Goal: Task Accomplishment & Management: Use online tool/utility

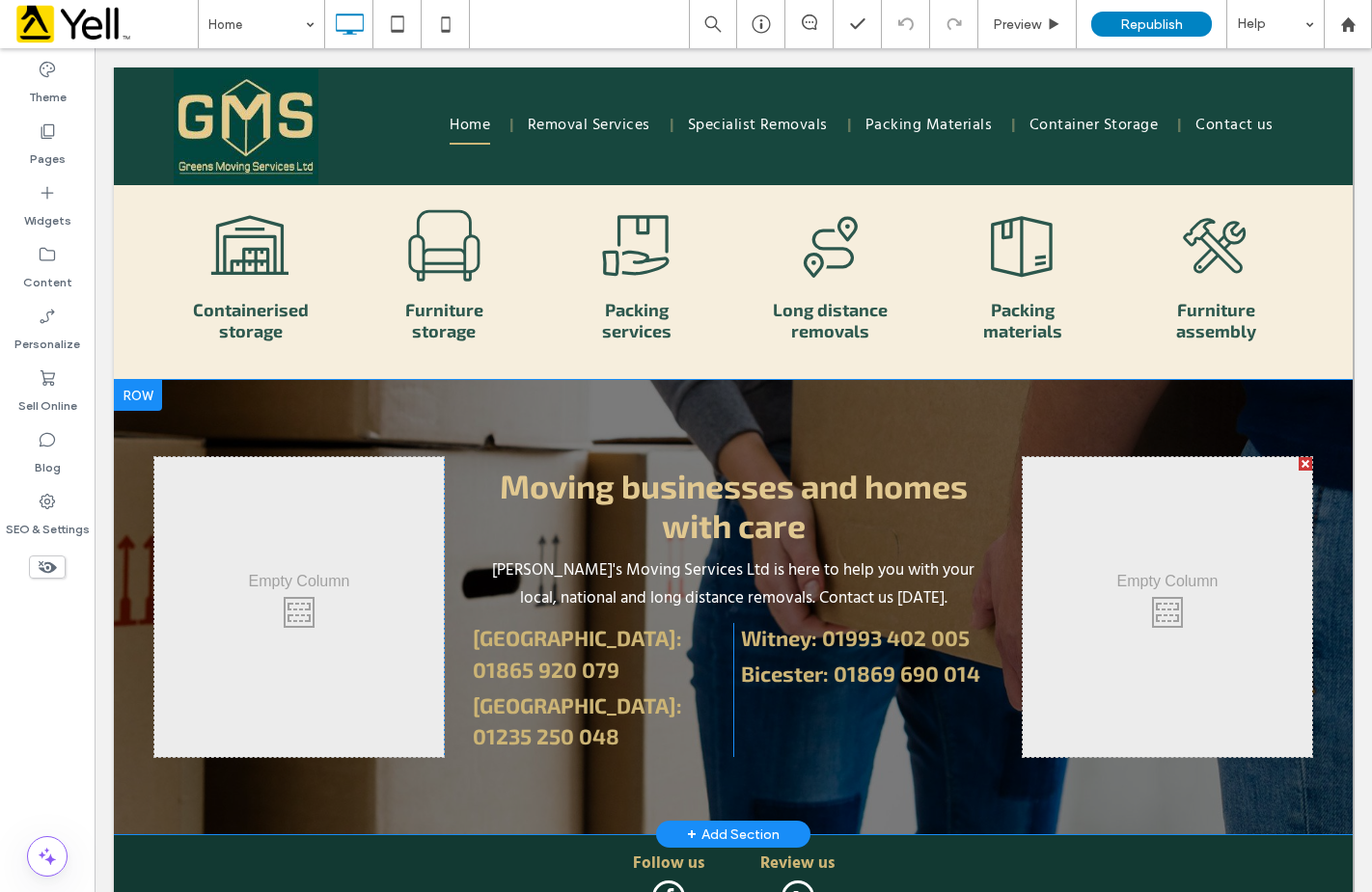
scroll to position [2927, 0]
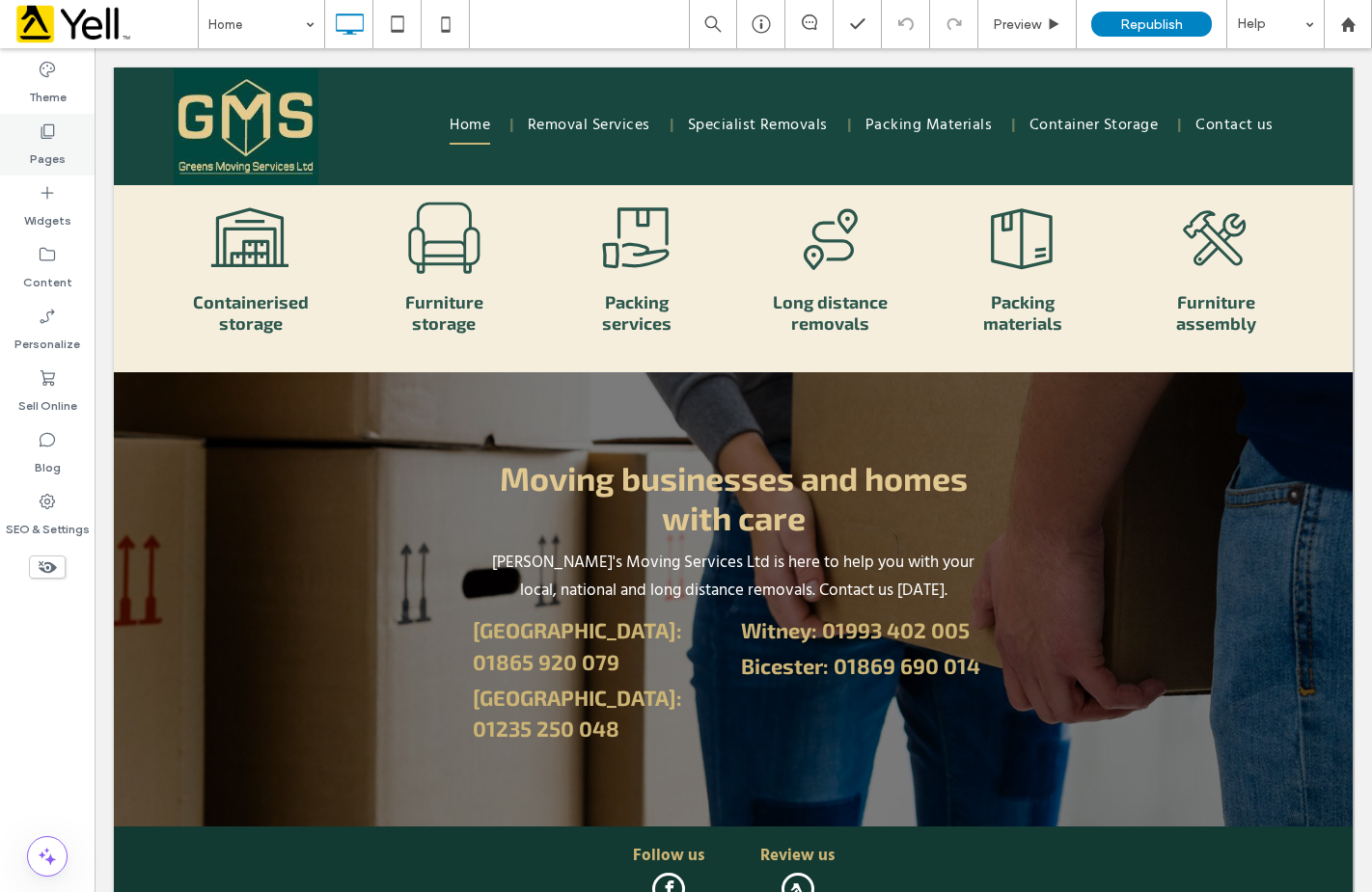
click at [44, 141] on label "Pages" at bounding box center [48, 154] width 36 height 27
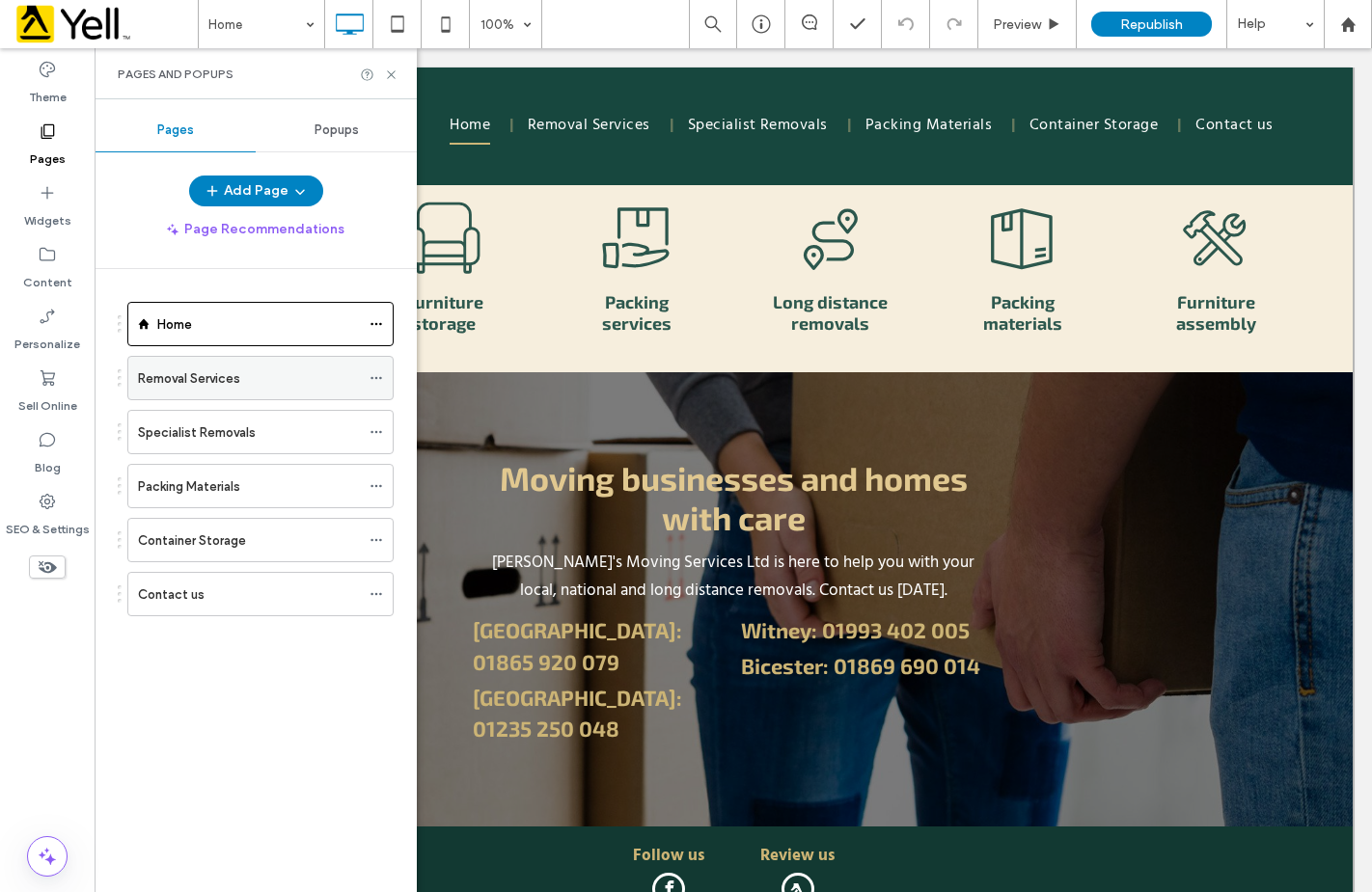
click at [201, 371] on label "Removal Services" at bounding box center [189, 379] width 102 height 34
click at [389, 71] on use at bounding box center [391, 74] width 8 height 8
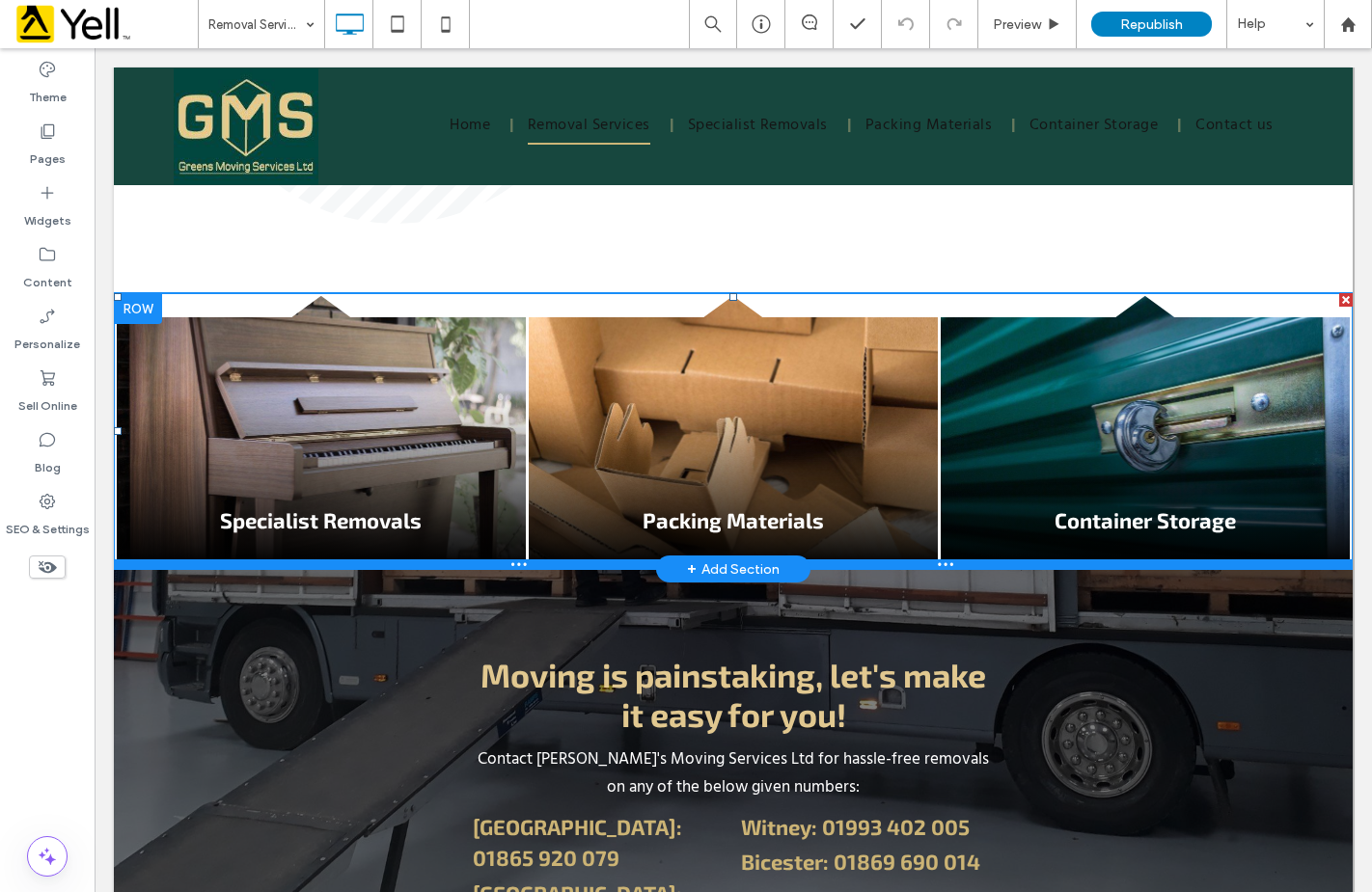
scroll to position [2443, 0]
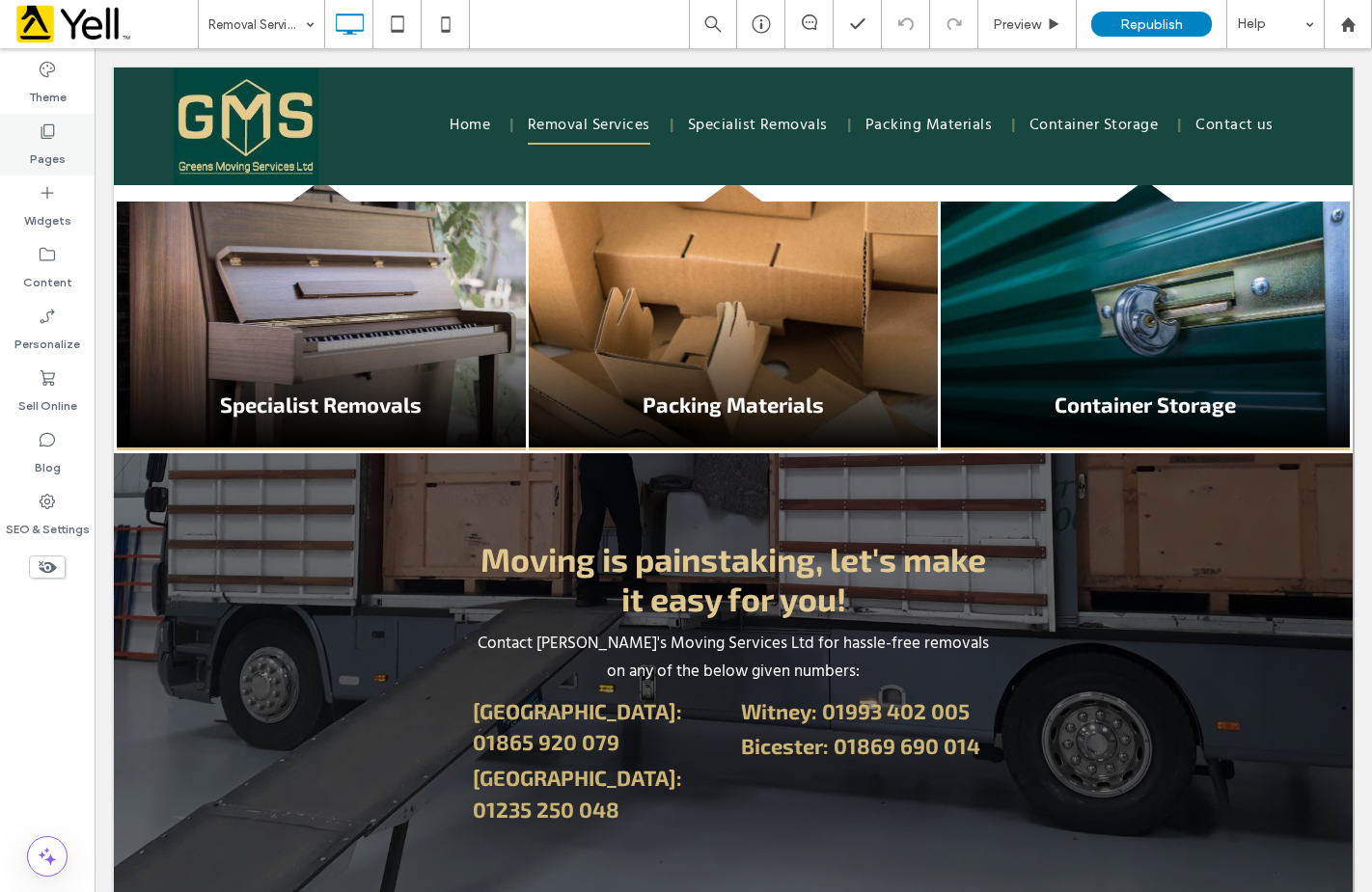
click at [46, 141] on label "Pages" at bounding box center [48, 154] width 36 height 27
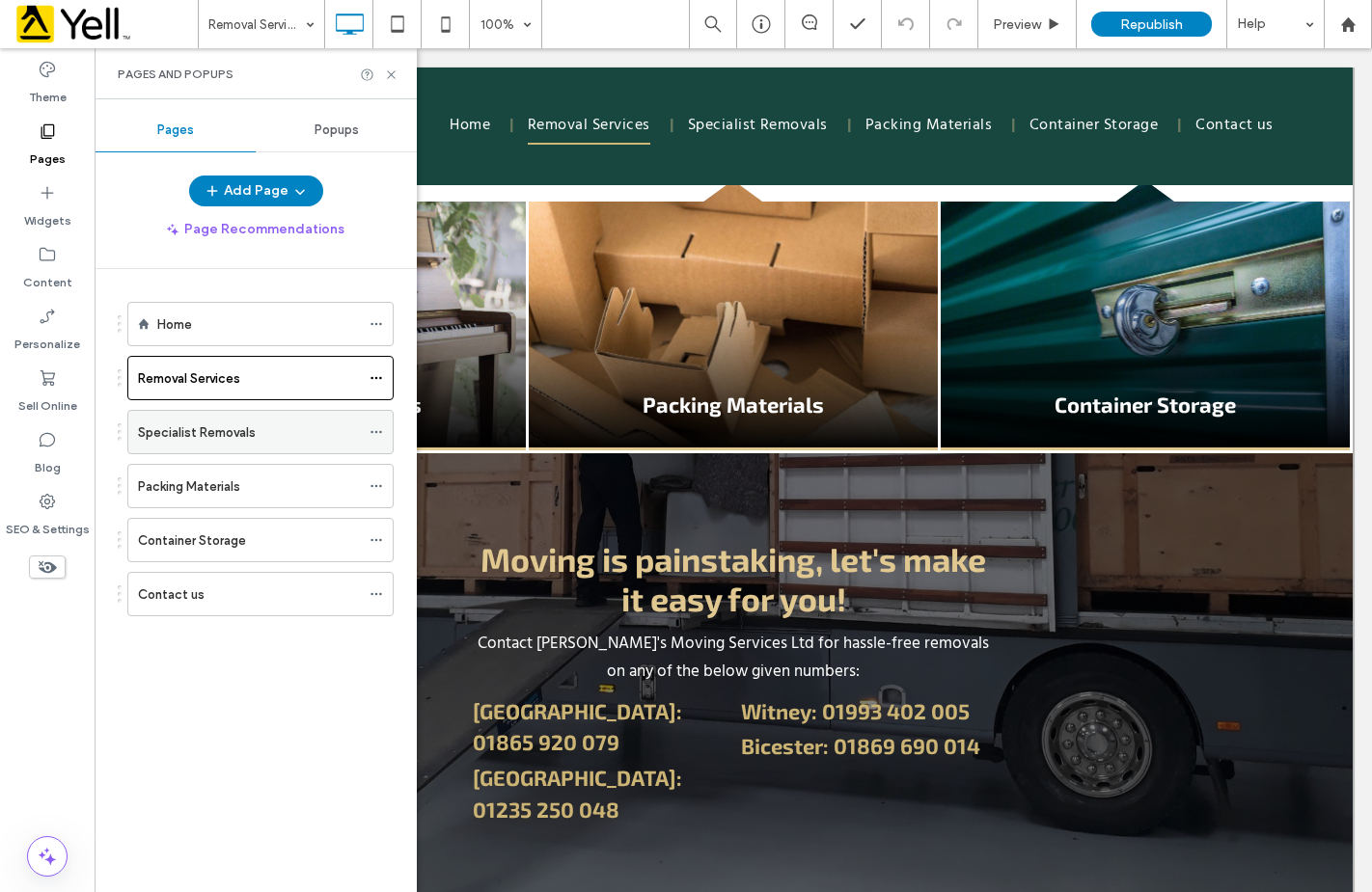
click at [192, 435] on label "Specialist Removals" at bounding box center [197, 433] width 118 height 34
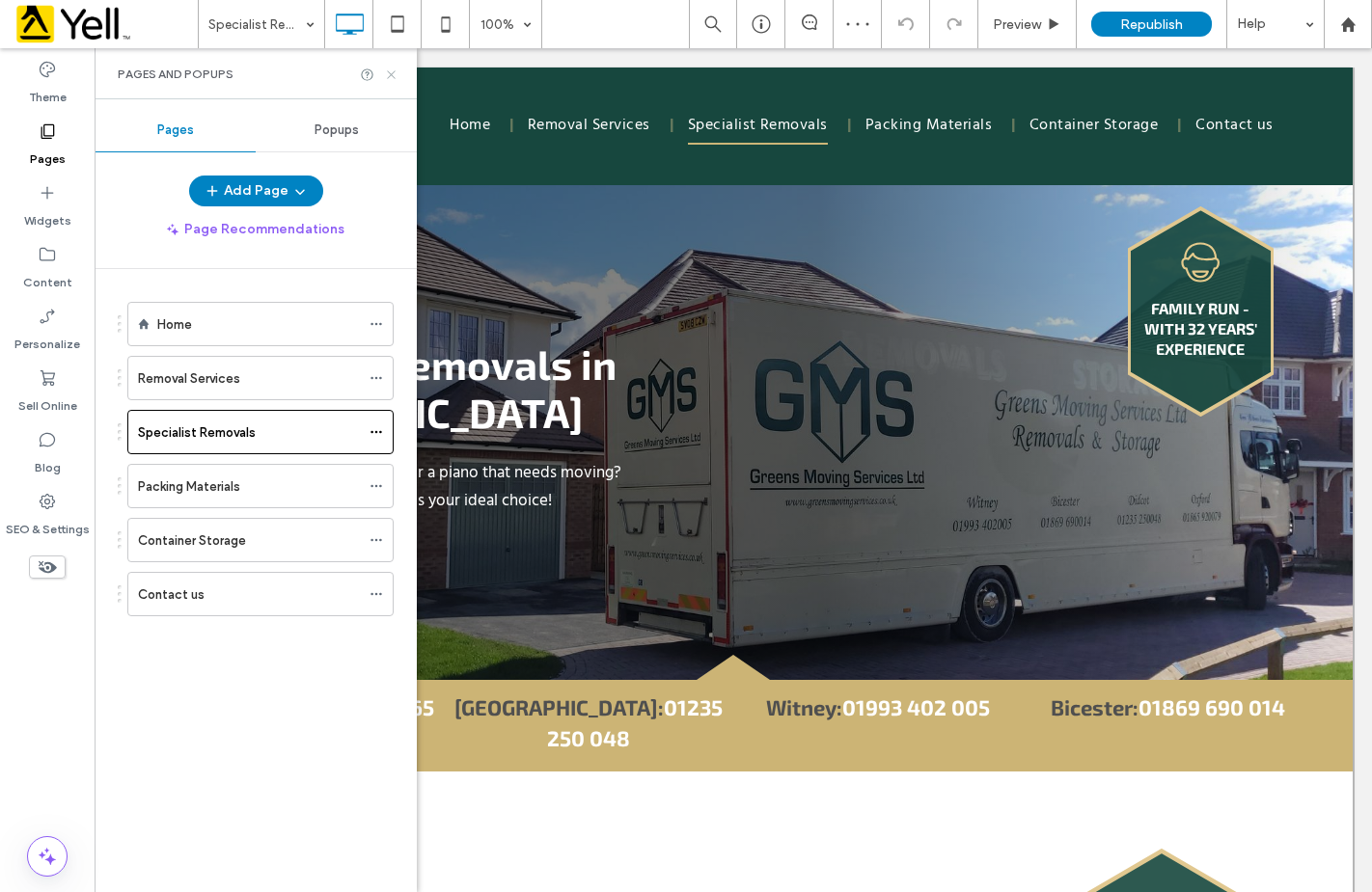
click at [385, 77] on icon at bounding box center [391, 75] width 14 height 14
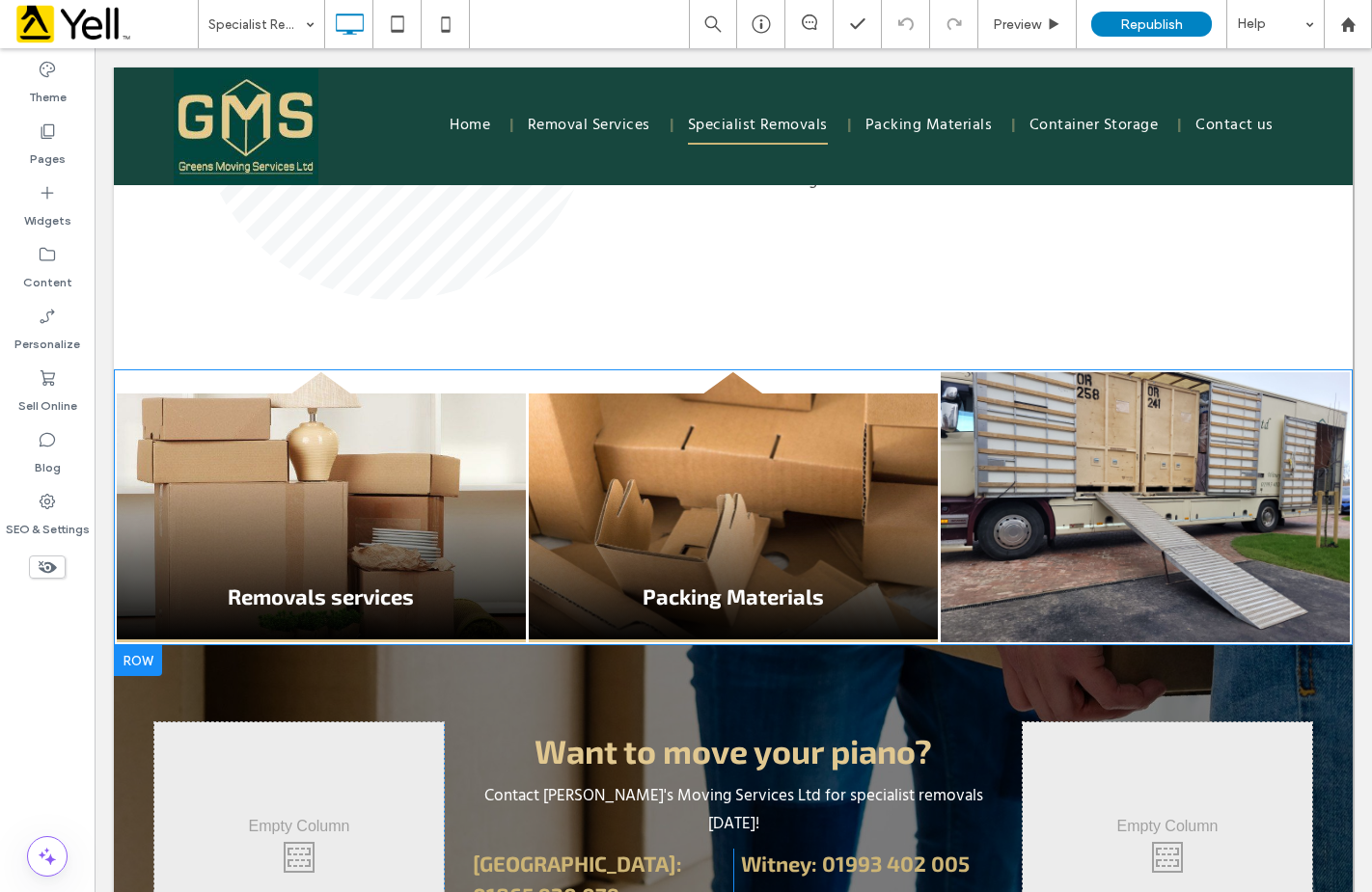
scroll to position [2212, 0]
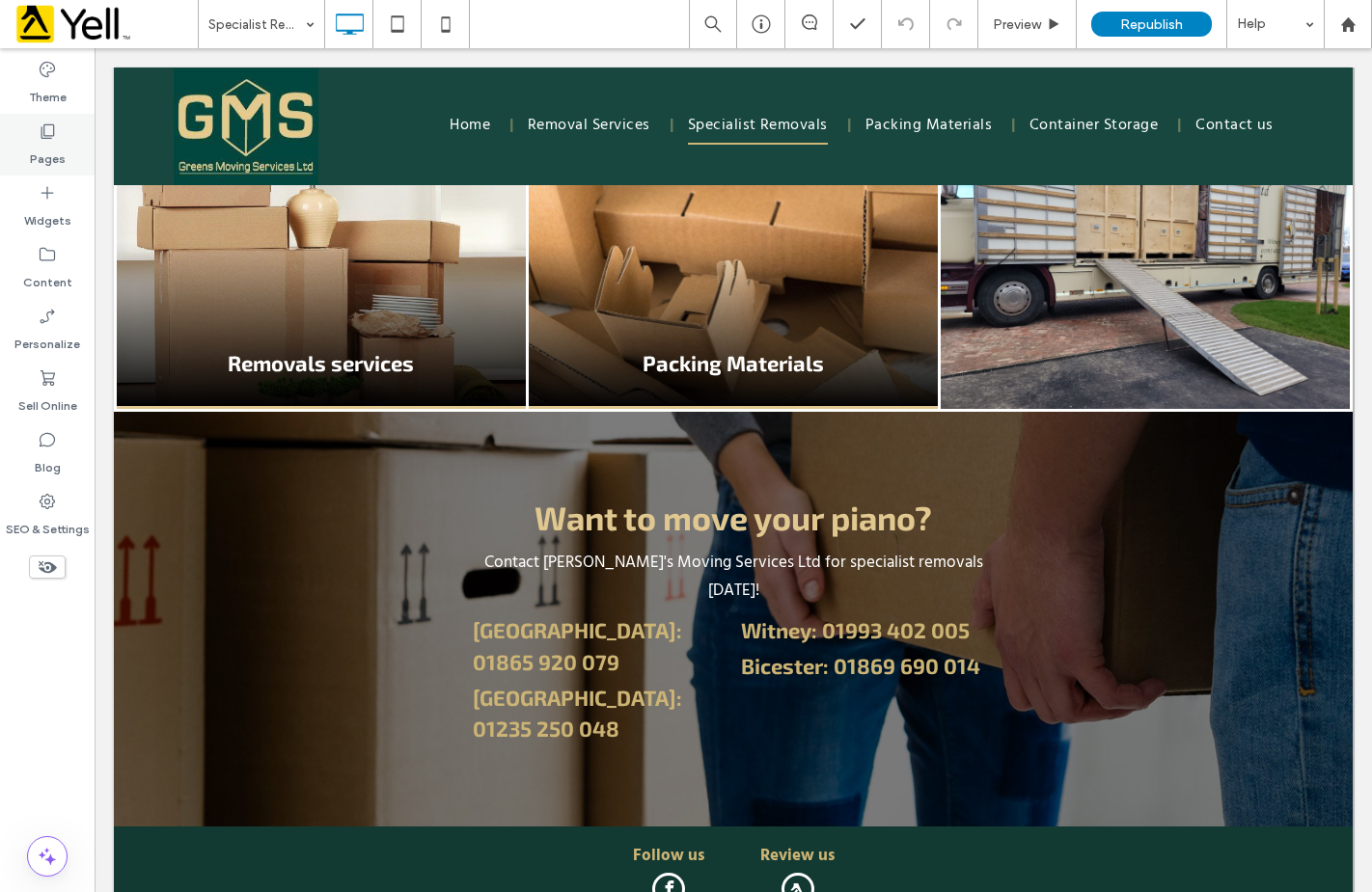
click at [45, 136] on use at bounding box center [49, 132] width 14 height 14
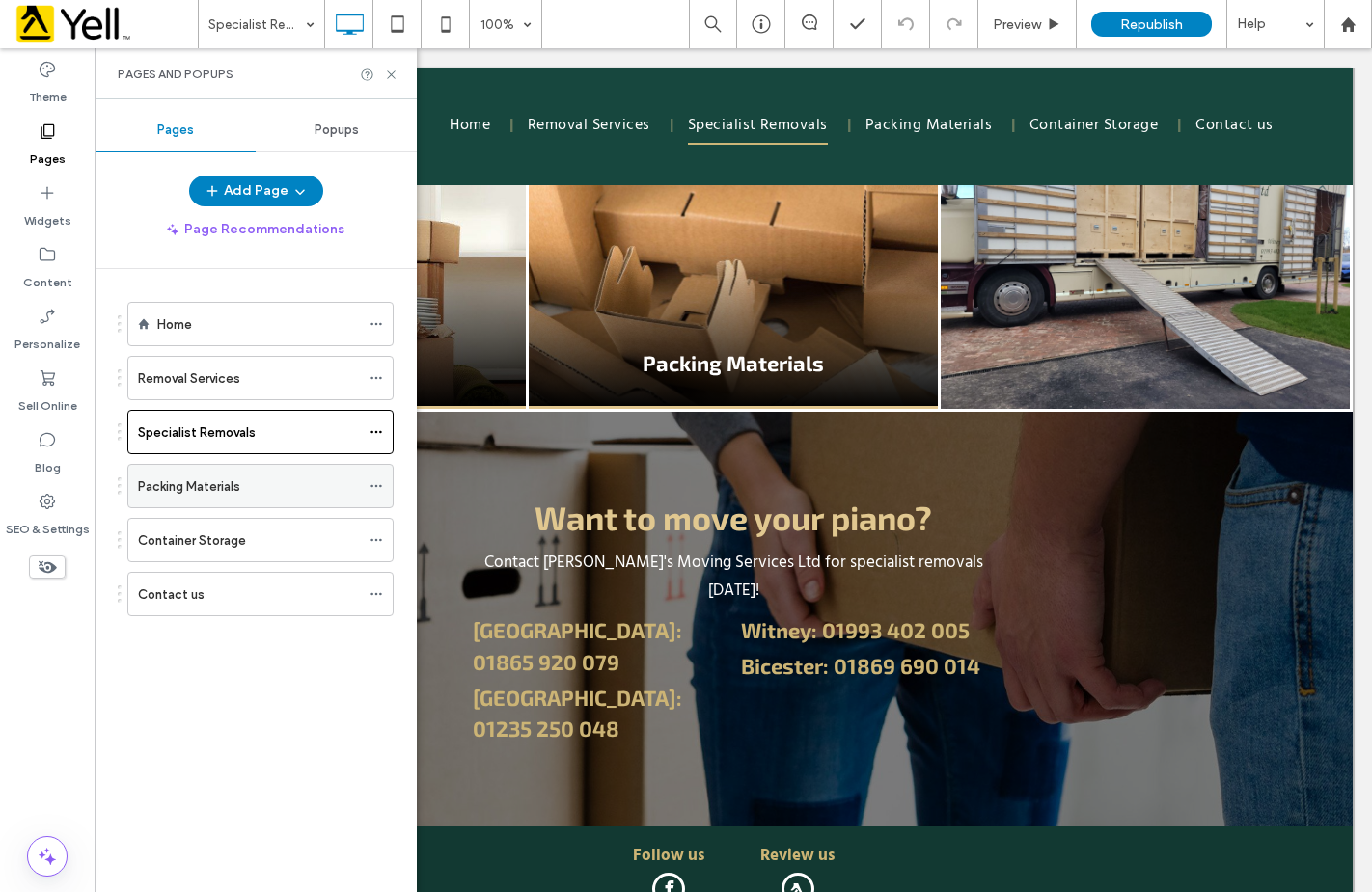
click at [174, 482] on label "Packing Materials" at bounding box center [189, 486] width 102 height 34
click at [391, 73] on use at bounding box center [391, 74] width 8 height 8
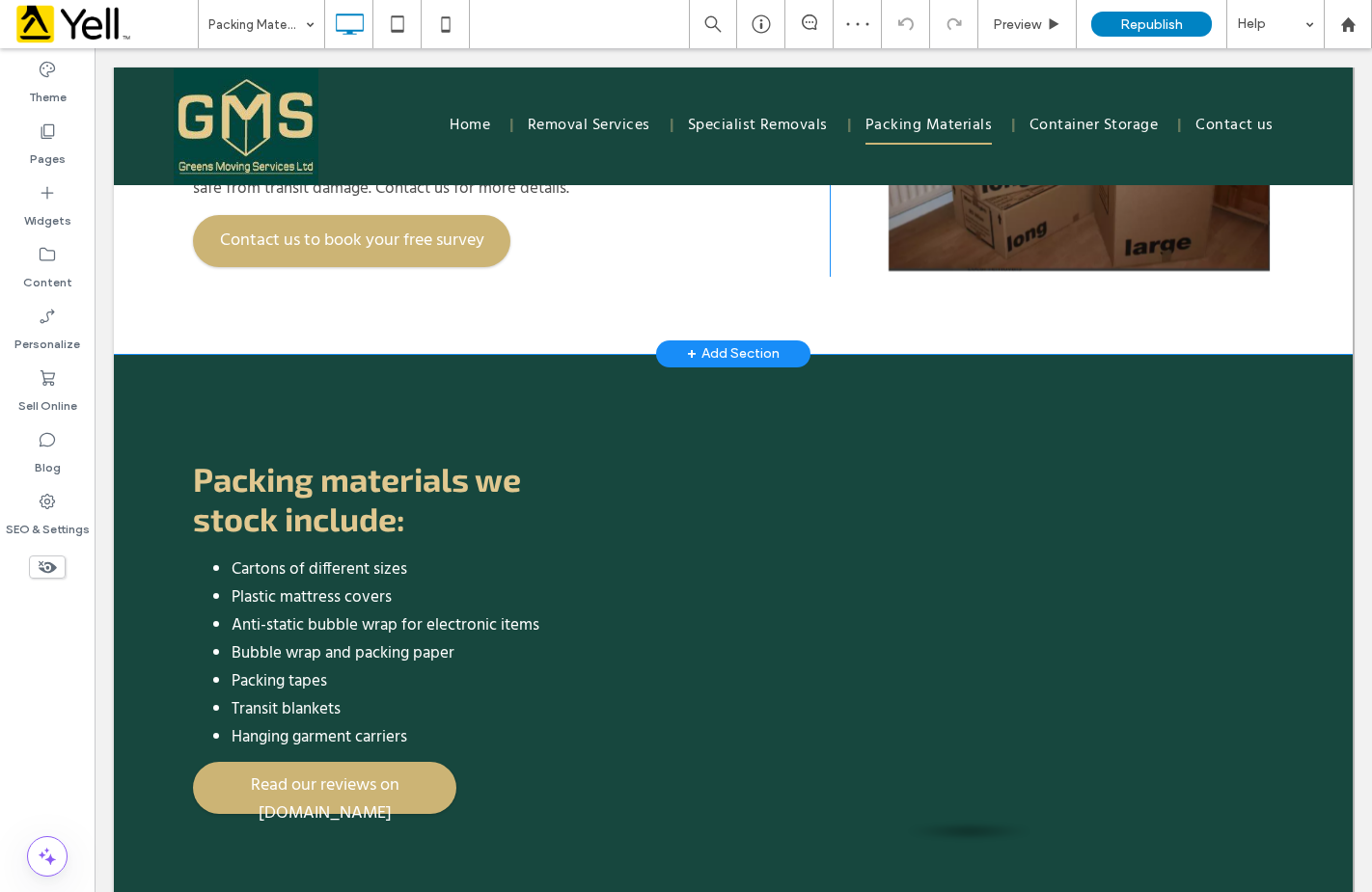
scroll to position [1254, 0]
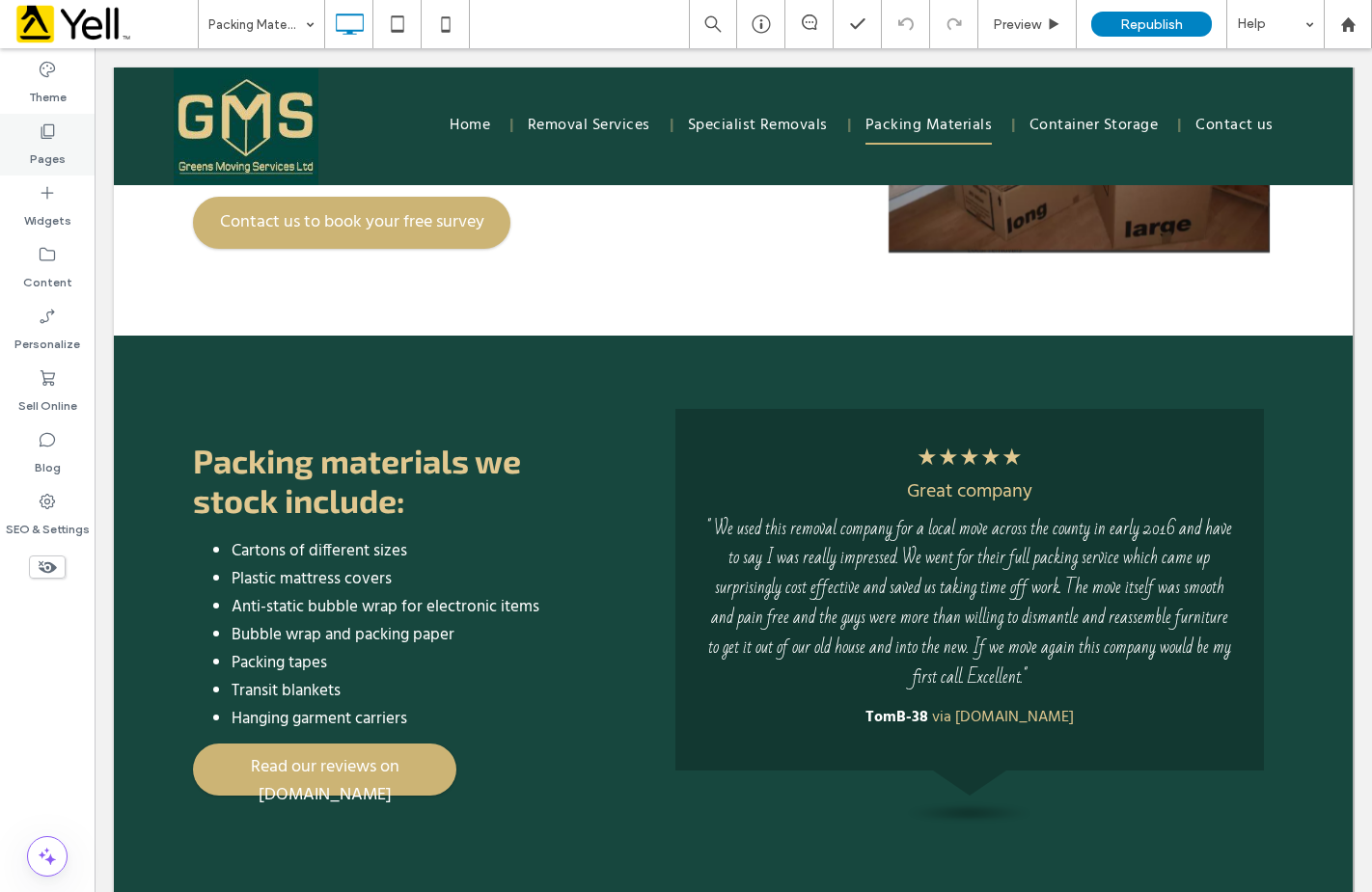
click at [49, 141] on label "Pages" at bounding box center [48, 154] width 36 height 27
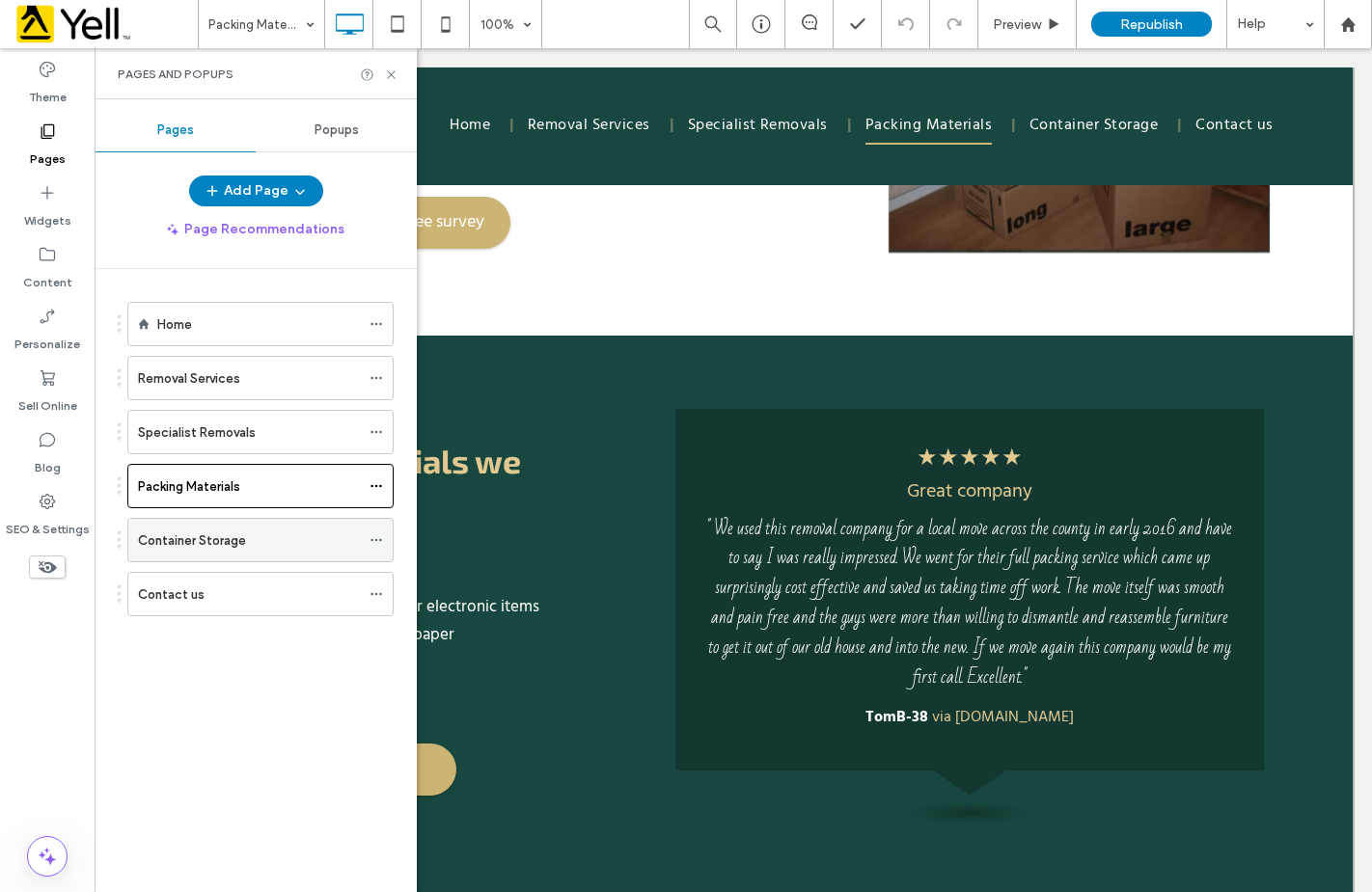
click at [212, 537] on label "Container Storage" at bounding box center [192, 540] width 108 height 34
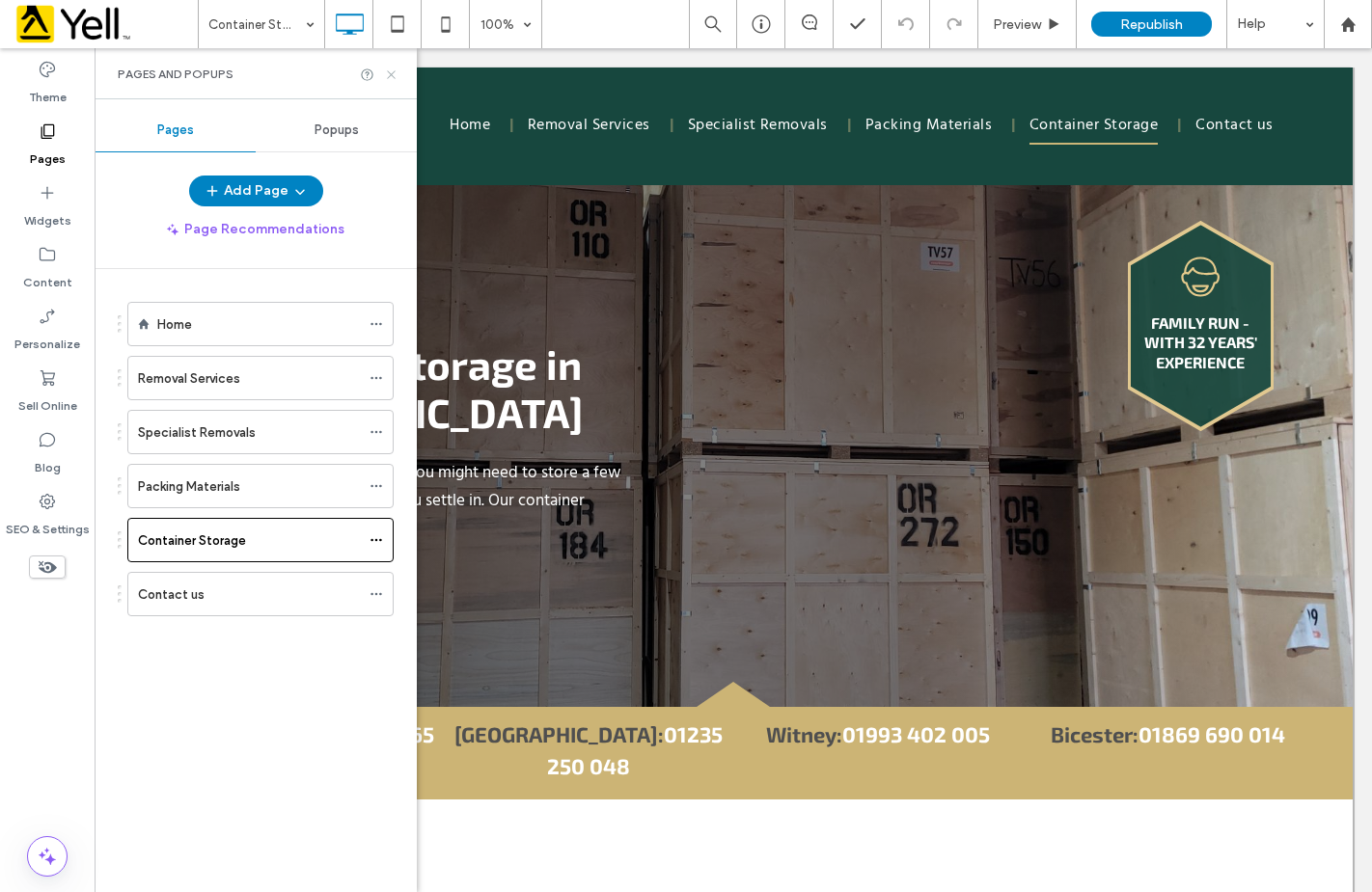
drag, startPoint x: 393, startPoint y: 77, endPoint x: 310, endPoint y: 29, distance: 95.9
click at [393, 77] on icon at bounding box center [391, 75] width 14 height 14
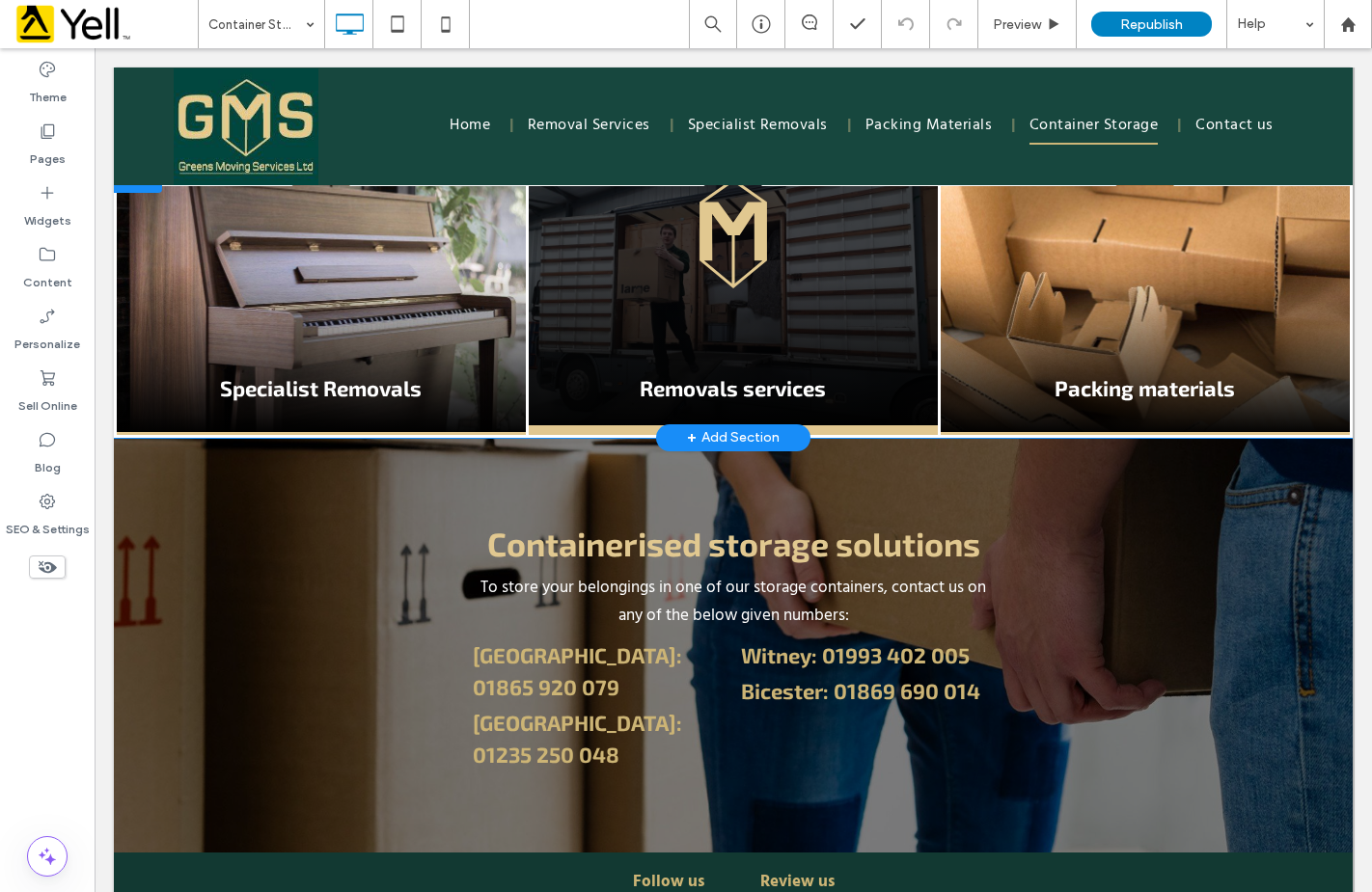
scroll to position [2205, 0]
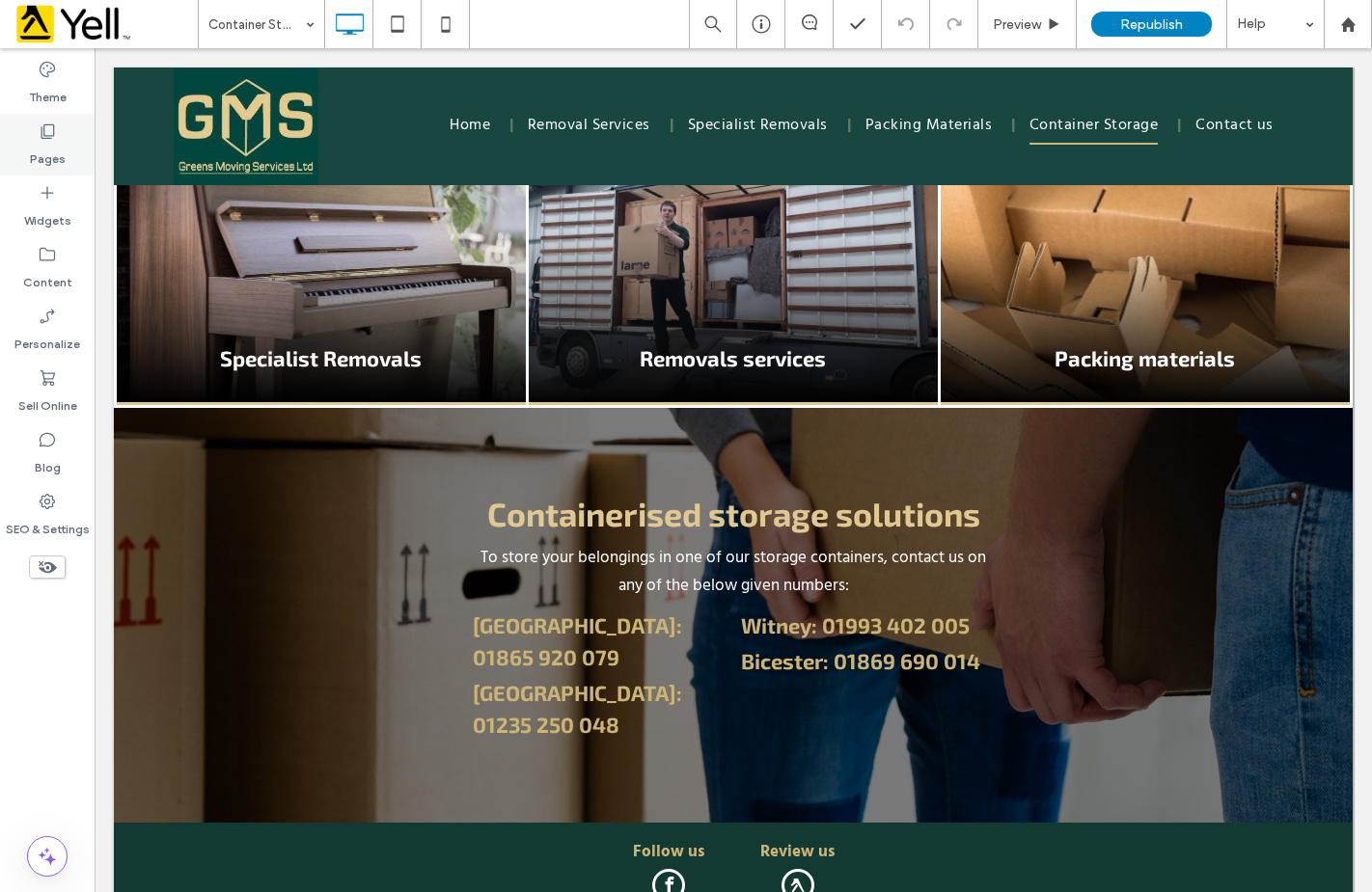
click at [42, 145] on label "Pages" at bounding box center [48, 154] width 36 height 27
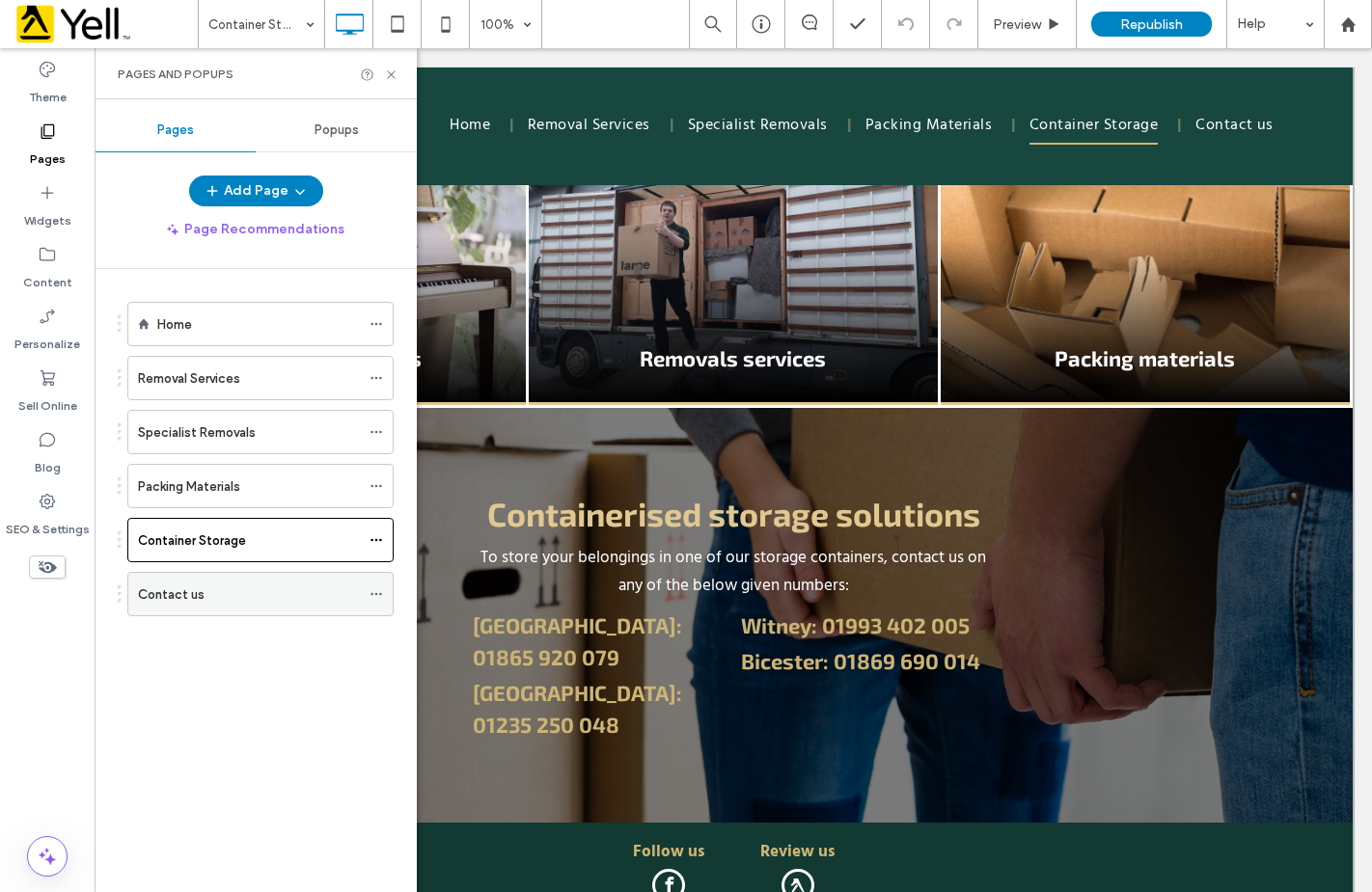
click at [216, 586] on div "Contact us" at bounding box center [249, 594] width 222 height 20
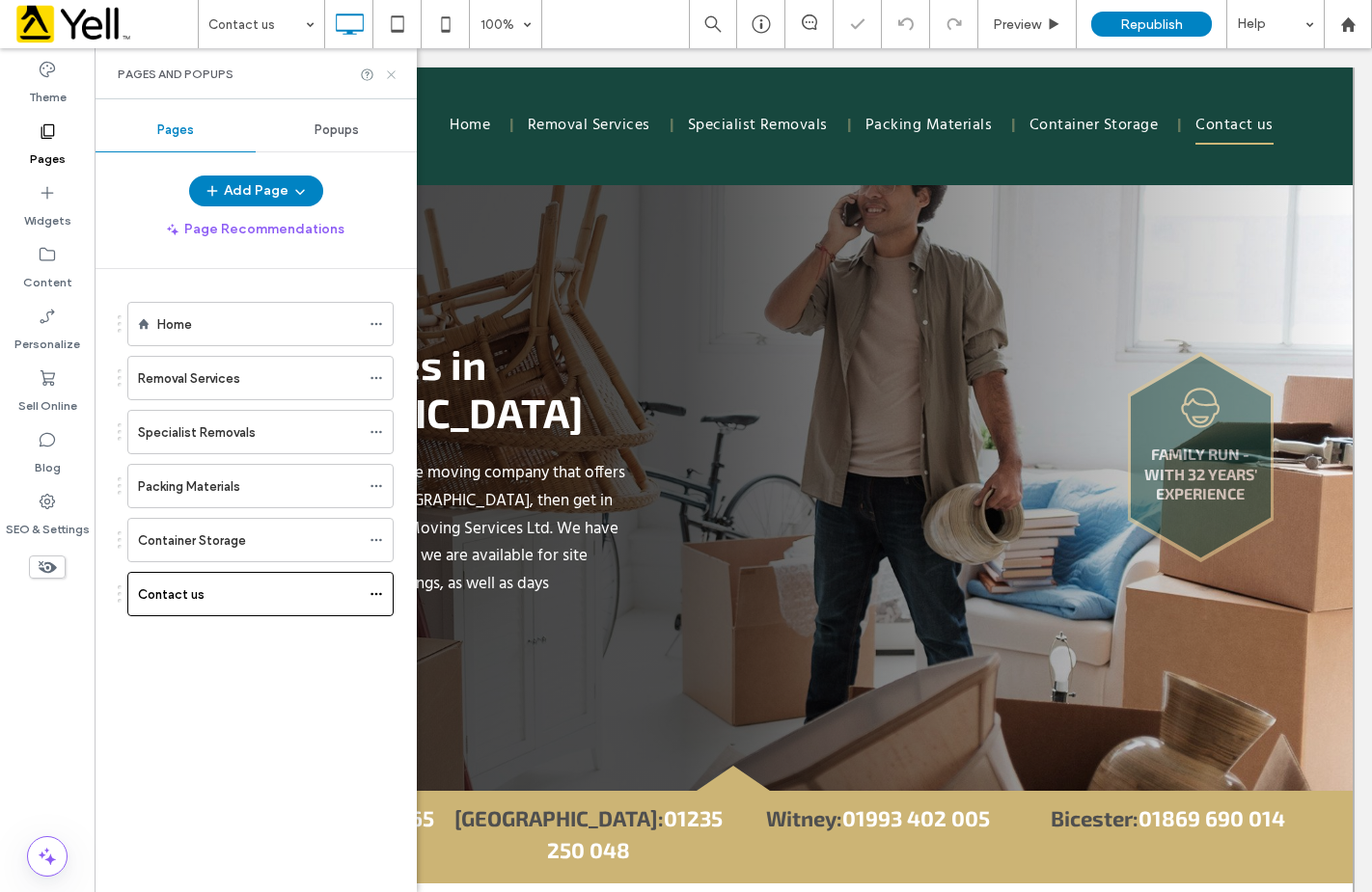
click at [394, 73] on icon at bounding box center [391, 75] width 14 height 14
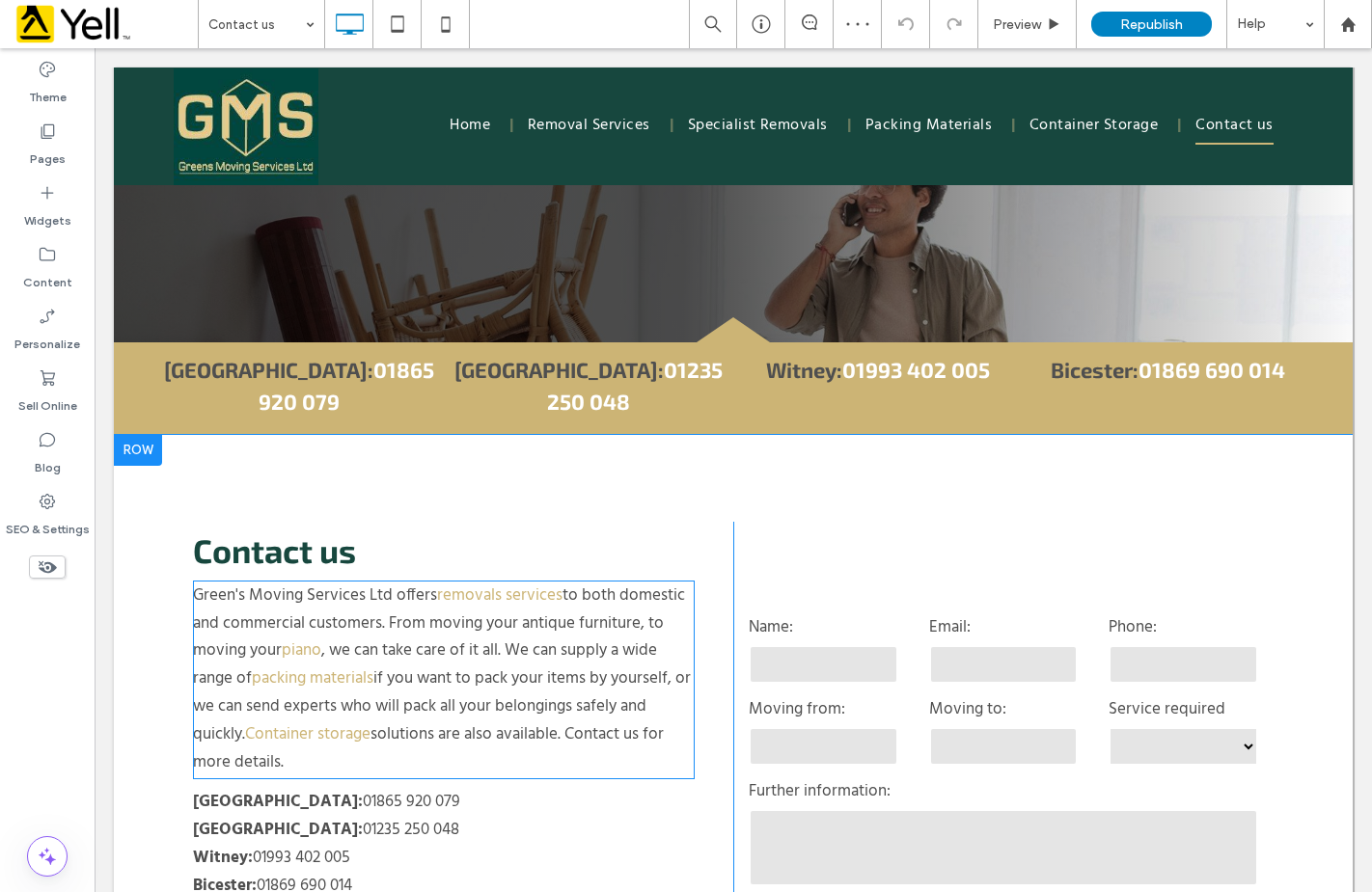
scroll to position [578, 0]
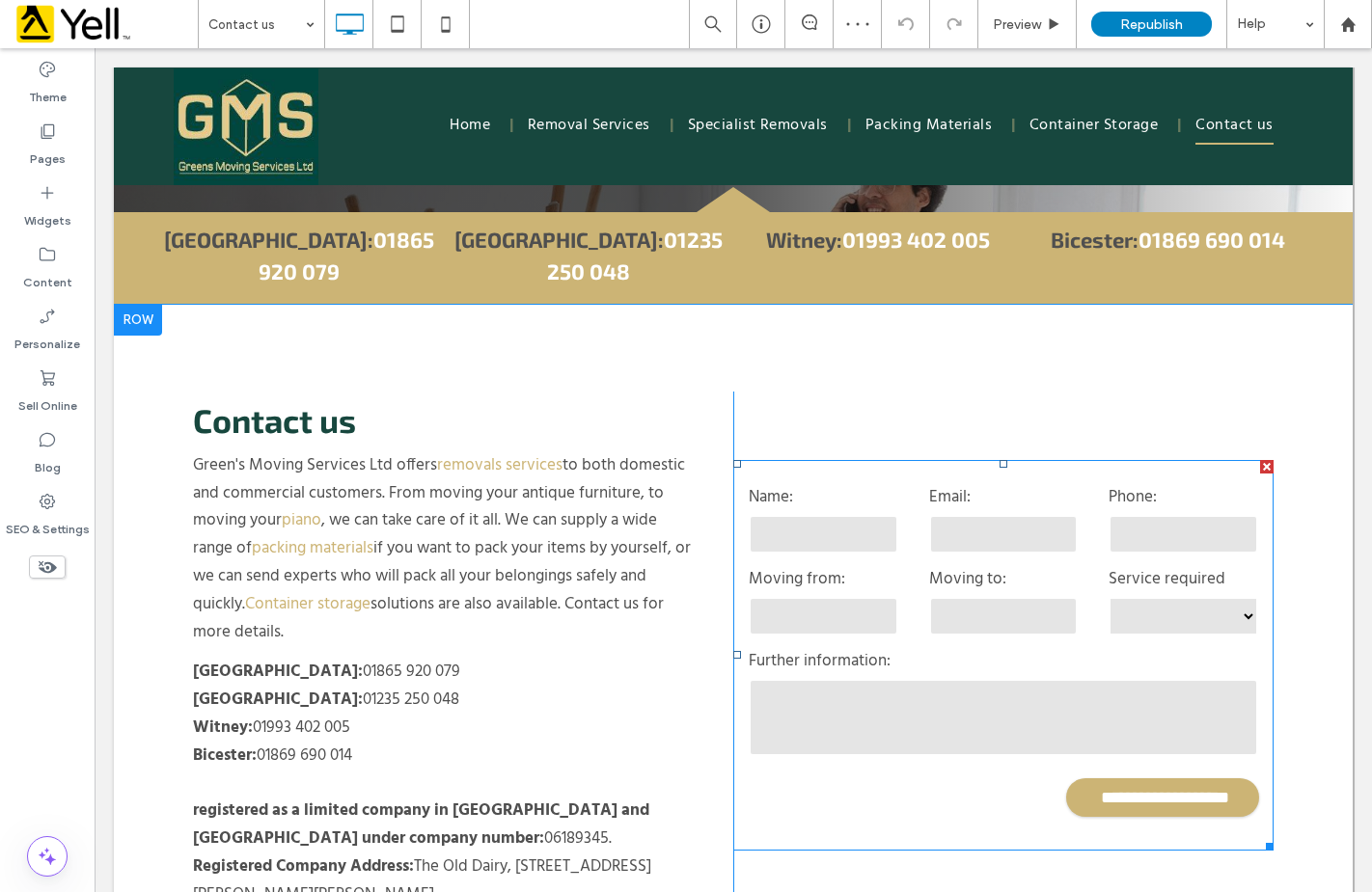
click at [853, 700] on form "**********" at bounding box center [1003, 655] width 541 height 391
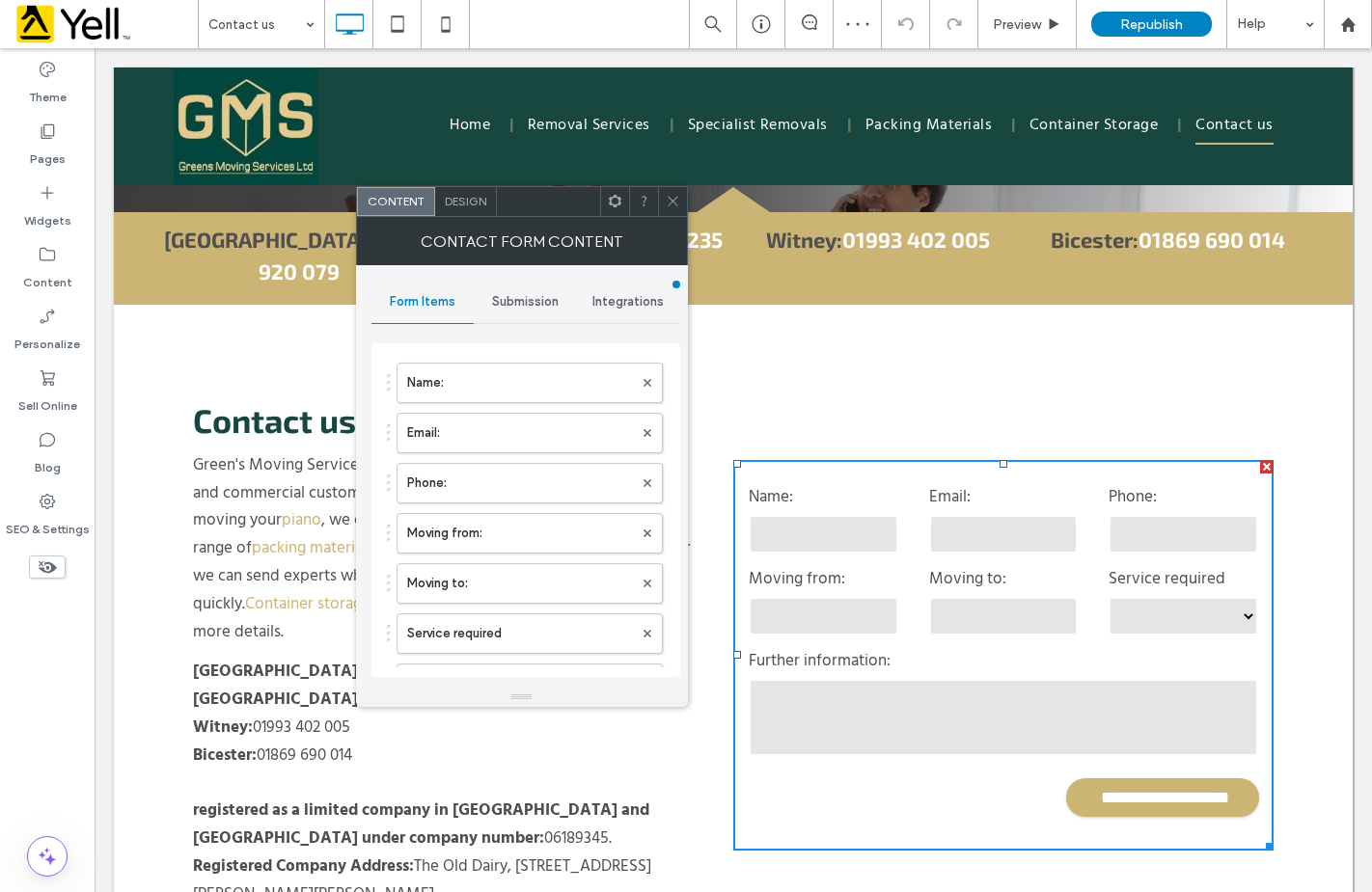
type input "**********"
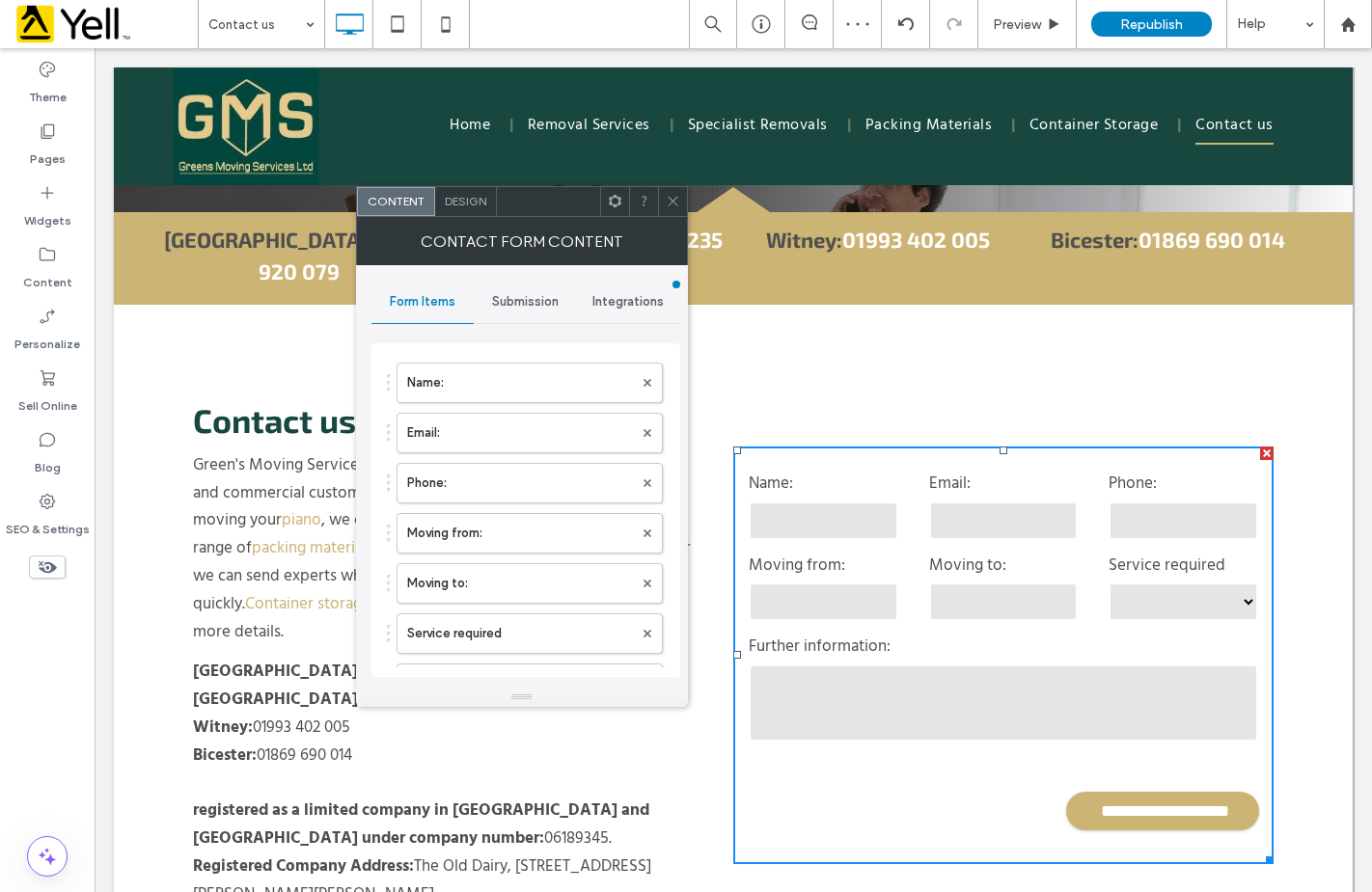
click at [535, 291] on div "Submission" at bounding box center [525, 302] width 103 height 42
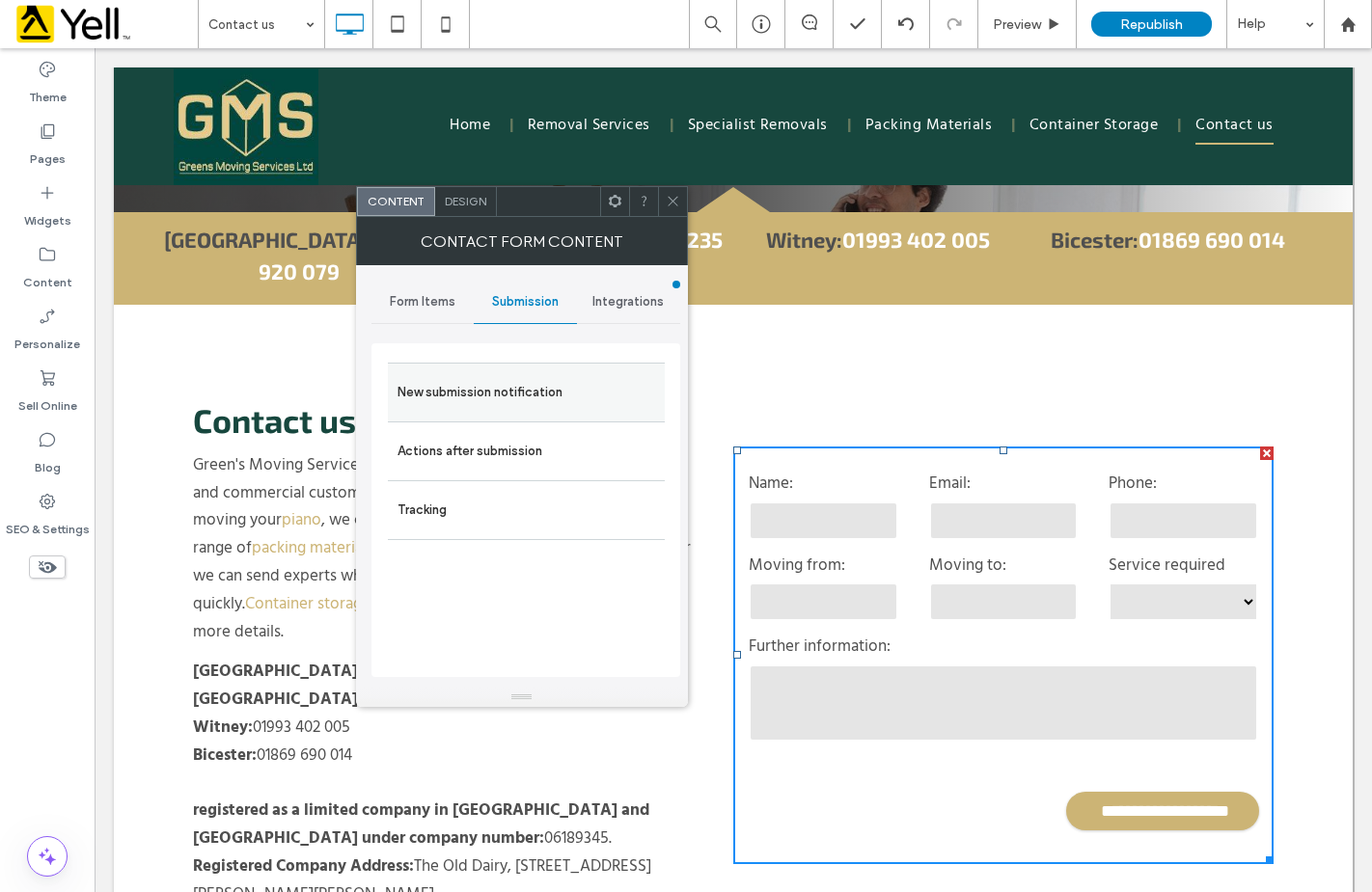
click at [473, 389] on label "New submission notification" at bounding box center [527, 393] width 258 height 39
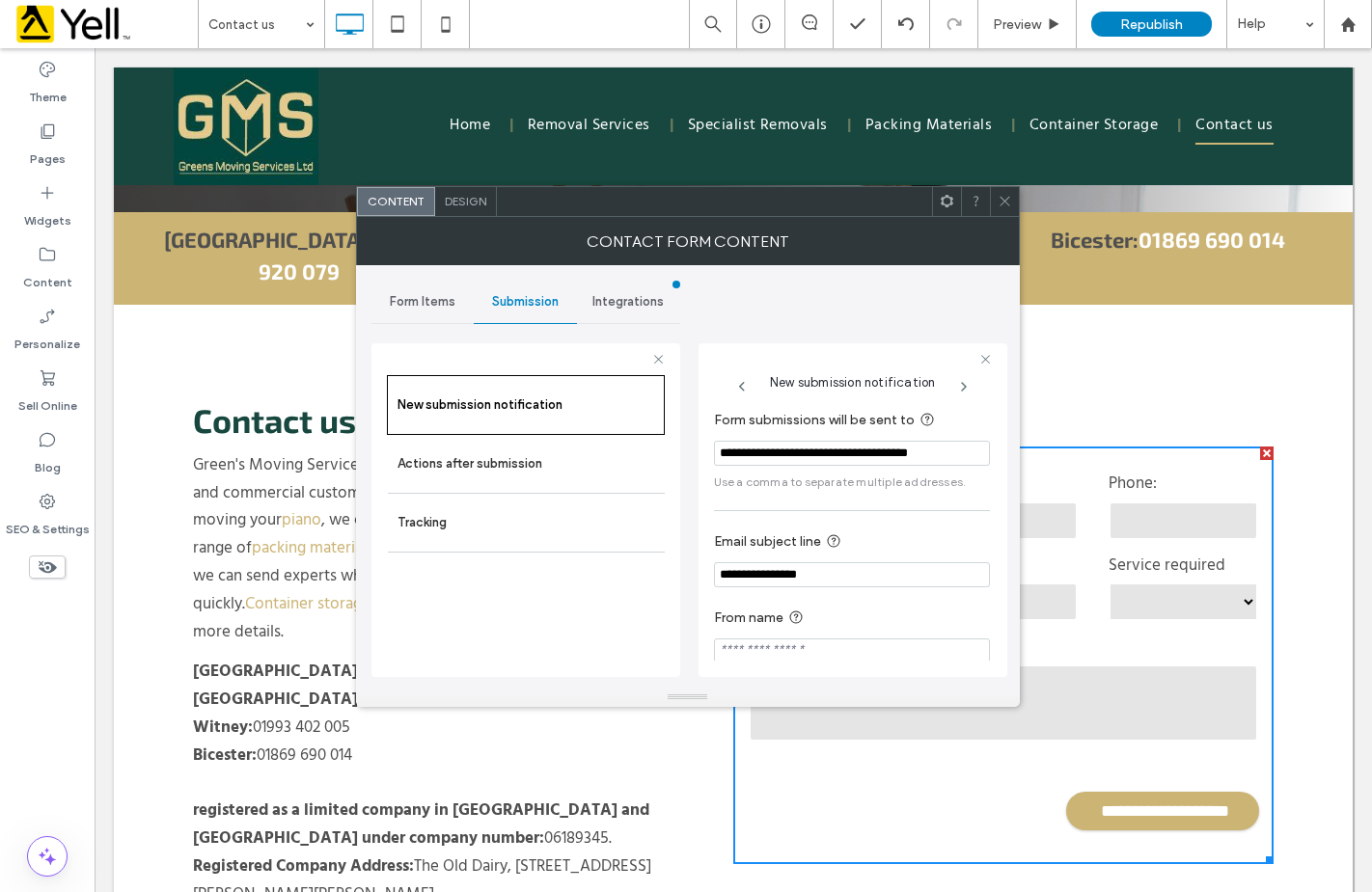
click at [1009, 207] on icon at bounding box center [1004, 201] width 14 height 14
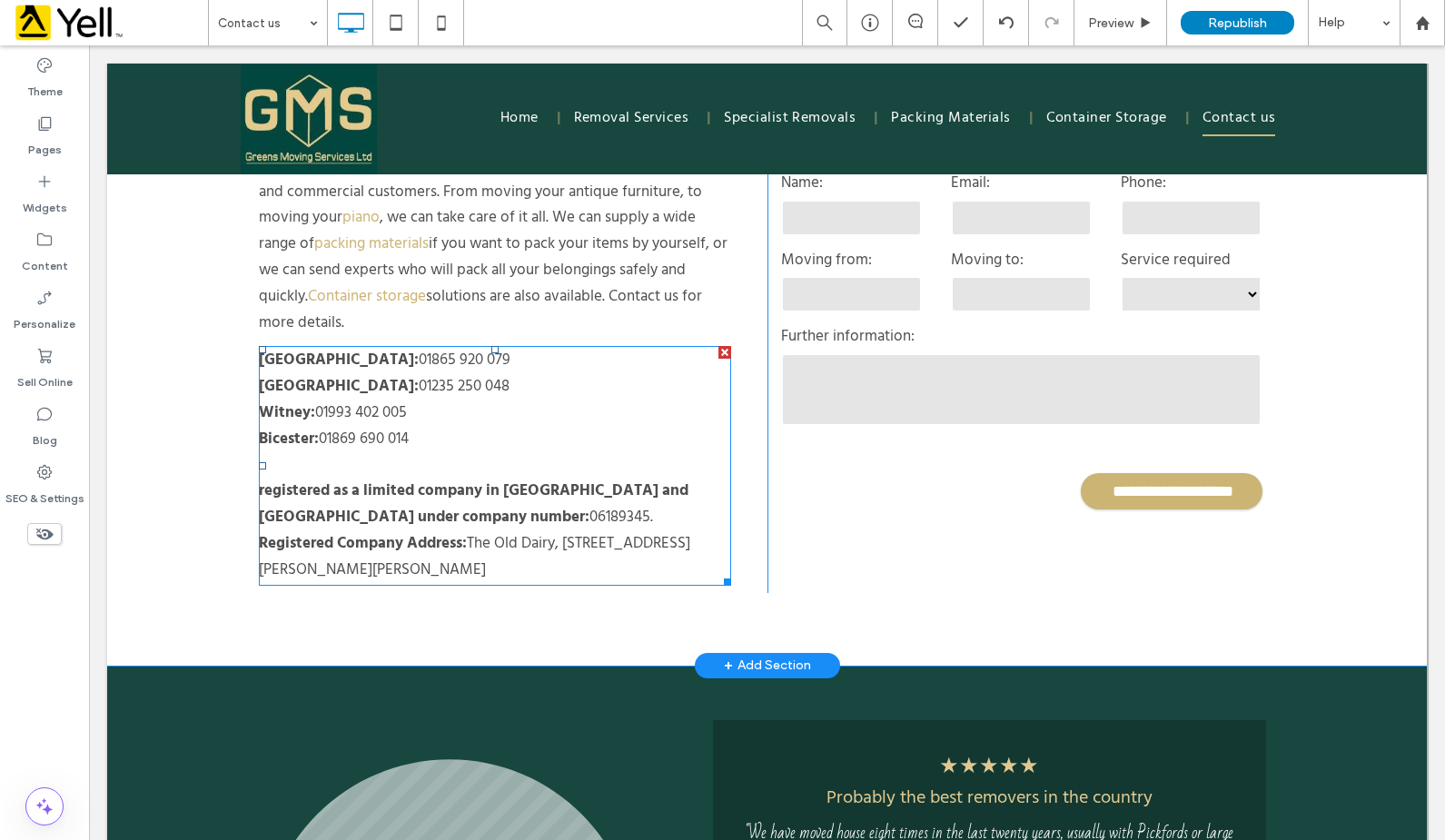
scroll to position [1278, 0]
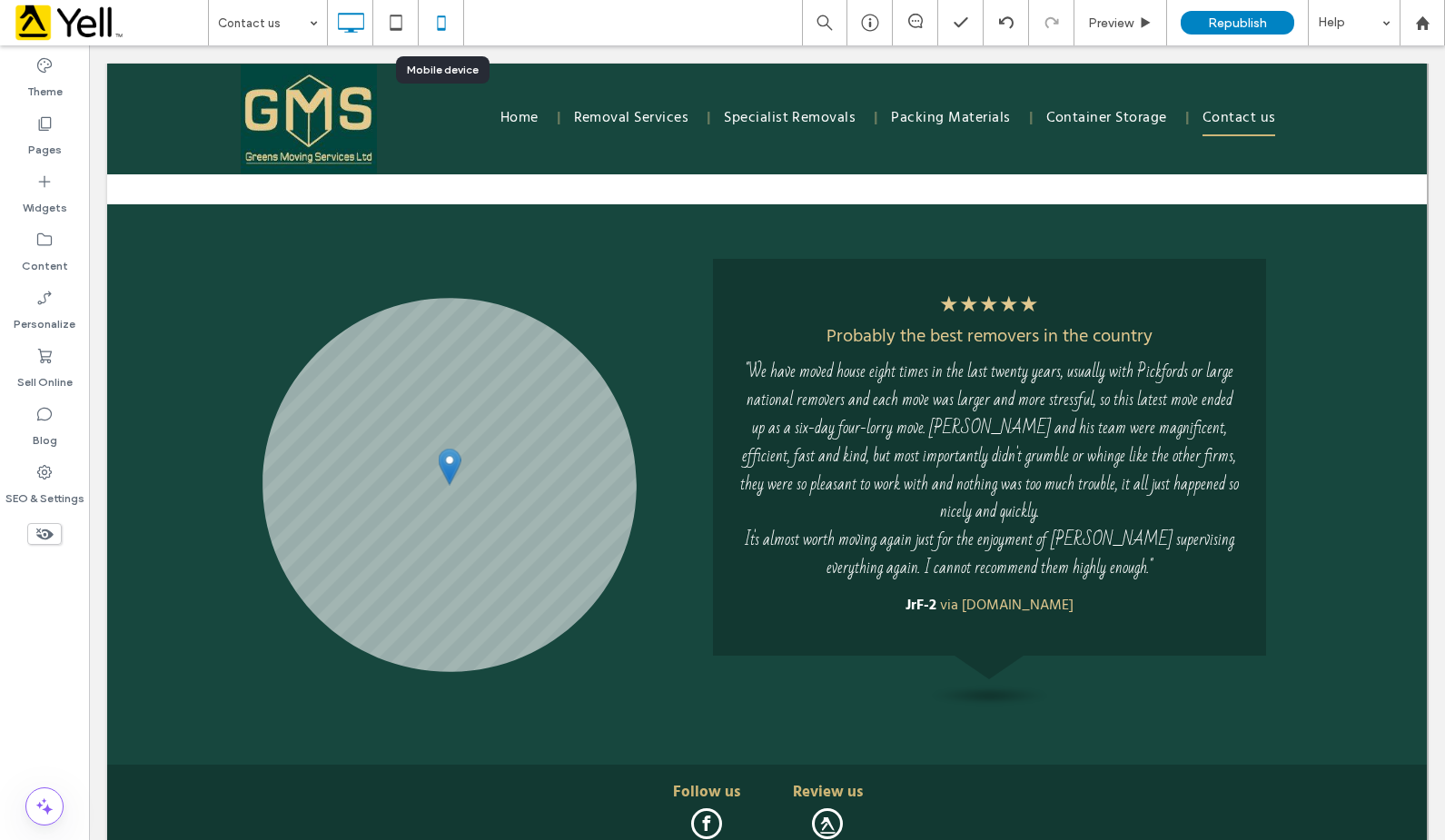
click at [438, 20] on icon at bounding box center [441, 23] width 37 height 37
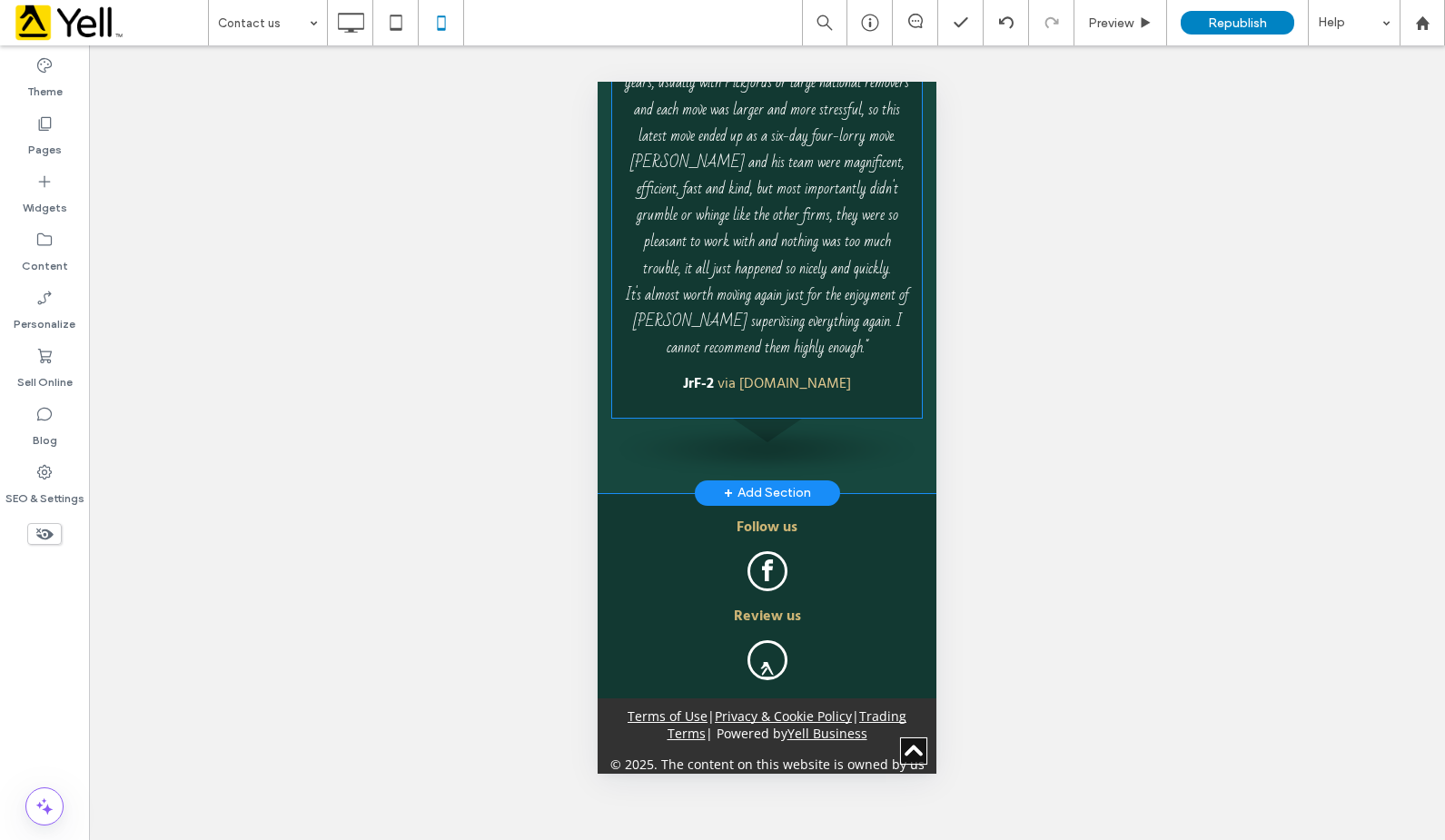
scroll to position [2644, 0]
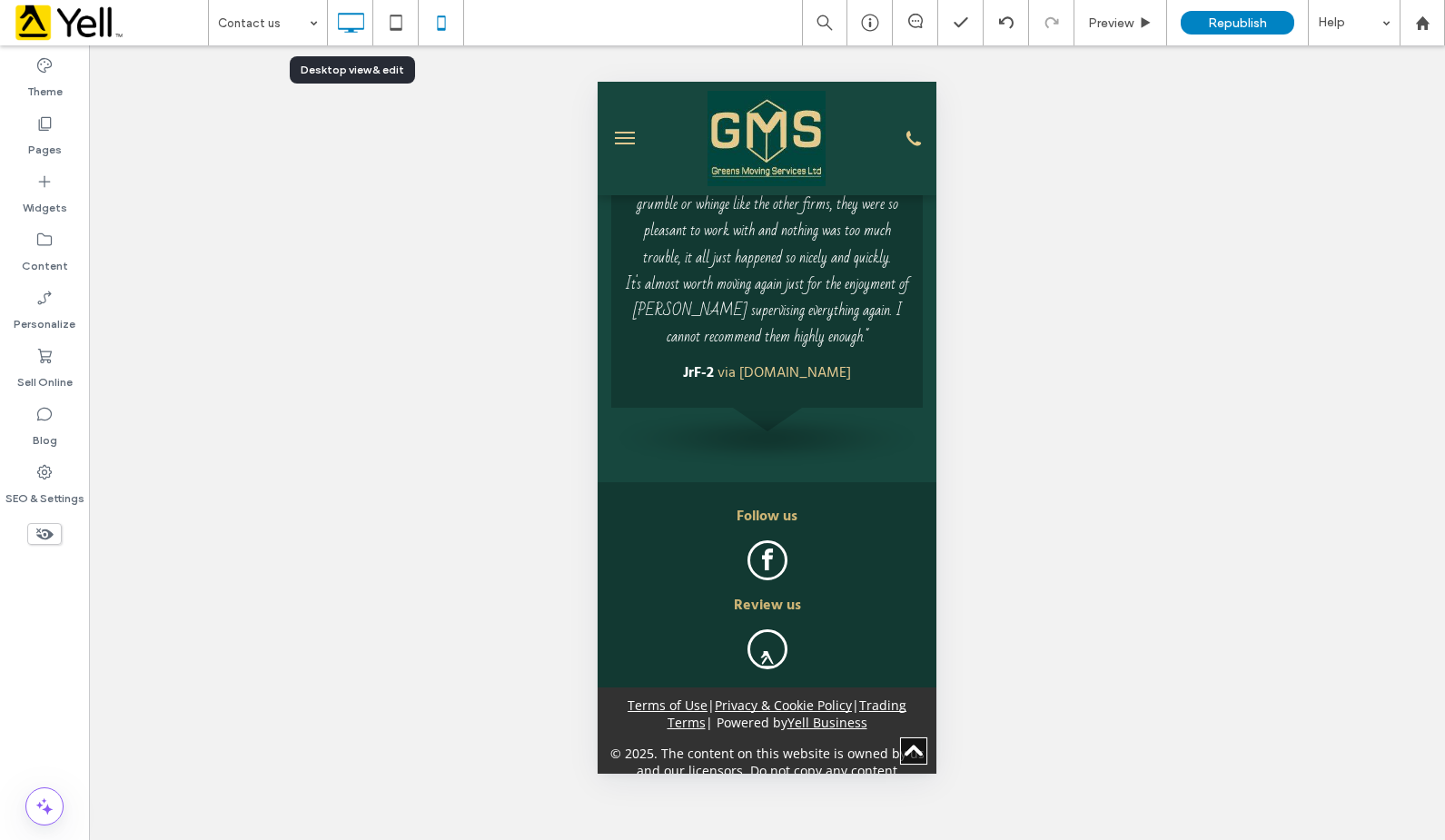
click at [357, 23] on icon at bounding box center [350, 23] width 37 height 37
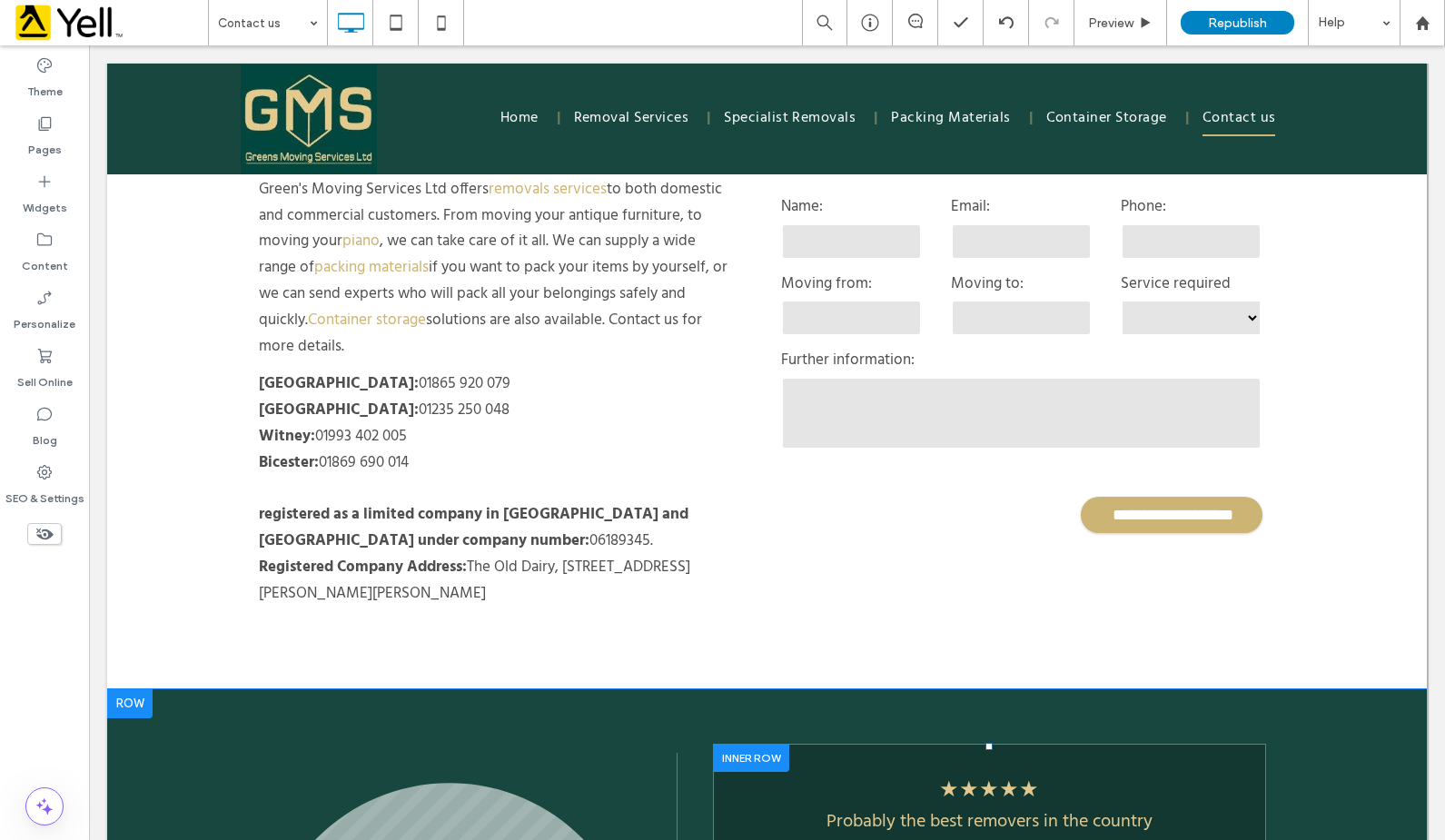
scroll to position [734, 0]
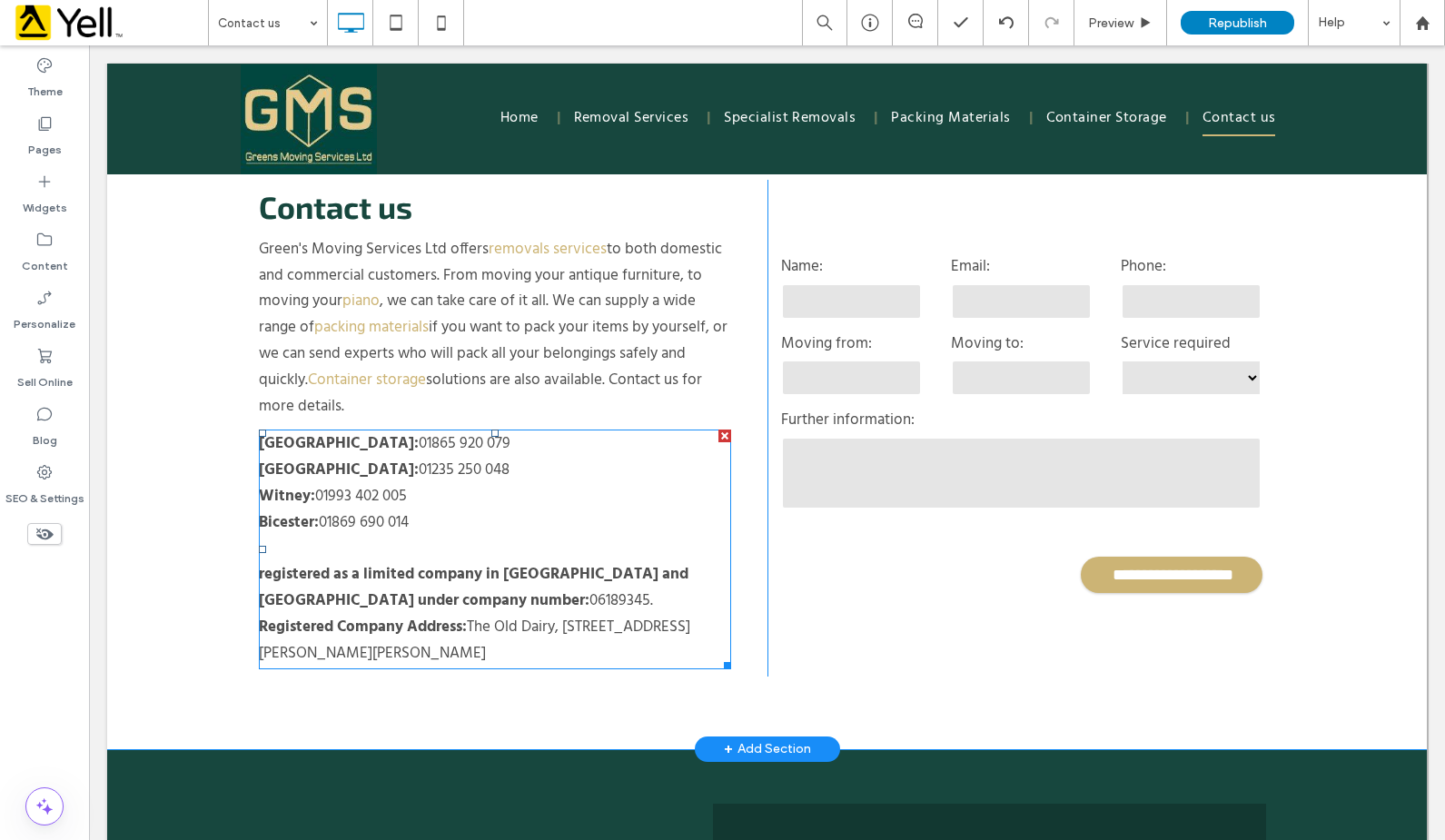
click at [262, 563] on b "registered as a limited company in [GEOGRAPHIC_DATA] and [GEOGRAPHIC_DATA] unde…" at bounding box center [473, 588] width 430 height 51
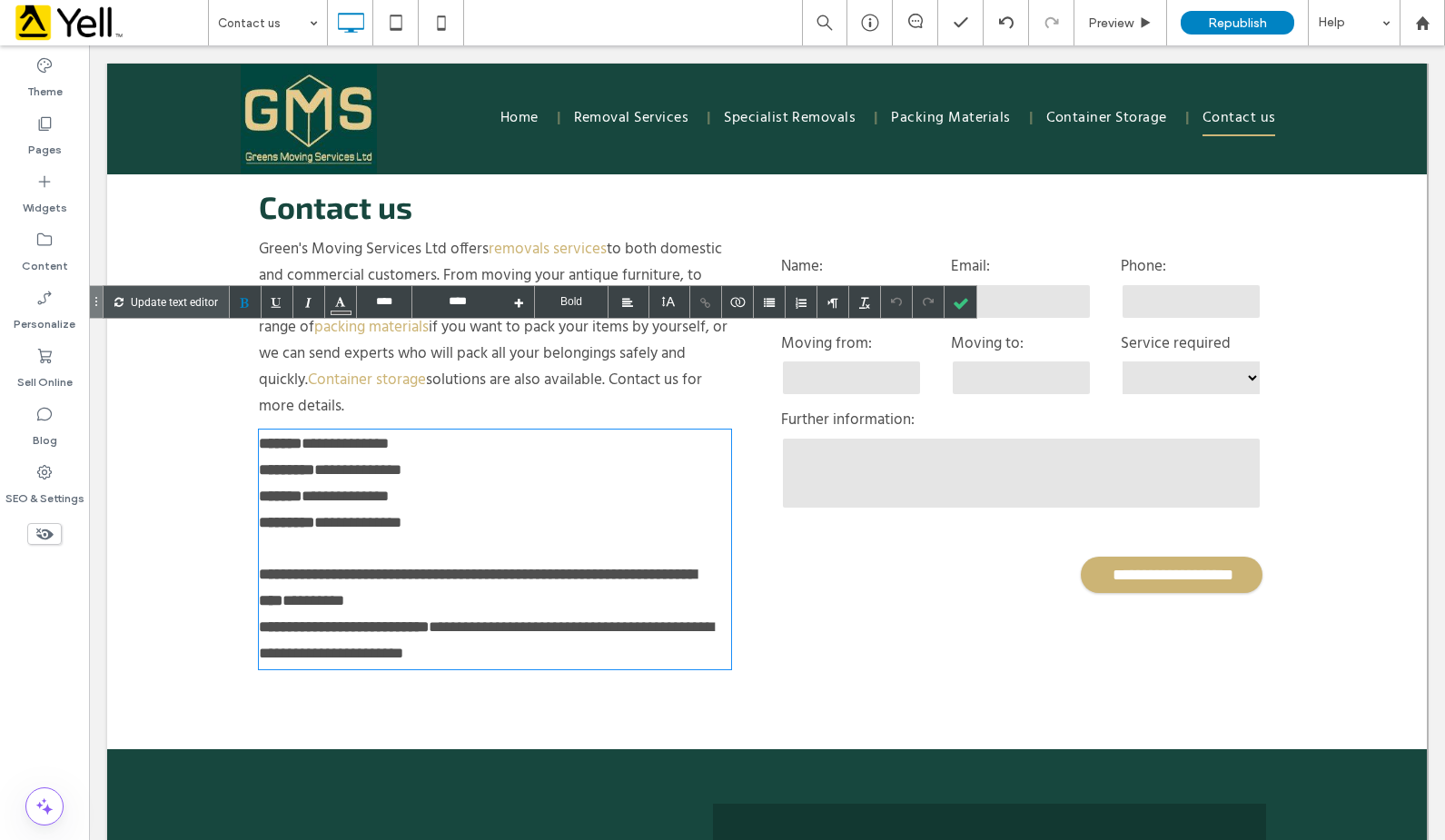
click at [259, 566] on b "**********" at bounding box center [477, 587] width 437 height 41
click at [952, 301] on div at bounding box center [961, 302] width 32 height 32
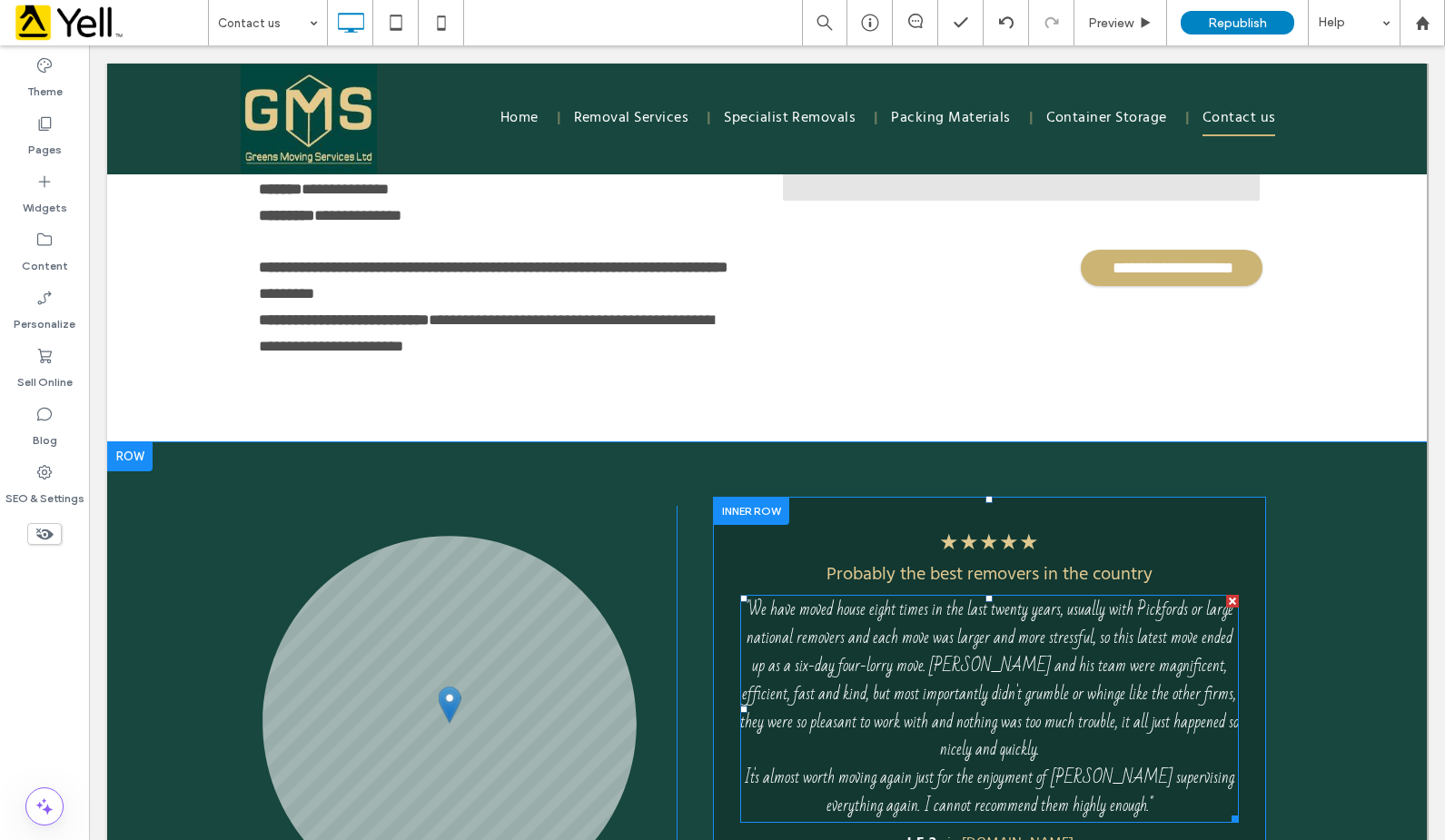
scroll to position [1097, 0]
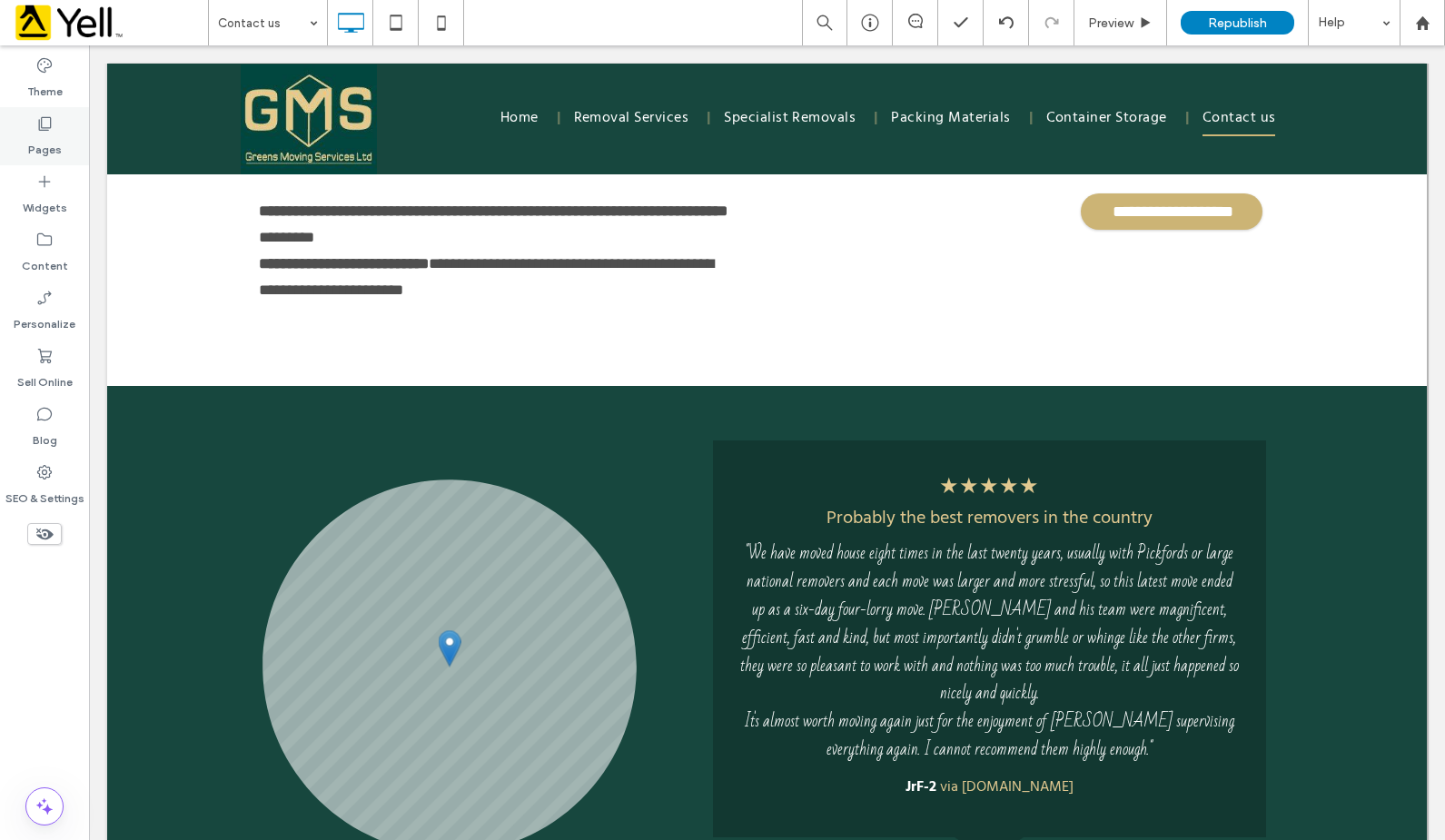
click at [40, 117] on icon at bounding box center [44, 123] width 18 height 18
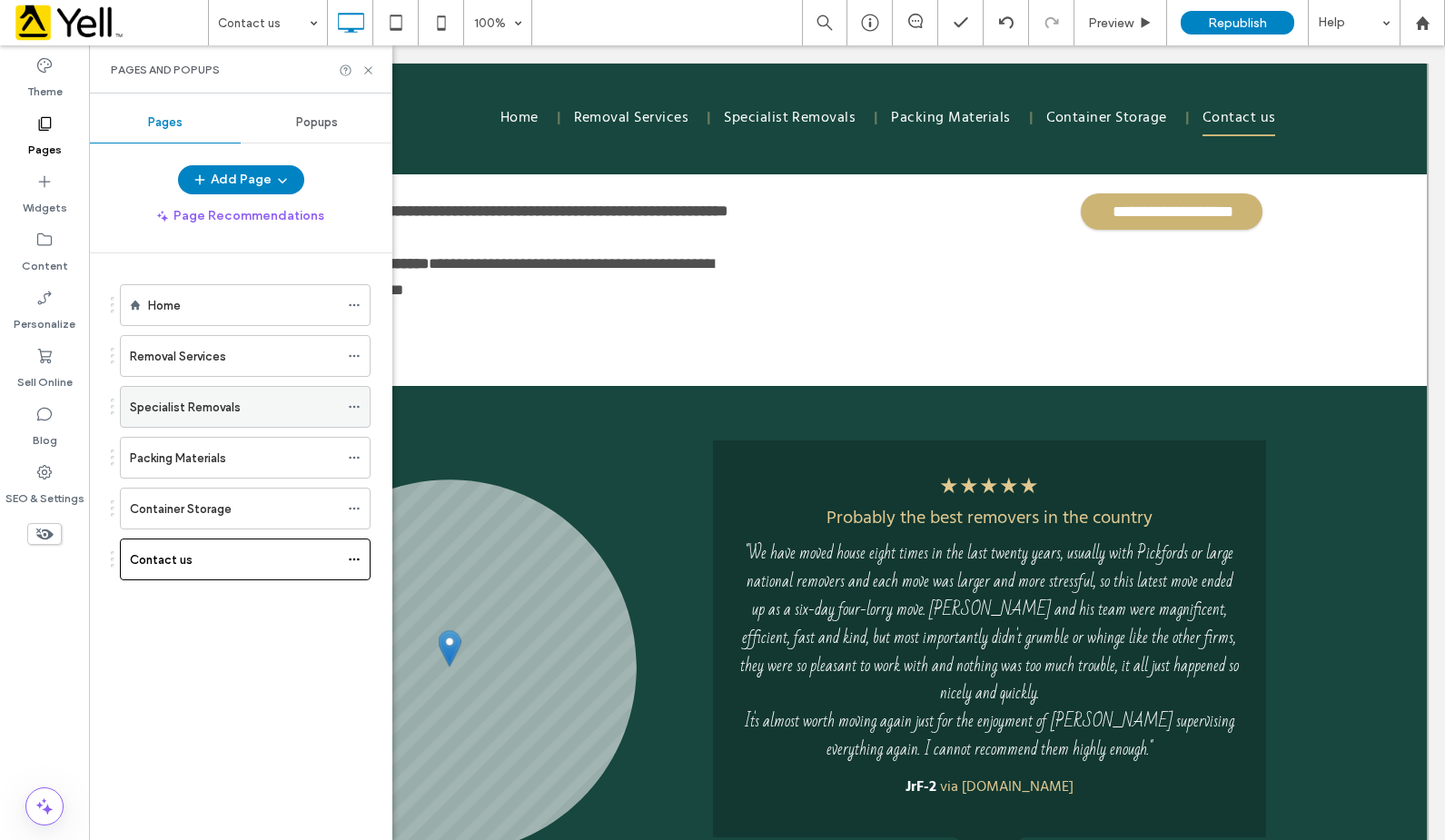
click at [224, 402] on label "Specialist Removals" at bounding box center [185, 407] width 111 height 32
click at [361, 69] on icon at bounding box center [368, 71] width 13 height 13
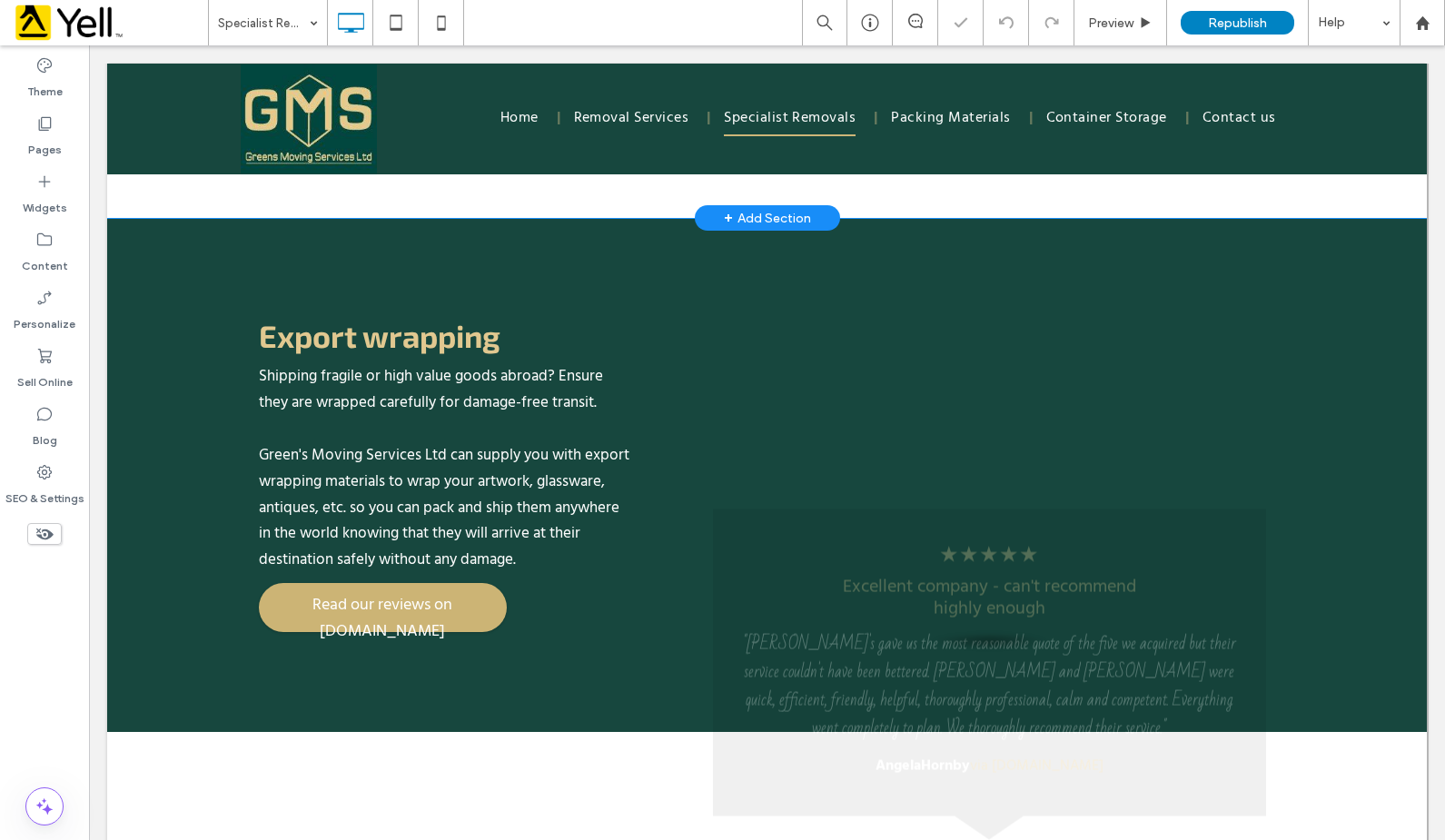
scroll to position [999, 0]
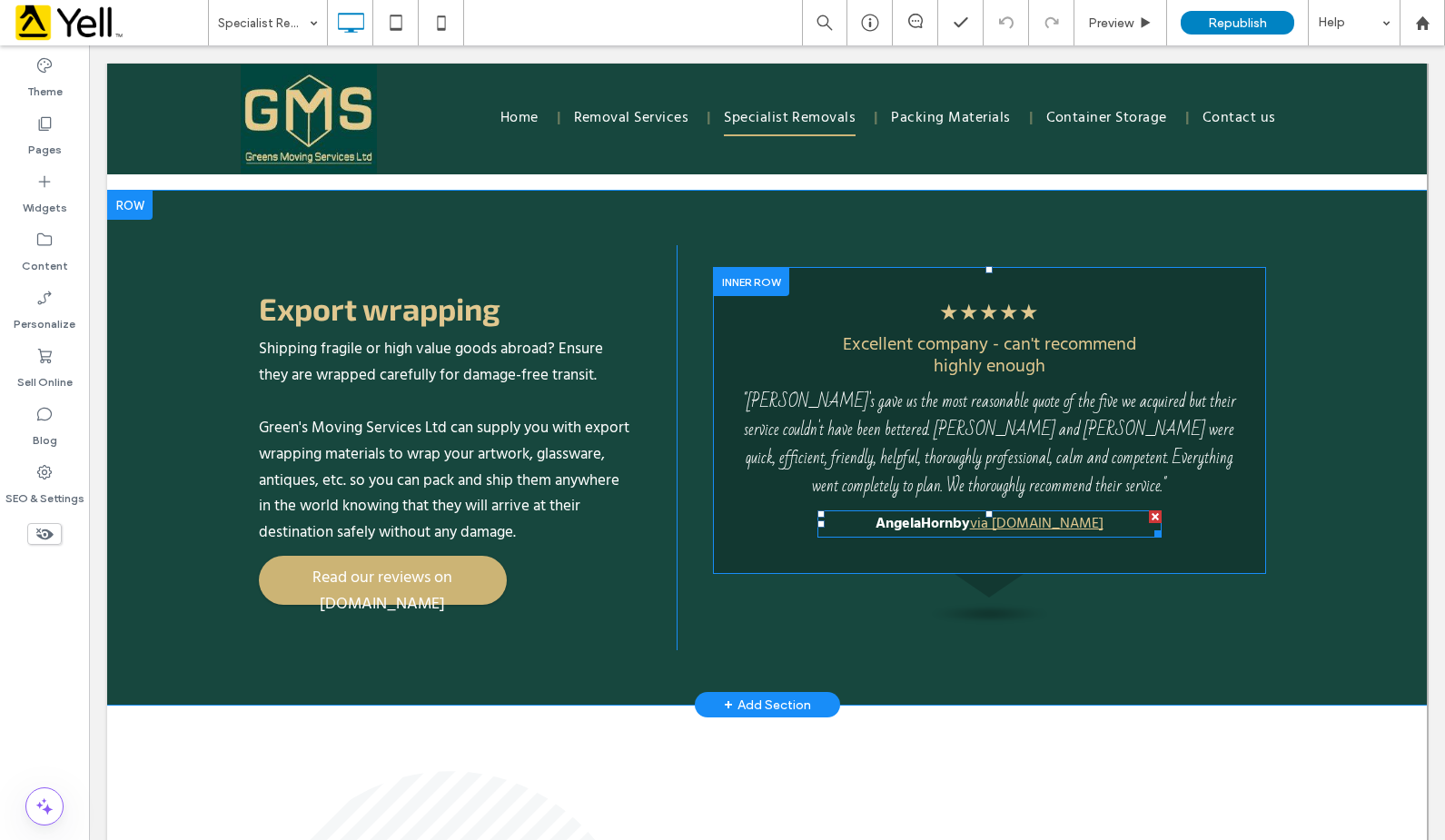
click at [1024, 513] on link "via [DOMAIN_NAME]" at bounding box center [1037, 524] width 134 height 24
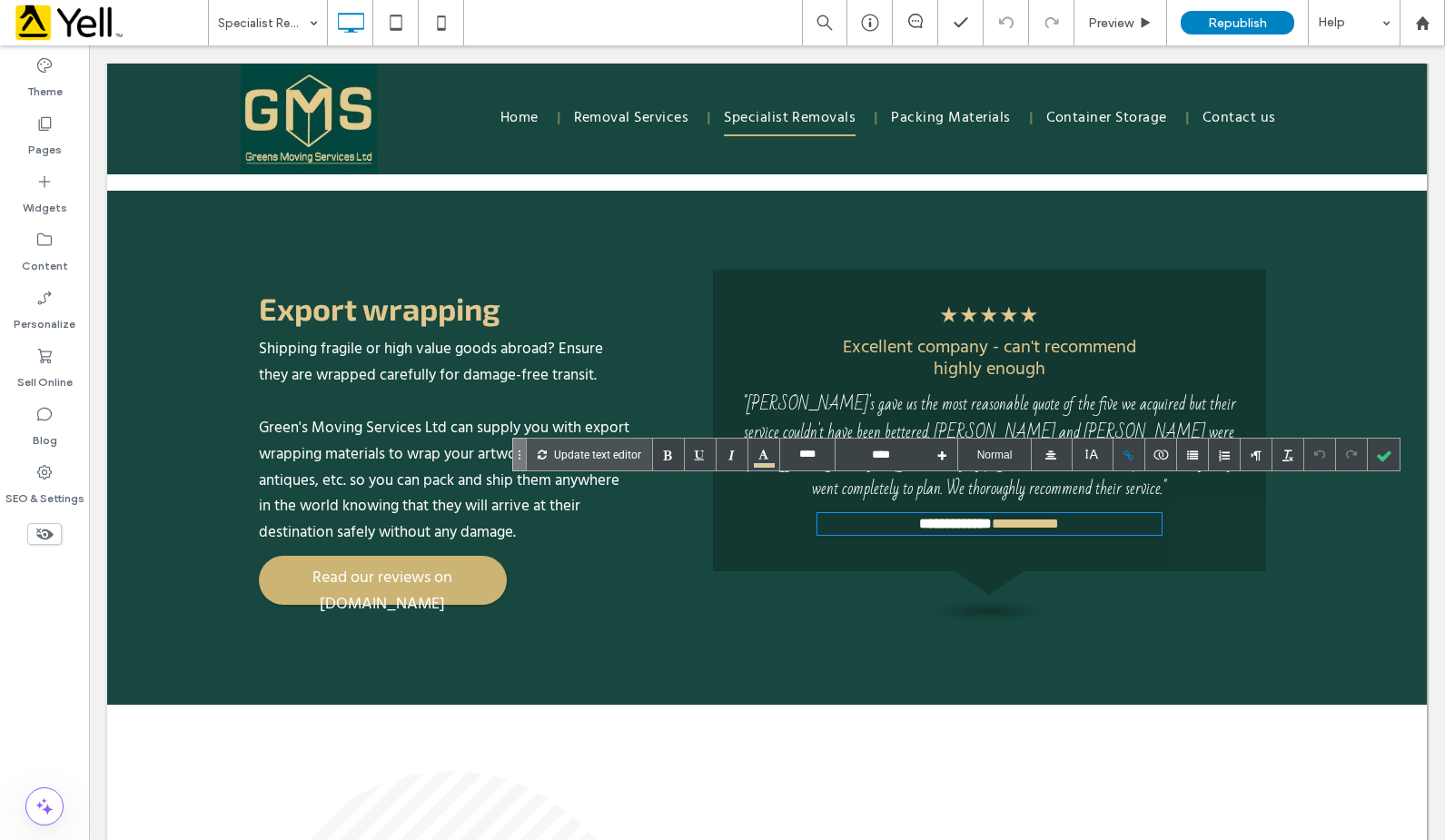
click at [1069, 513] on div "**********" at bounding box center [990, 523] width 344 height 22
type input "****"
type input "**********"
click at [1152, 538] on div "**********" at bounding box center [767, 448] width 1320 height 514
click at [1152, 457] on div at bounding box center [1384, 454] width 32 height 32
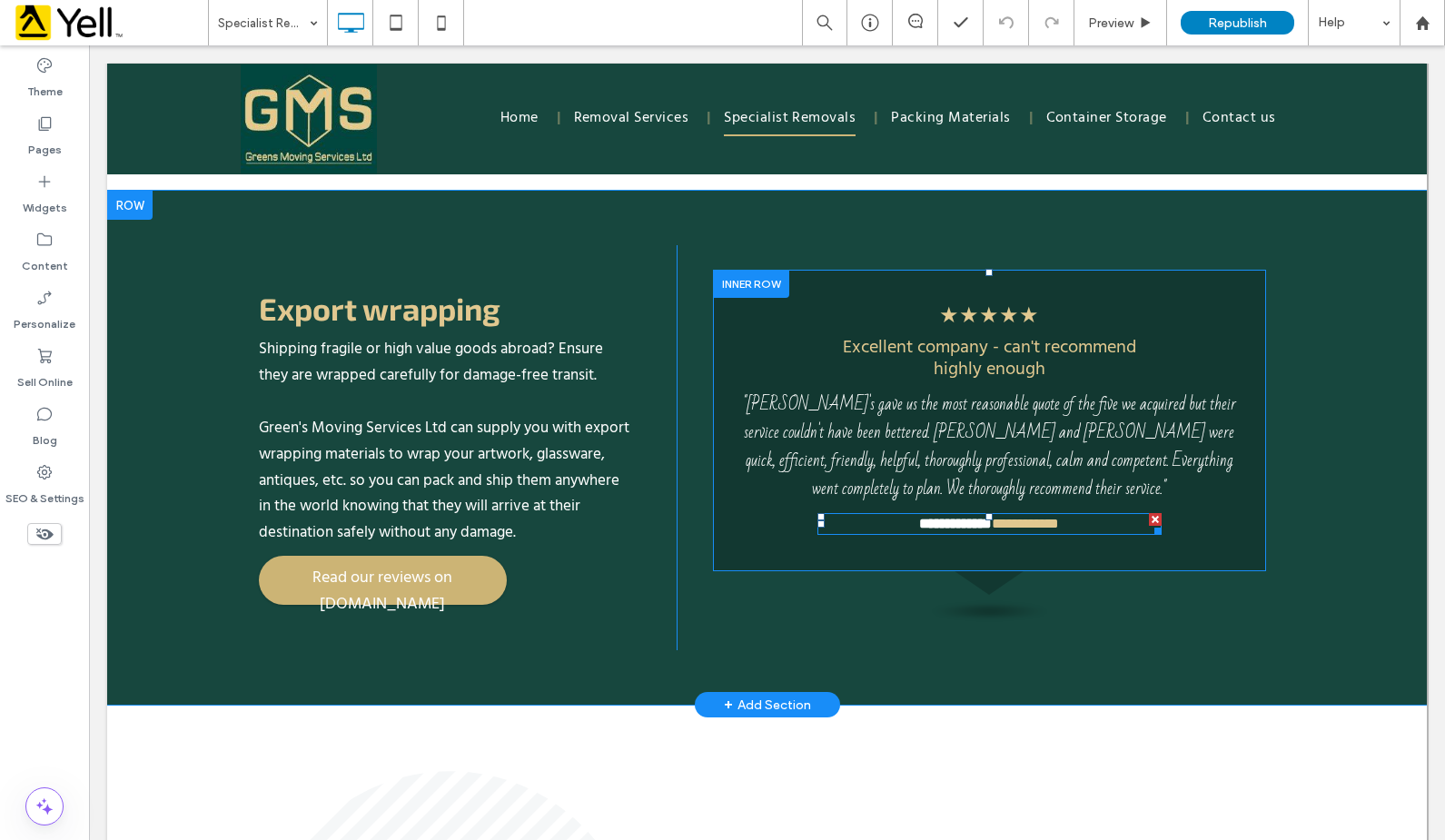
click at [945, 516] on b "**********" at bounding box center [955, 523] width 72 height 13
type input "****"
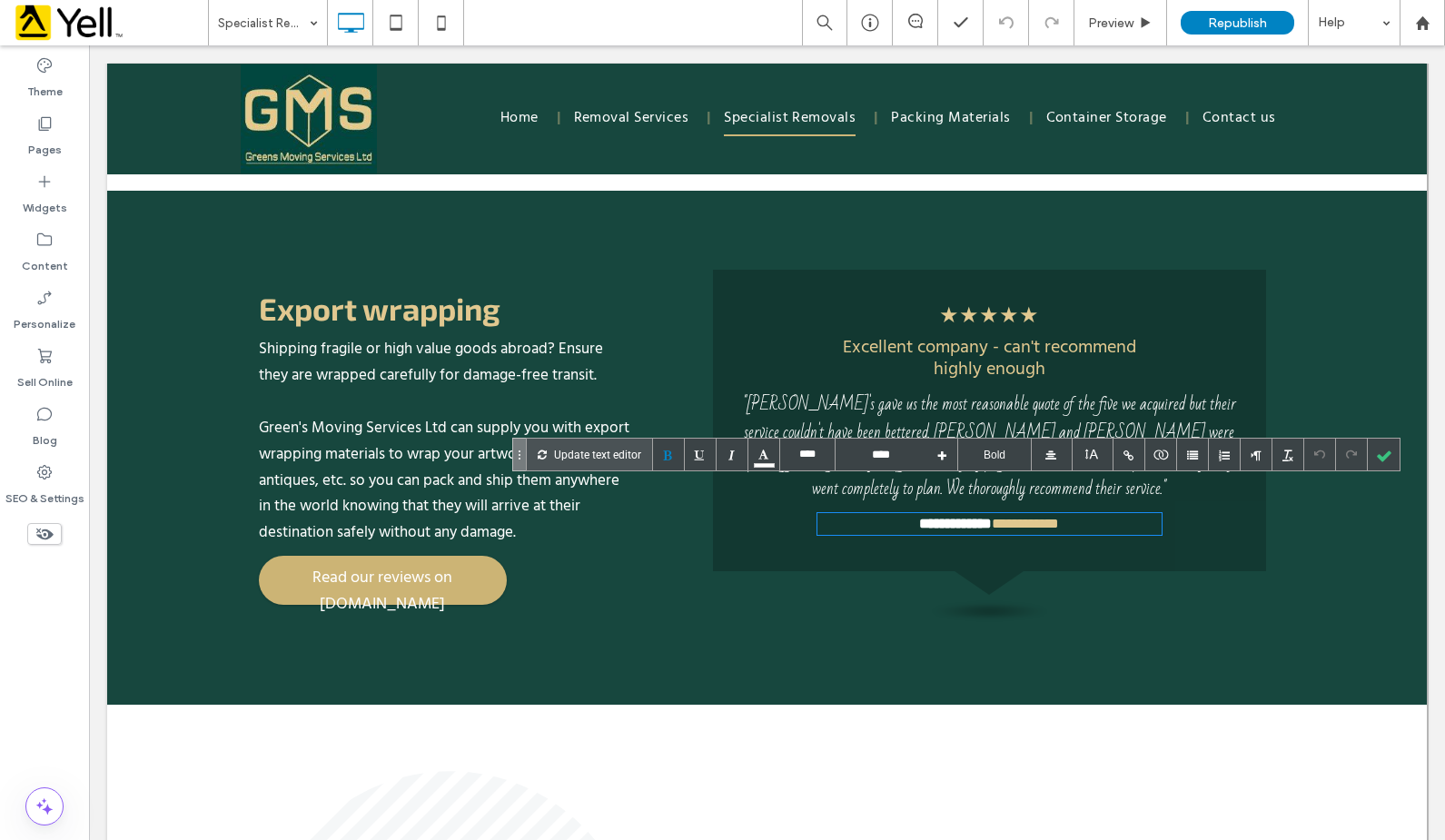
click at [945, 516] on b "**********" at bounding box center [955, 523] width 72 height 13
click at [1152, 448] on div at bounding box center [1384, 454] width 32 height 32
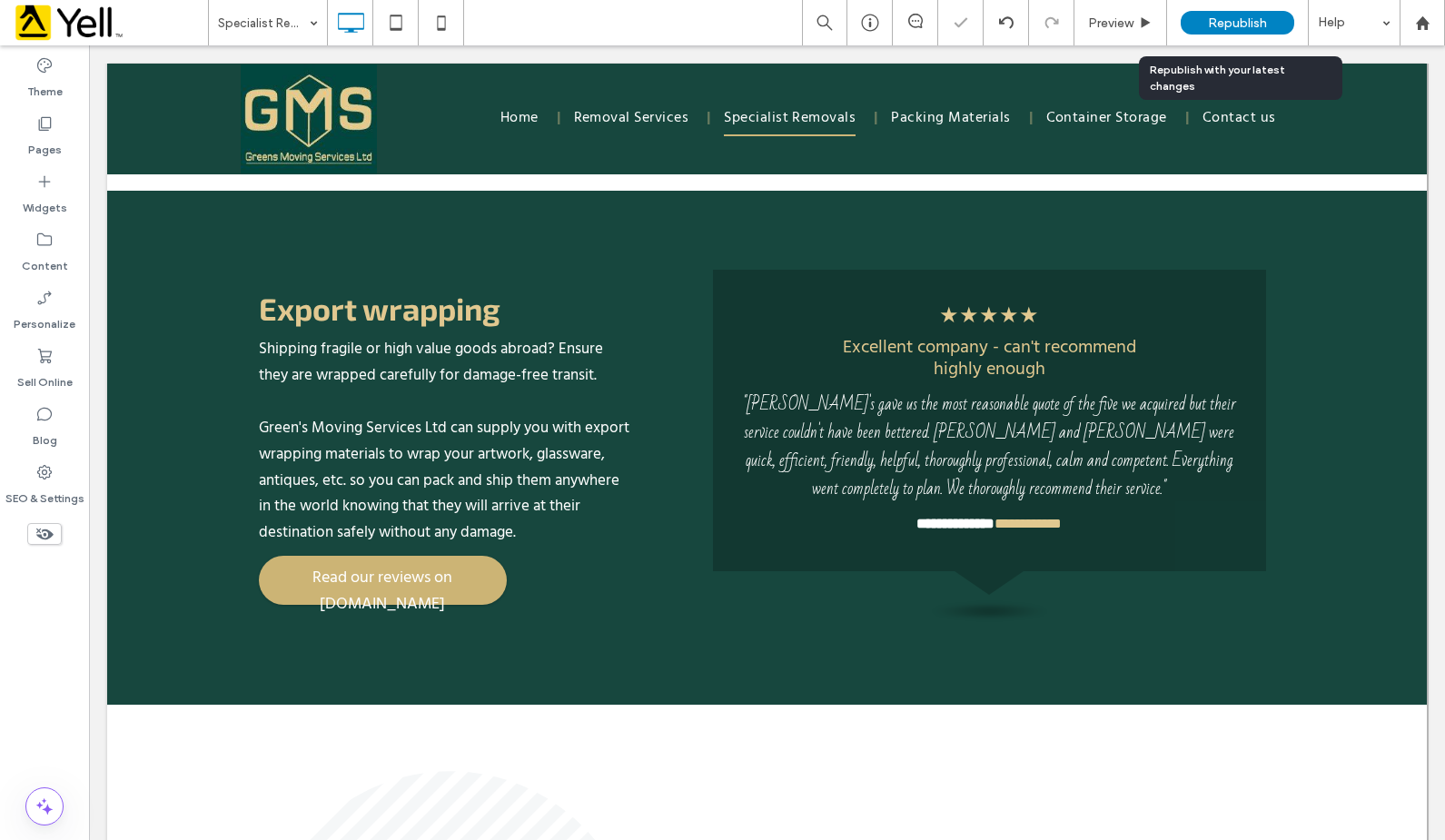
click at [1152, 21] on span "Republish" at bounding box center [1237, 23] width 59 height 15
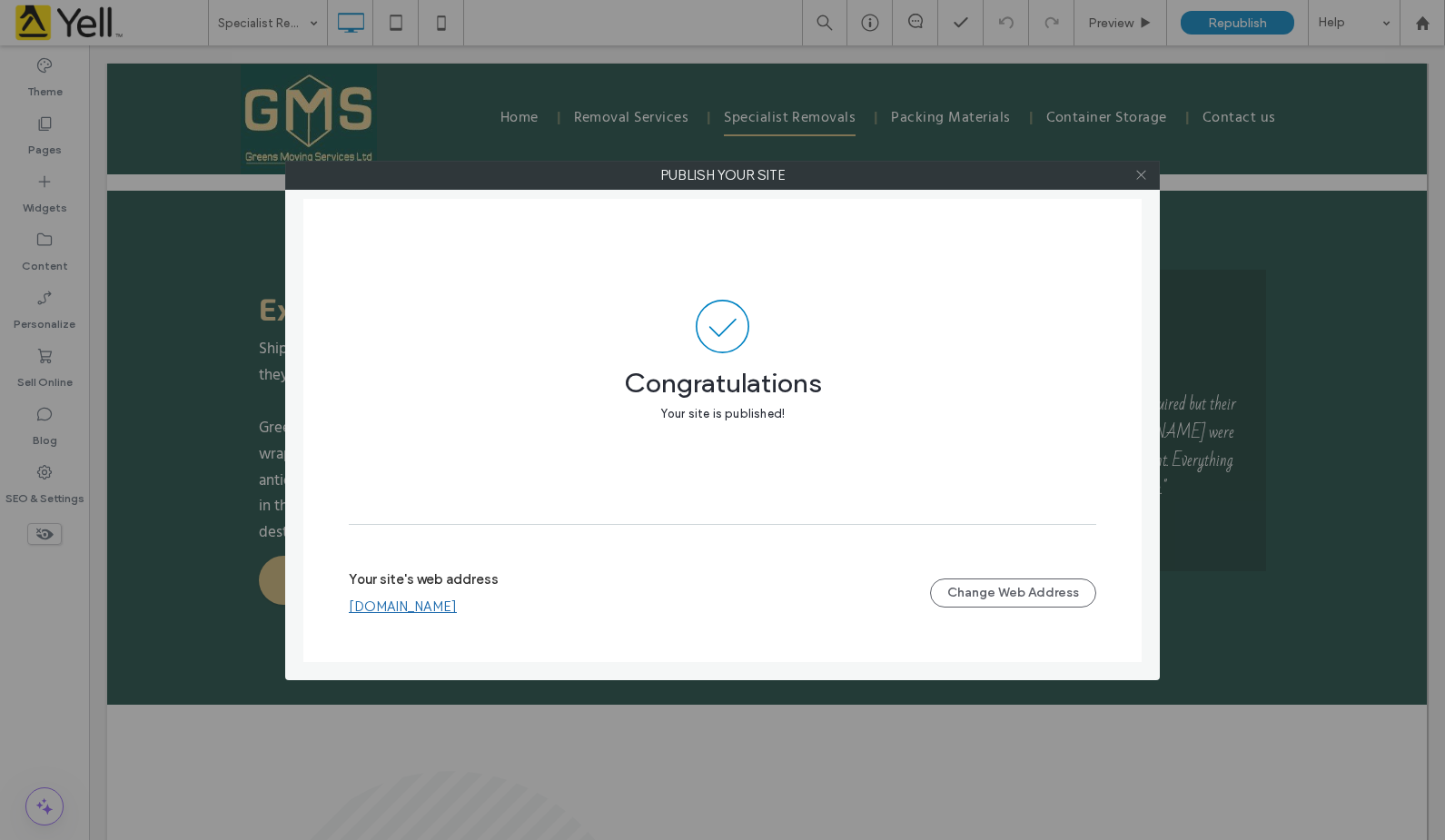
click at [1142, 178] on icon at bounding box center [1141, 175] width 13 height 13
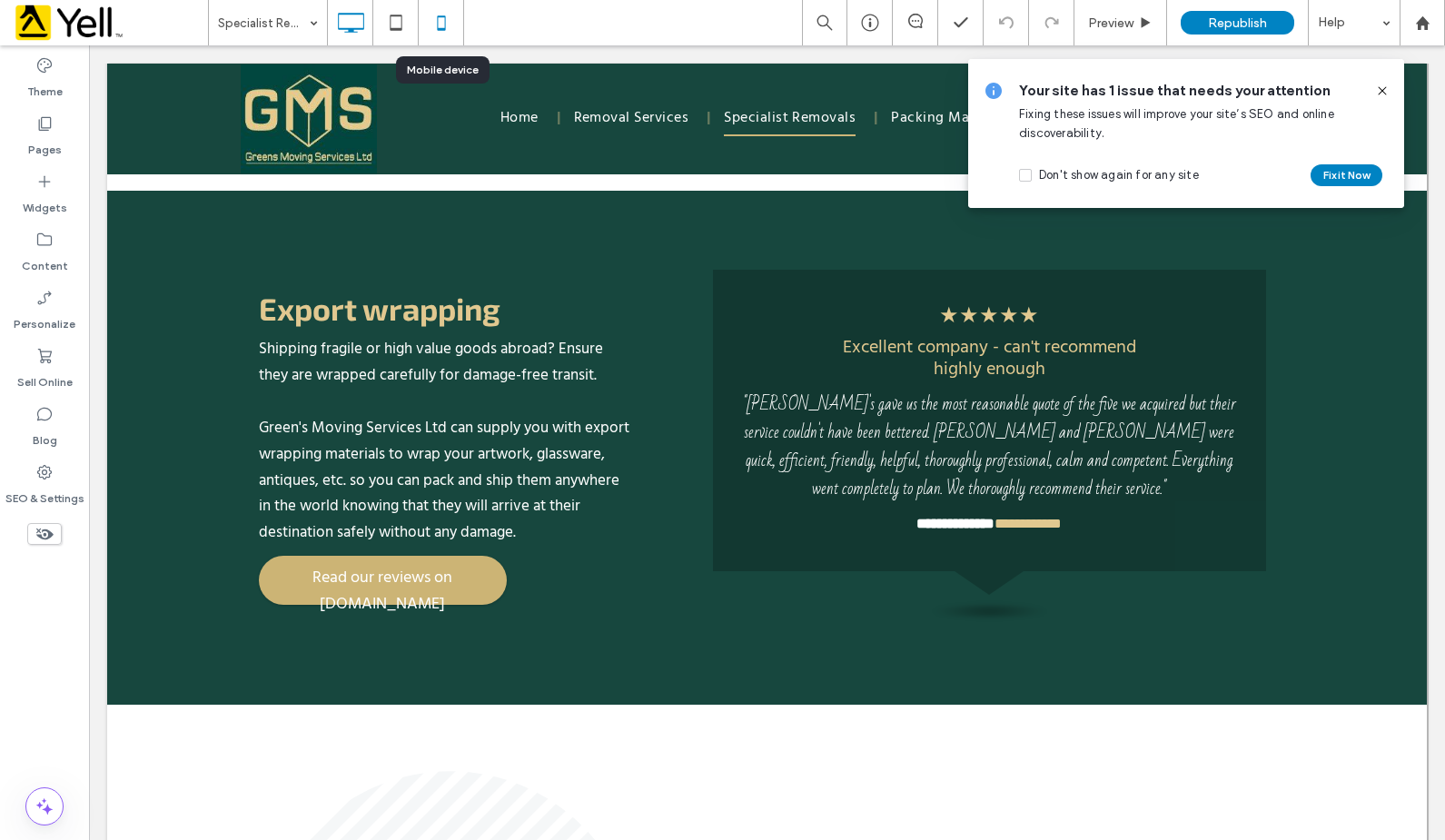
click at [446, 23] on icon at bounding box center [441, 23] width 37 height 37
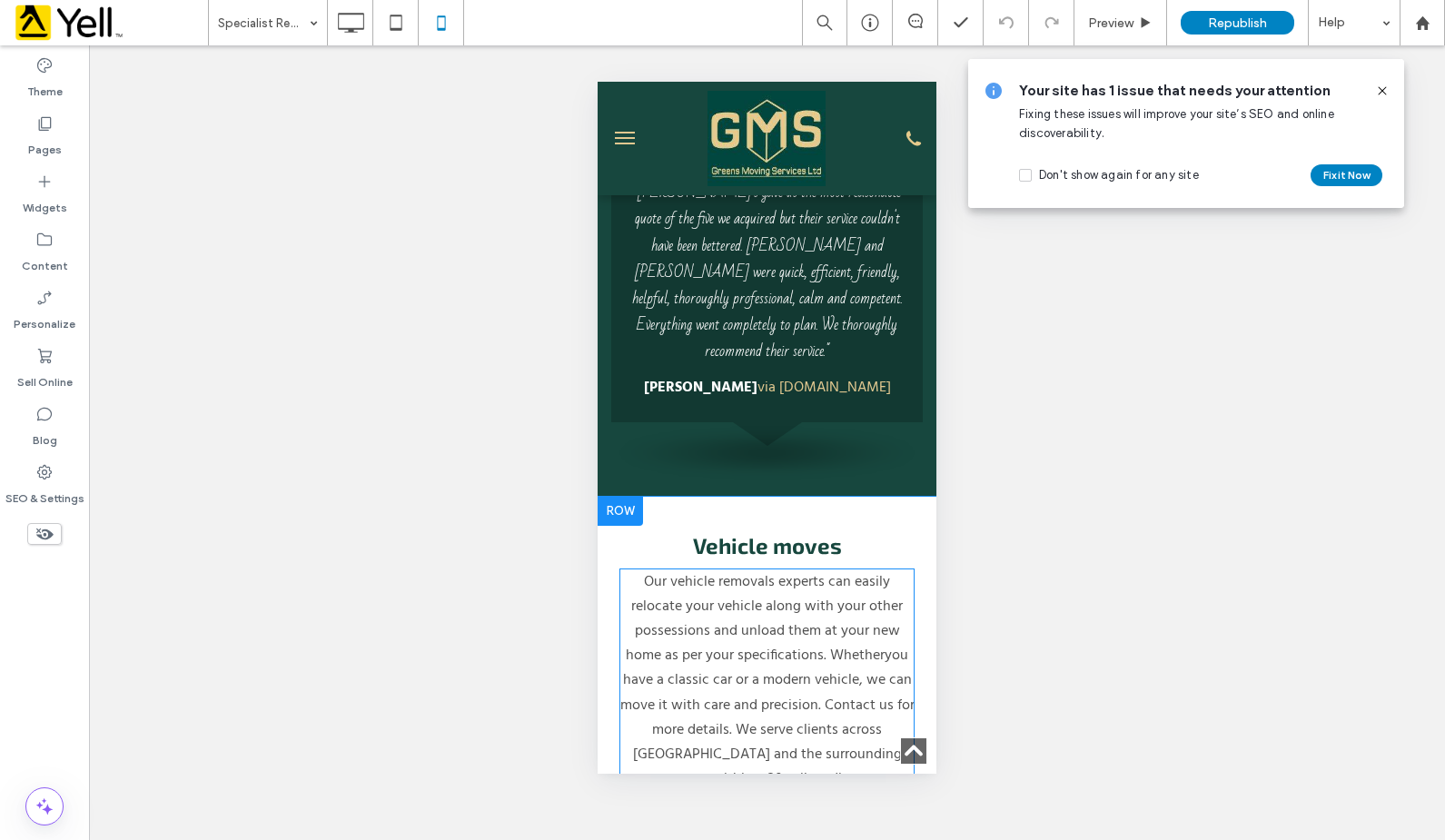
scroll to position [2089, 0]
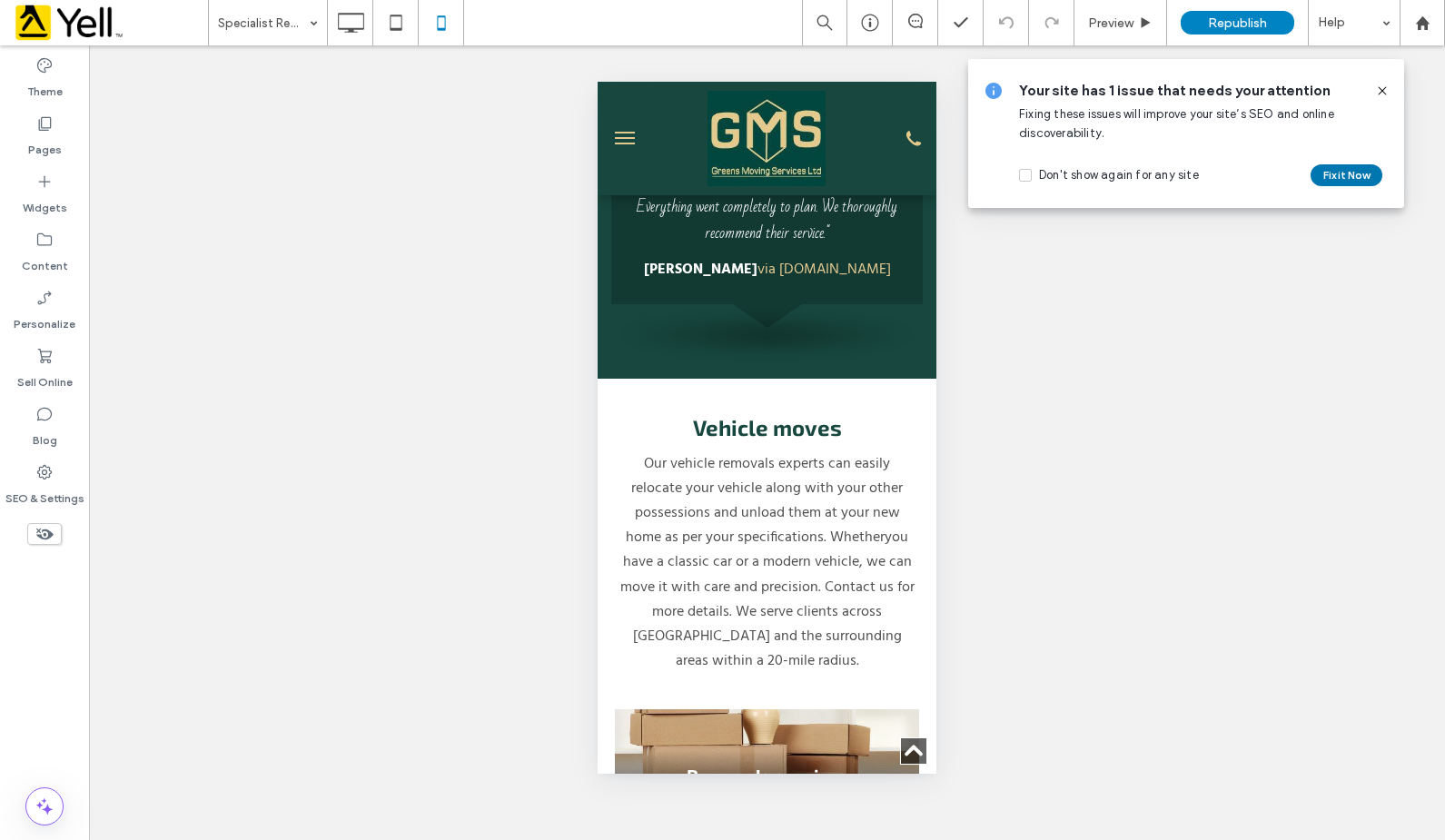
click at [1152, 175] on button "Fix it Now" at bounding box center [1346, 175] width 71 height 22
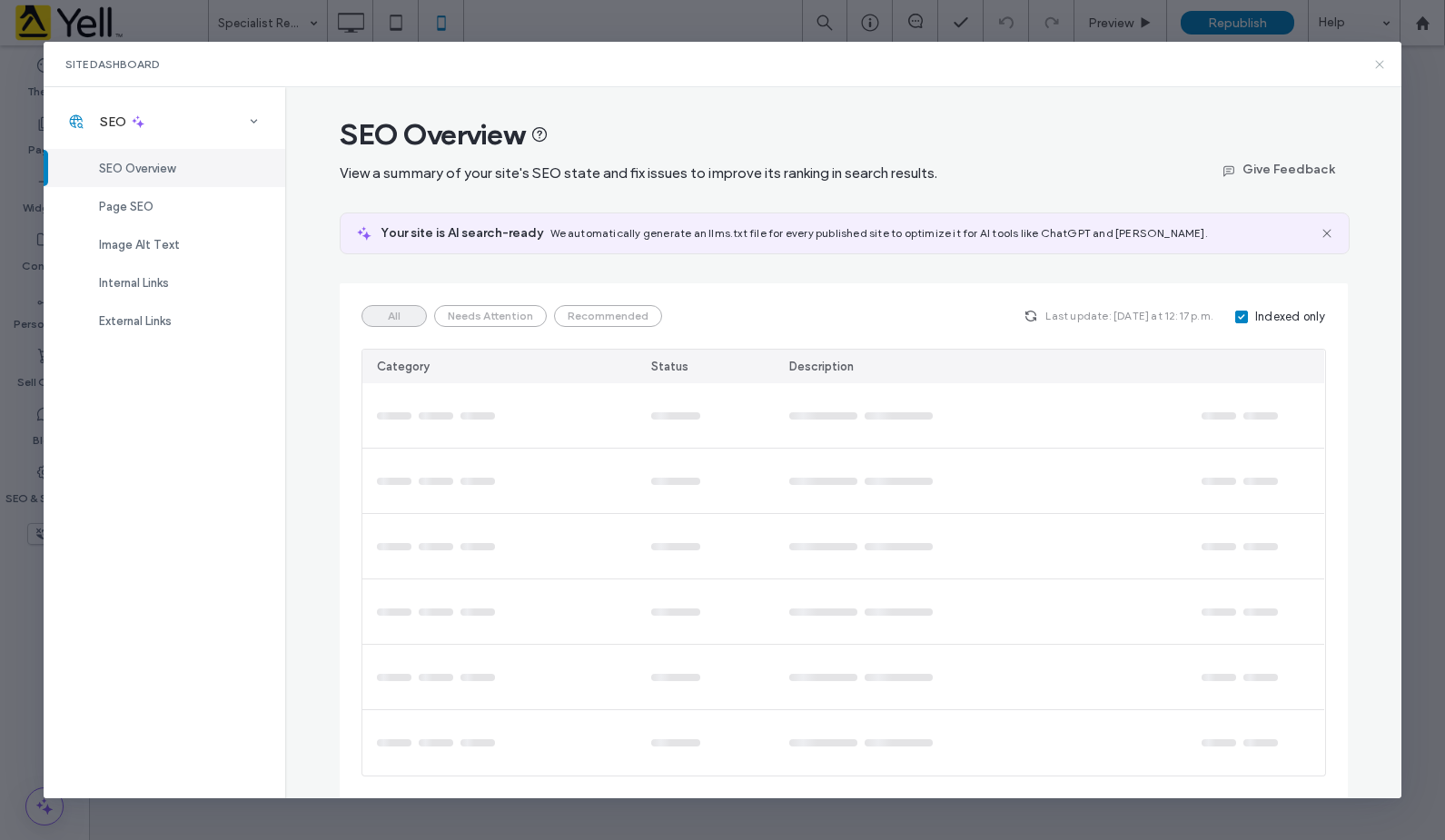
click at [1152, 64] on use at bounding box center [1380, 64] width 8 height 8
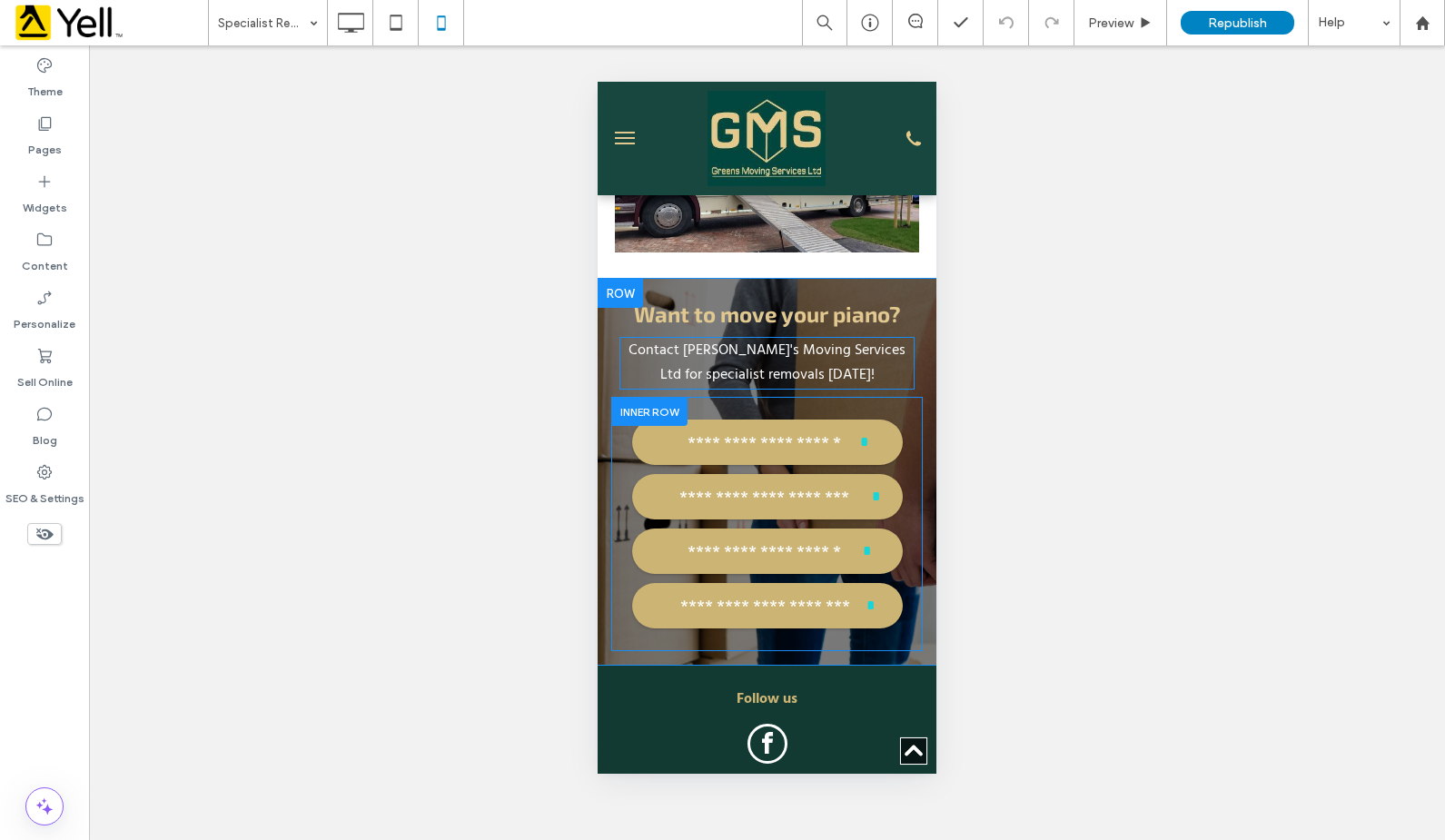
scroll to position [2980, 0]
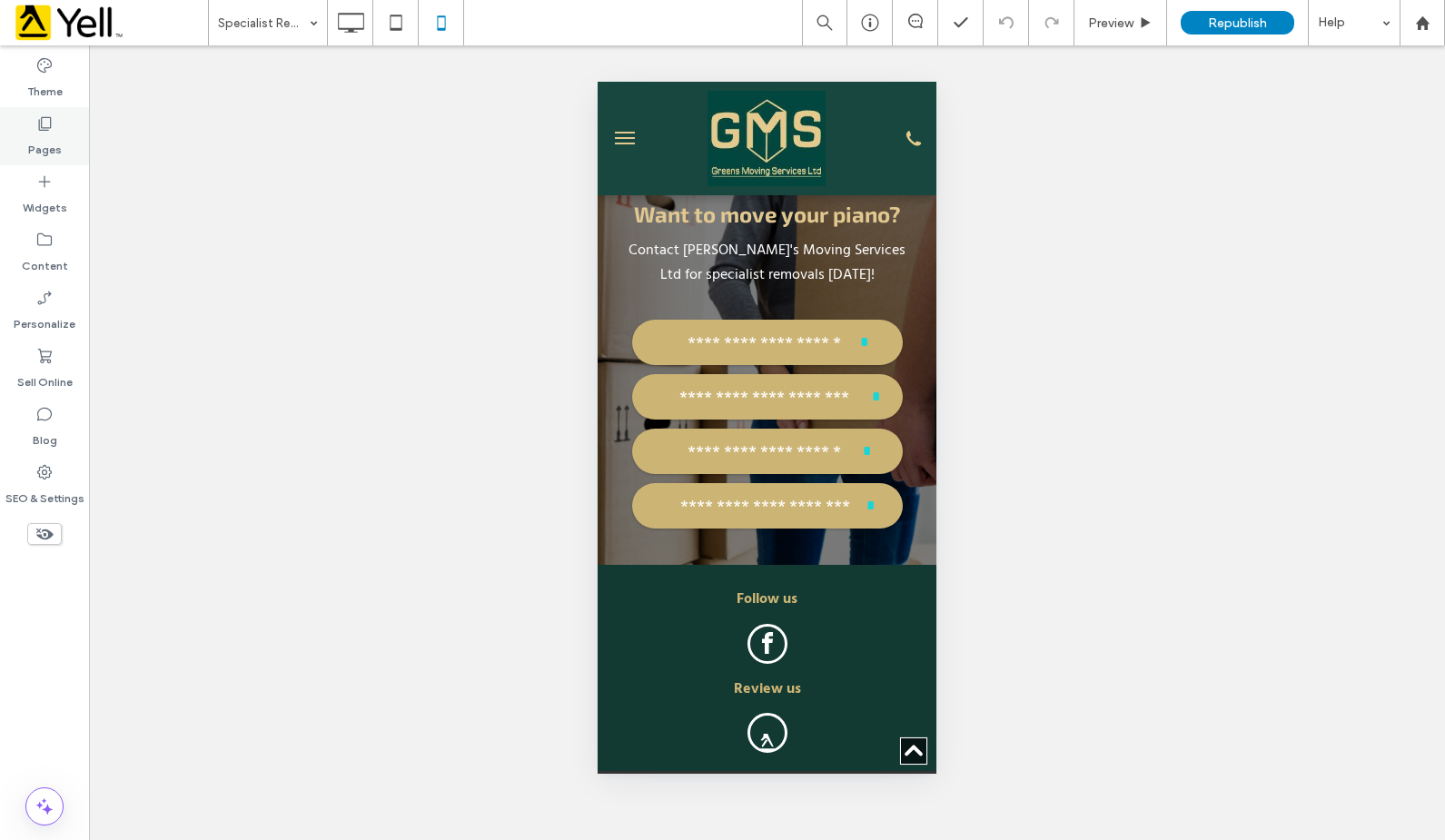
click at [39, 125] on icon at bounding box center [44, 123] width 18 height 18
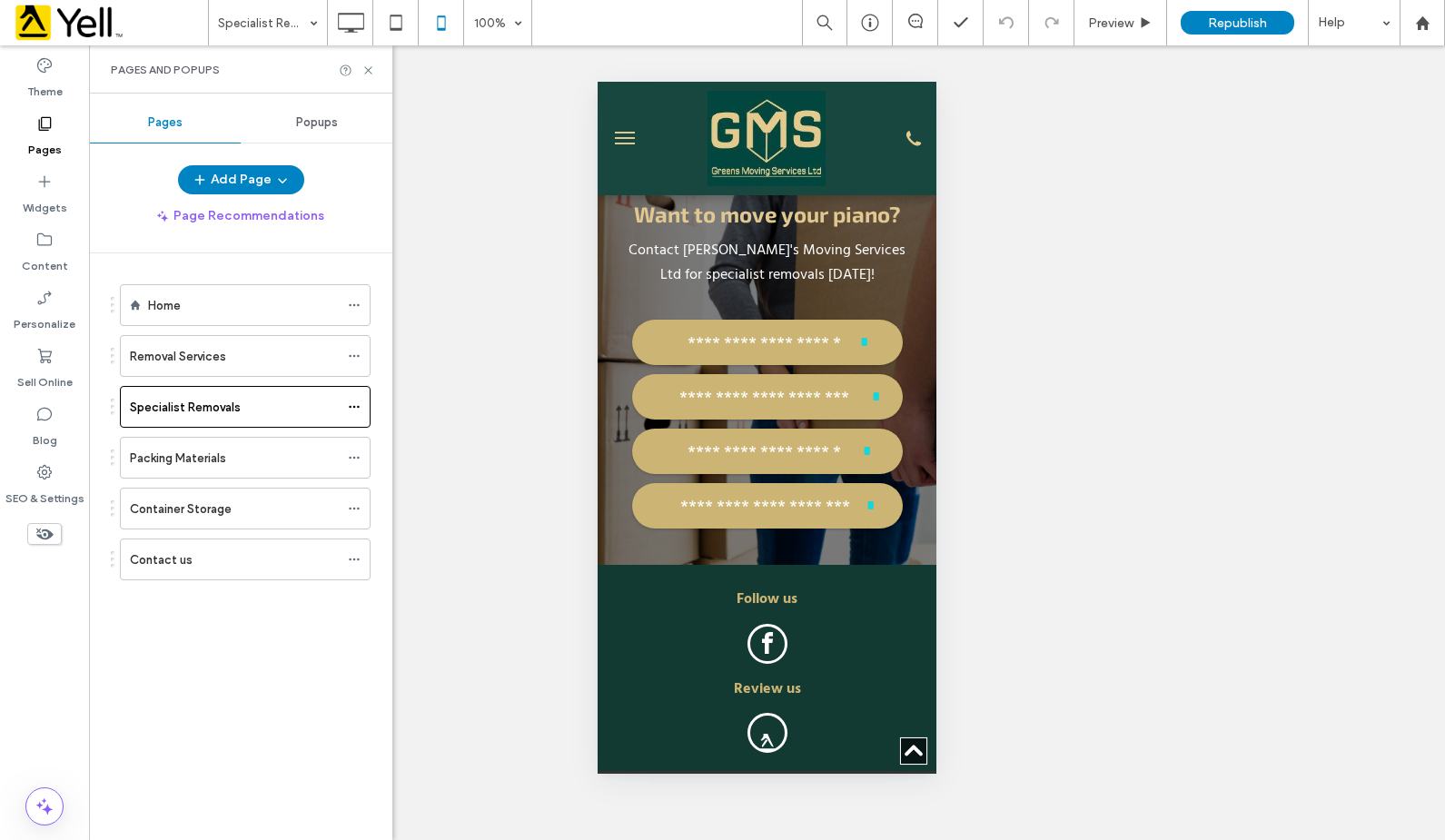
click at [208, 557] on div "Contact us" at bounding box center [234, 560] width 209 height 19
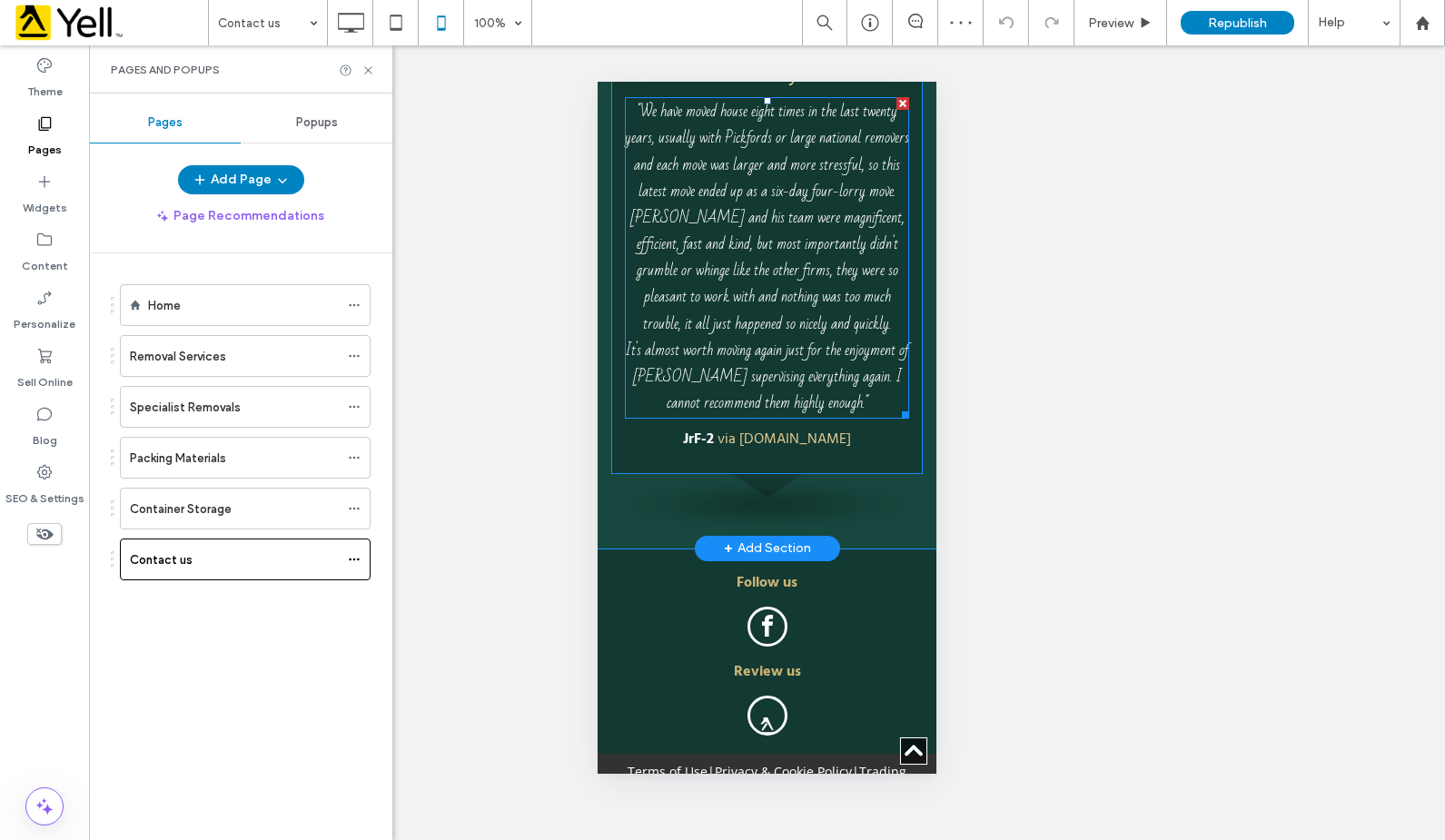
scroll to position [2644, 0]
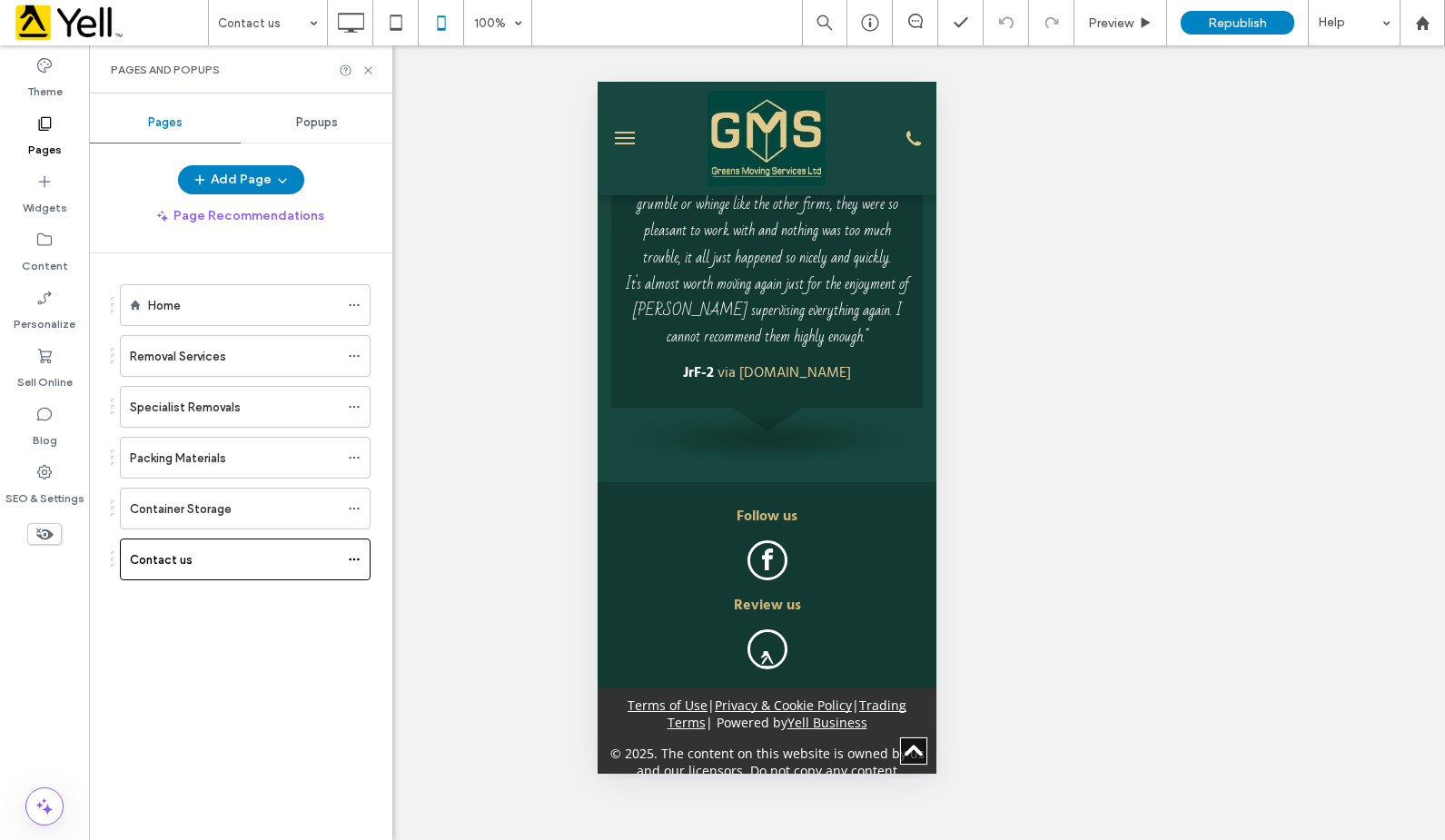
click at [162, 508] on label "Container Storage" at bounding box center [181, 509] width 102 height 32
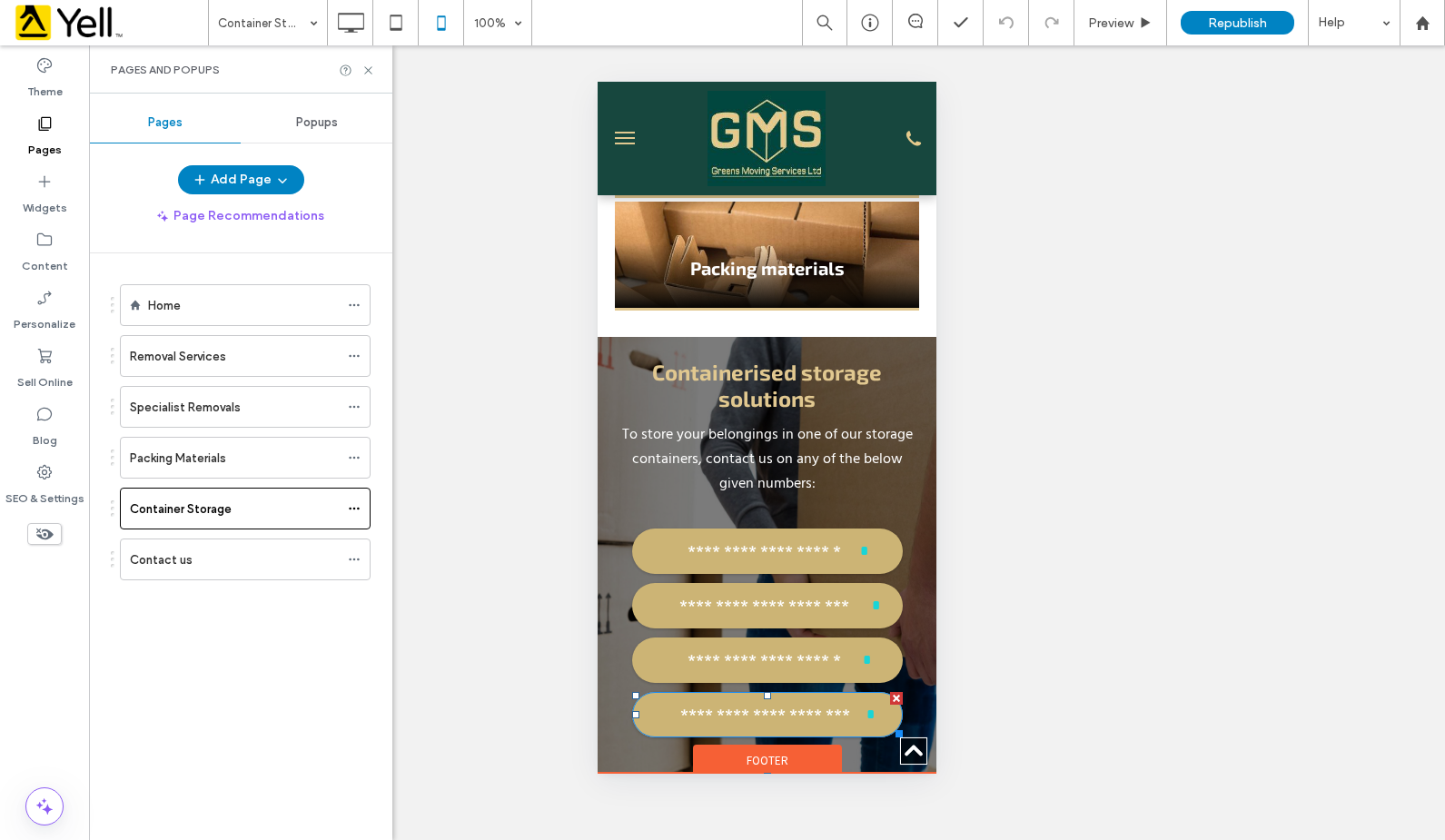
scroll to position [2964, 0]
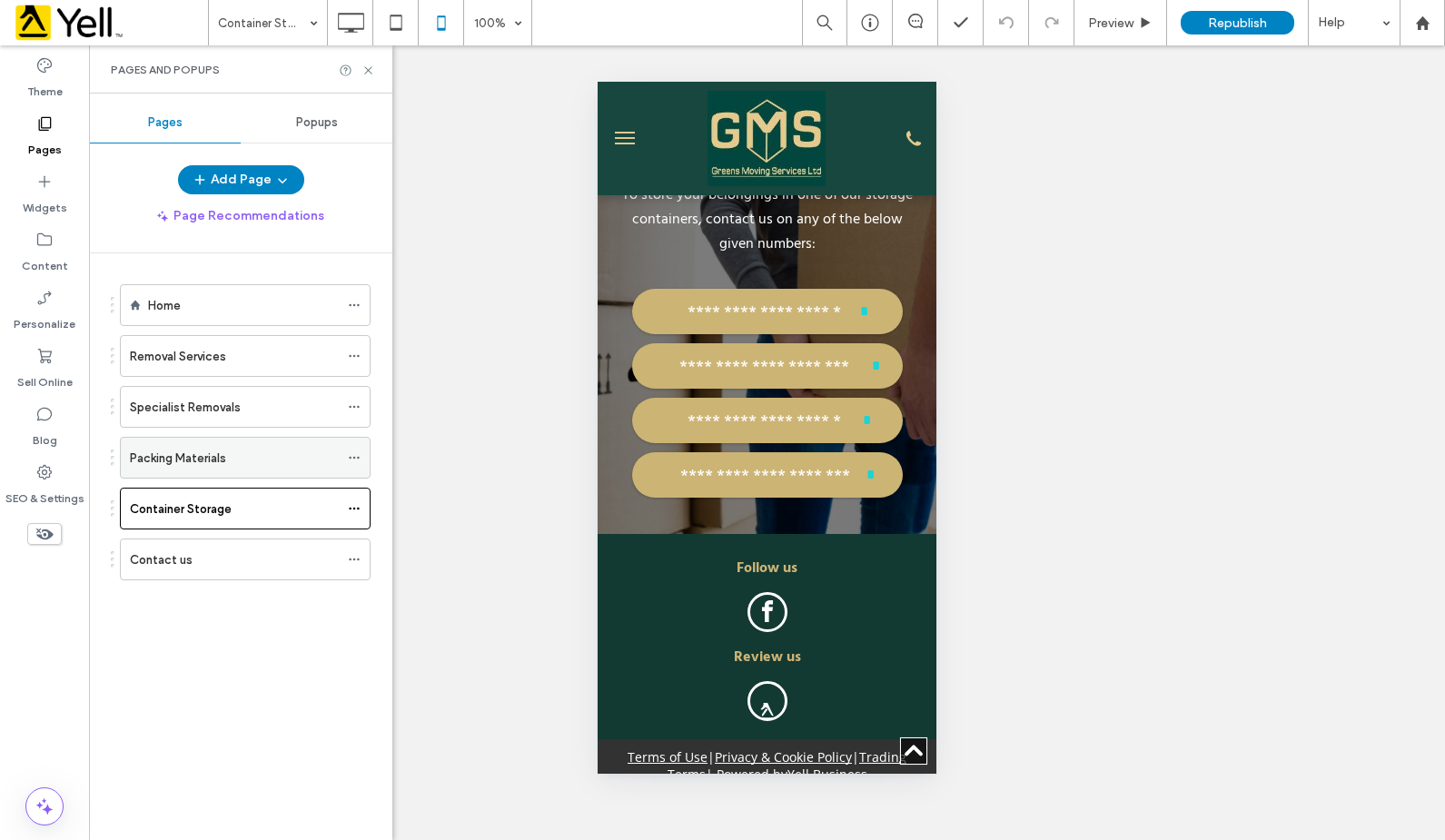
click at [171, 456] on label "Packing Materials" at bounding box center [178, 458] width 96 height 32
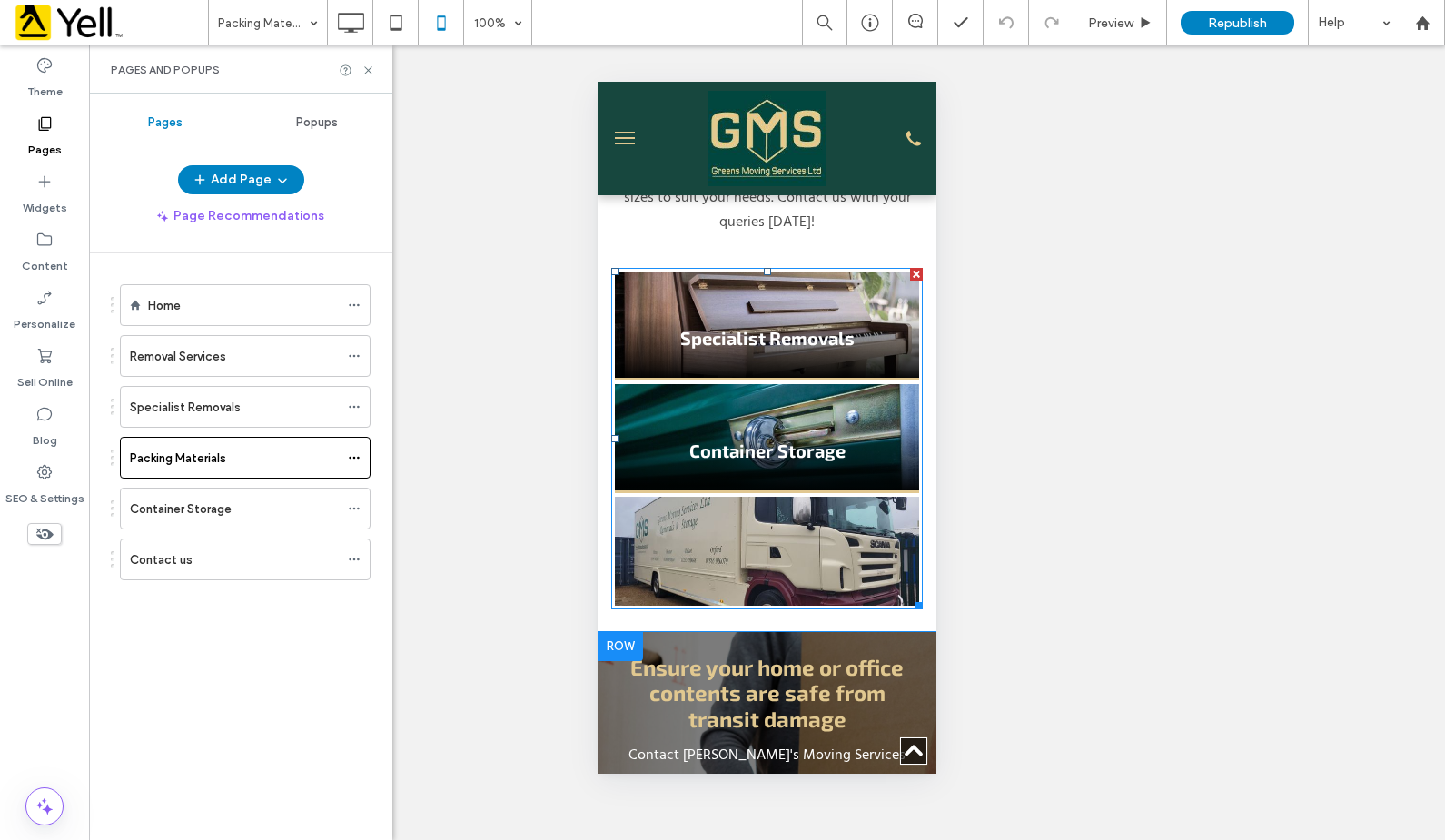
scroll to position [3270, 0]
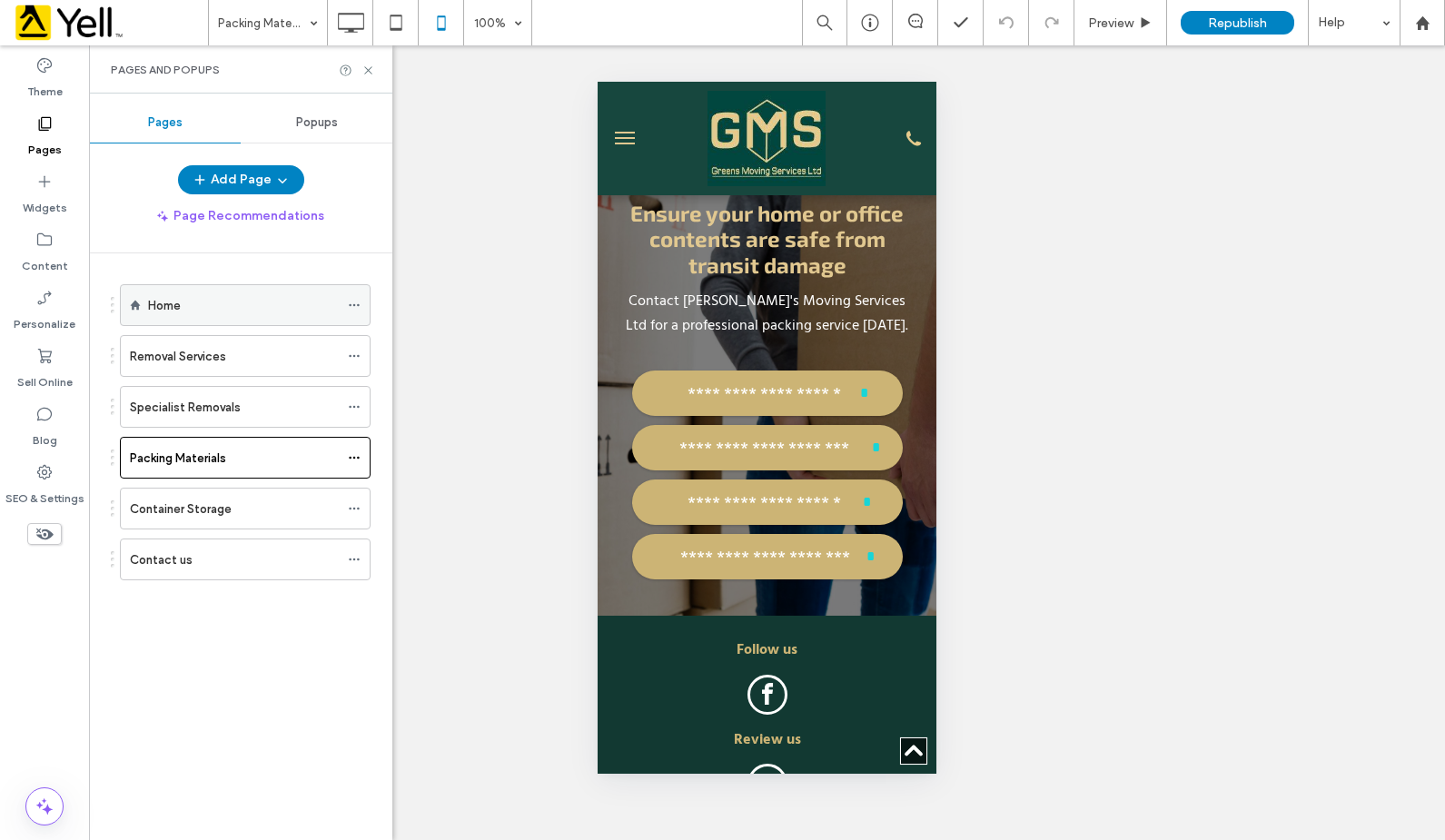
click at [183, 314] on div "Home" at bounding box center [243, 306] width 191 height 19
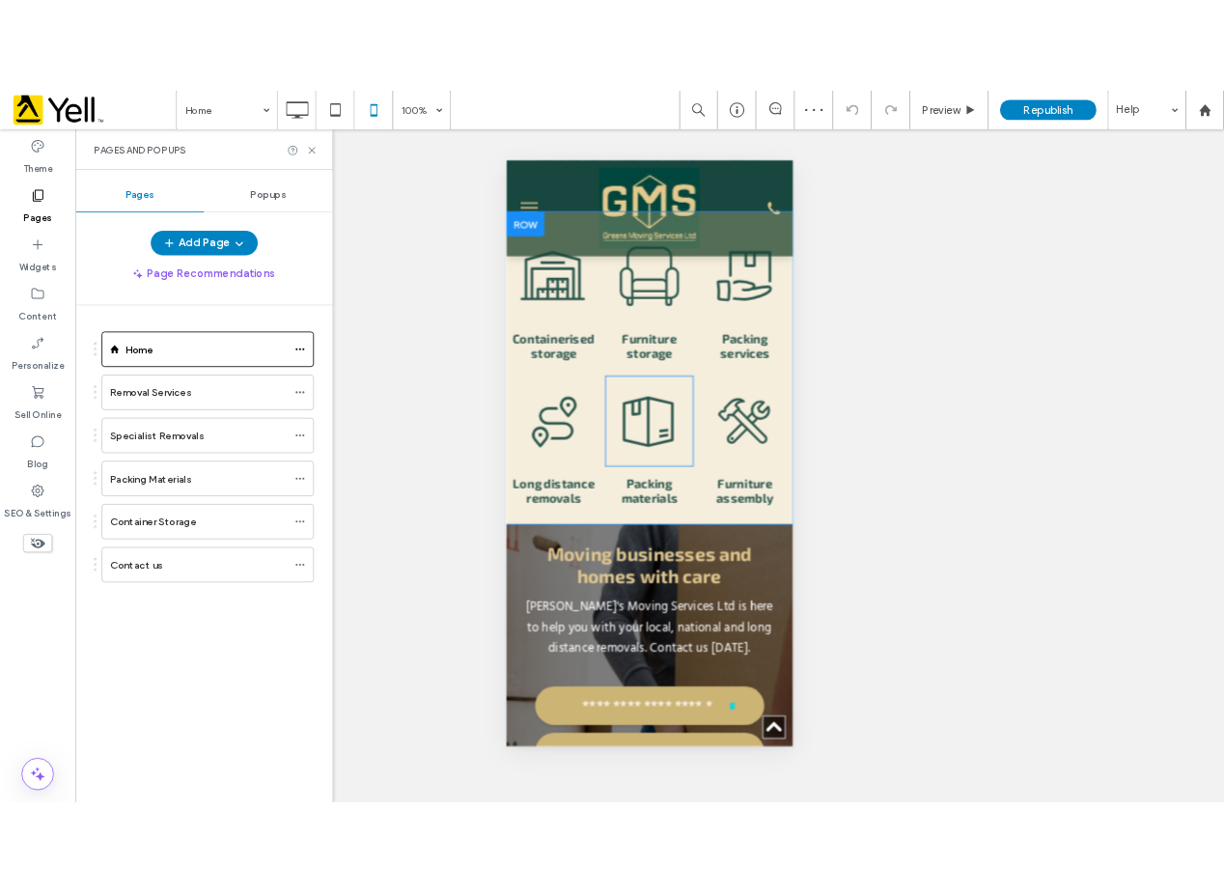
scroll to position [3089, 0]
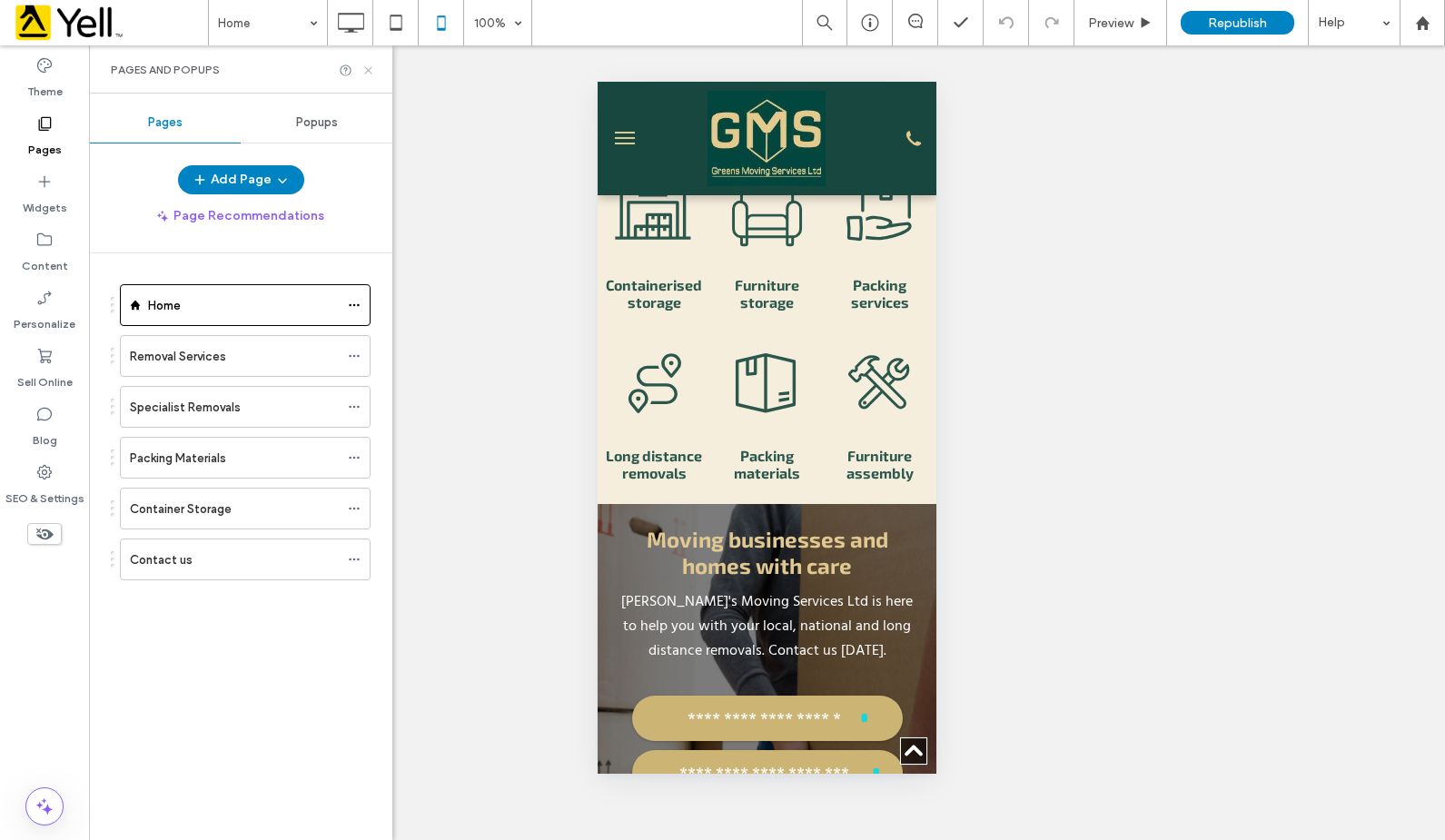
click at [373, 71] on icon at bounding box center [368, 71] width 13 height 13
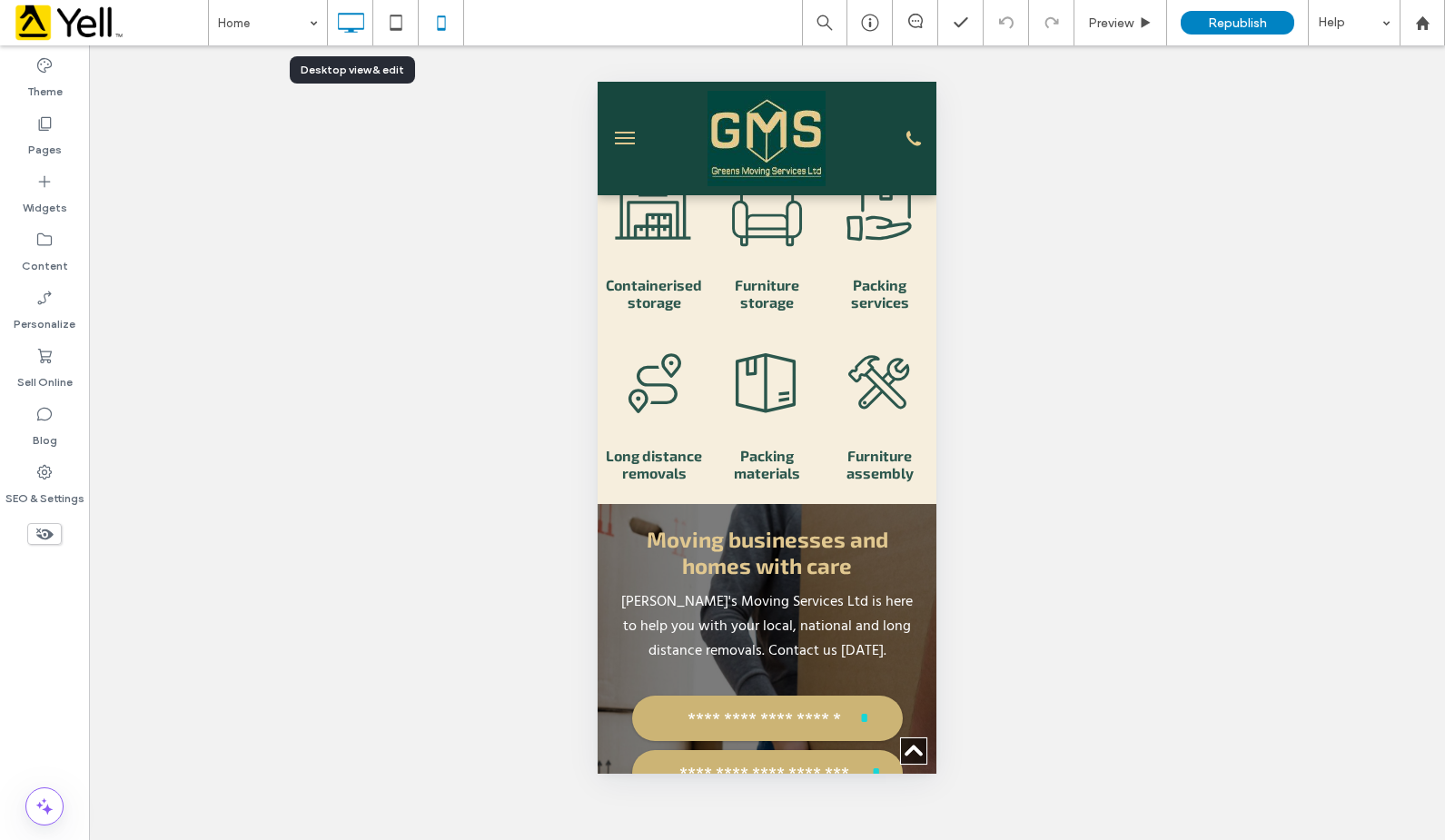
click at [356, 16] on icon at bounding box center [350, 23] width 37 height 37
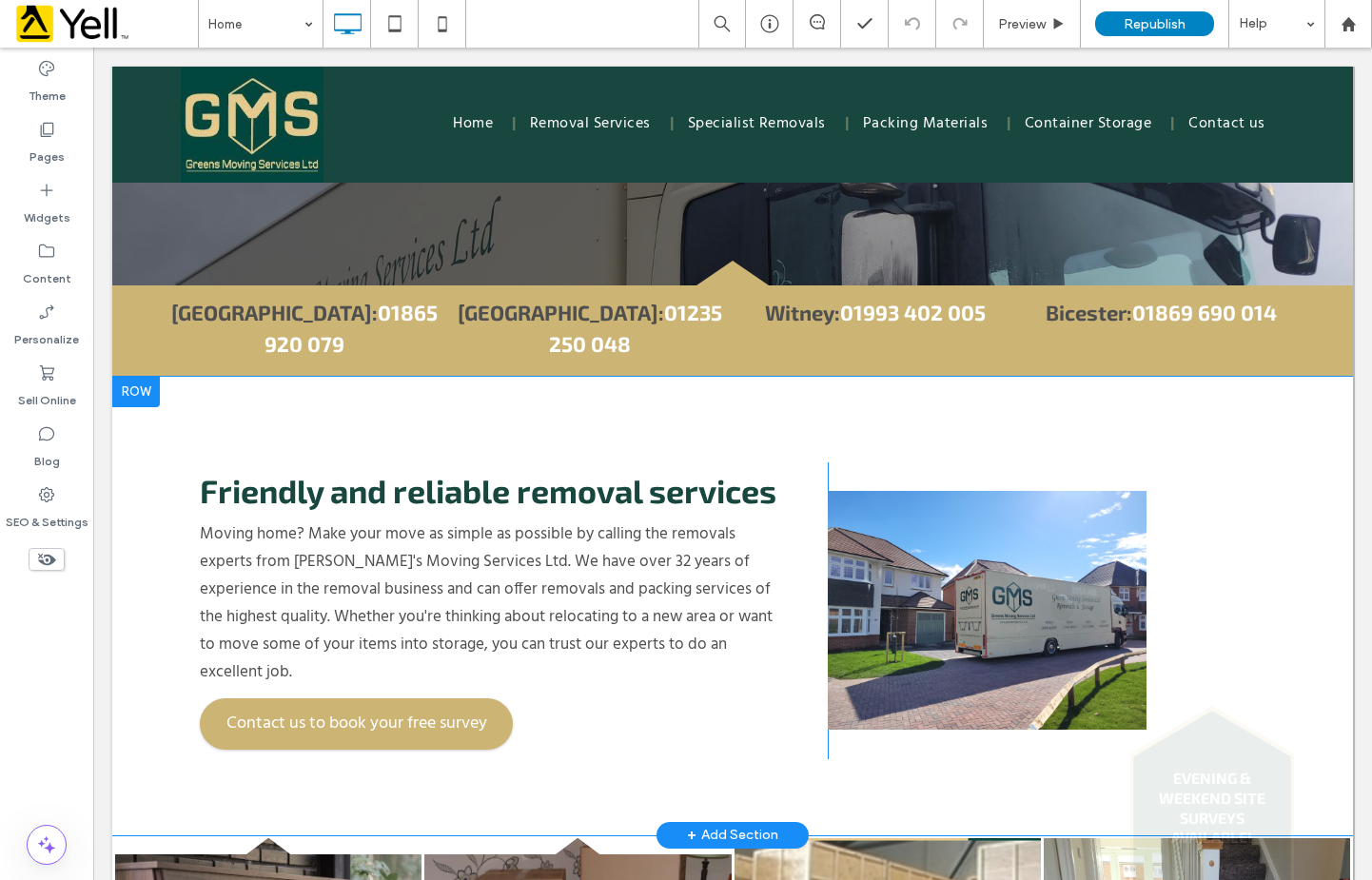
scroll to position [571, 0]
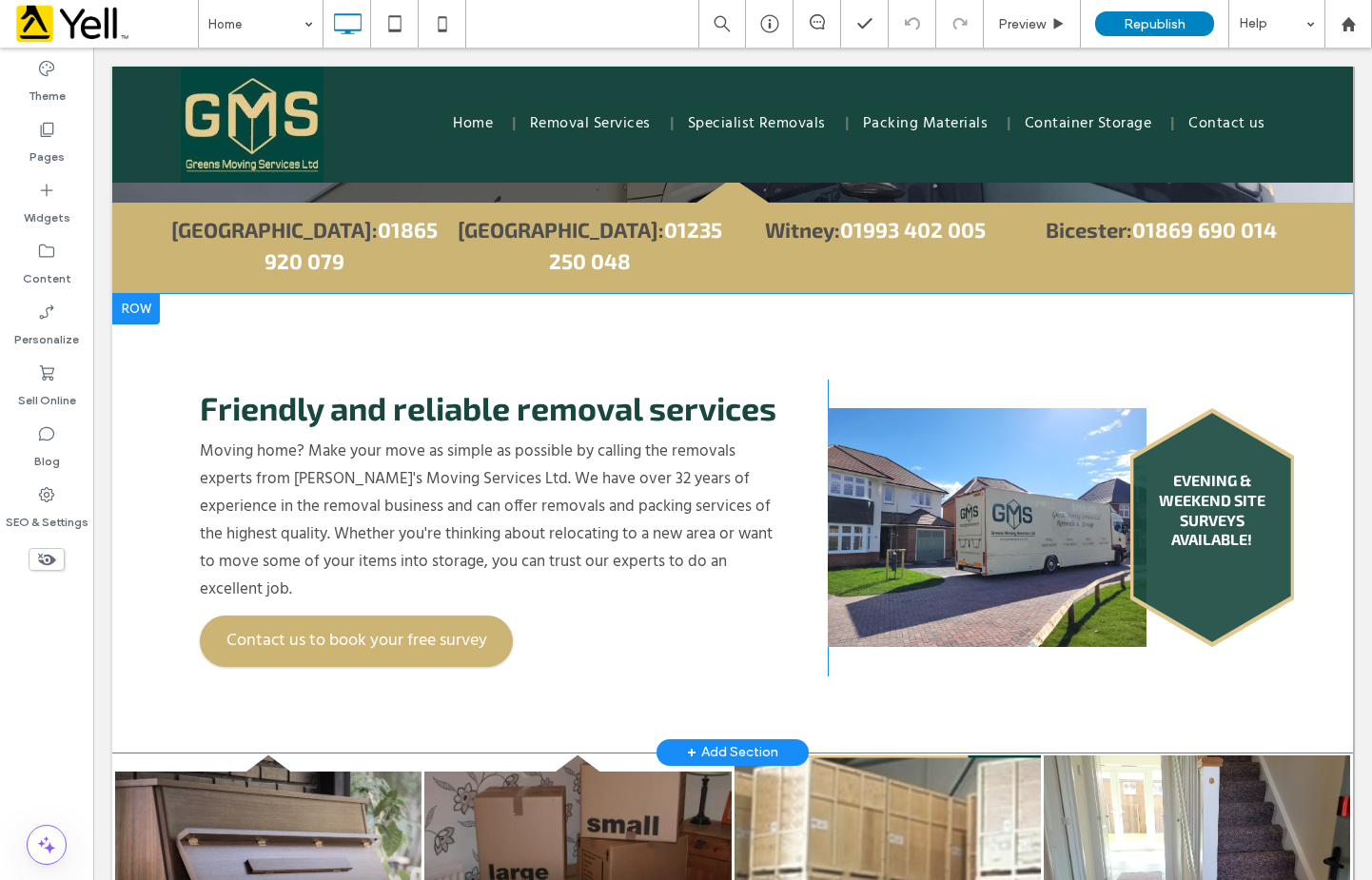
drag, startPoint x: 311, startPoint y: 323, endPoint x: 1163, endPoint y: 486, distance: 867.5
click at [311, 323] on div "Friendly and reliable removal services Moving home? Make your move as simple as…" at bounding box center [732, 522] width 1241 height 458
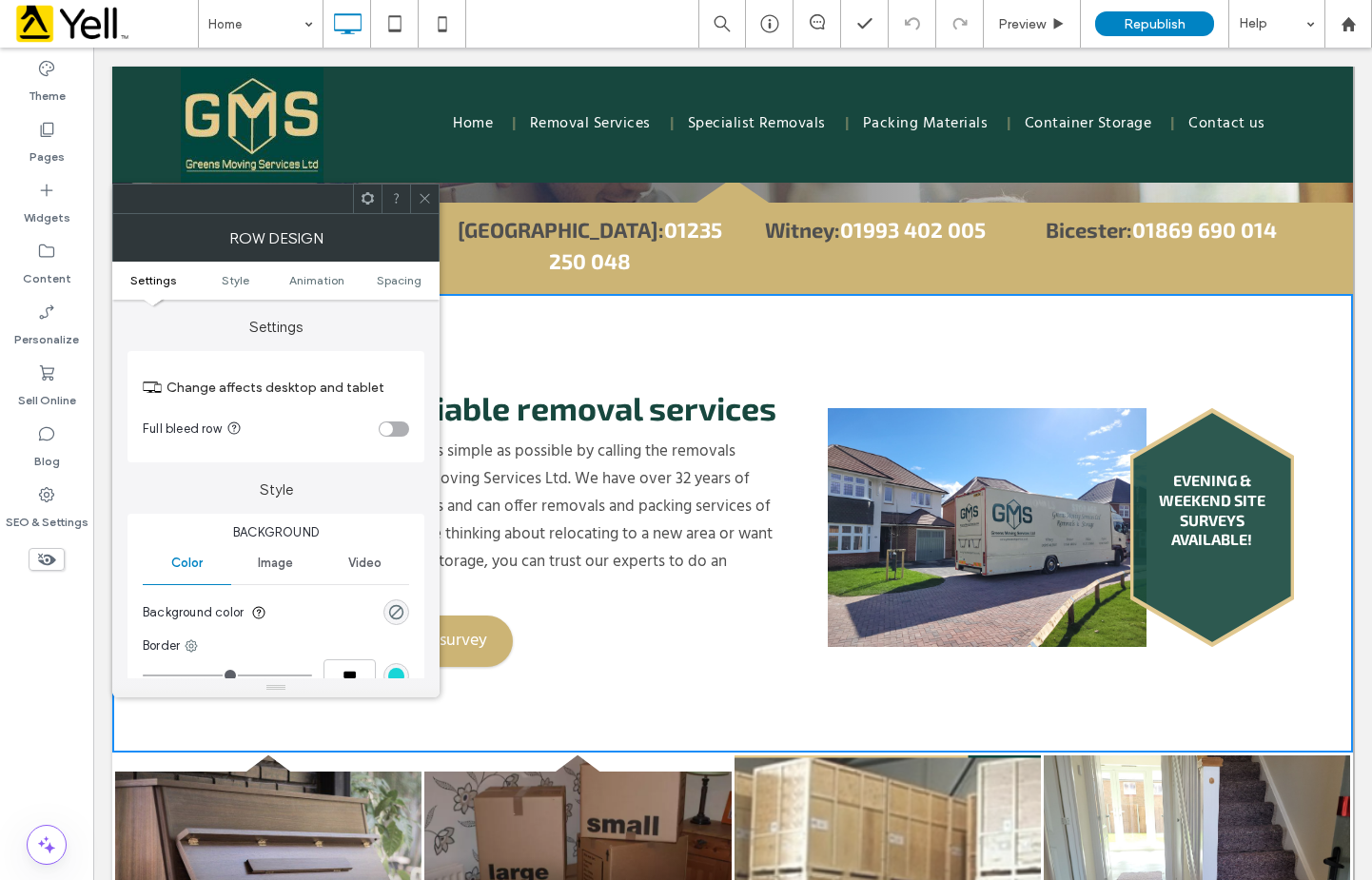
click at [984, 464] on div "Evening & weekend site surveys available! Click To Paste" at bounding box center [1065, 527] width 476 height 238
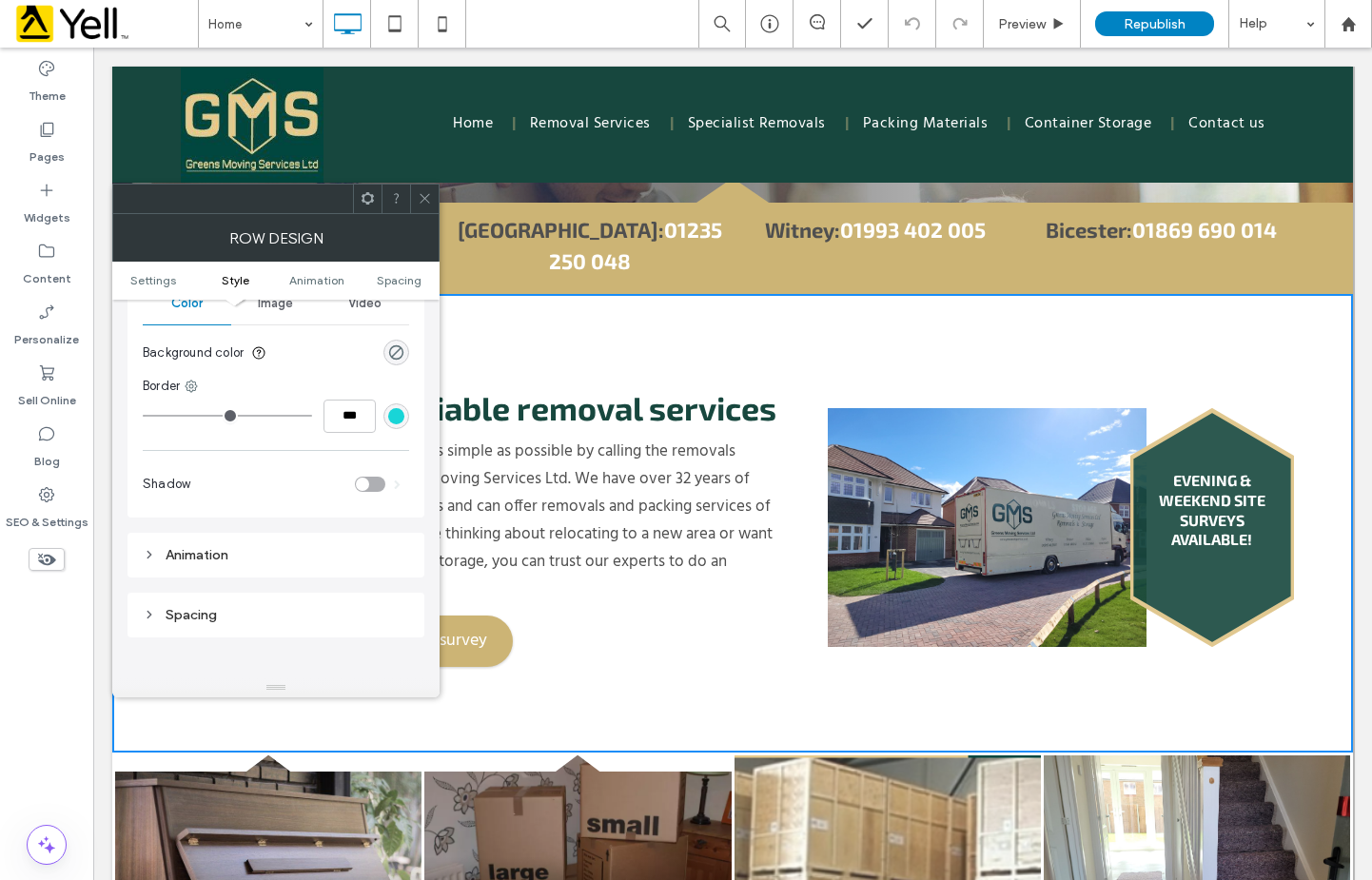
scroll to position [252, 0]
drag, startPoint x: 1017, startPoint y: 409, endPoint x: 1004, endPoint y: 412, distance: 13.3
click at [1018, 408] on div "Evening & weekend site surveys available! Click To Paste" at bounding box center [1065, 527] width 476 height 238
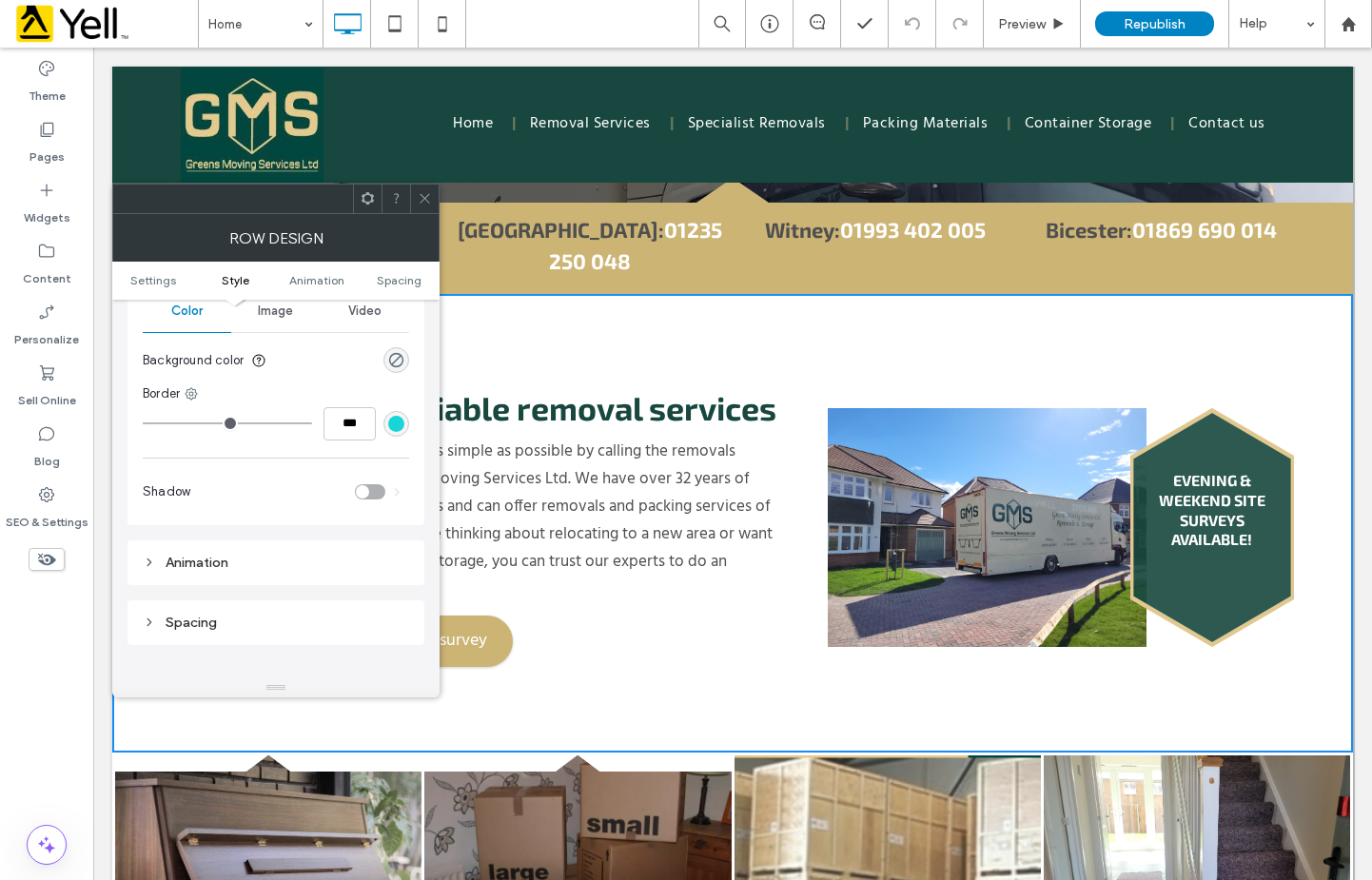
drag, startPoint x: 943, startPoint y: 436, endPoint x: 750, endPoint y: 374, distance: 202.7
click at [944, 436] on div "Evening & weekend site surveys available! Click To Paste" at bounding box center [1065, 527] width 476 height 238
click at [419, 201] on icon at bounding box center [425, 198] width 14 height 14
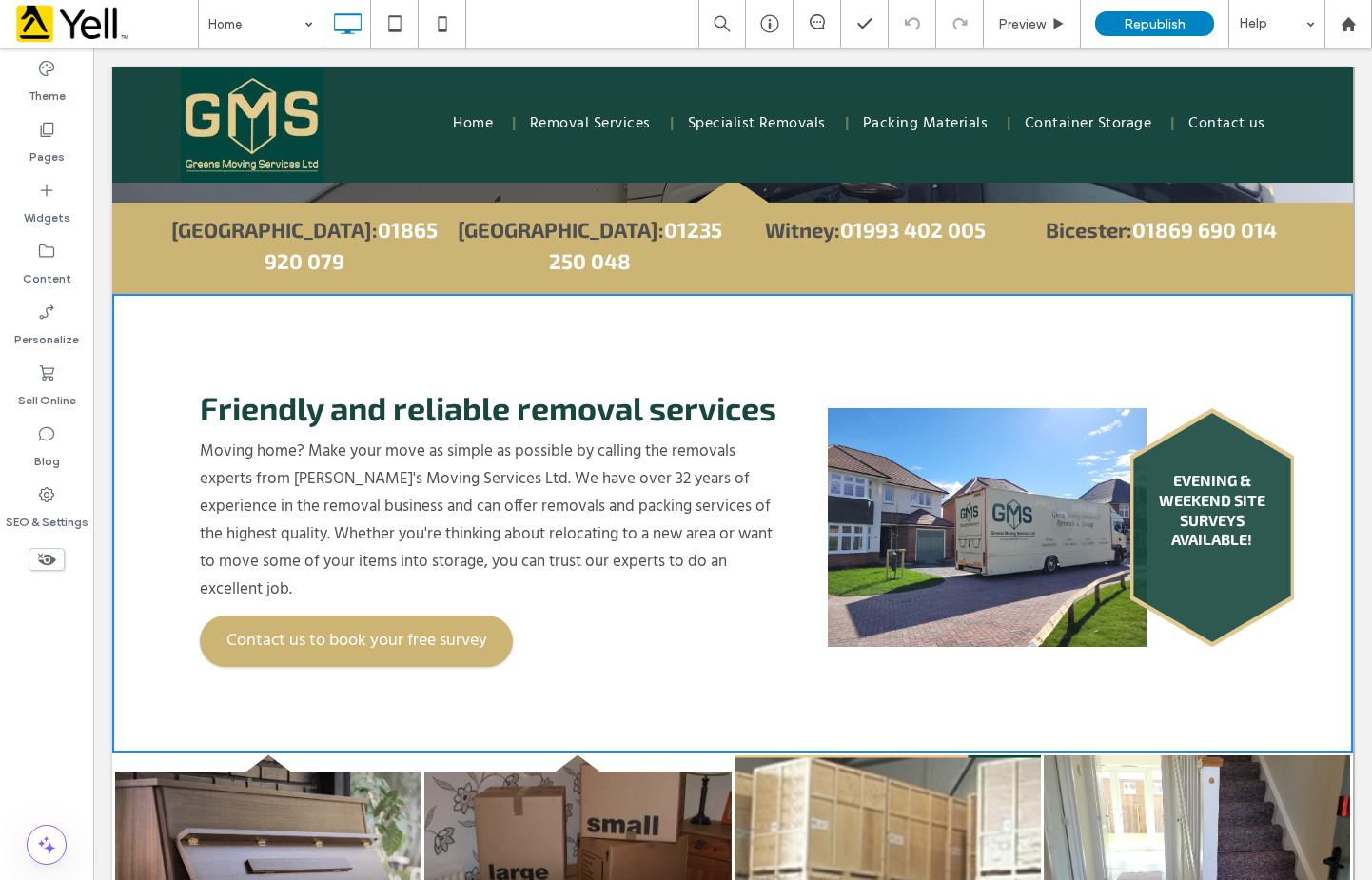
click at [952, 462] on div "Evening & weekend site surveys available! Click To Paste" at bounding box center [1065, 527] width 476 height 238
click at [926, 463] on div "Evening & weekend site surveys available! Click To Paste" at bounding box center [1065, 527] width 476 height 238
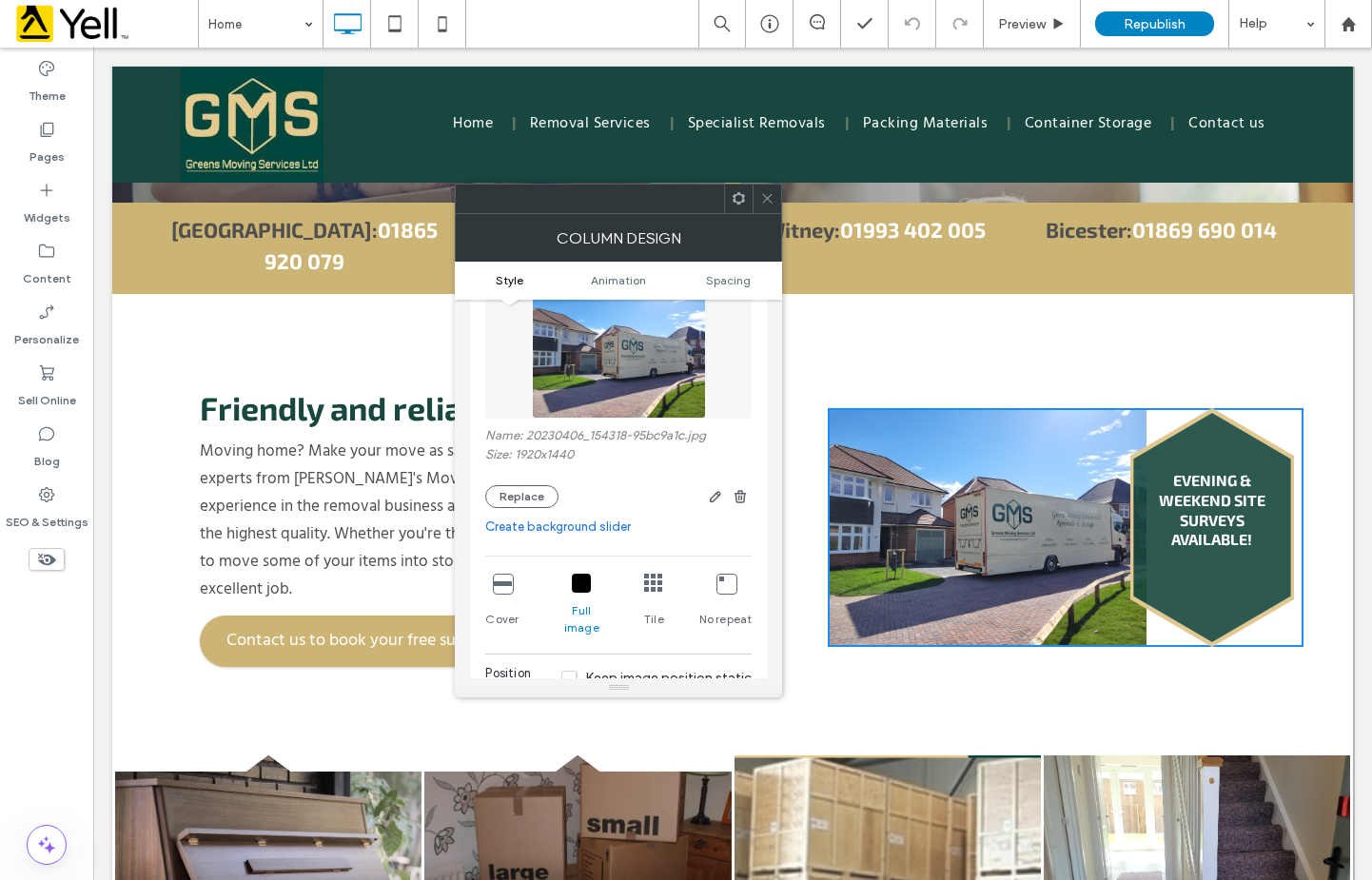
scroll to position [148, 0]
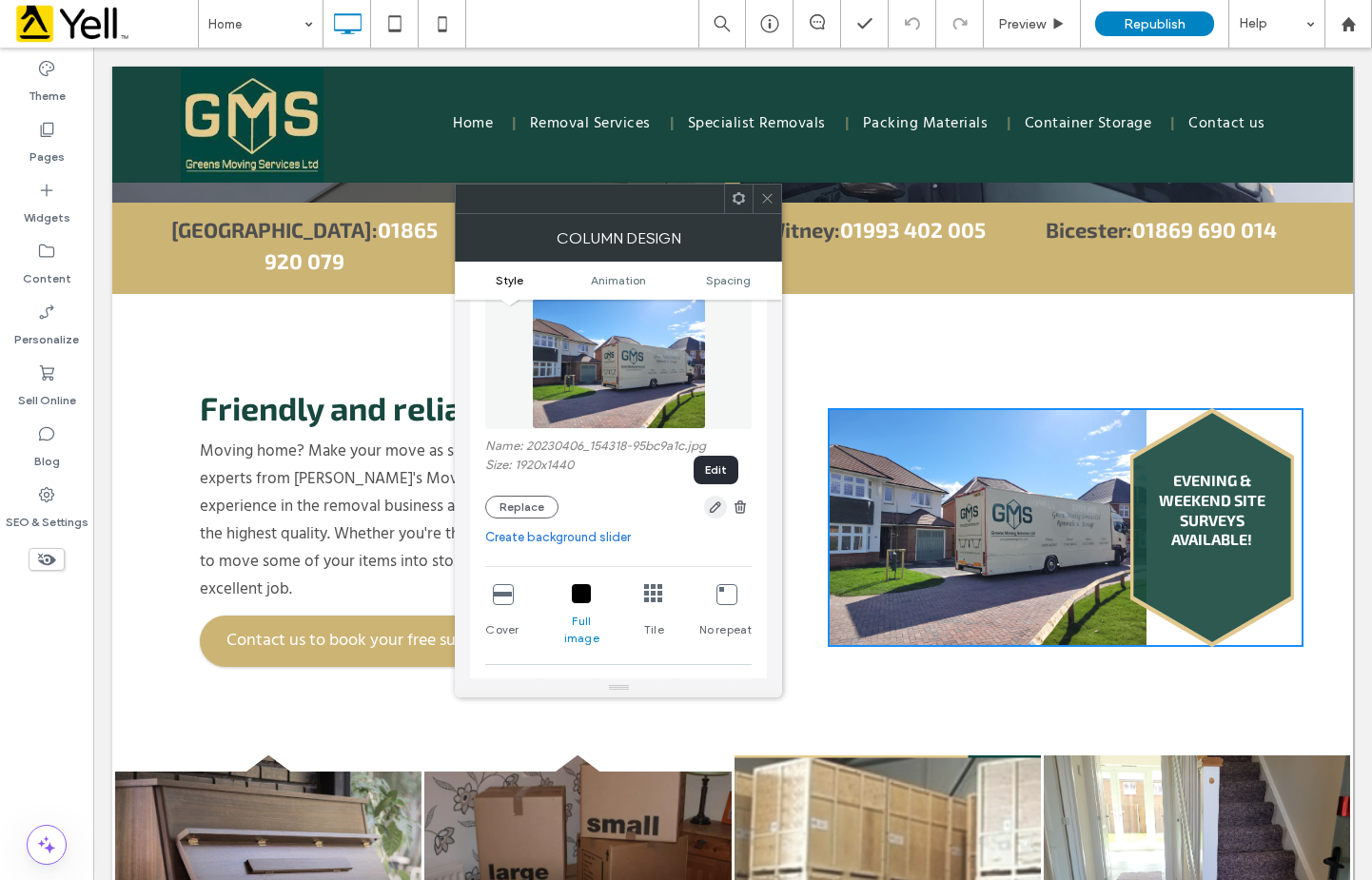
click at [718, 506] on icon "button" at bounding box center [715, 507] width 15 height 15
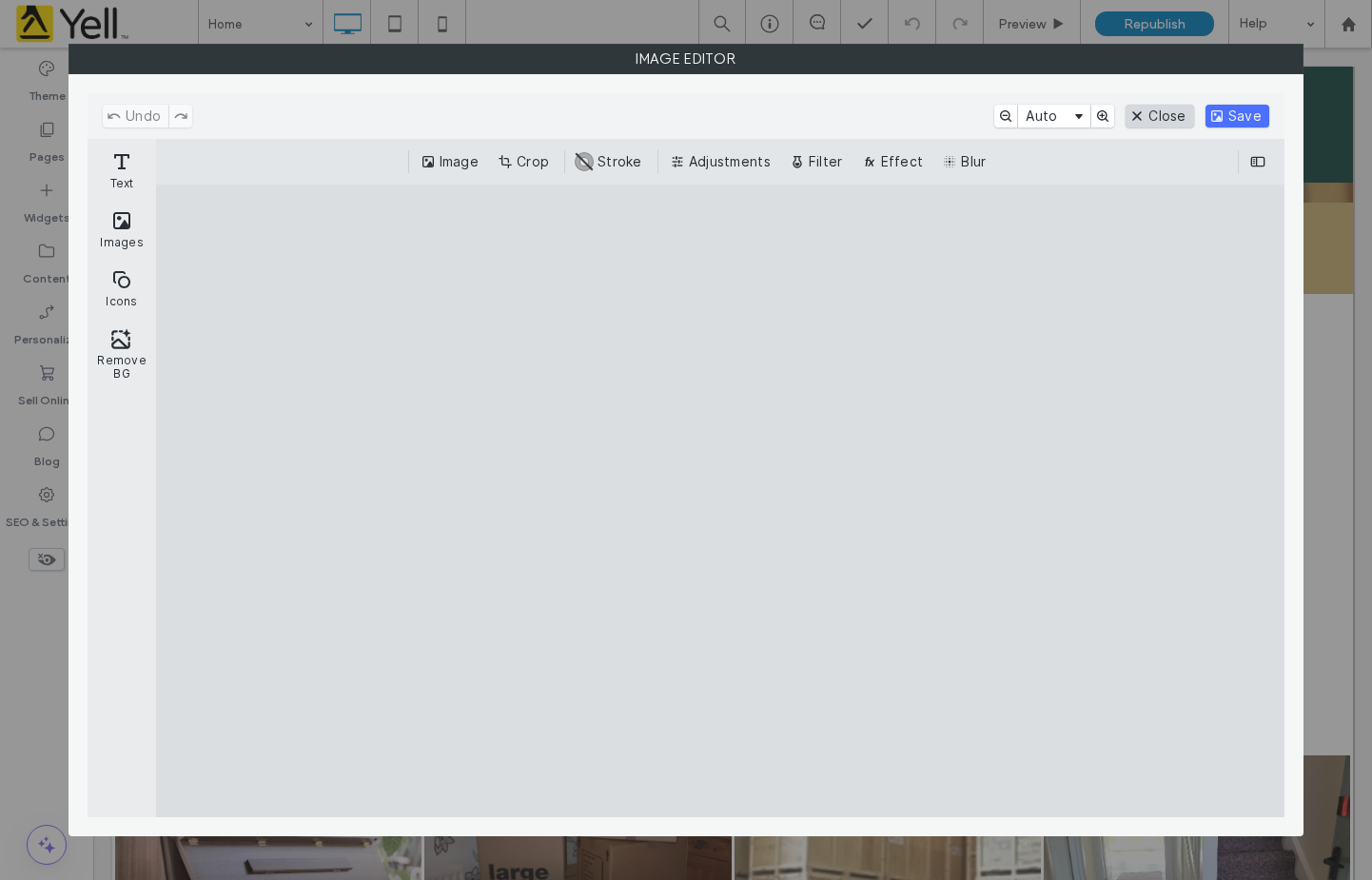
click at [1156, 117] on button "Close" at bounding box center [1159, 115] width 68 height 23
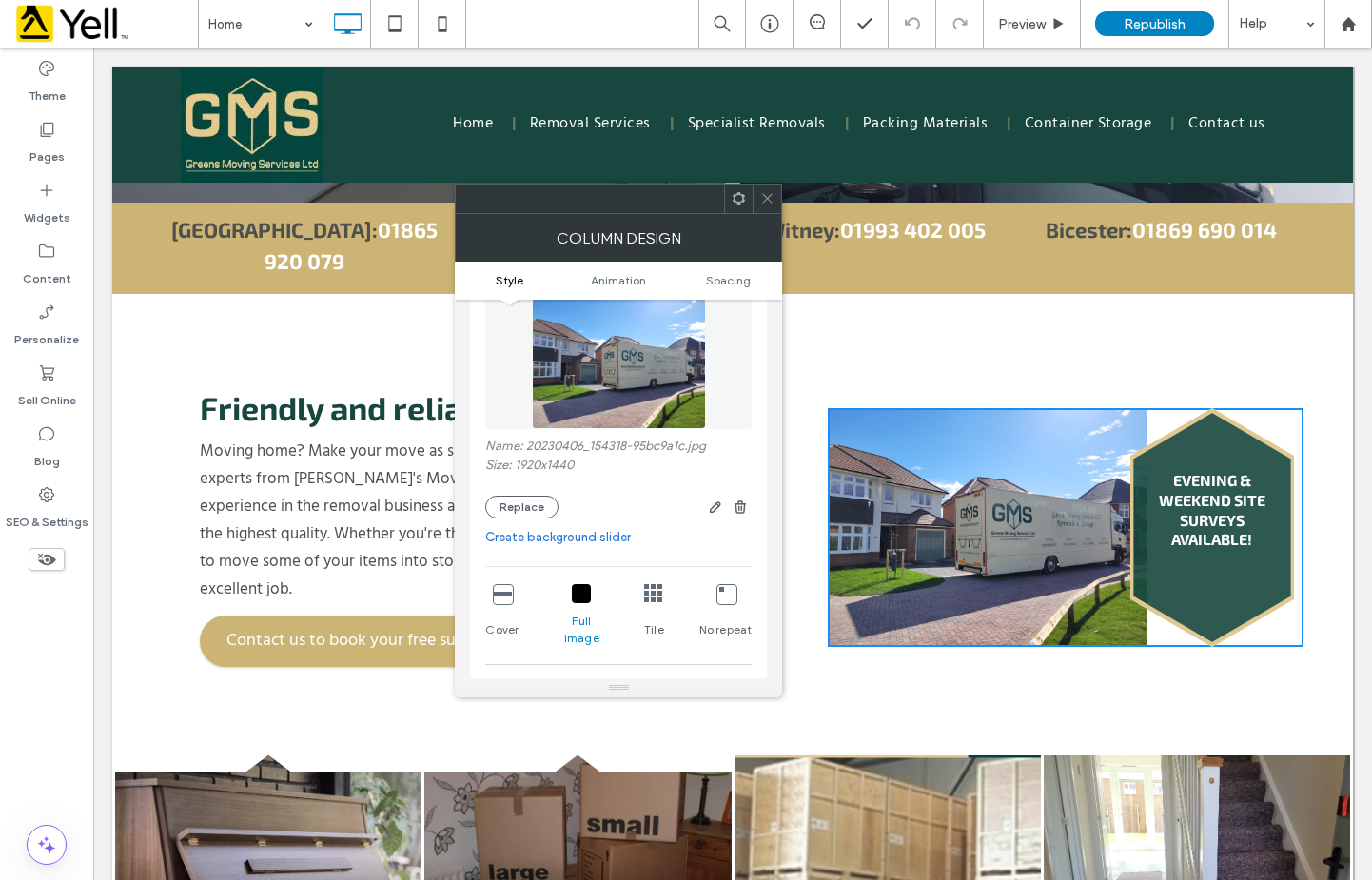
click at [766, 196] on icon at bounding box center [767, 198] width 14 height 14
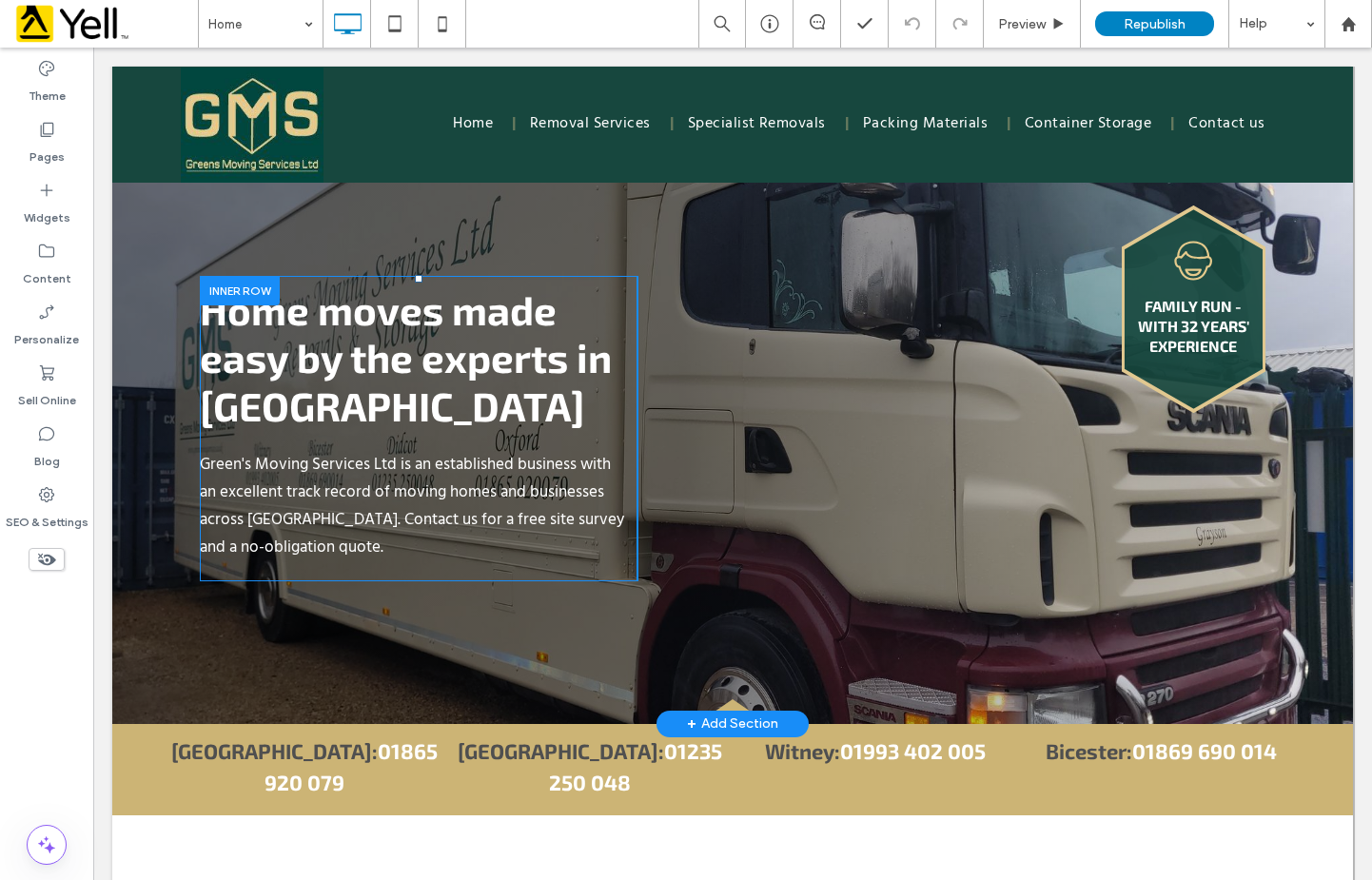
scroll to position [0, 0]
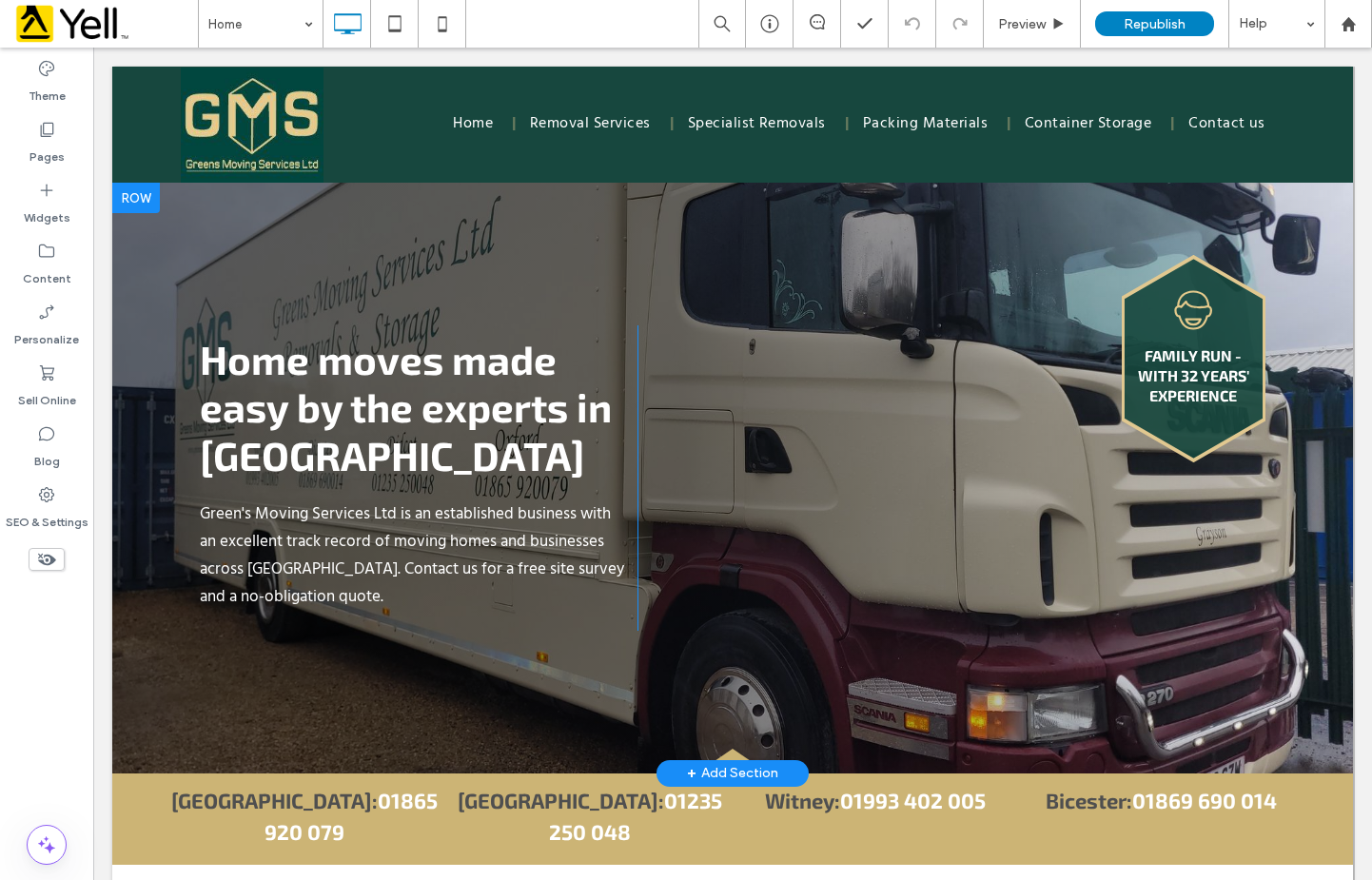
click at [965, 245] on div at bounding box center [732, 478] width 1241 height 591
click at [903, 224] on div at bounding box center [732, 478] width 1241 height 591
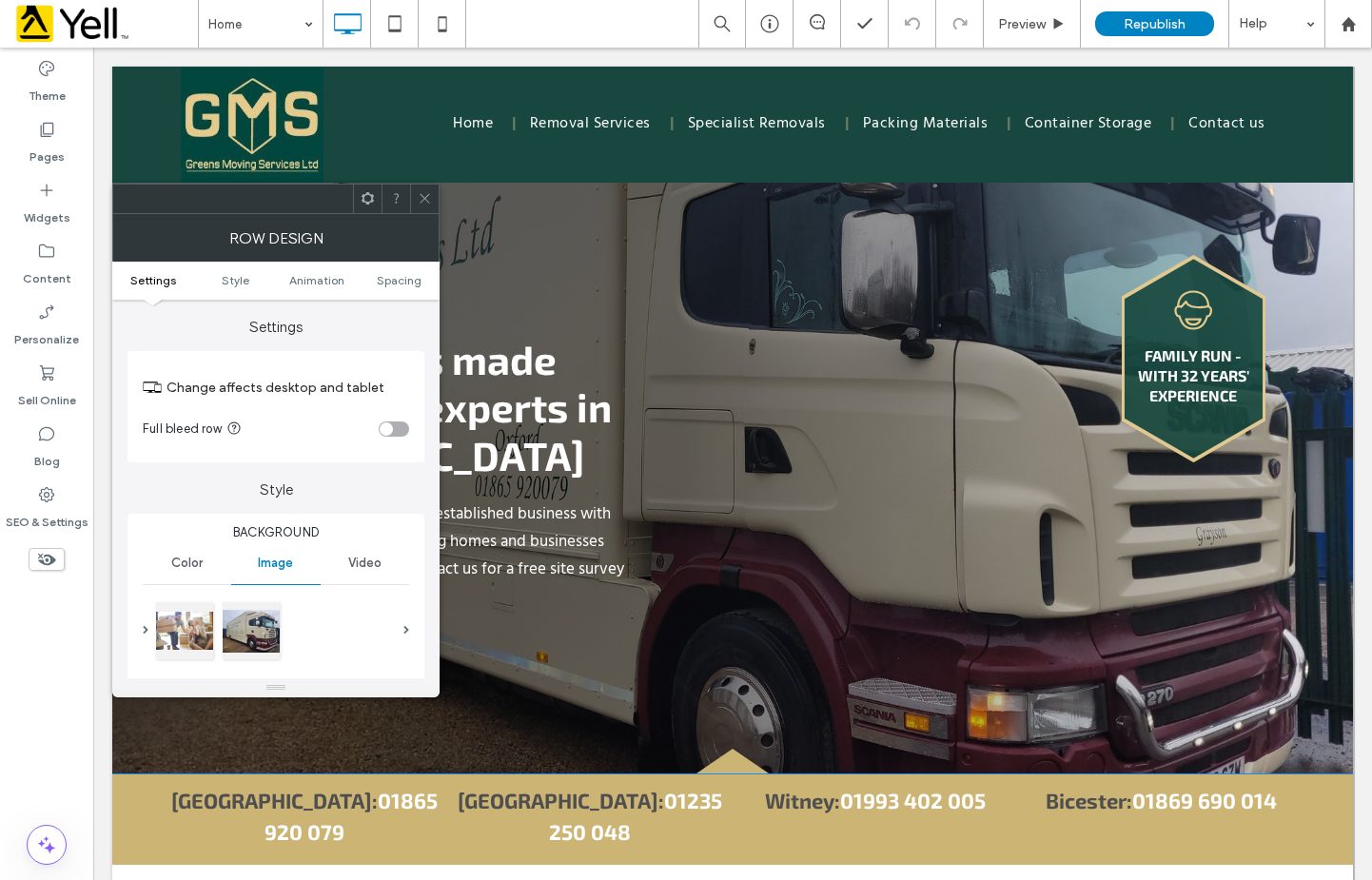
click at [880, 213] on div at bounding box center [732, 478] width 1241 height 591
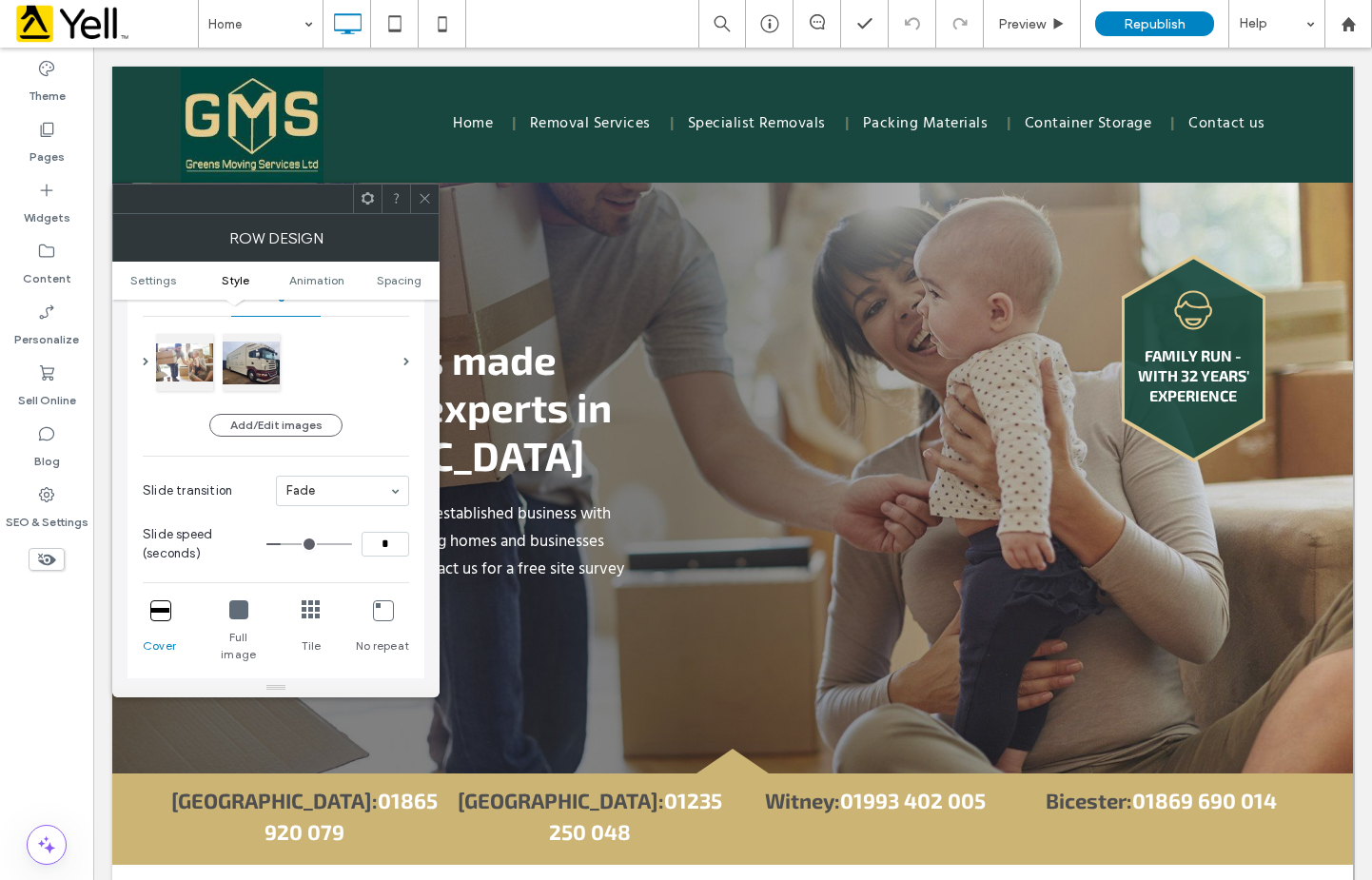
scroll to position [96, 0]
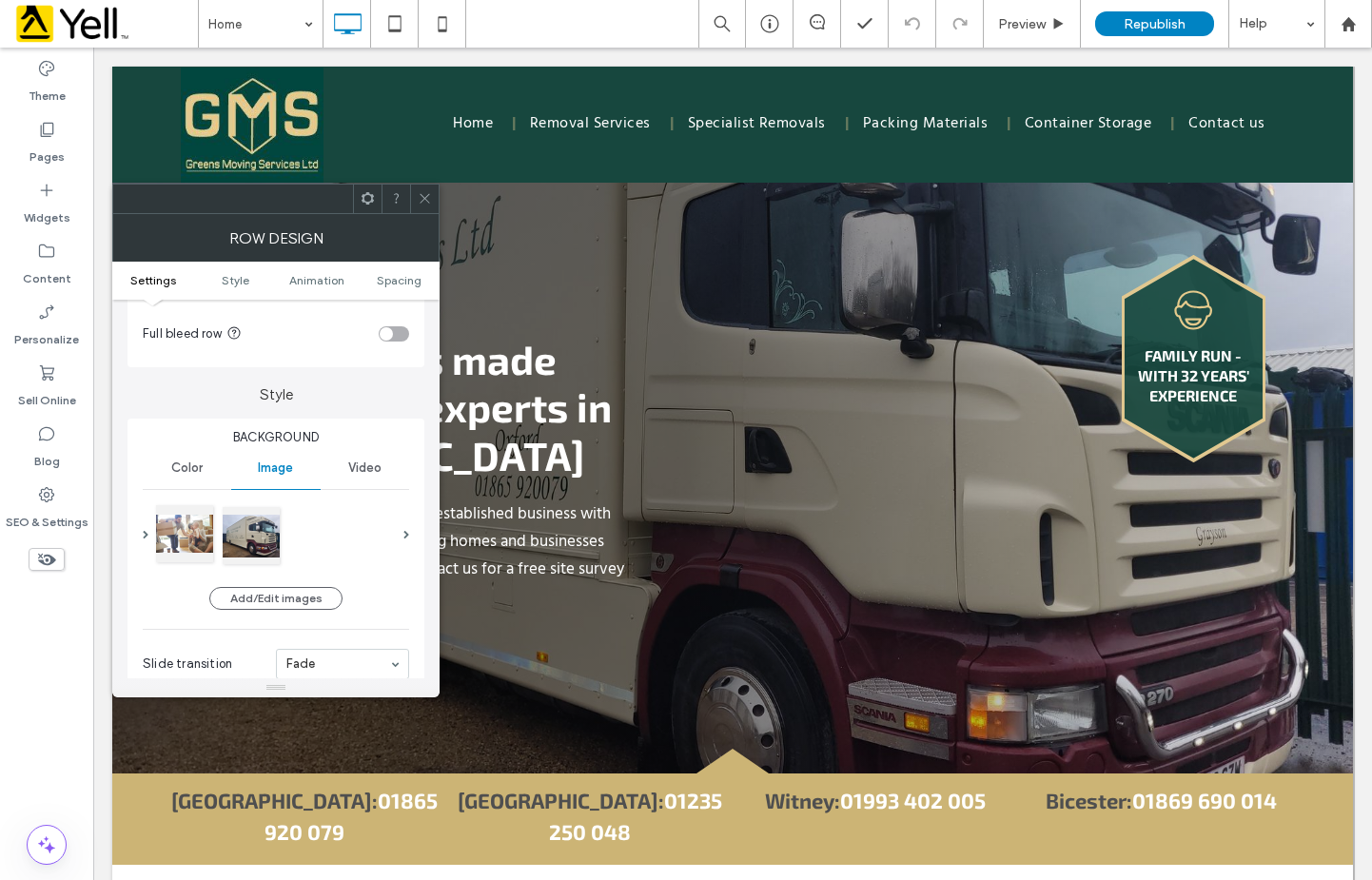
click at [195, 529] on div at bounding box center [184, 534] width 57 height 57
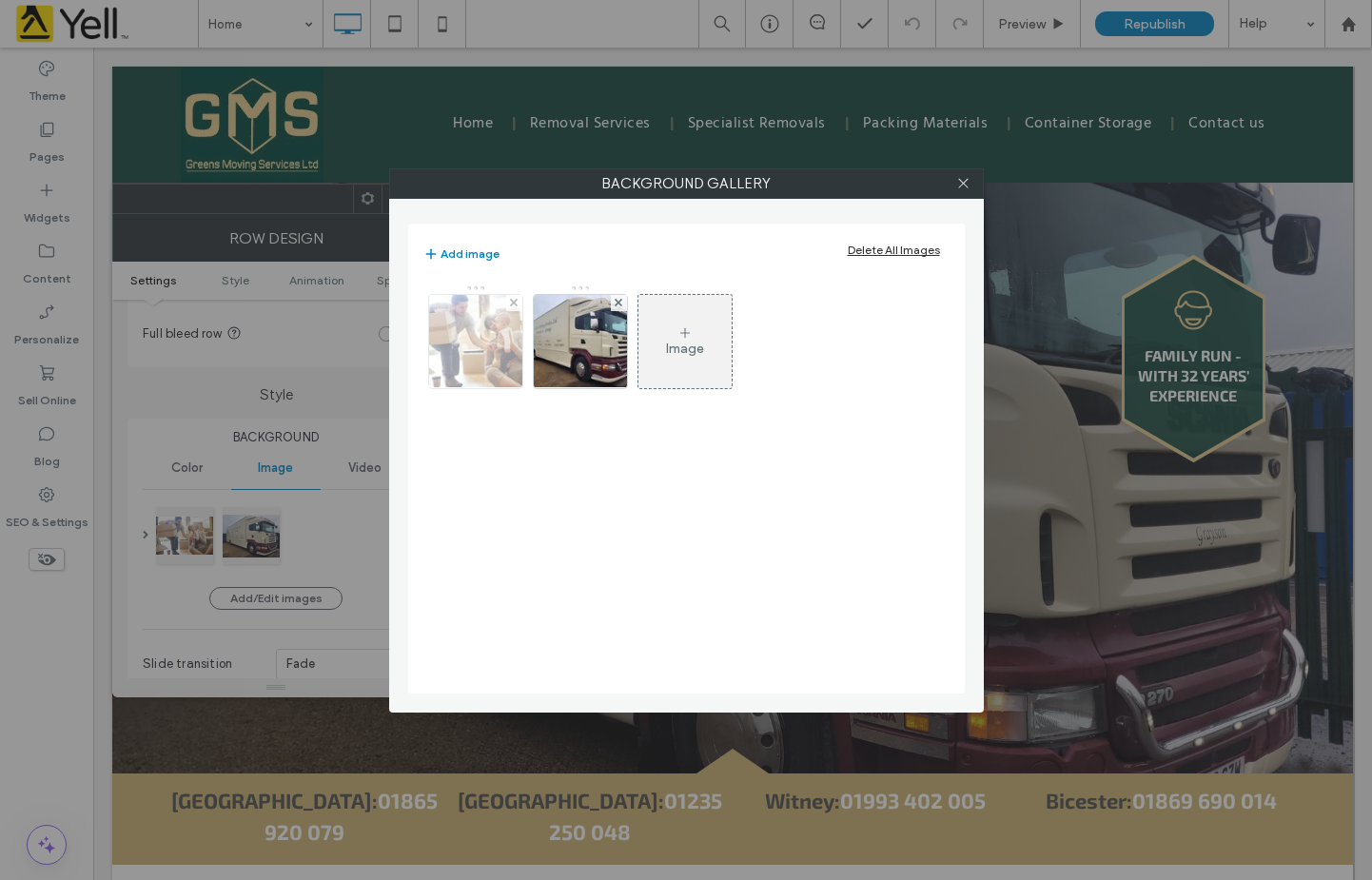
click at [490, 345] on img at bounding box center [475, 341] width 140 height 94
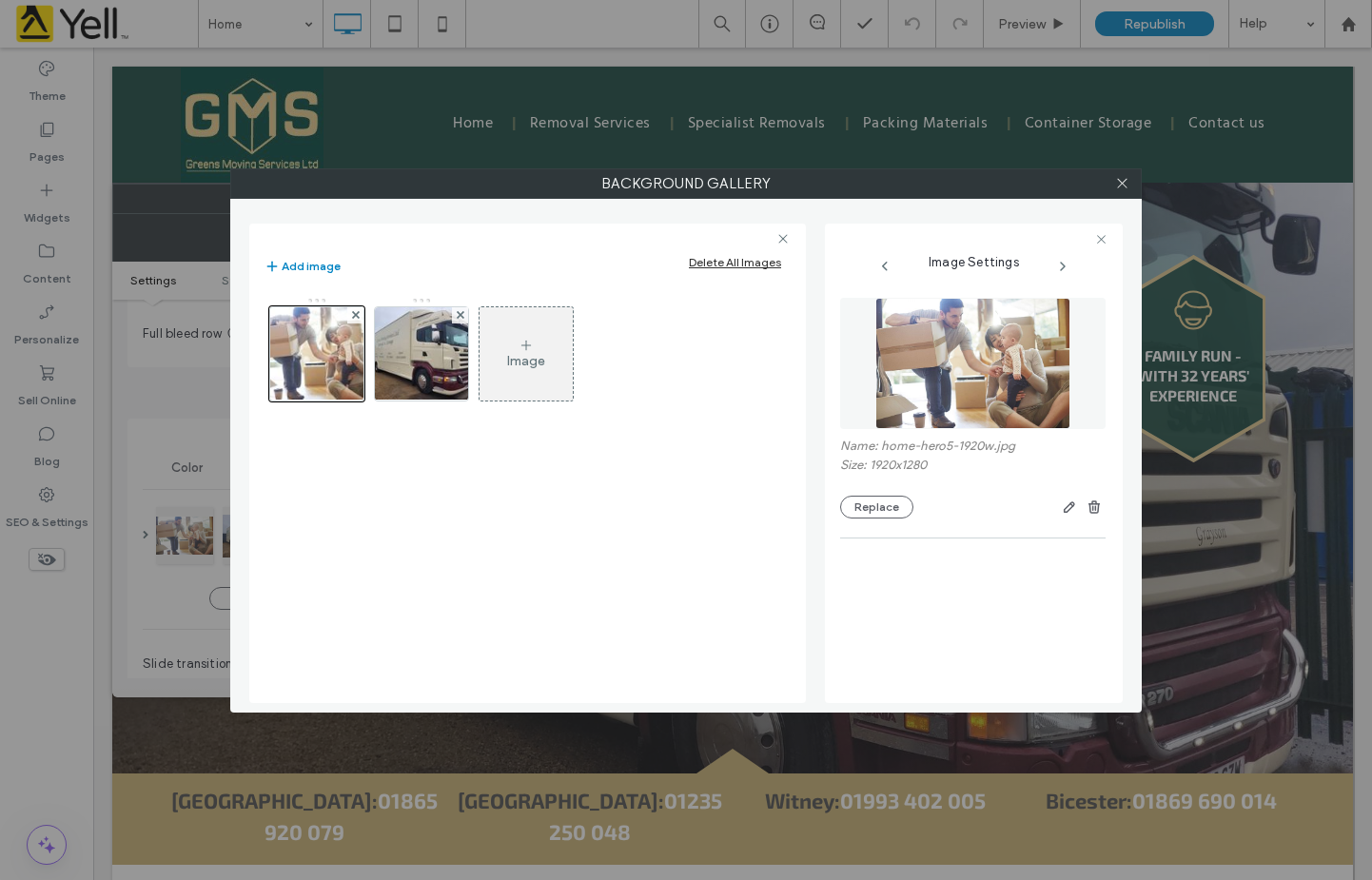
click at [1131, 188] on div at bounding box center [1122, 183] width 29 height 29
click at [1121, 179] on icon at bounding box center [1122, 183] width 14 height 14
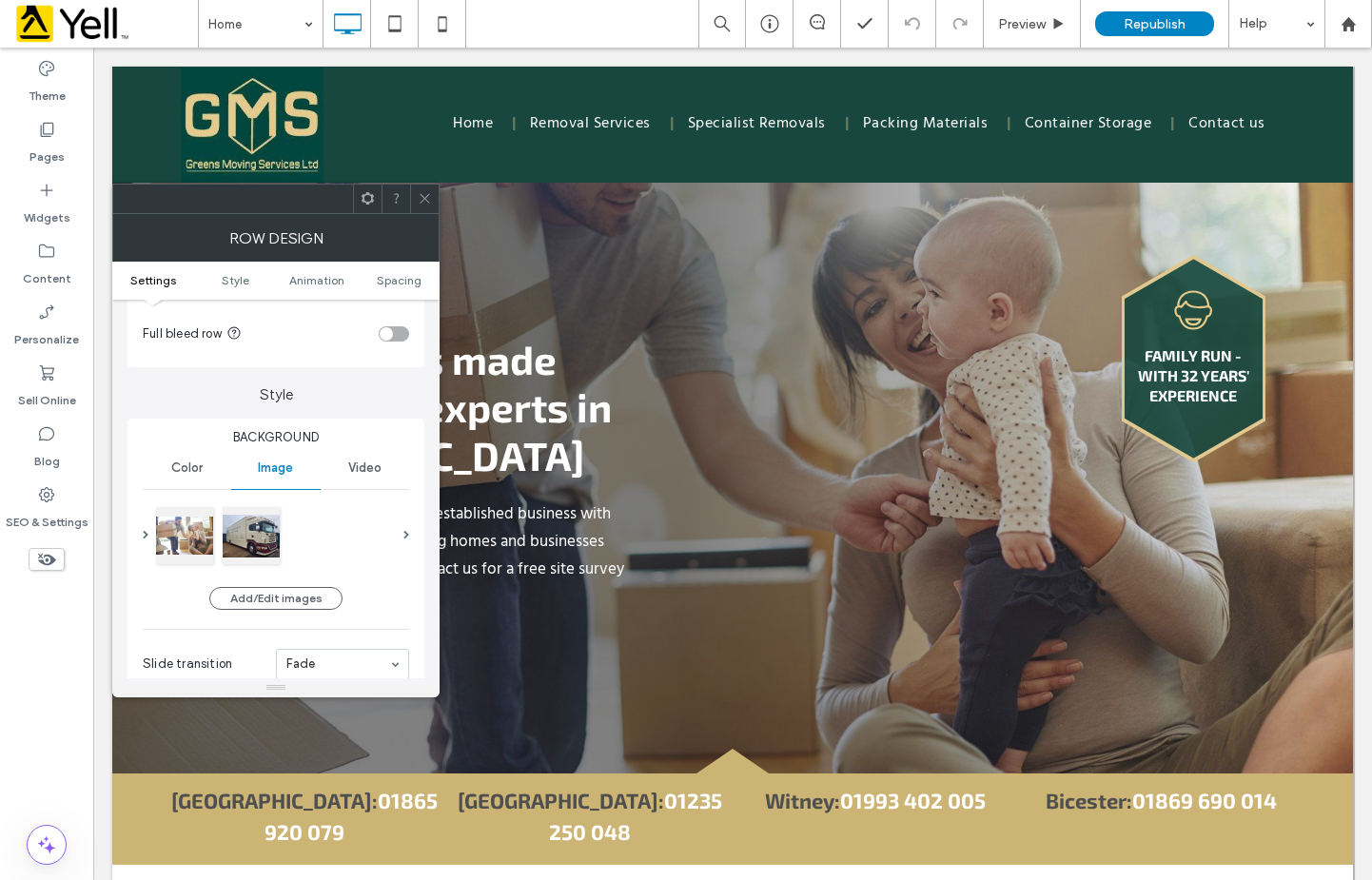
click at [424, 196] on icon at bounding box center [425, 198] width 14 height 14
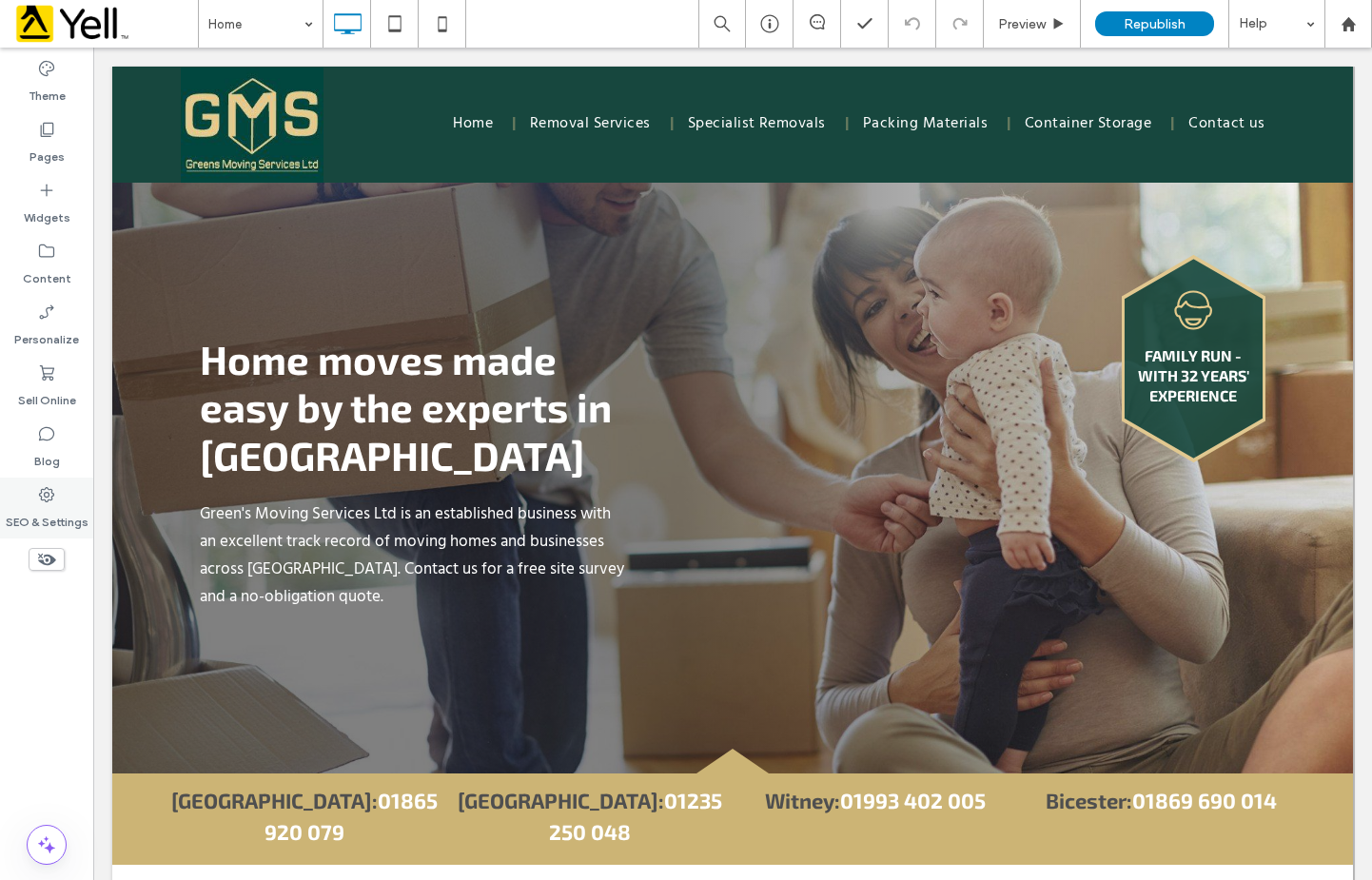
click at [48, 495] on use at bounding box center [46, 494] width 15 height 15
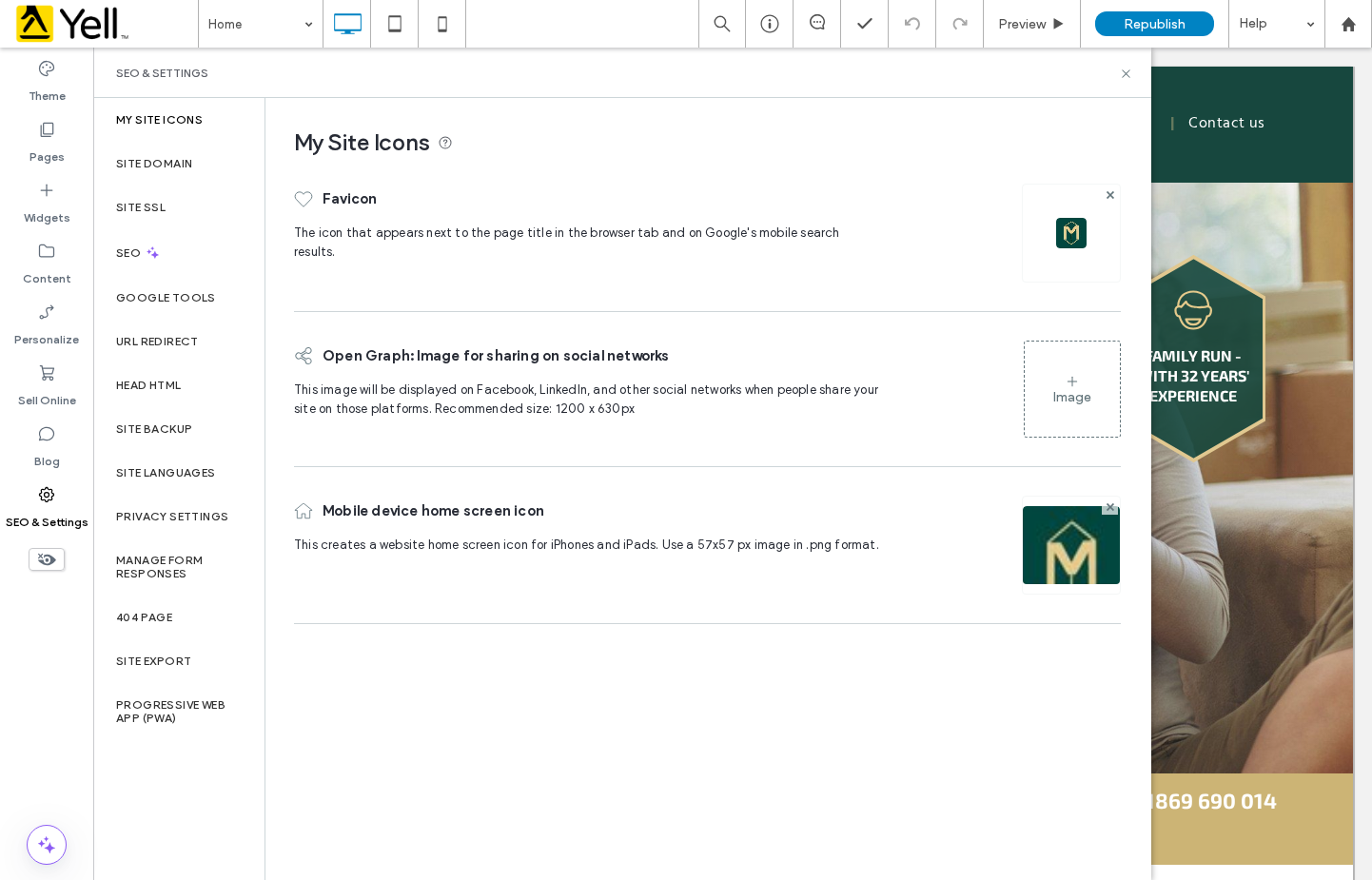
click at [600, 642] on div "My Site Icons Favicon The icon that appears next to the page title in the brows…" at bounding box center [707, 488] width 884 height 780
click at [1207, 209] on div at bounding box center [732, 478] width 1241 height 591
click at [1125, 71] on use at bounding box center [1126, 73] width 8 height 8
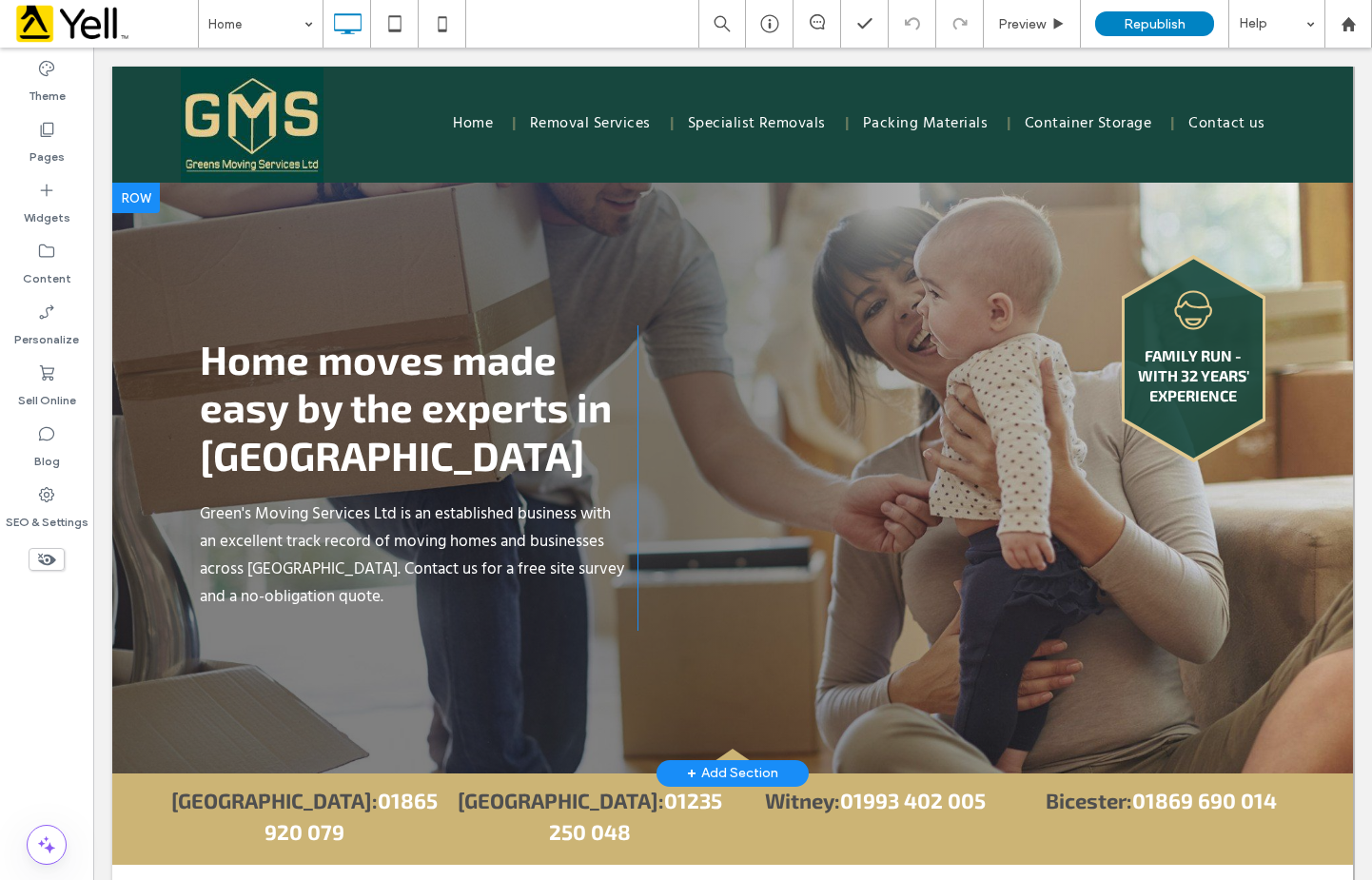
click at [763, 333] on div "Family run - with 32 years' experience Click To Paste" at bounding box center [971, 359] width 666 height 207
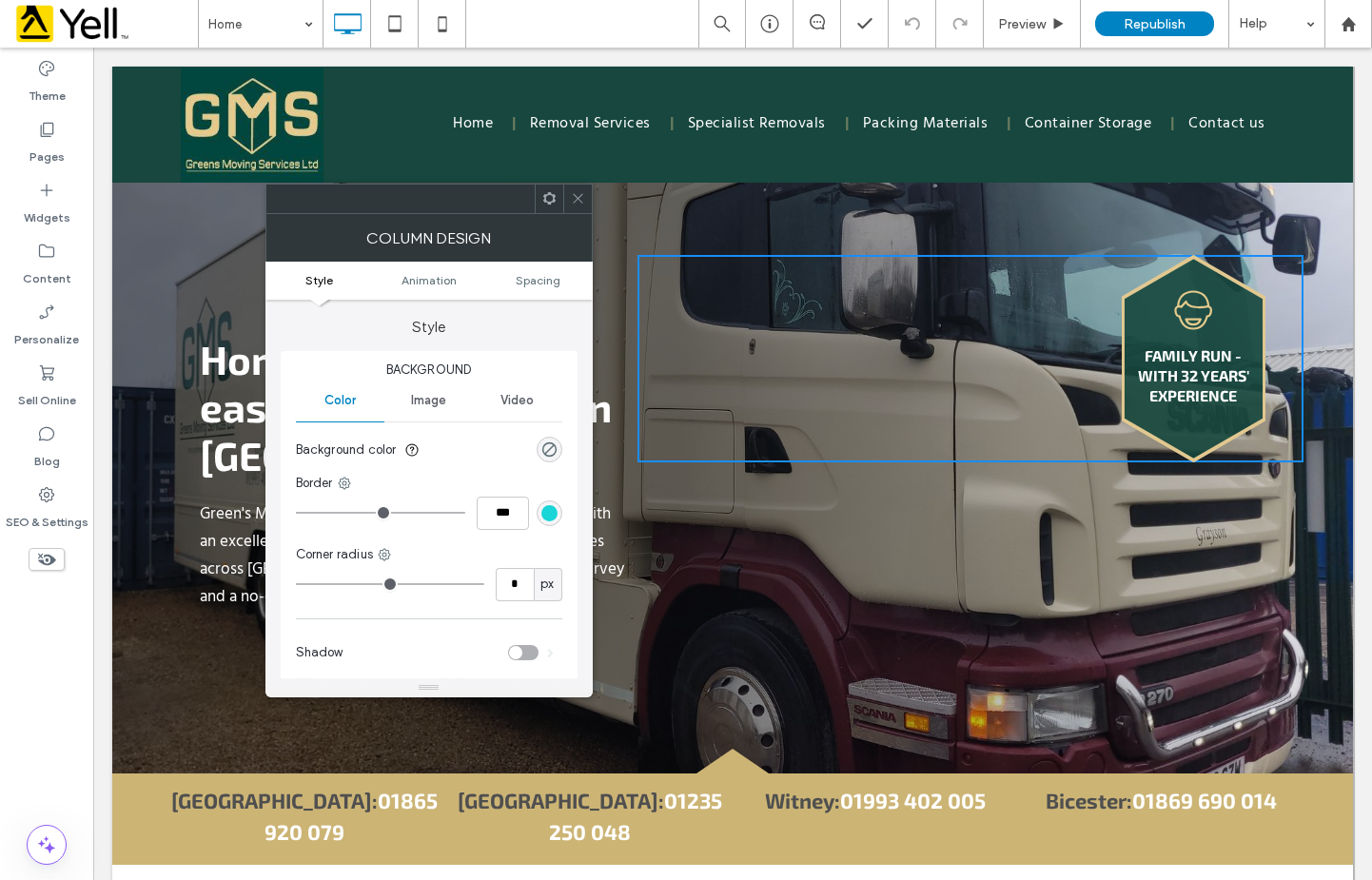
click at [376, 294] on ul "Style Animation Spacing" at bounding box center [429, 280] width 327 height 38
click at [581, 210] on span at bounding box center [578, 198] width 14 height 29
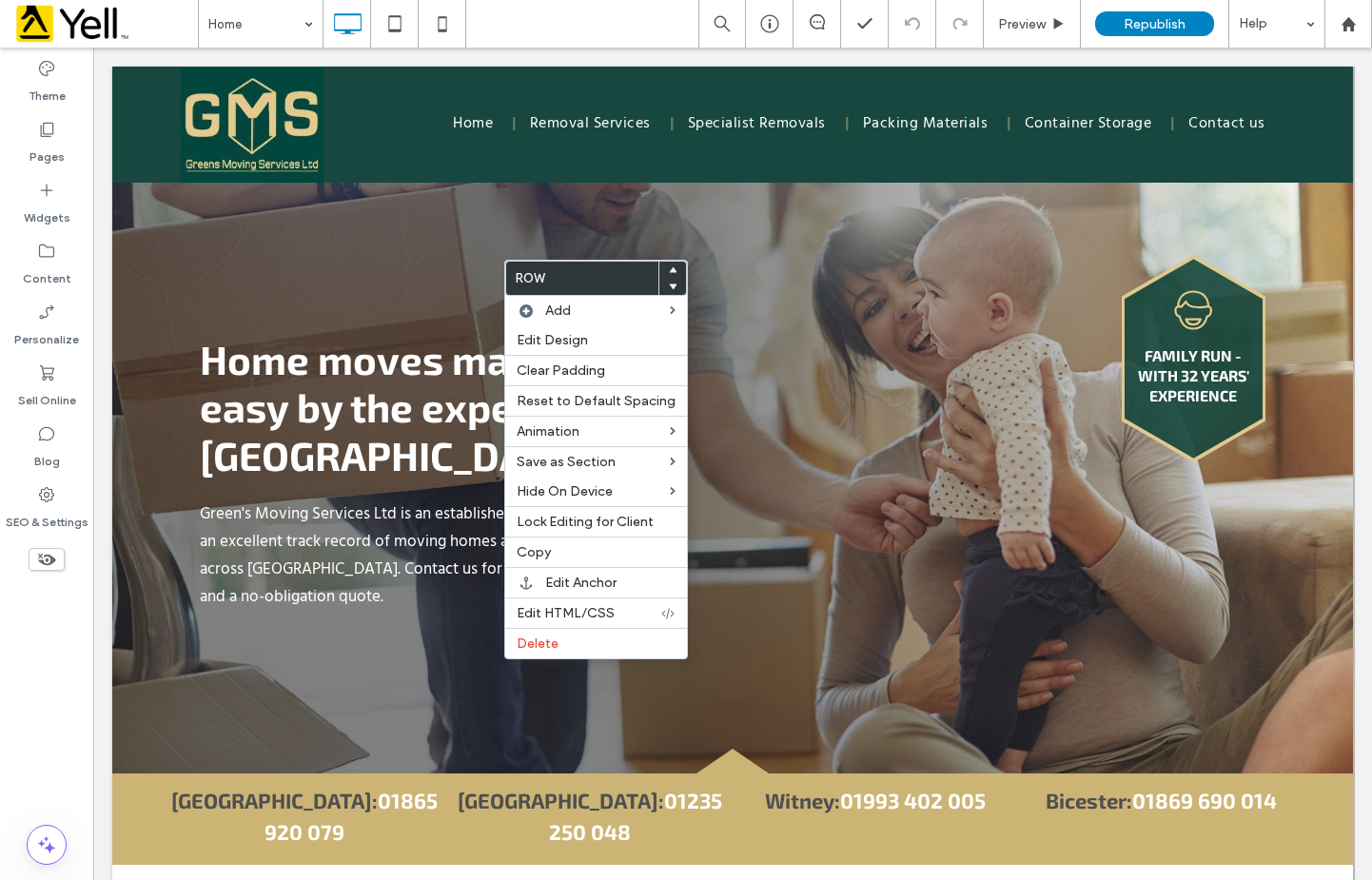
click at [658, 205] on div at bounding box center [732, 478] width 1241 height 591
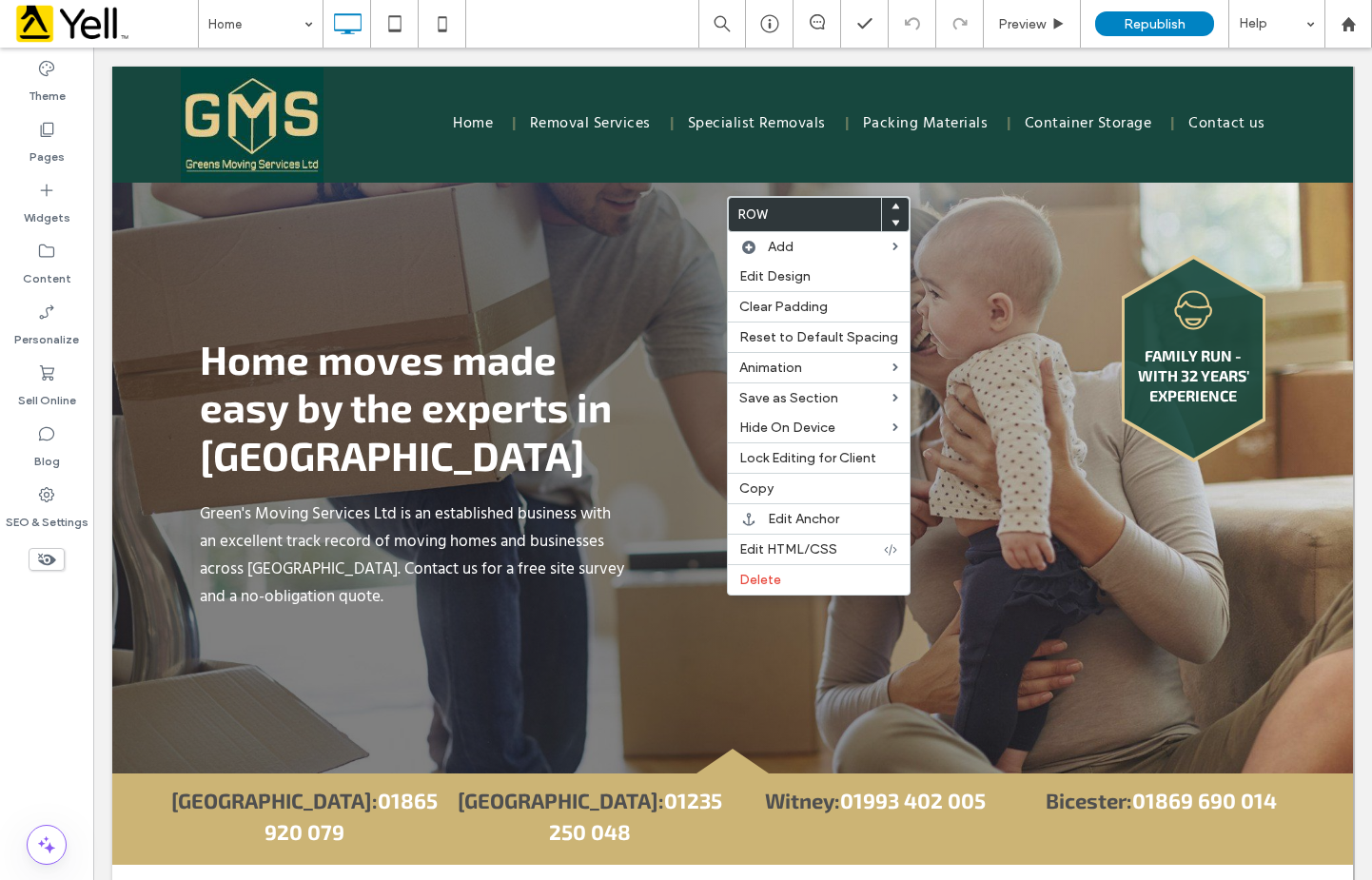
click at [1022, 704] on div at bounding box center [732, 478] width 1241 height 591
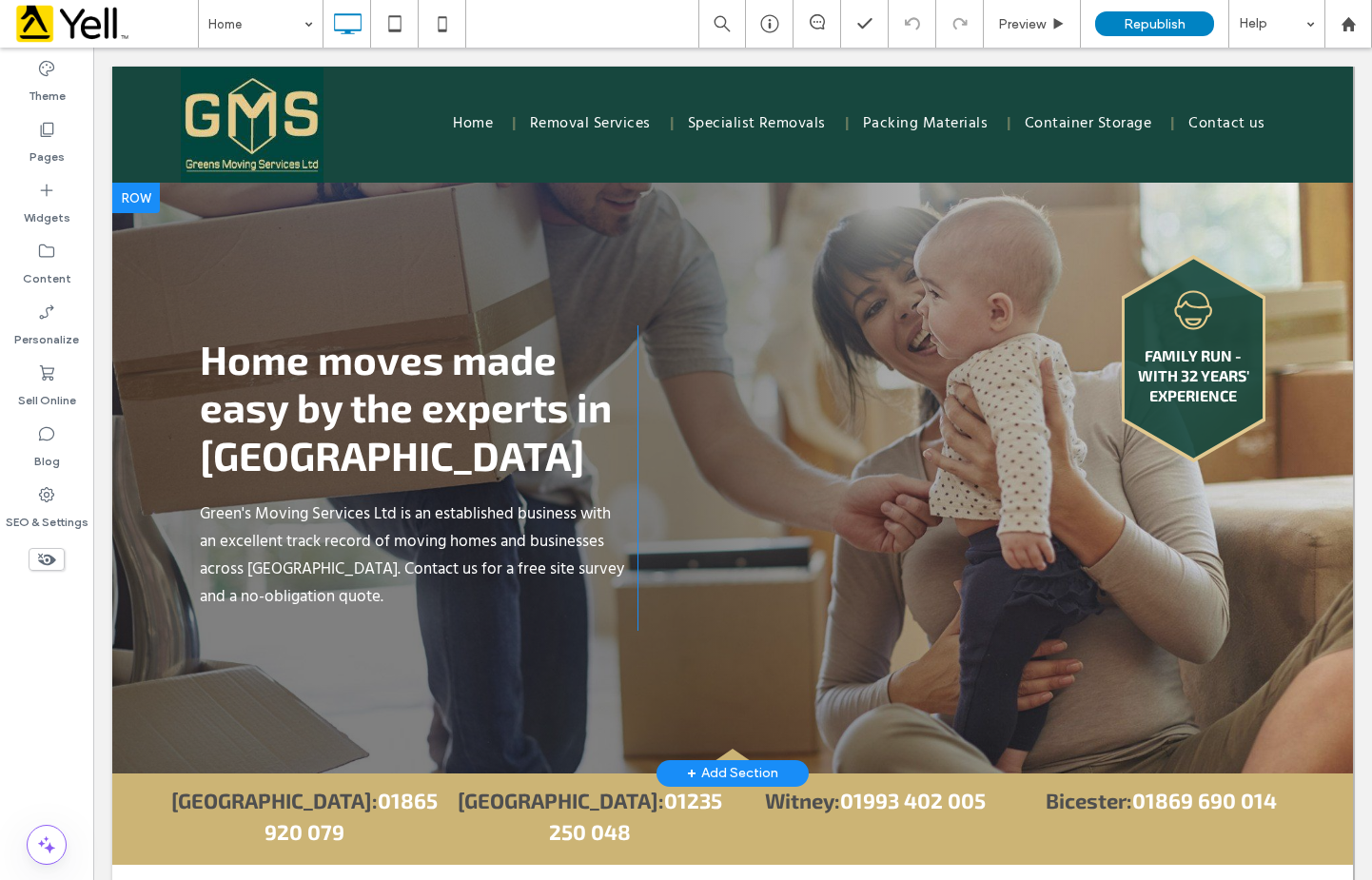
click at [1014, 703] on div at bounding box center [732, 478] width 1241 height 591
click at [740, 237] on div at bounding box center [732, 478] width 1241 height 591
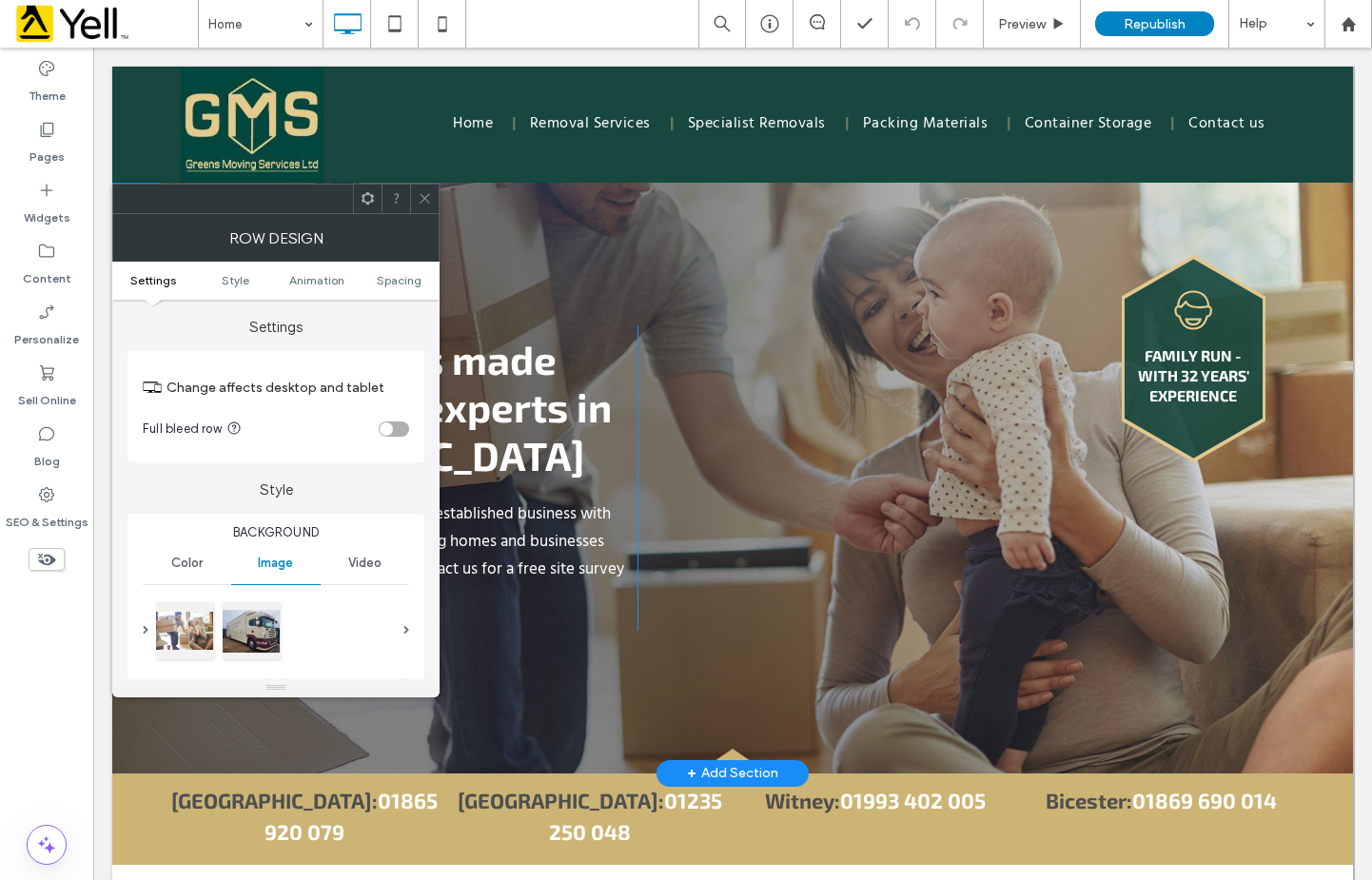
click at [570, 206] on div at bounding box center [732, 478] width 1241 height 591
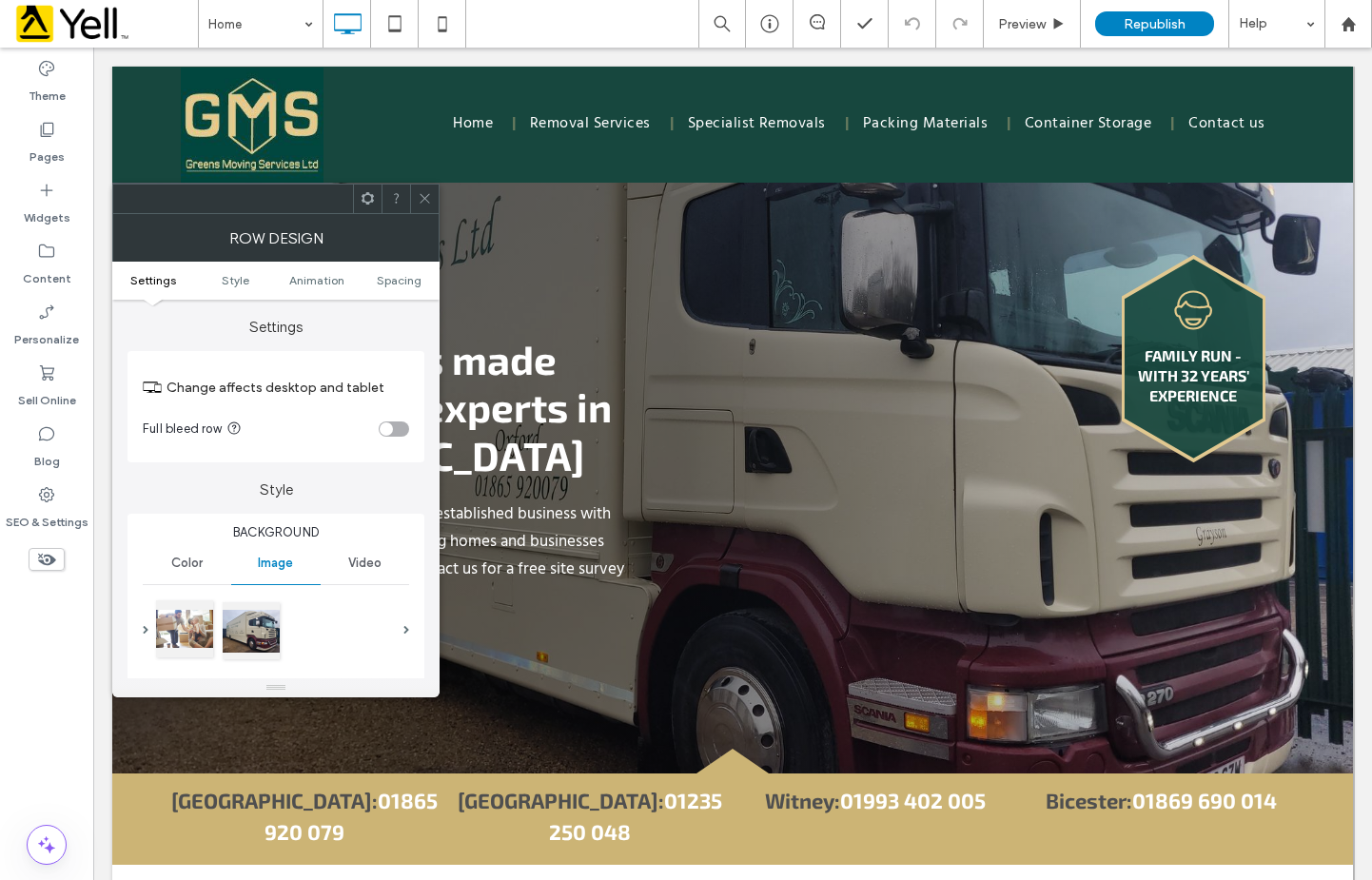
click at [179, 636] on div at bounding box center [184, 629] width 57 height 57
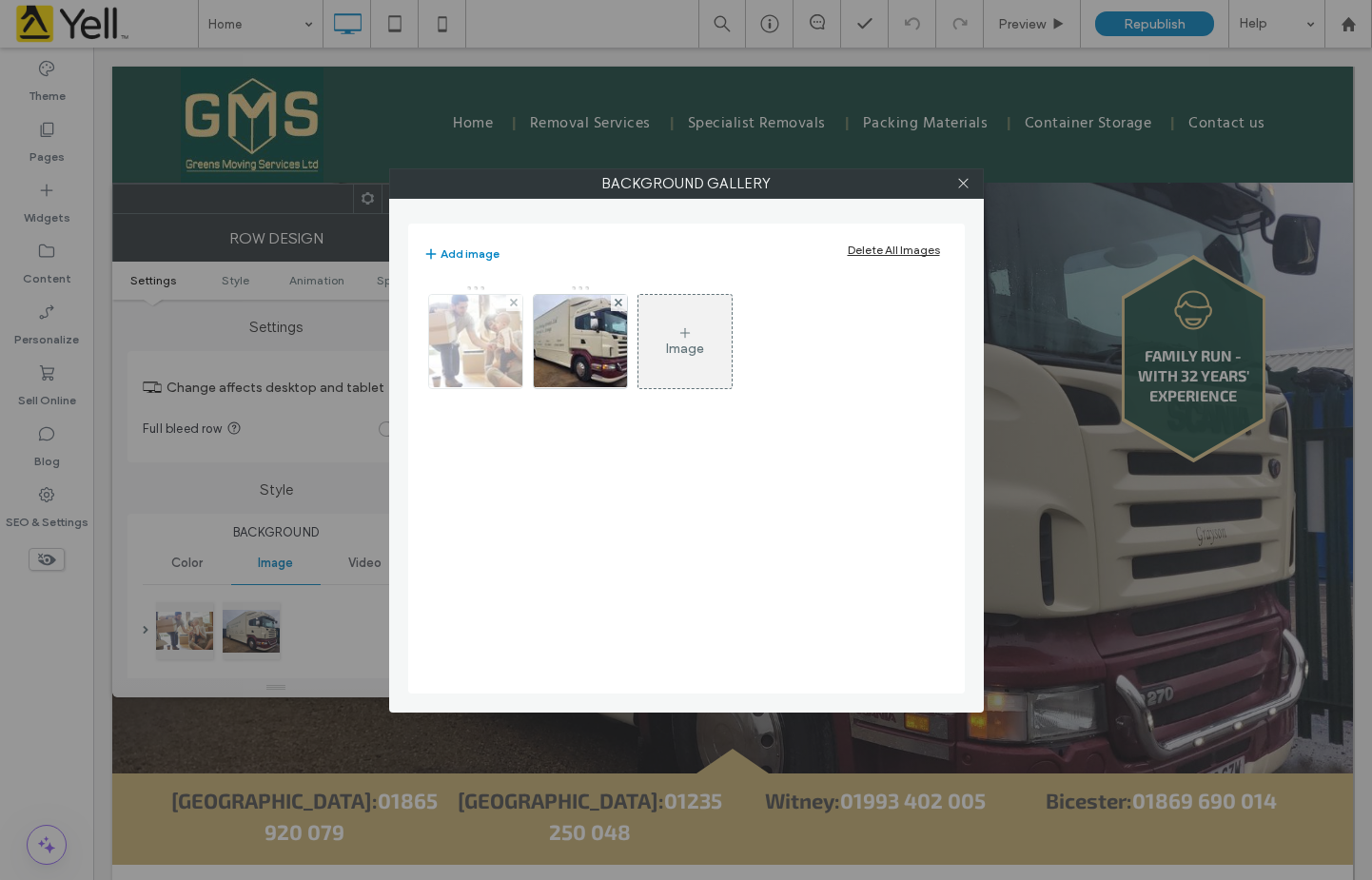
click at [464, 338] on img at bounding box center [475, 341] width 140 height 94
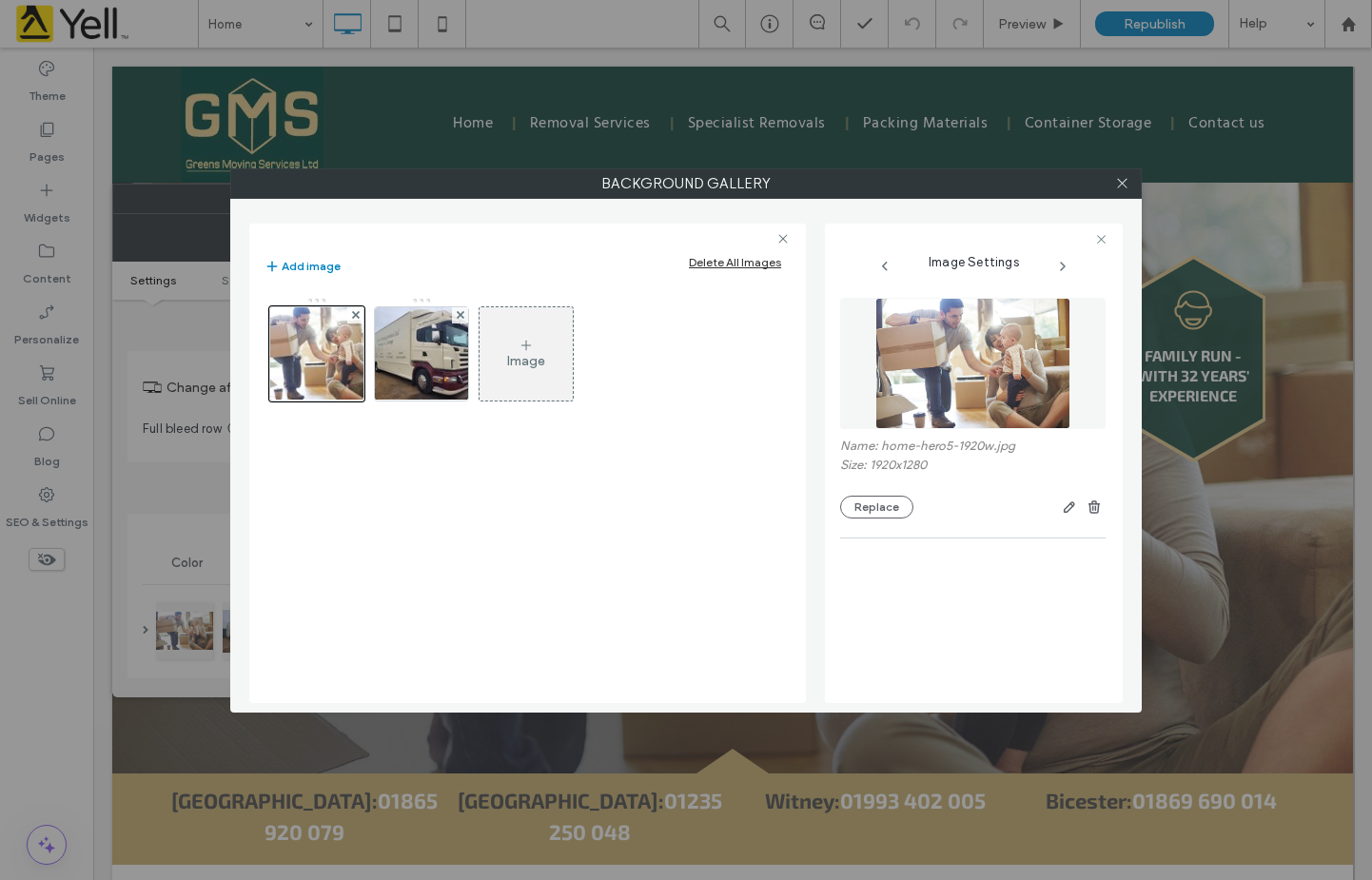
click at [950, 359] on img at bounding box center [973, 363] width 196 height 131
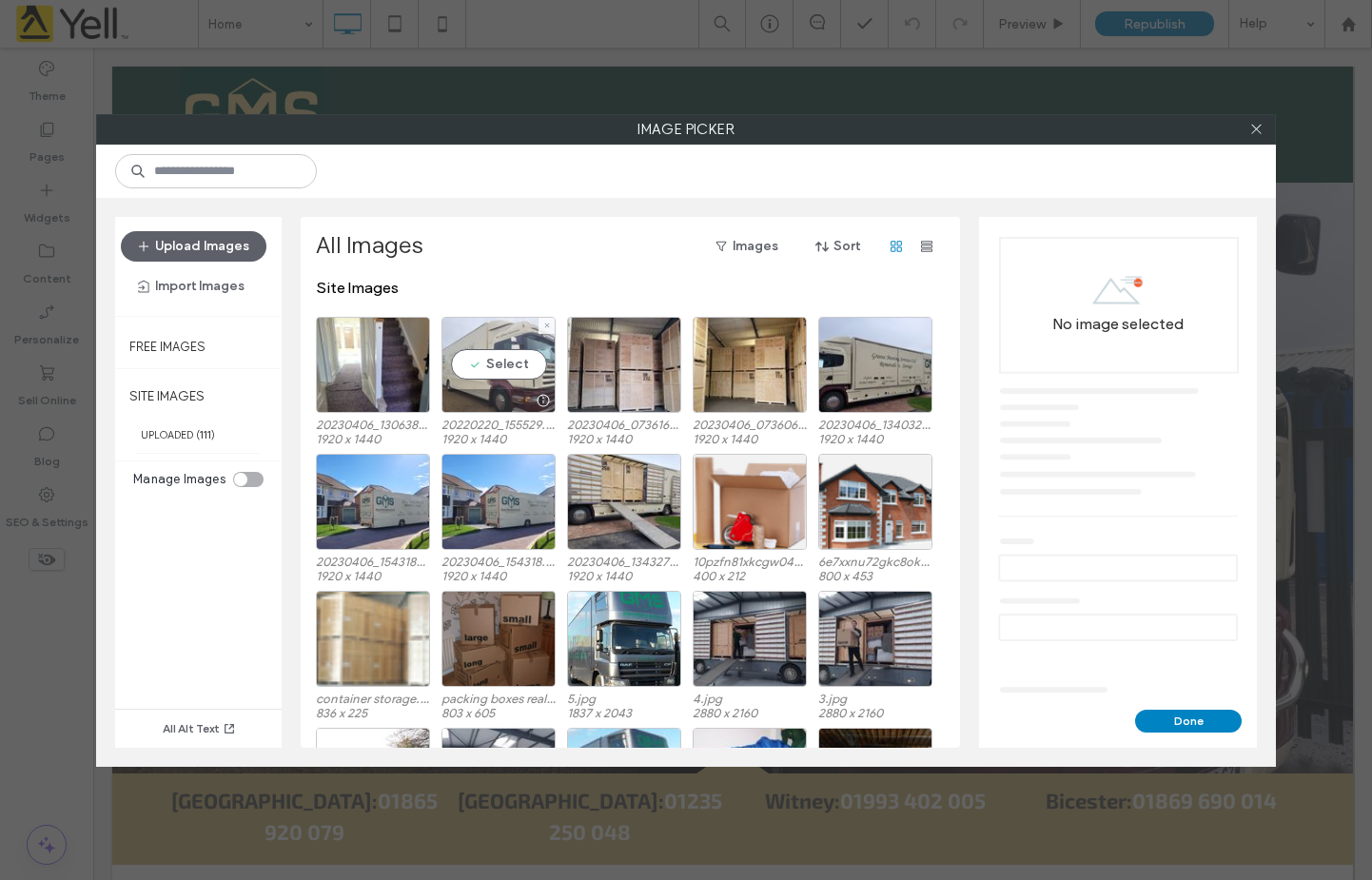
click at [490, 368] on div "Select" at bounding box center [499, 365] width 114 height 97
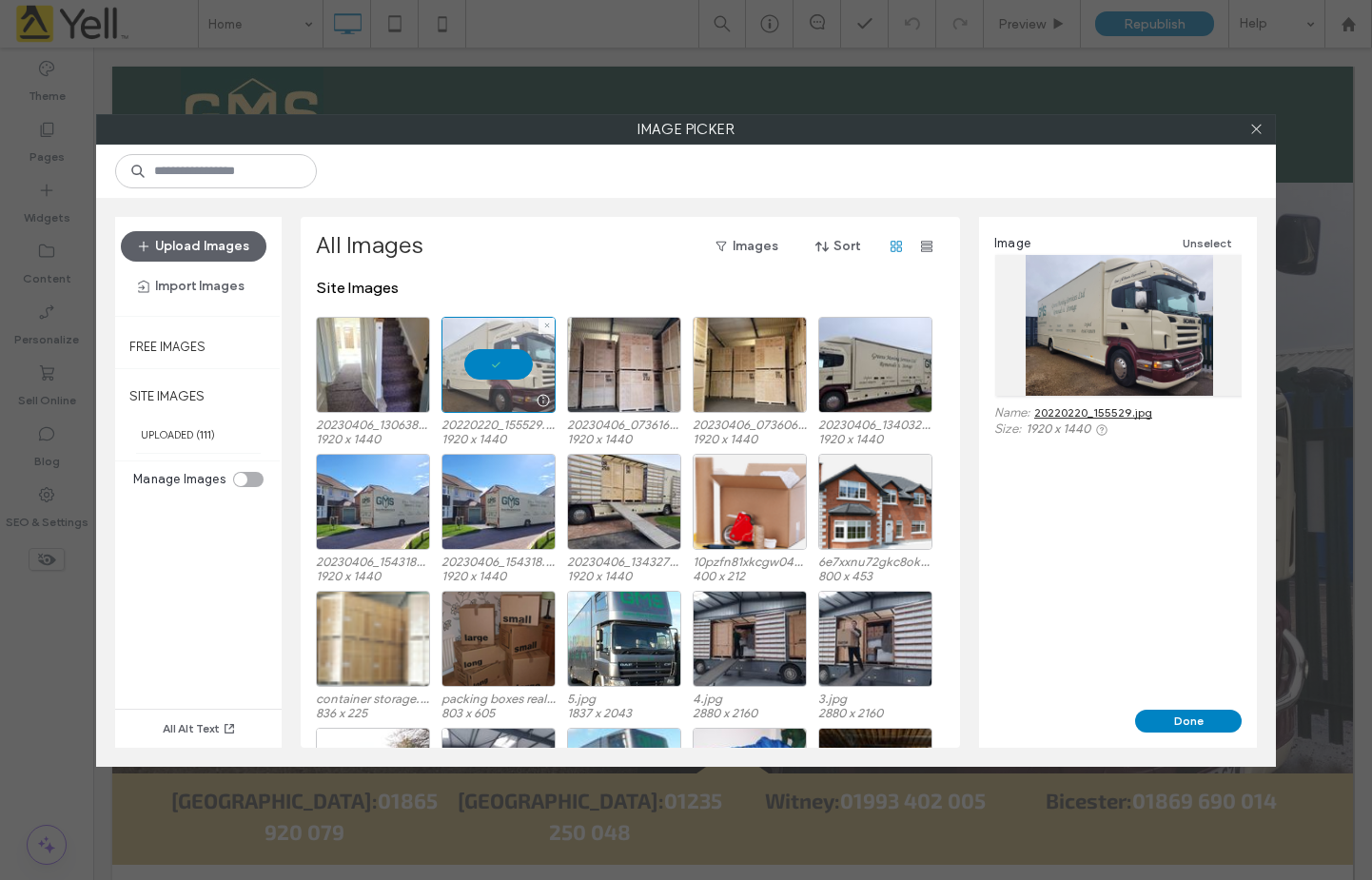
click at [484, 399] on div at bounding box center [499, 400] width 112 height 23
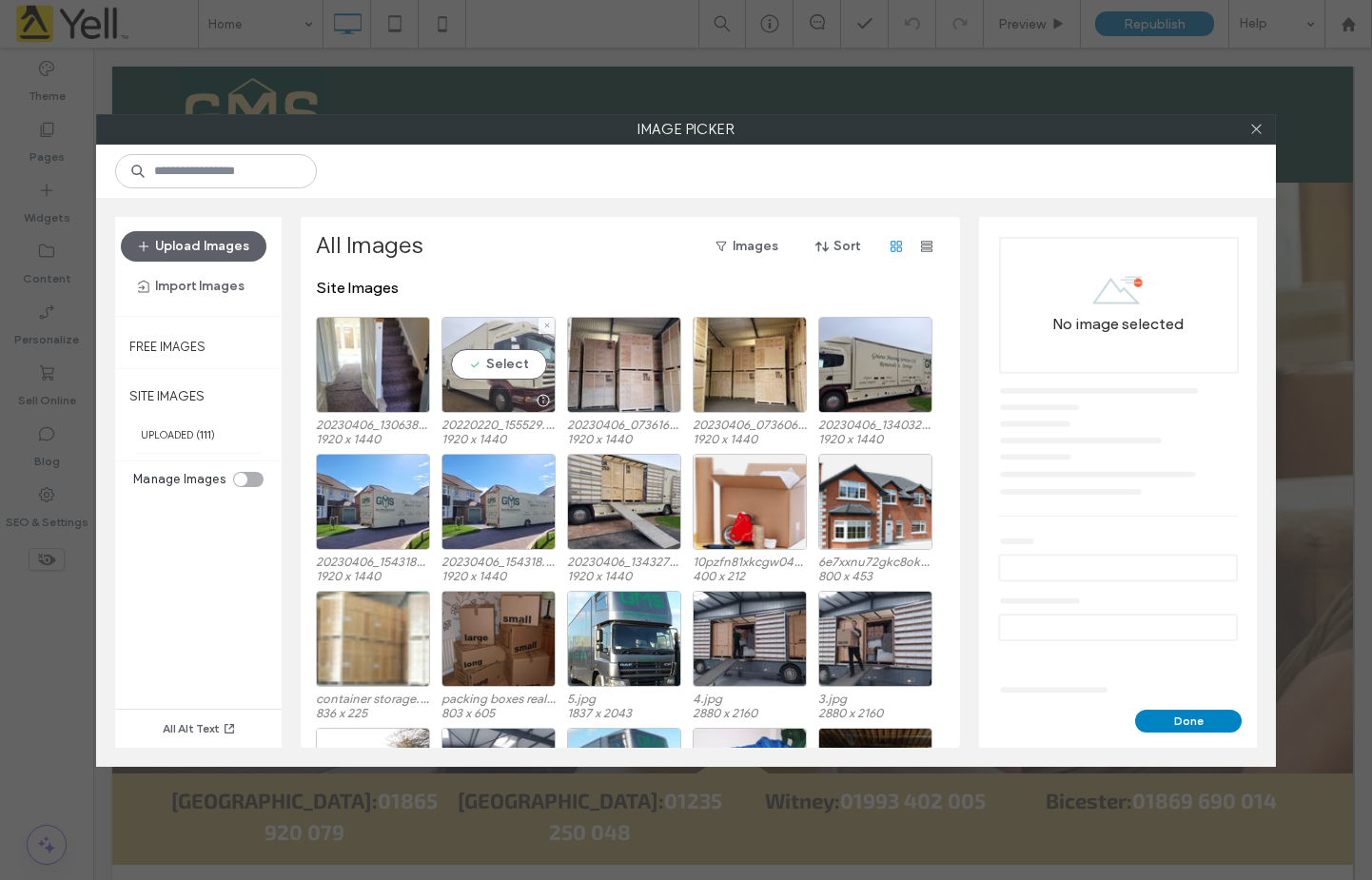
click at [507, 355] on div "Select" at bounding box center [499, 365] width 114 height 97
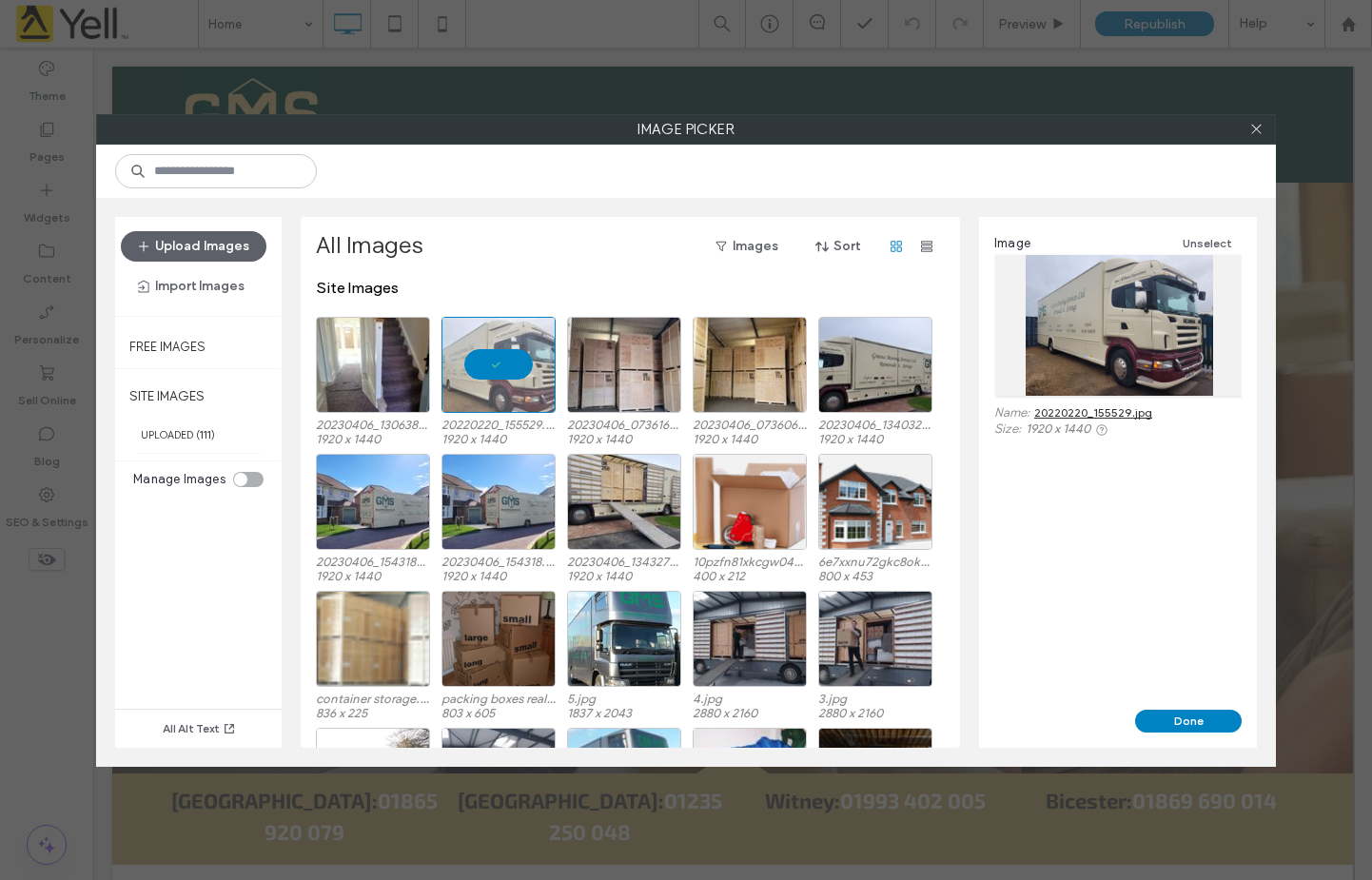
click at [1142, 327] on div at bounding box center [1119, 325] width 247 height 141
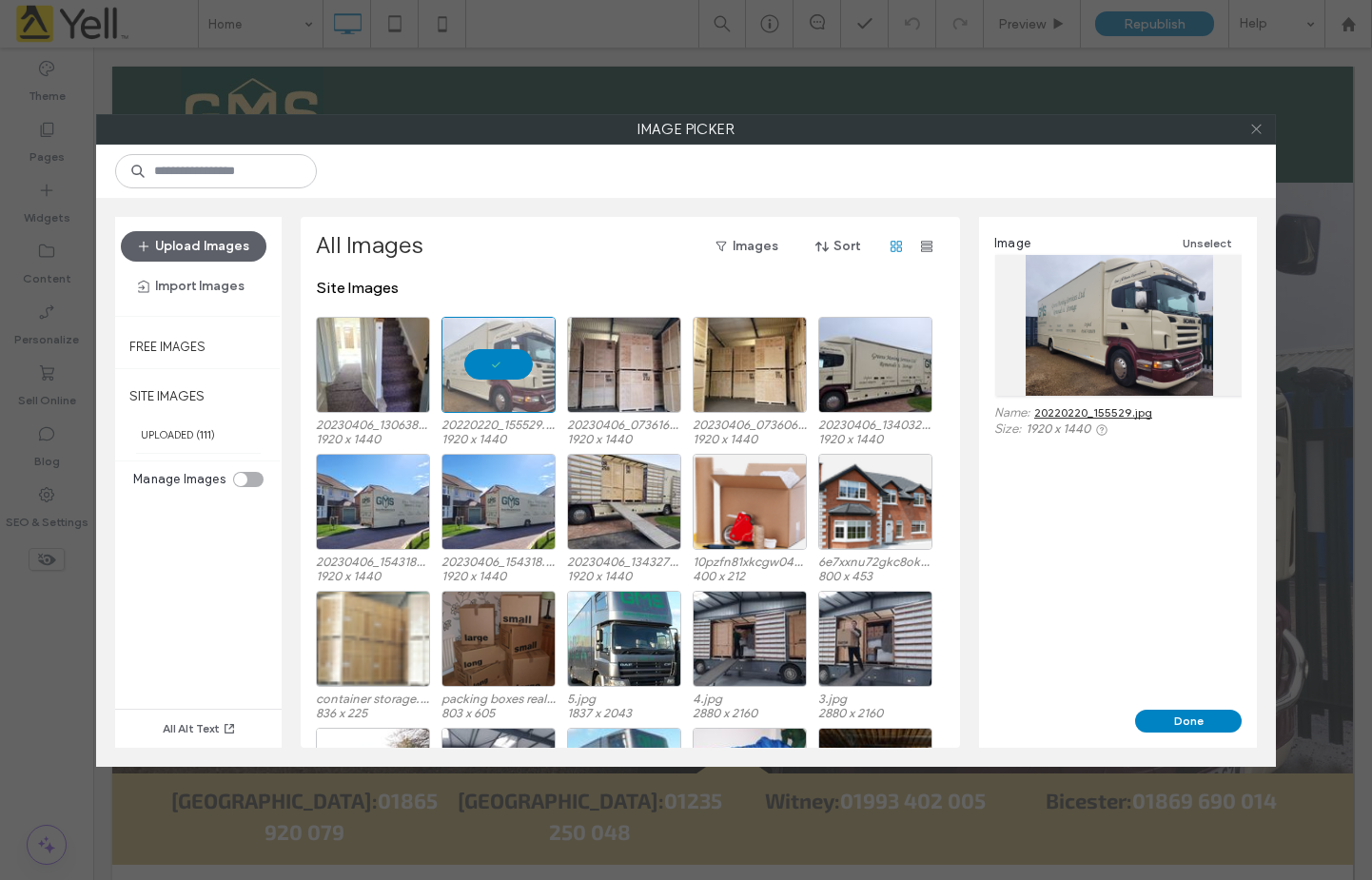
click at [1256, 129] on use at bounding box center [1257, 129] width 10 height 10
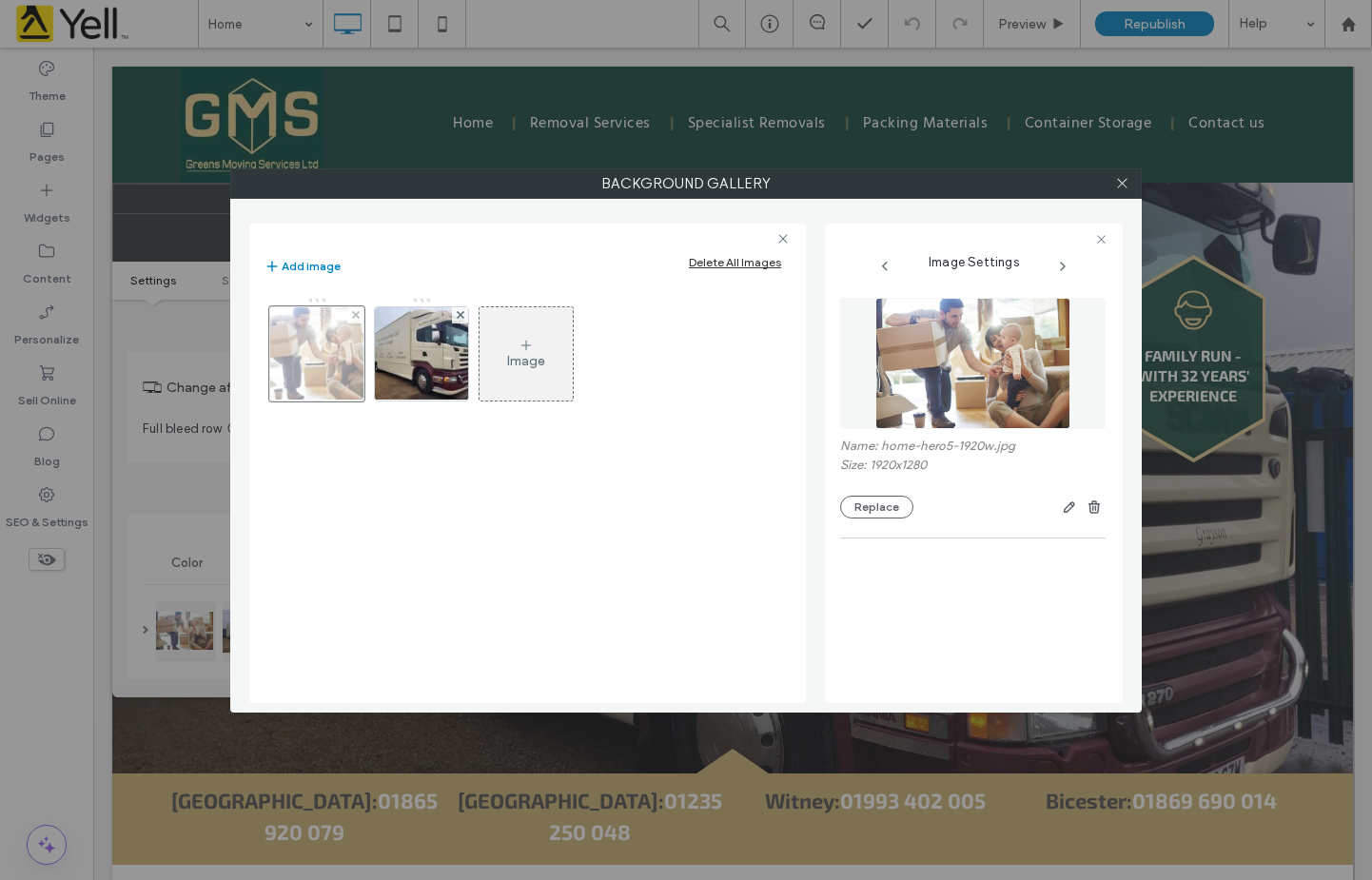
click at [289, 368] on div at bounding box center [316, 354] width 96 height 96
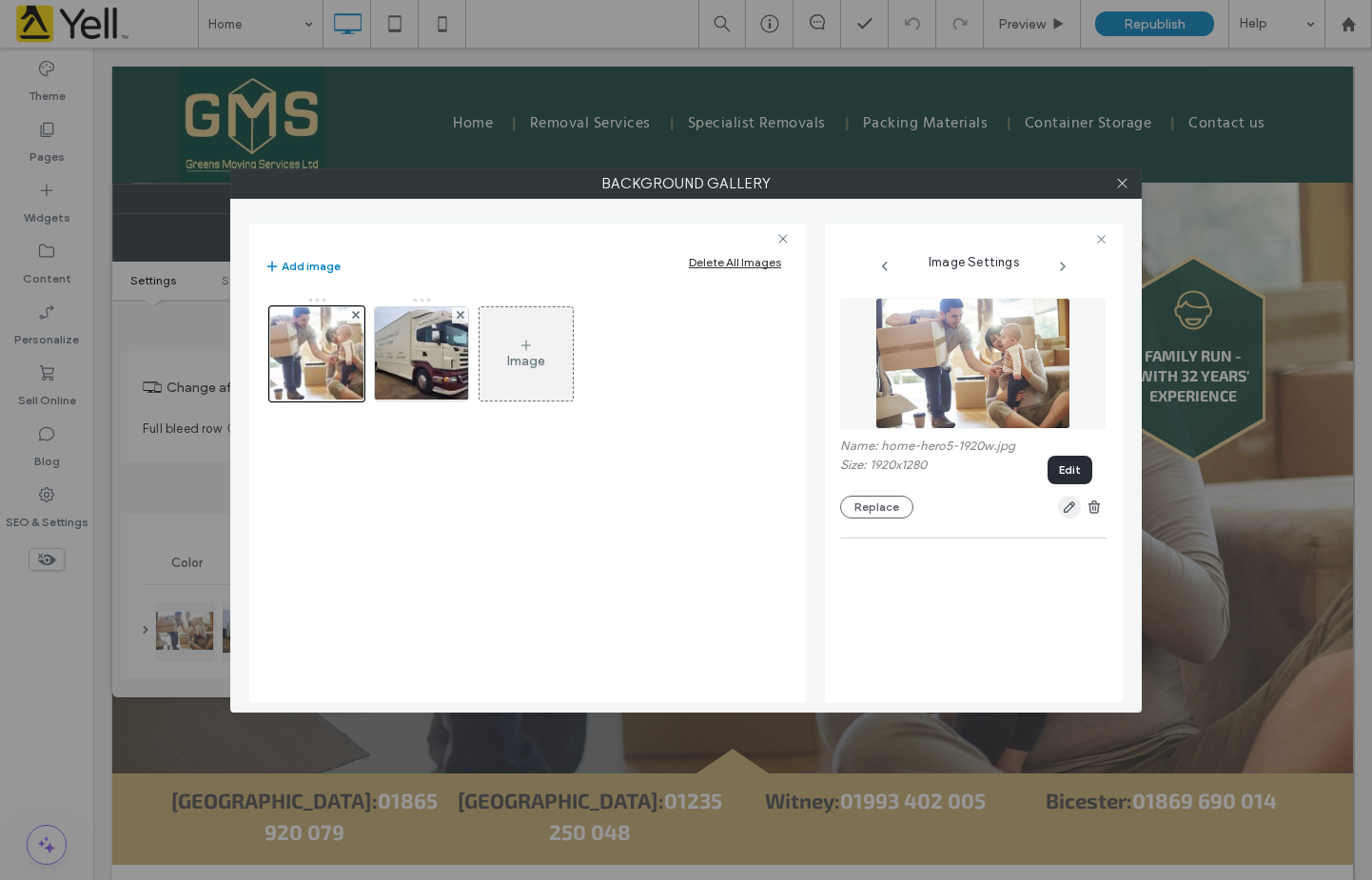
click at [1064, 508] on icon "button" at bounding box center [1068, 507] width 15 height 15
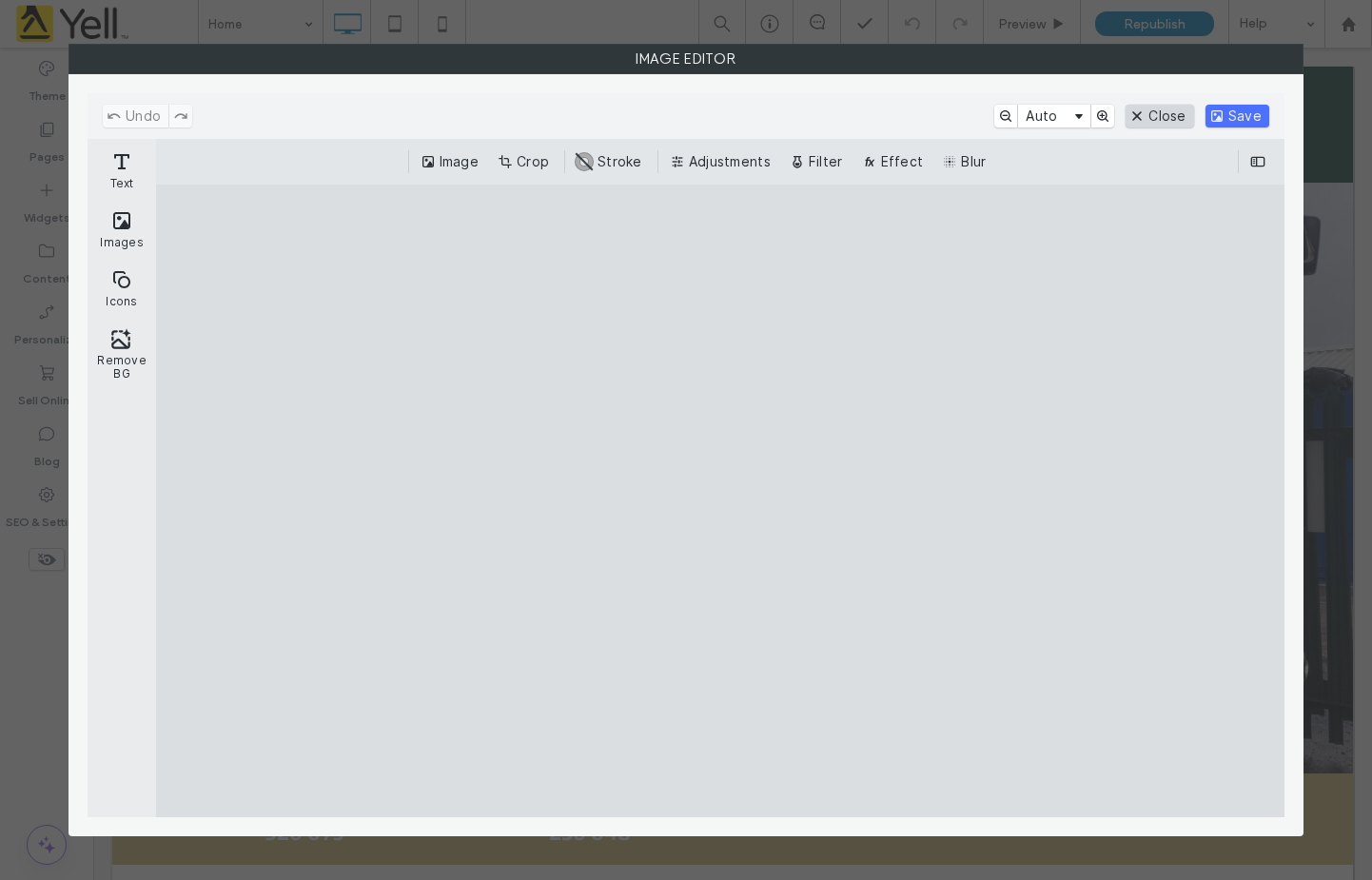
click at [1157, 111] on button "Close" at bounding box center [1159, 115] width 68 height 23
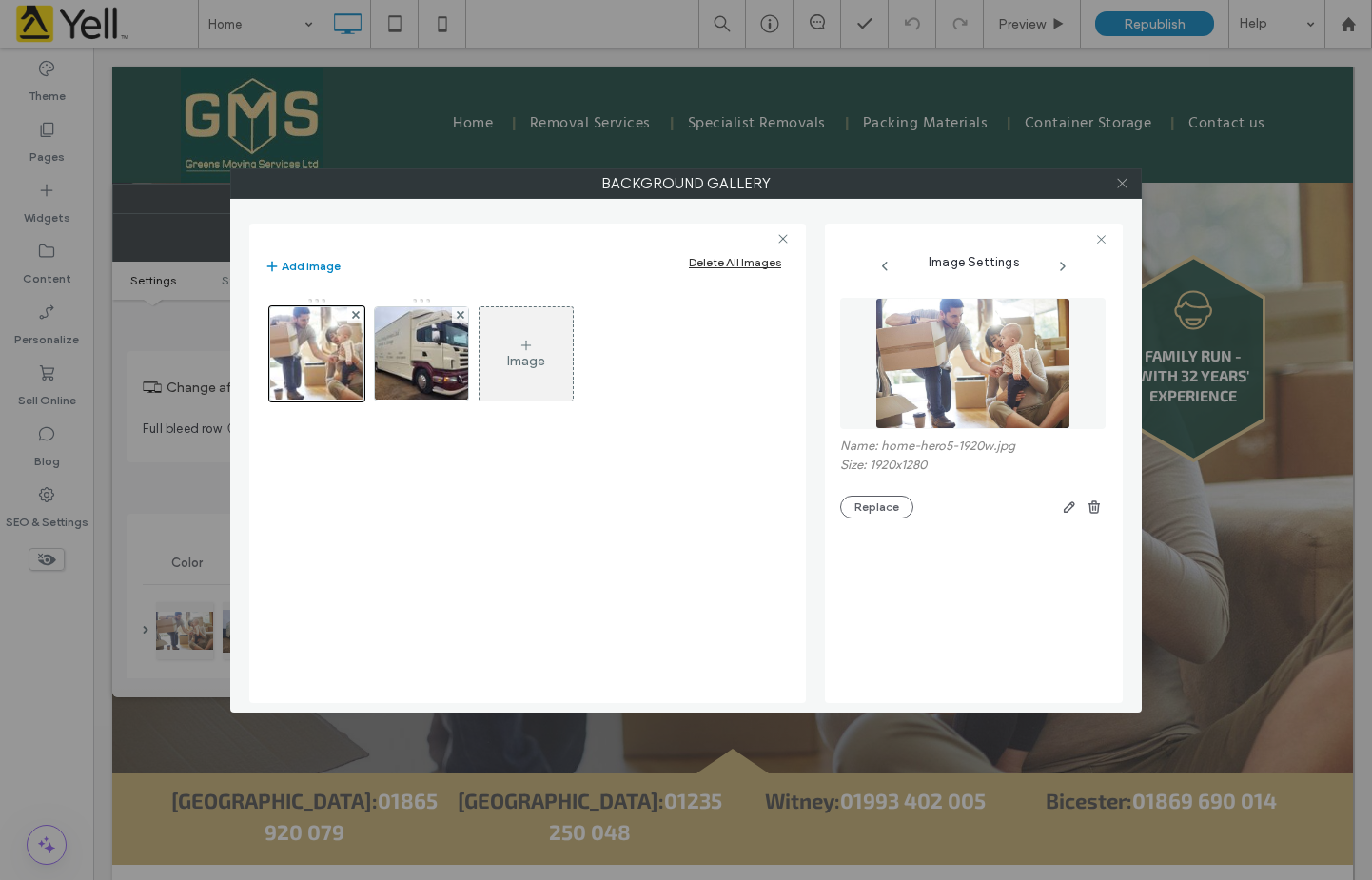
click at [1121, 179] on icon at bounding box center [1122, 183] width 14 height 14
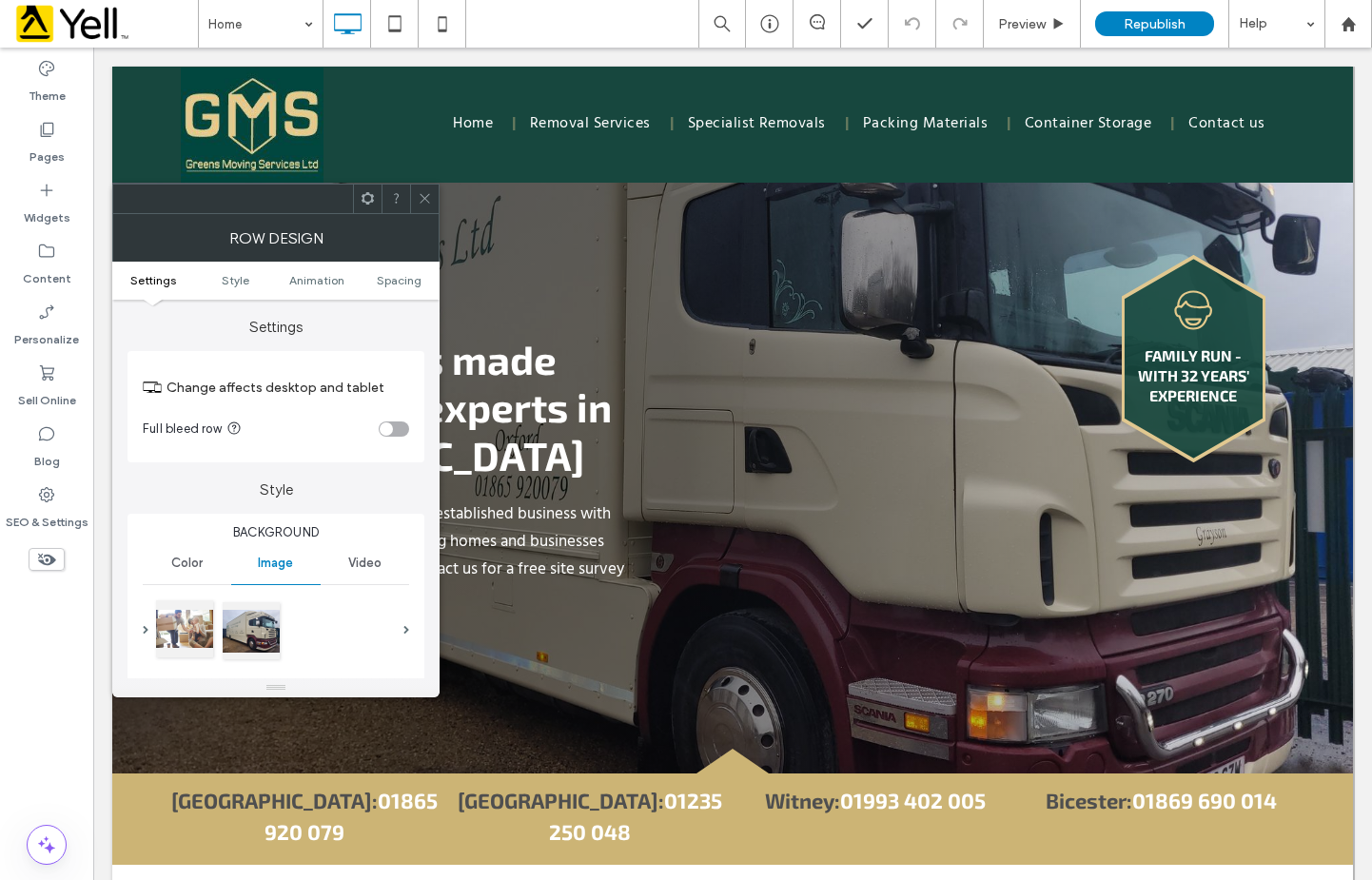
click at [174, 622] on div at bounding box center [184, 629] width 57 height 57
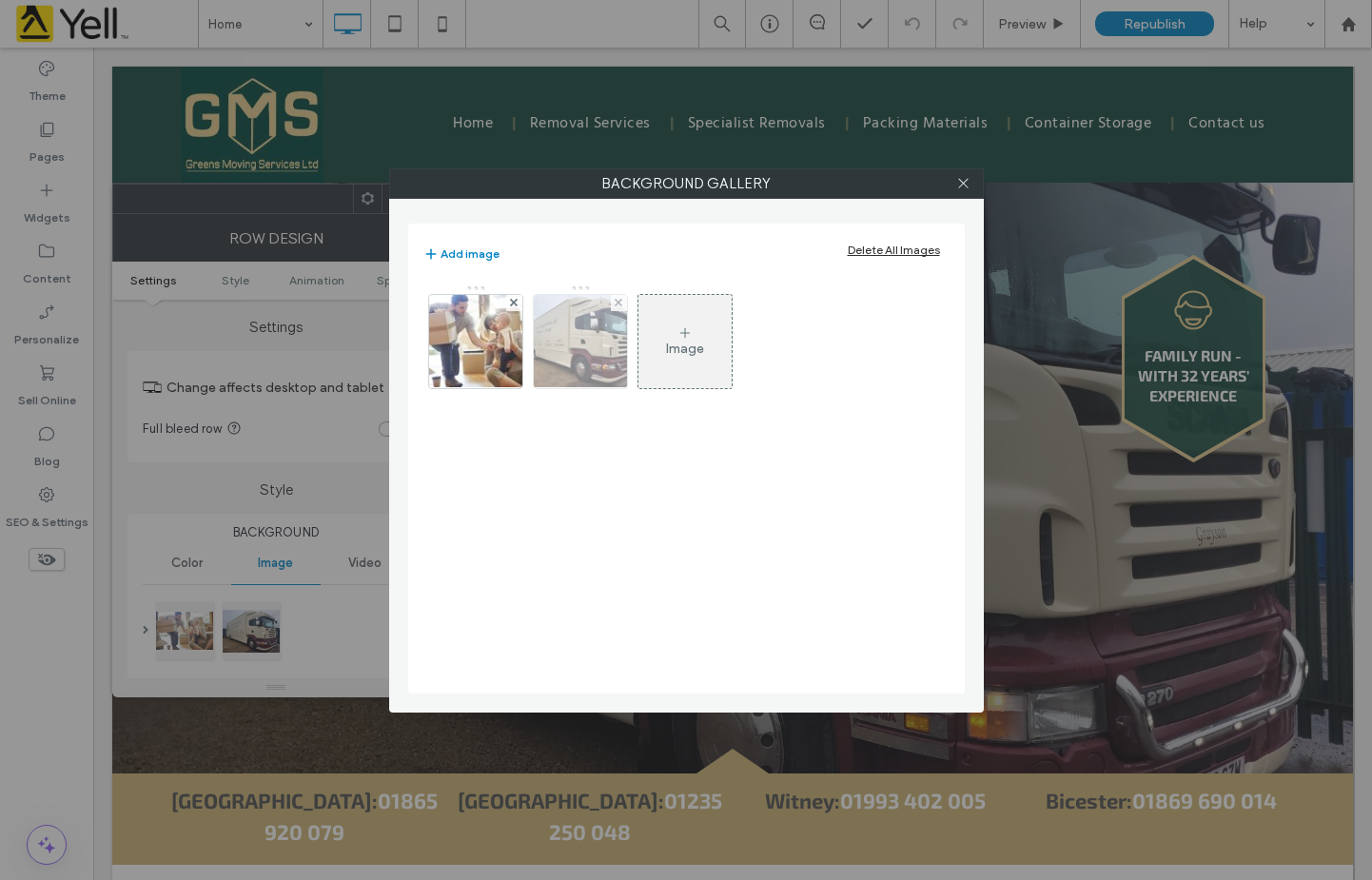
click at [559, 348] on img at bounding box center [580, 341] width 124 height 94
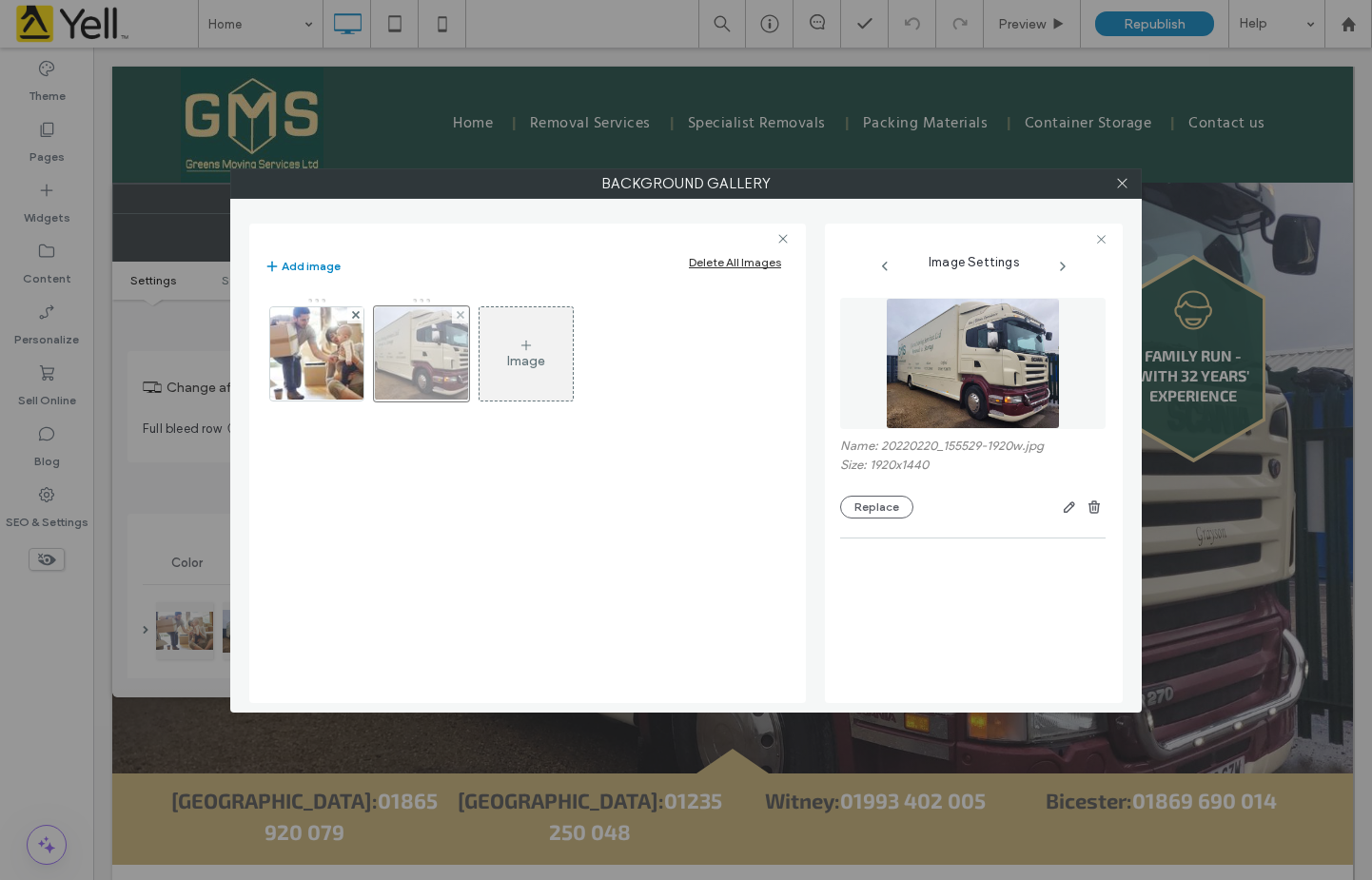
click at [443, 362] on div at bounding box center [421, 354] width 96 height 96
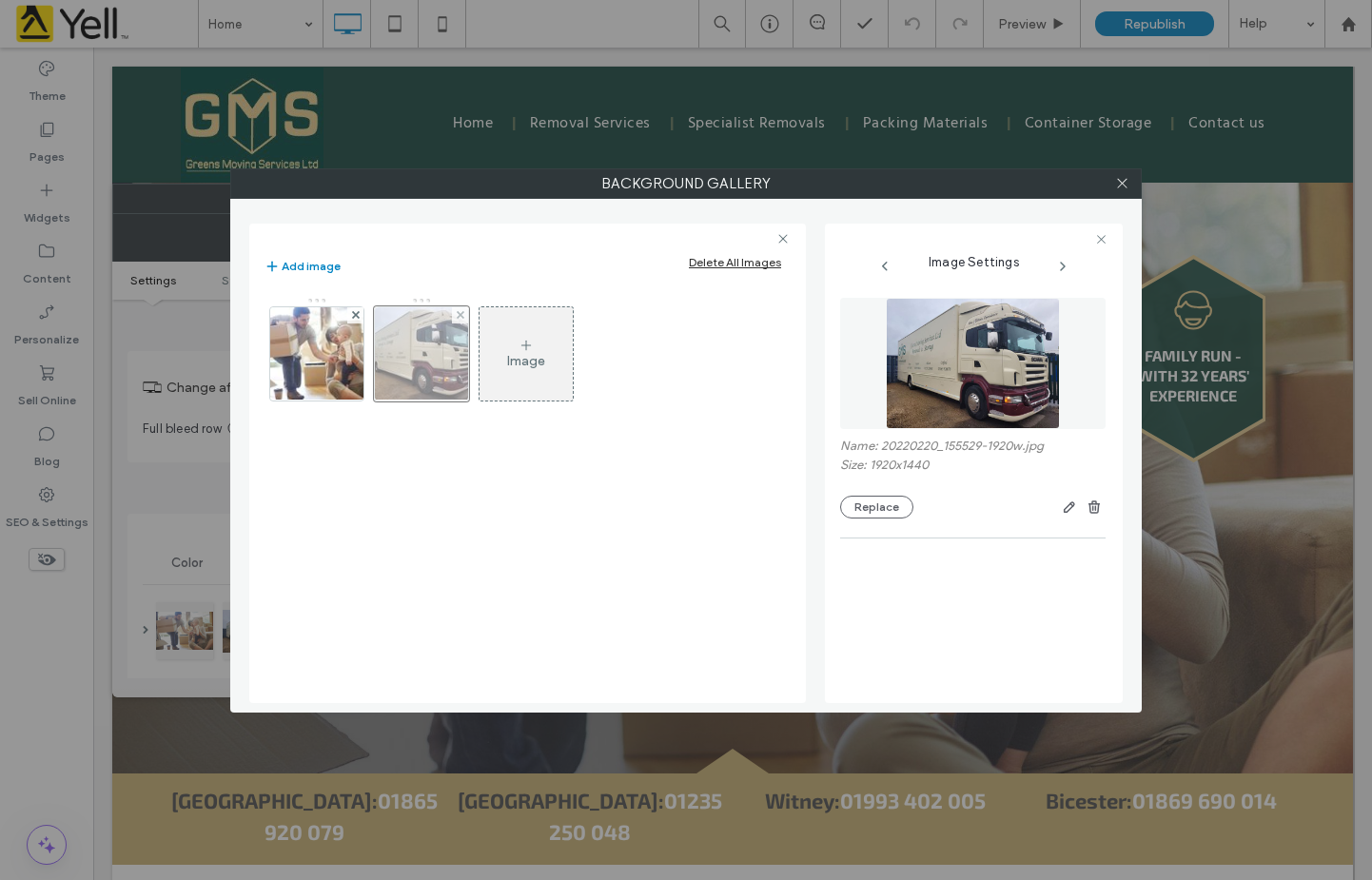
click at [443, 362] on div at bounding box center [421, 354] width 96 height 96
drag, startPoint x: 1006, startPoint y: 365, endPoint x: 1002, endPoint y: 321, distance: 44.2
click at [1002, 321] on img at bounding box center [973, 363] width 174 height 131
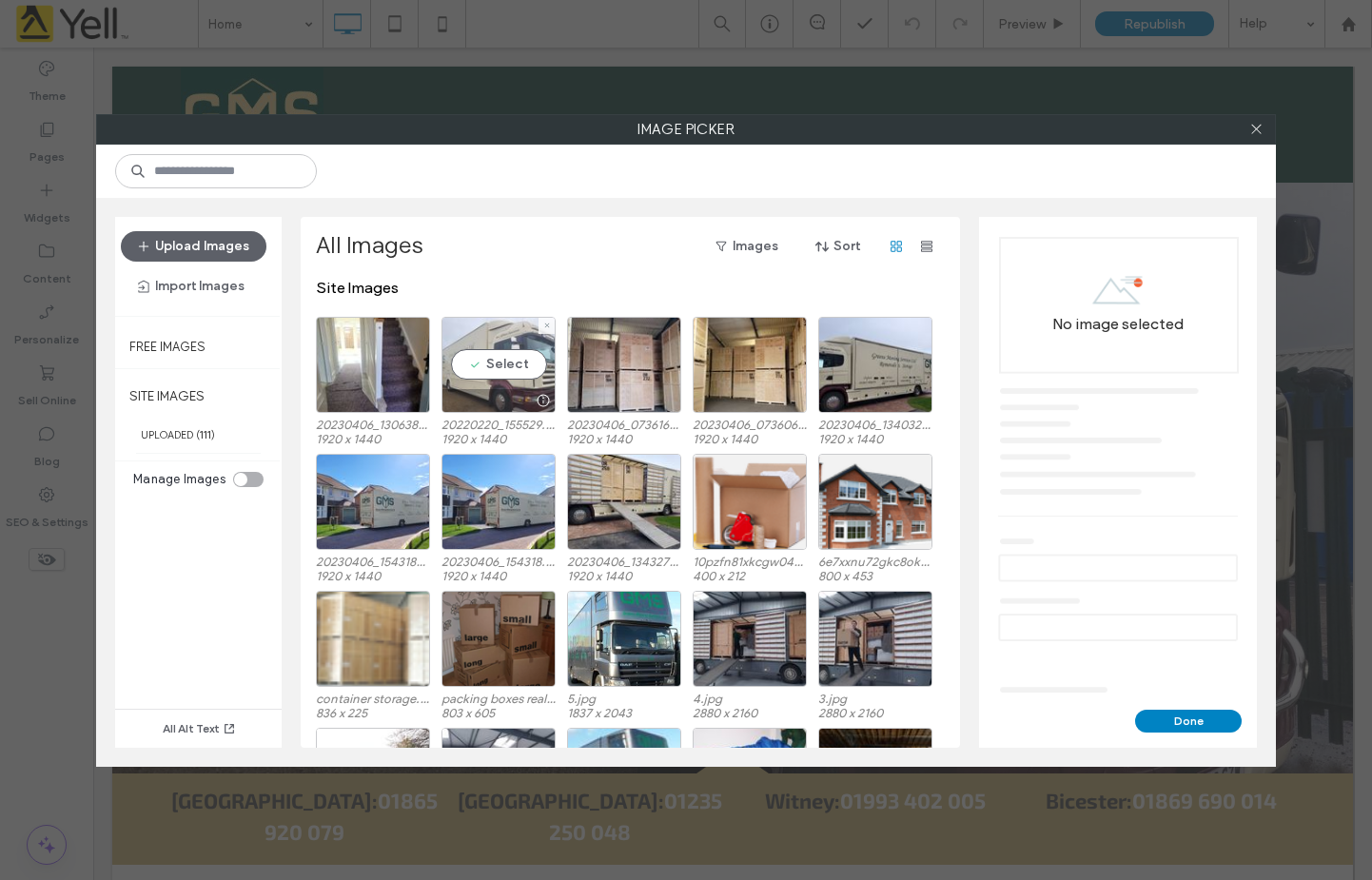
click at [492, 398] on div at bounding box center [499, 400] width 112 height 23
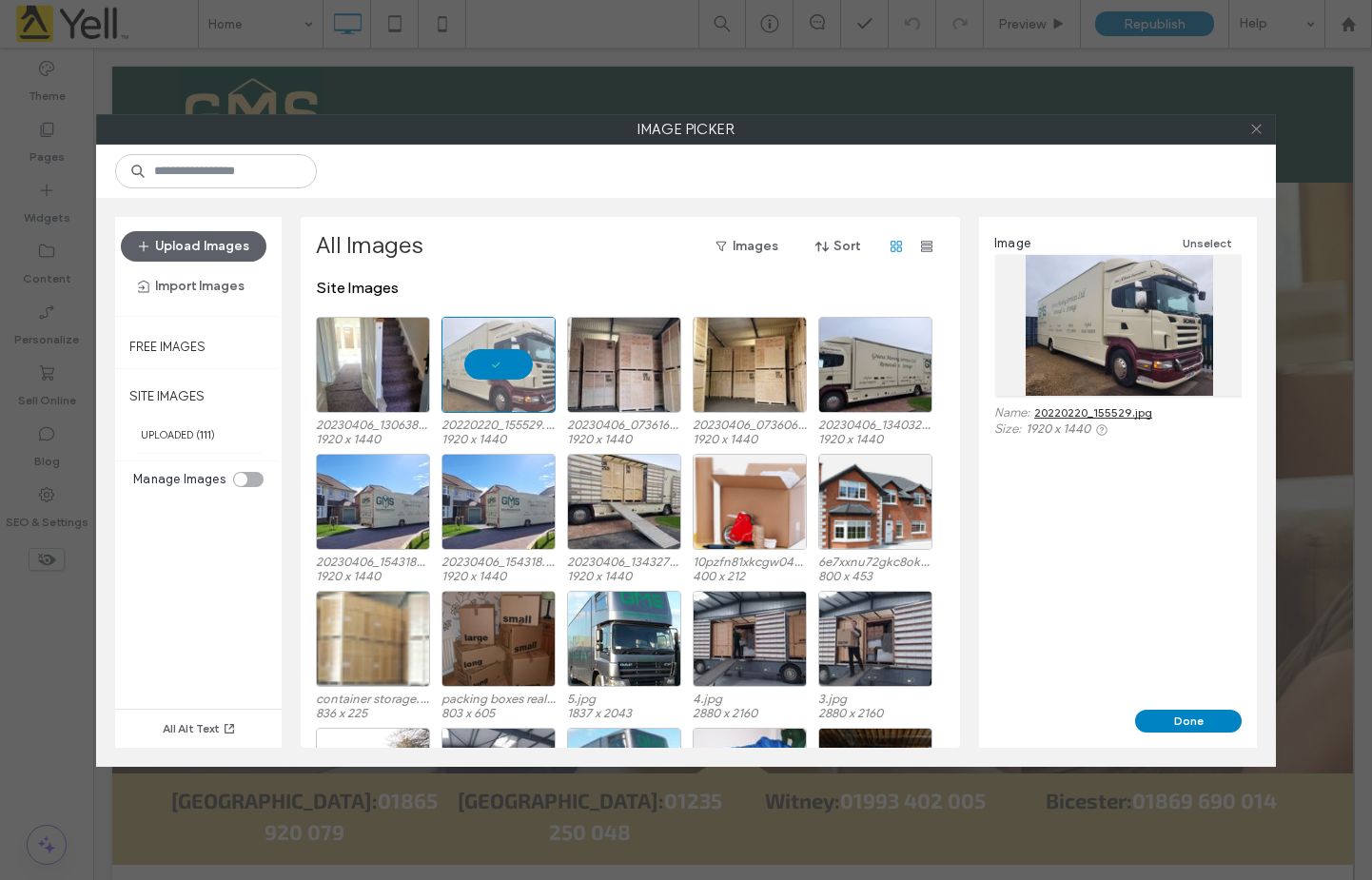
click at [1255, 125] on icon at bounding box center [1257, 129] width 14 height 14
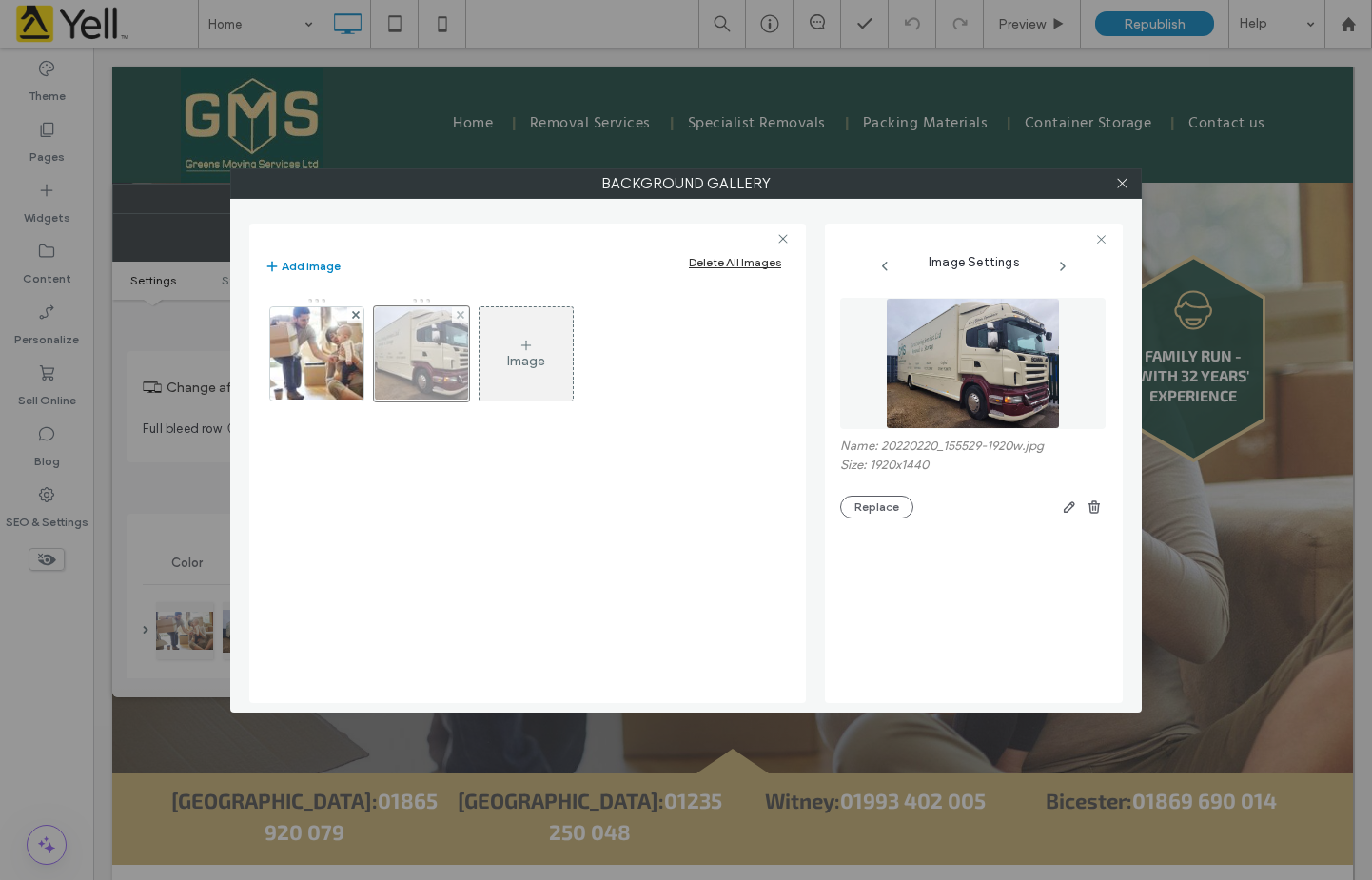
click at [432, 366] on div at bounding box center [421, 354] width 96 height 96
click at [1125, 173] on span at bounding box center [1122, 183] width 14 height 29
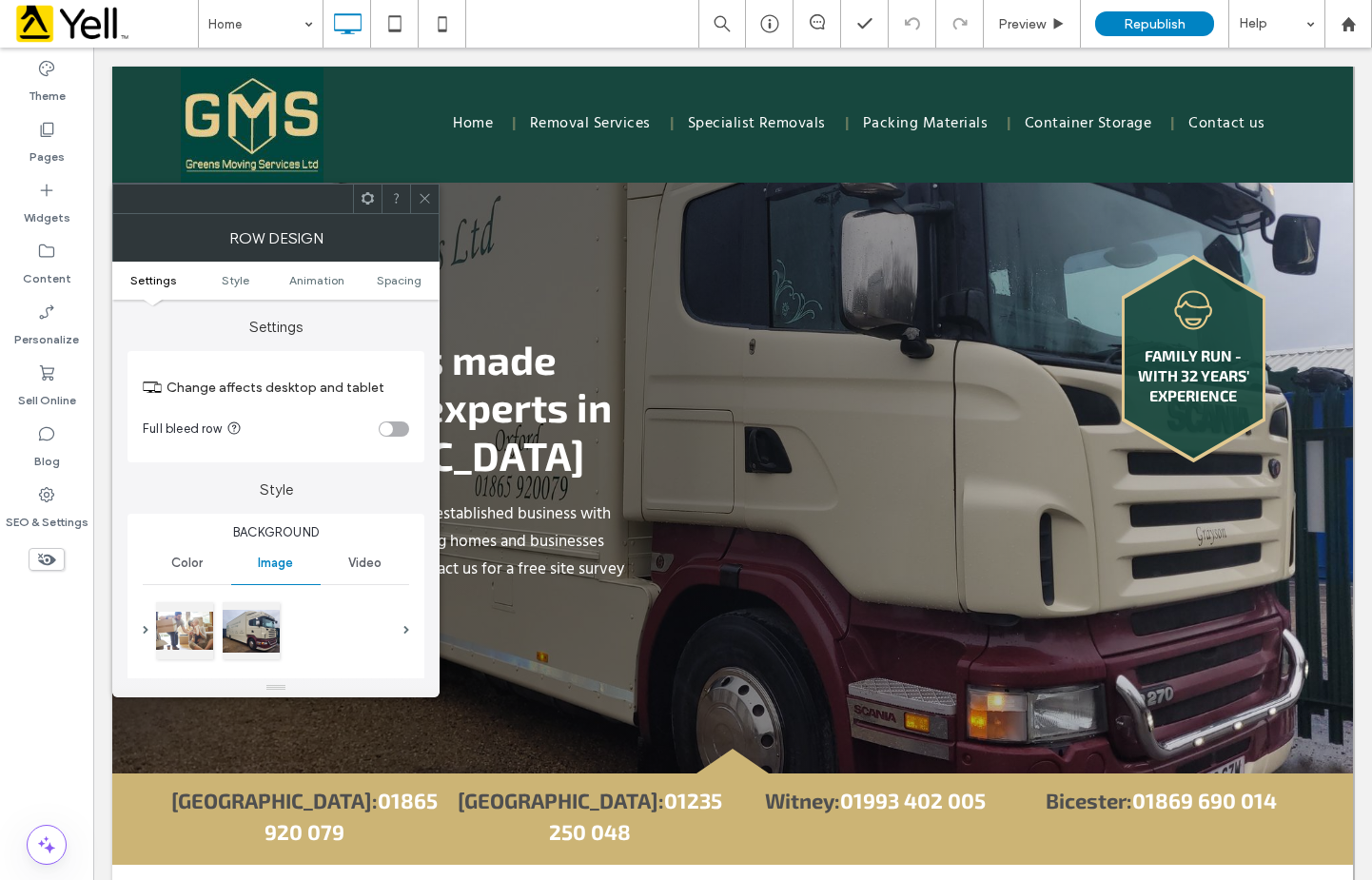
click at [422, 194] on icon at bounding box center [425, 198] width 14 height 14
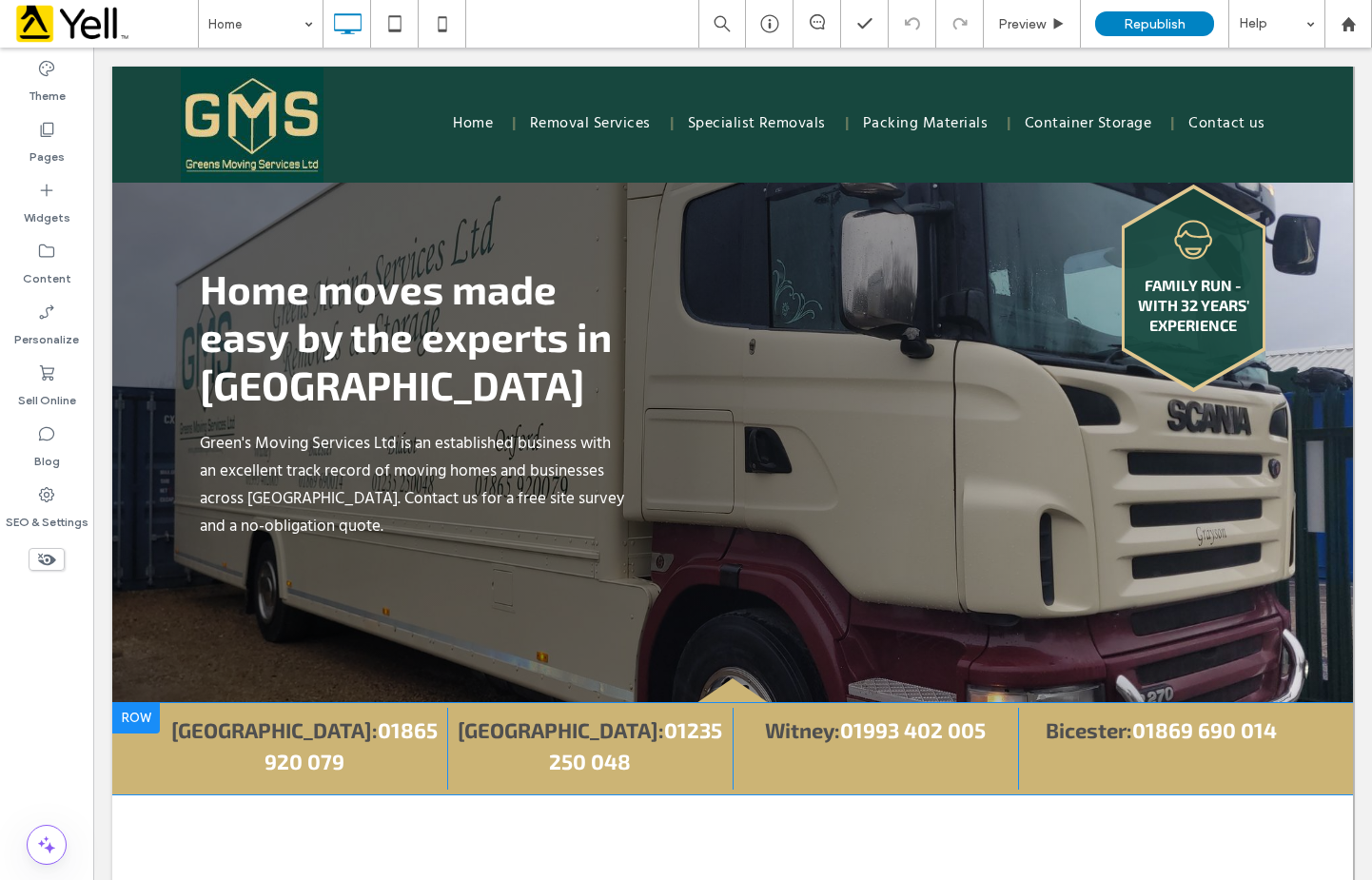
scroll to position [476, 0]
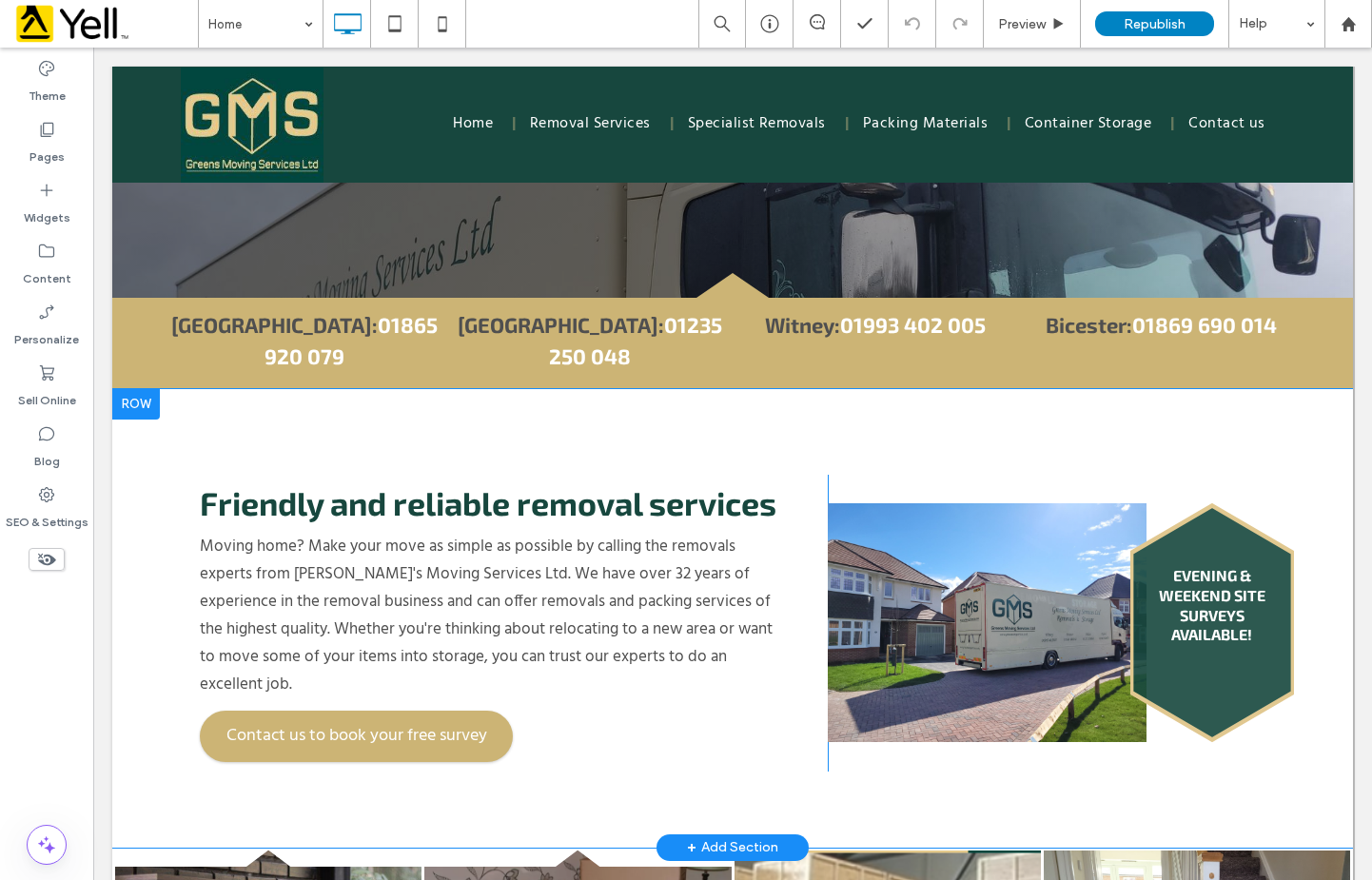
click at [997, 514] on div "Evening & weekend site surveys available! Click To Paste" at bounding box center [1065, 623] width 476 height 238
click at [934, 549] on div "Evening & weekend site surveys available! Click To Paste" at bounding box center [1065, 623] width 476 height 238
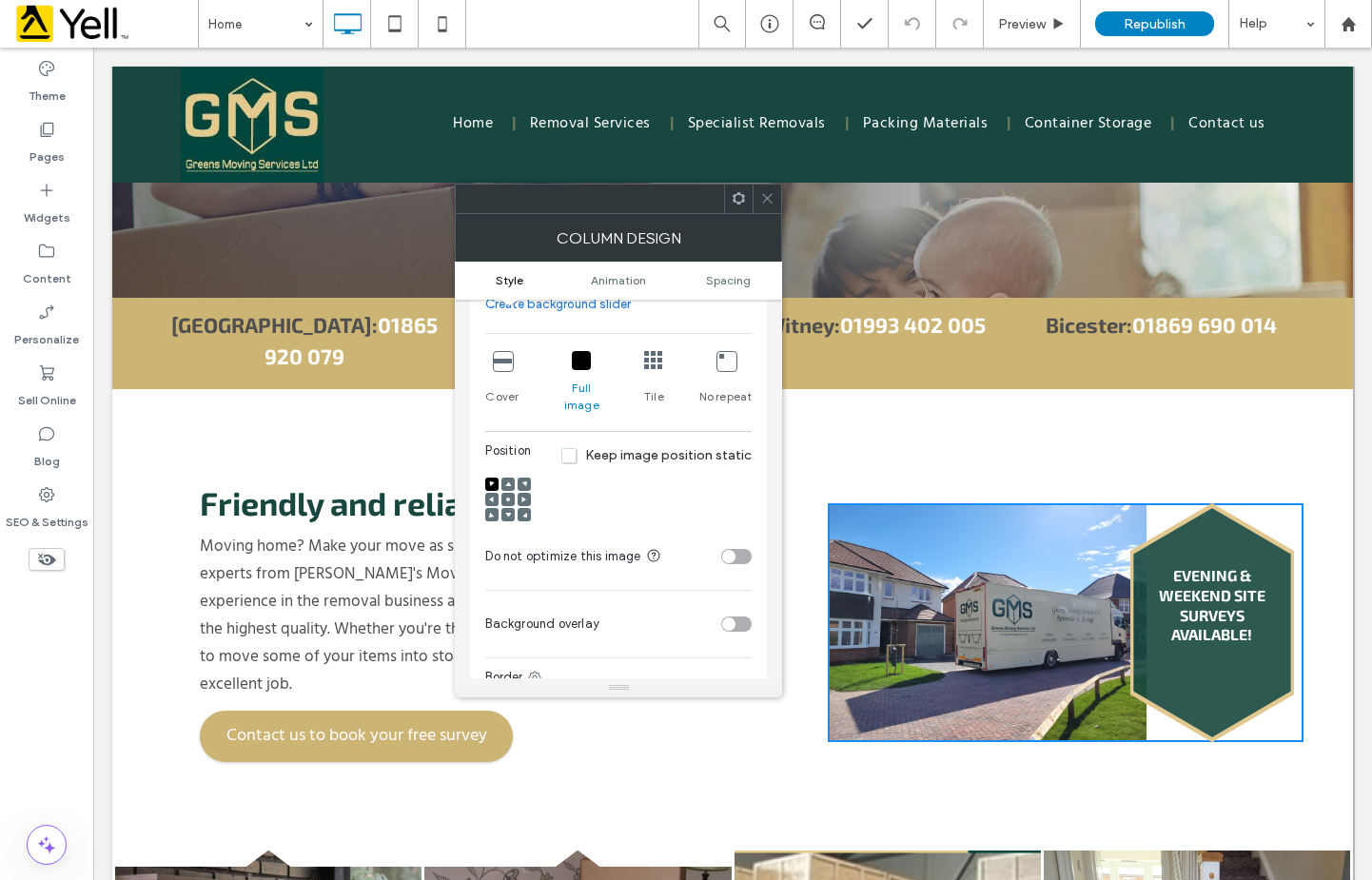
scroll to position [0, 0]
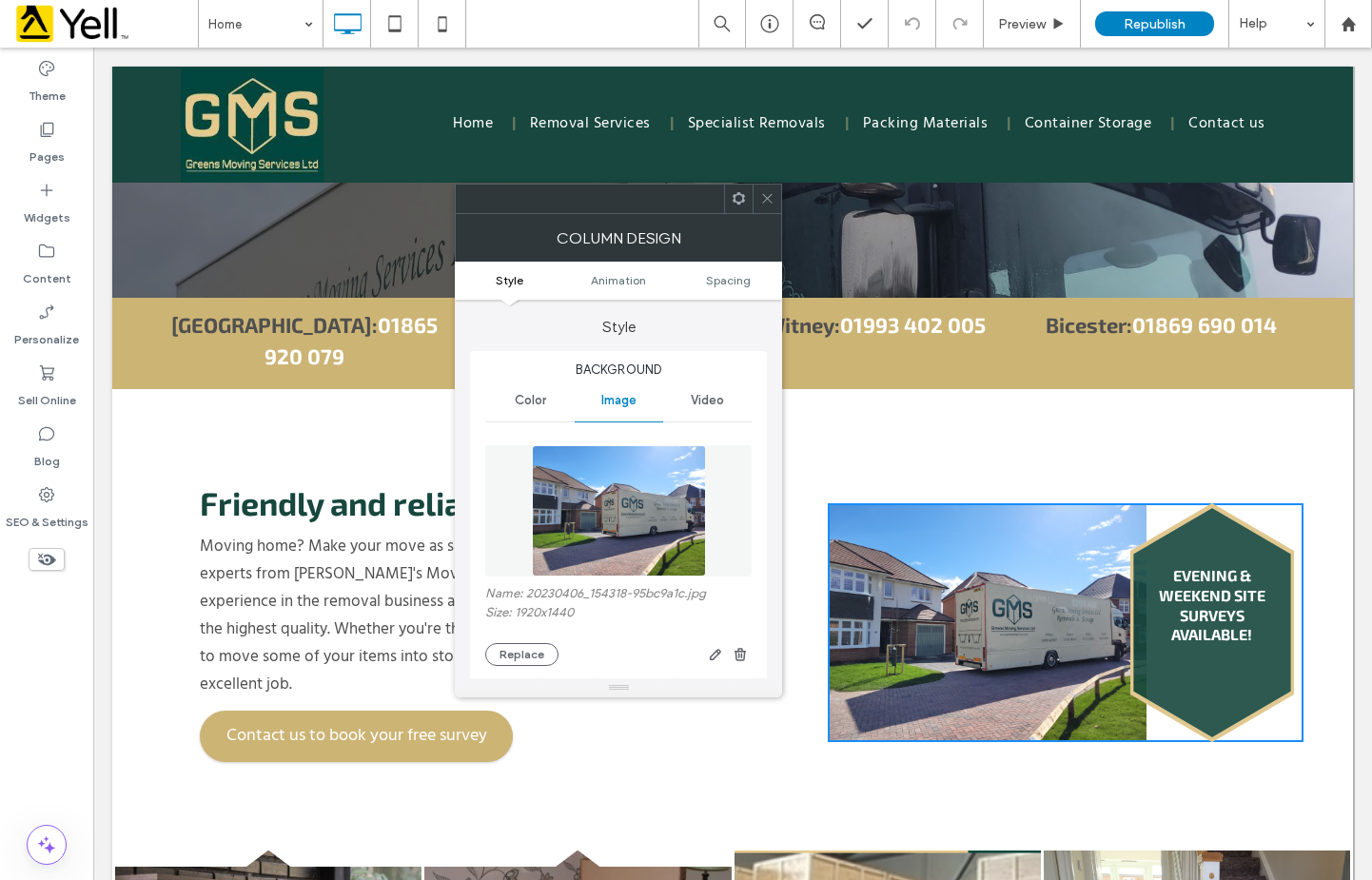
click at [664, 519] on img at bounding box center [619, 510] width 174 height 131
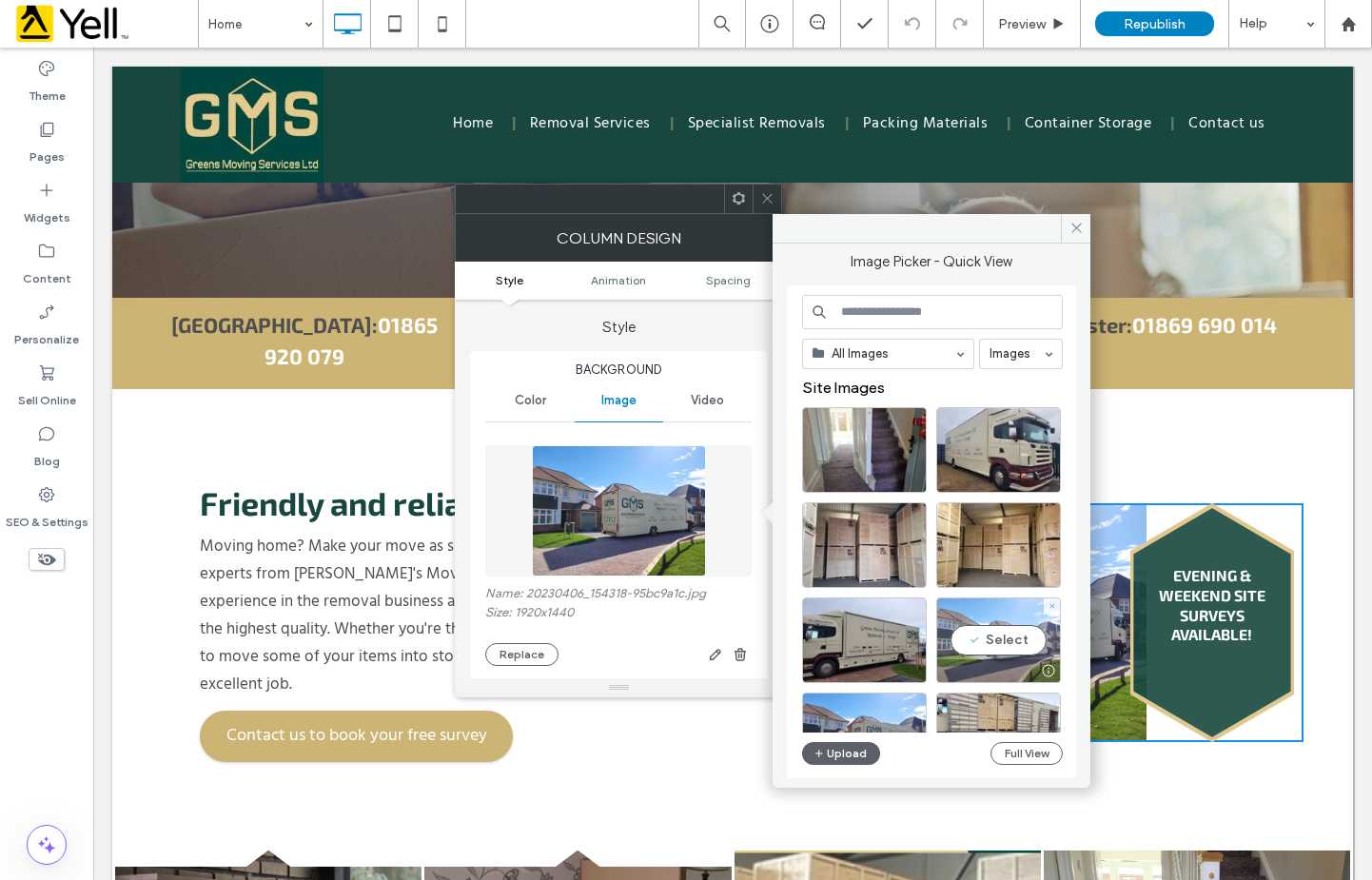
click at [994, 631] on div "Select" at bounding box center [998, 640] width 124 height 86
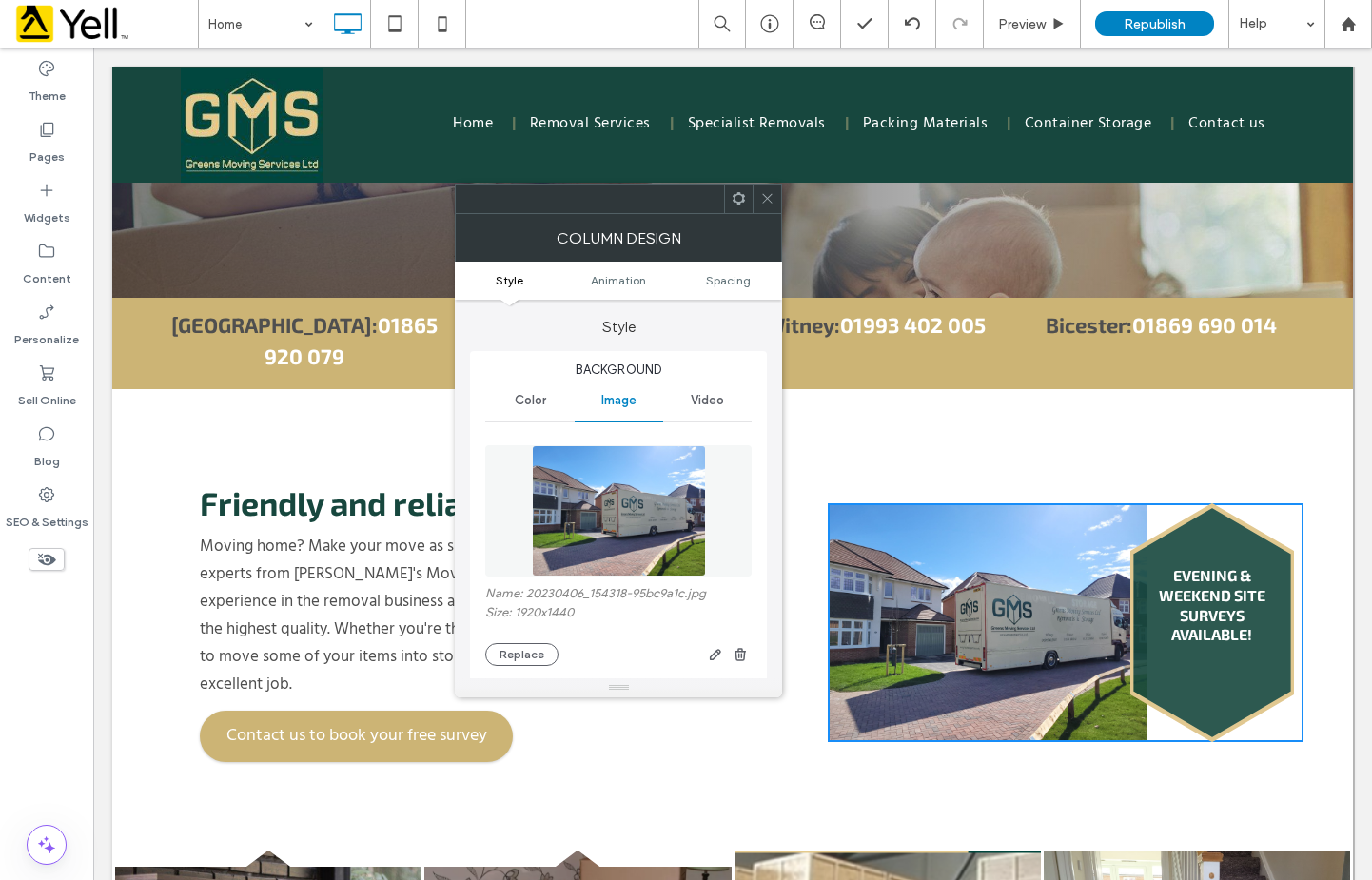
click at [773, 203] on icon at bounding box center [767, 198] width 14 height 14
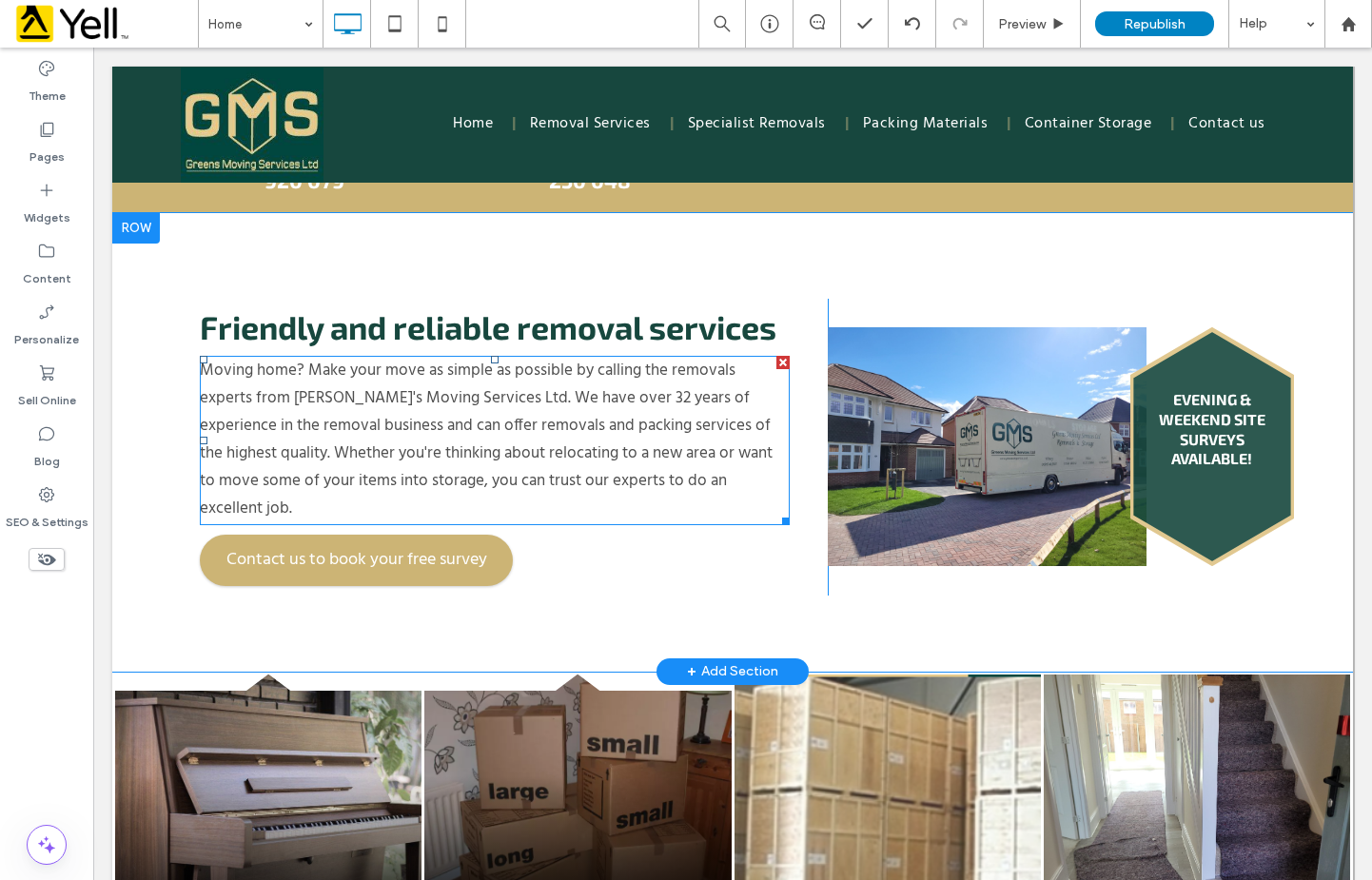
scroll to position [856, 0]
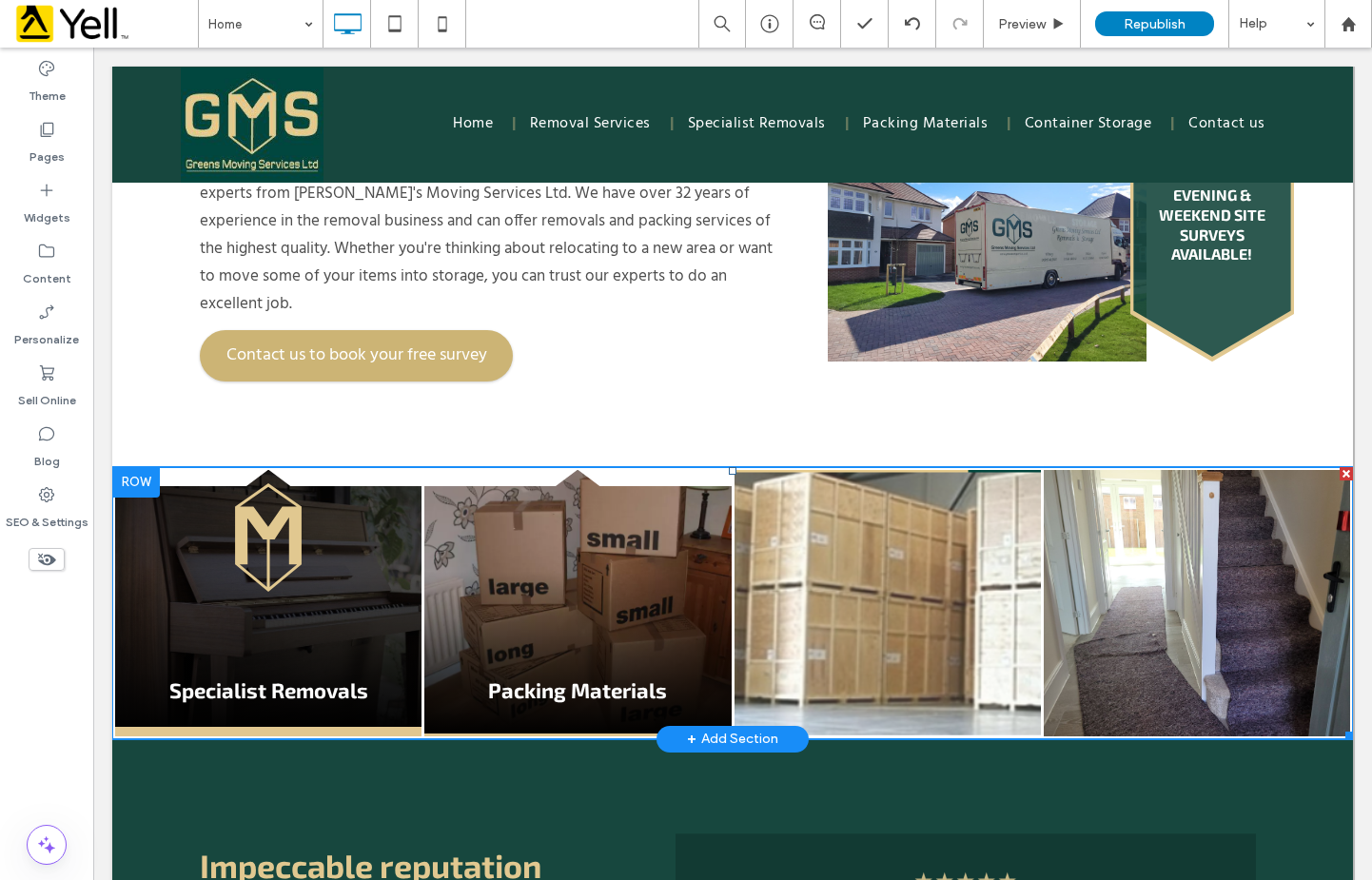
click at [351, 540] on link at bounding box center [268, 596] width 307 height 266
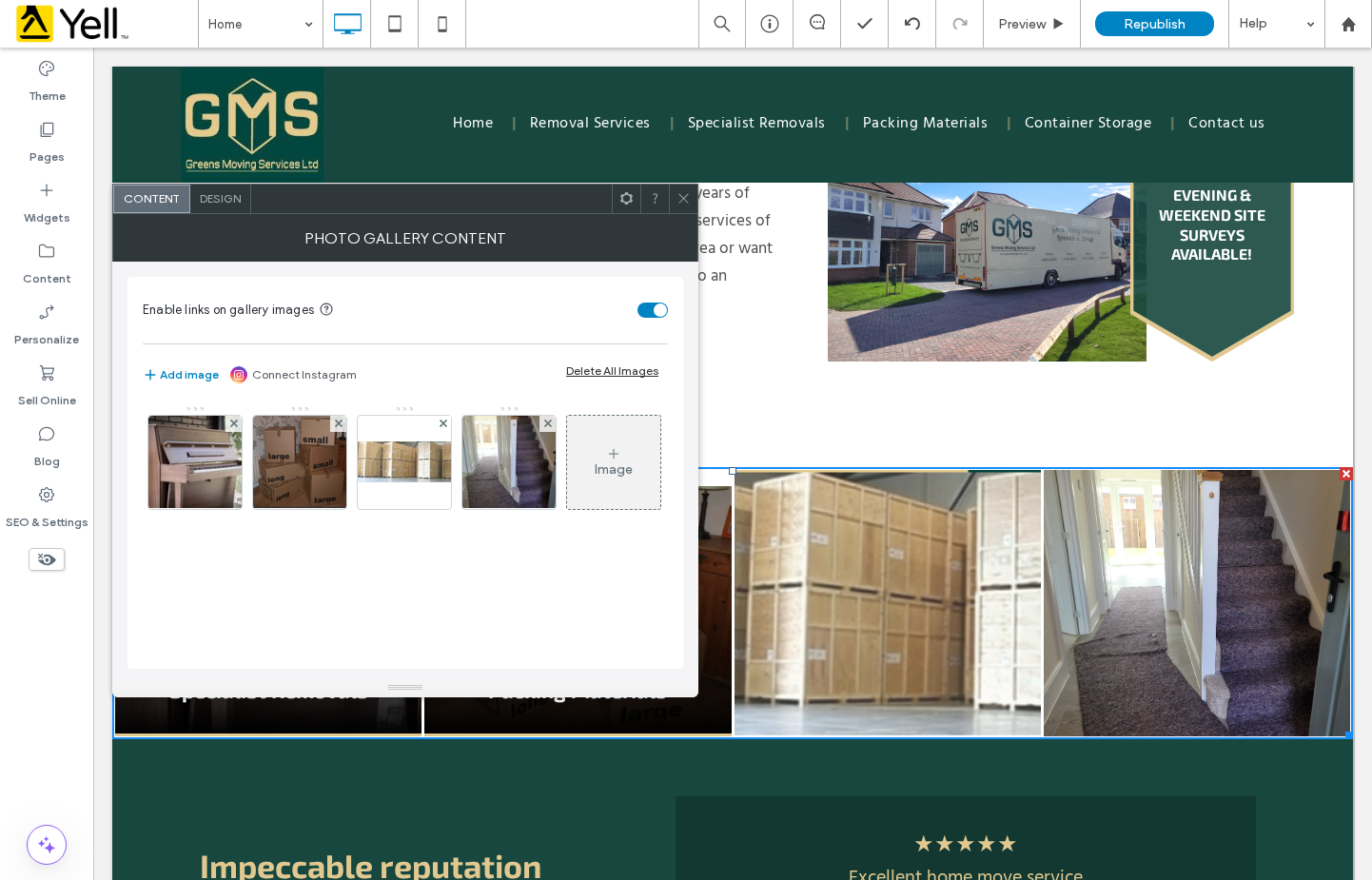
click at [357, 529] on div "Image" at bounding box center [404, 467] width 523 height 124
click at [215, 464] on img at bounding box center [194, 462] width 125 height 94
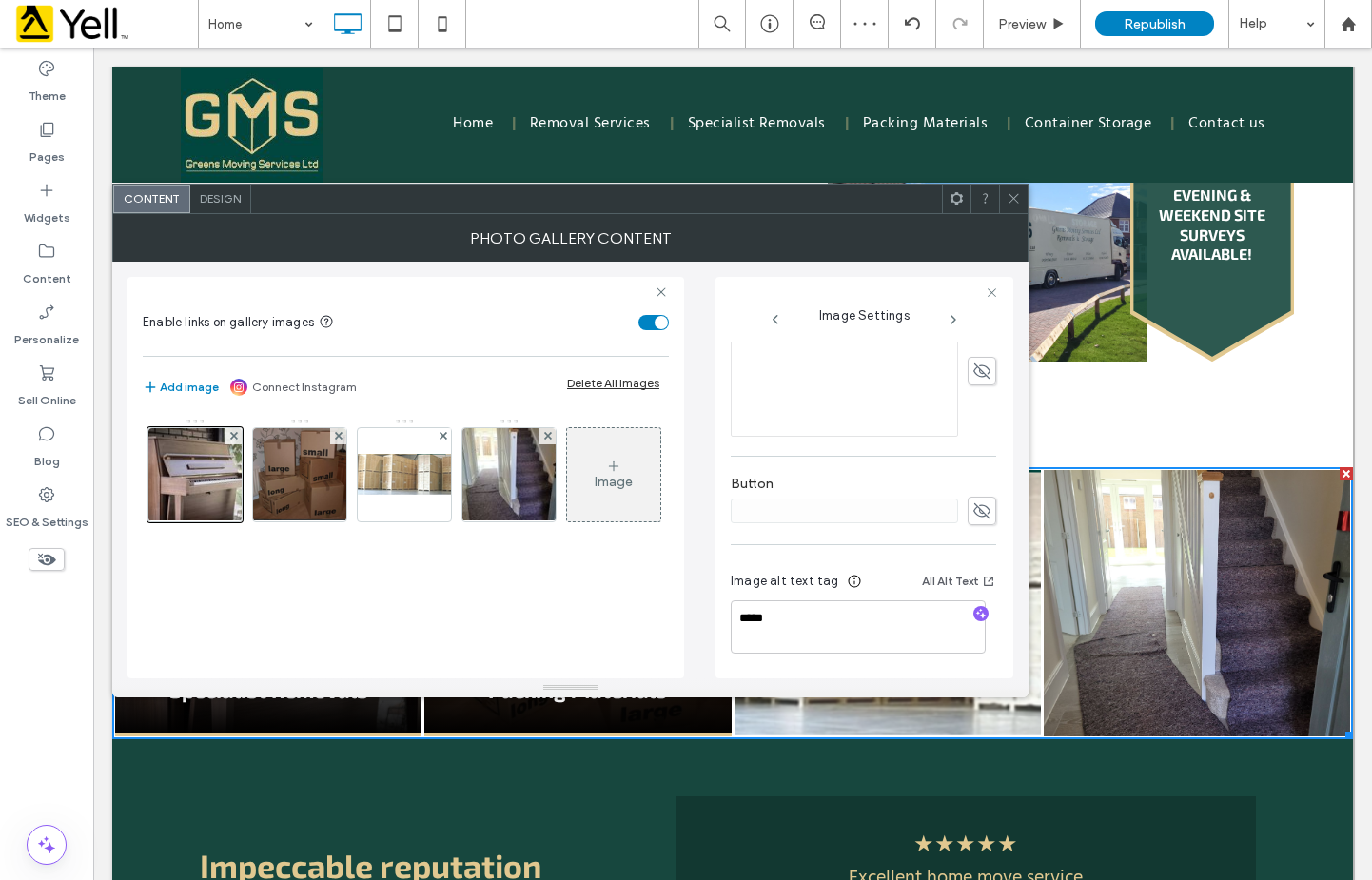
scroll to position [568, 0]
click at [280, 501] on img at bounding box center [300, 474] width 124 height 94
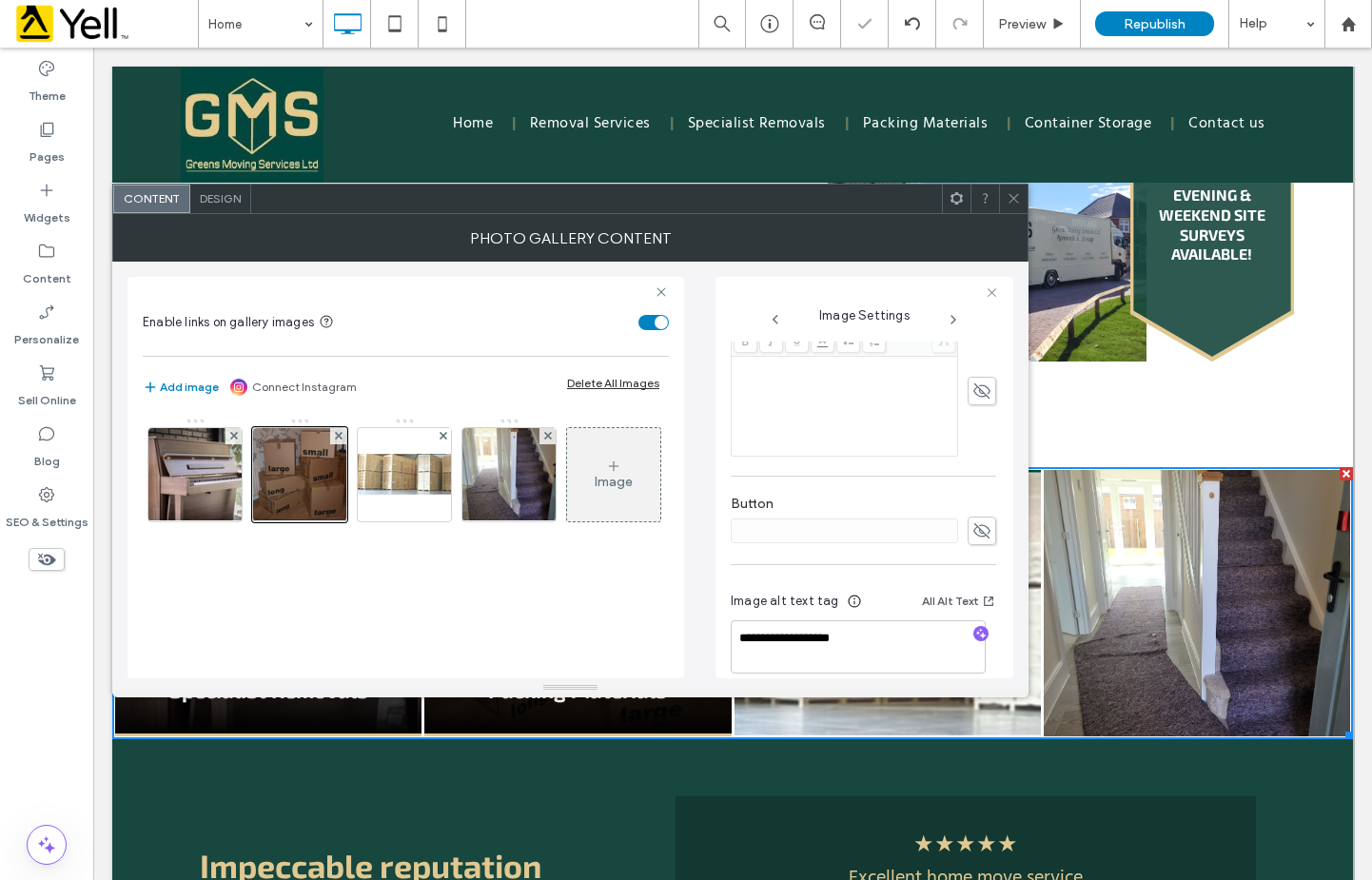
scroll to position [558, 0]
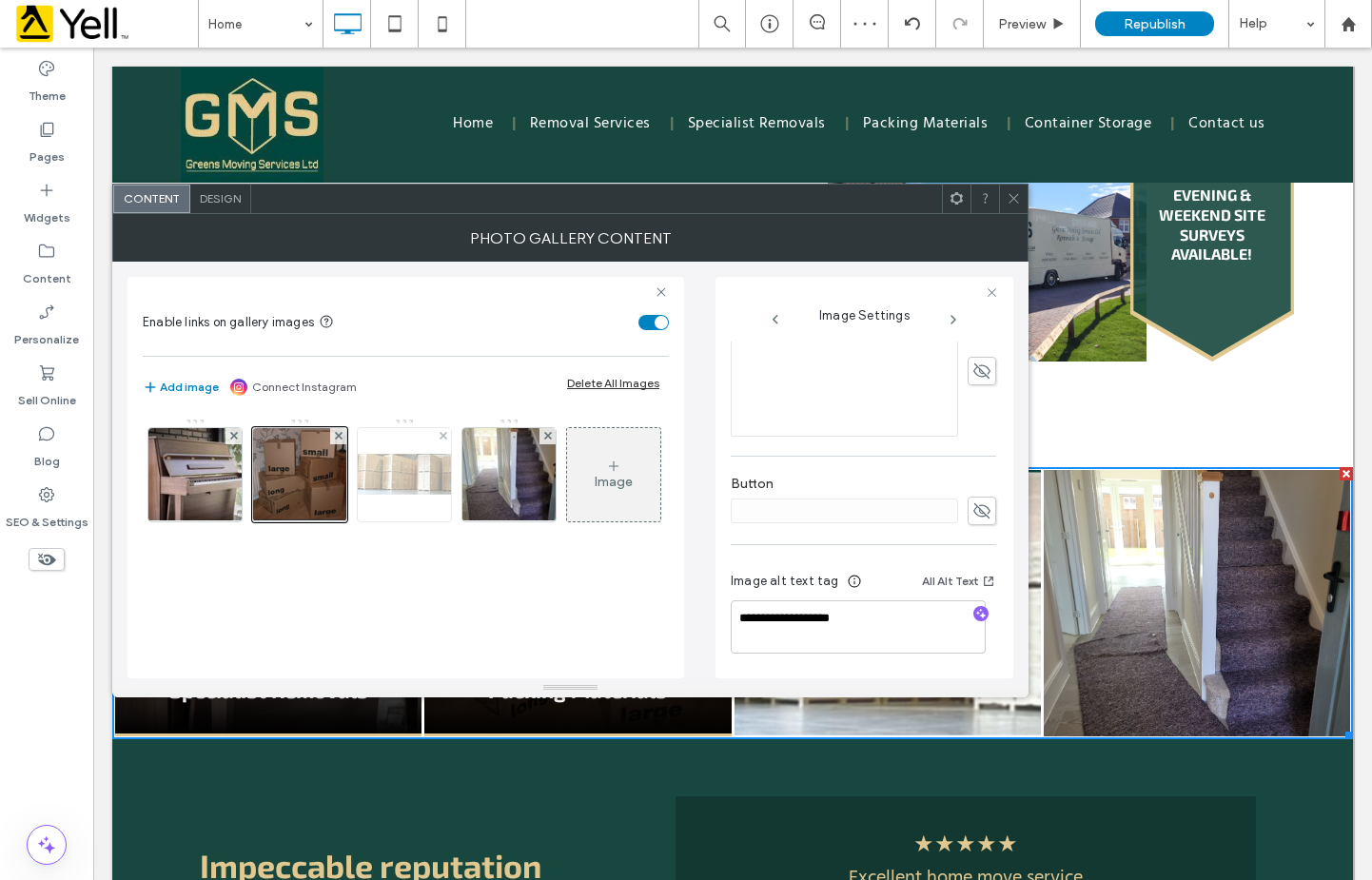
click at [417, 482] on img at bounding box center [404, 475] width 152 height 41
click at [793, 619] on textarea at bounding box center [862, 627] width 265 height 53
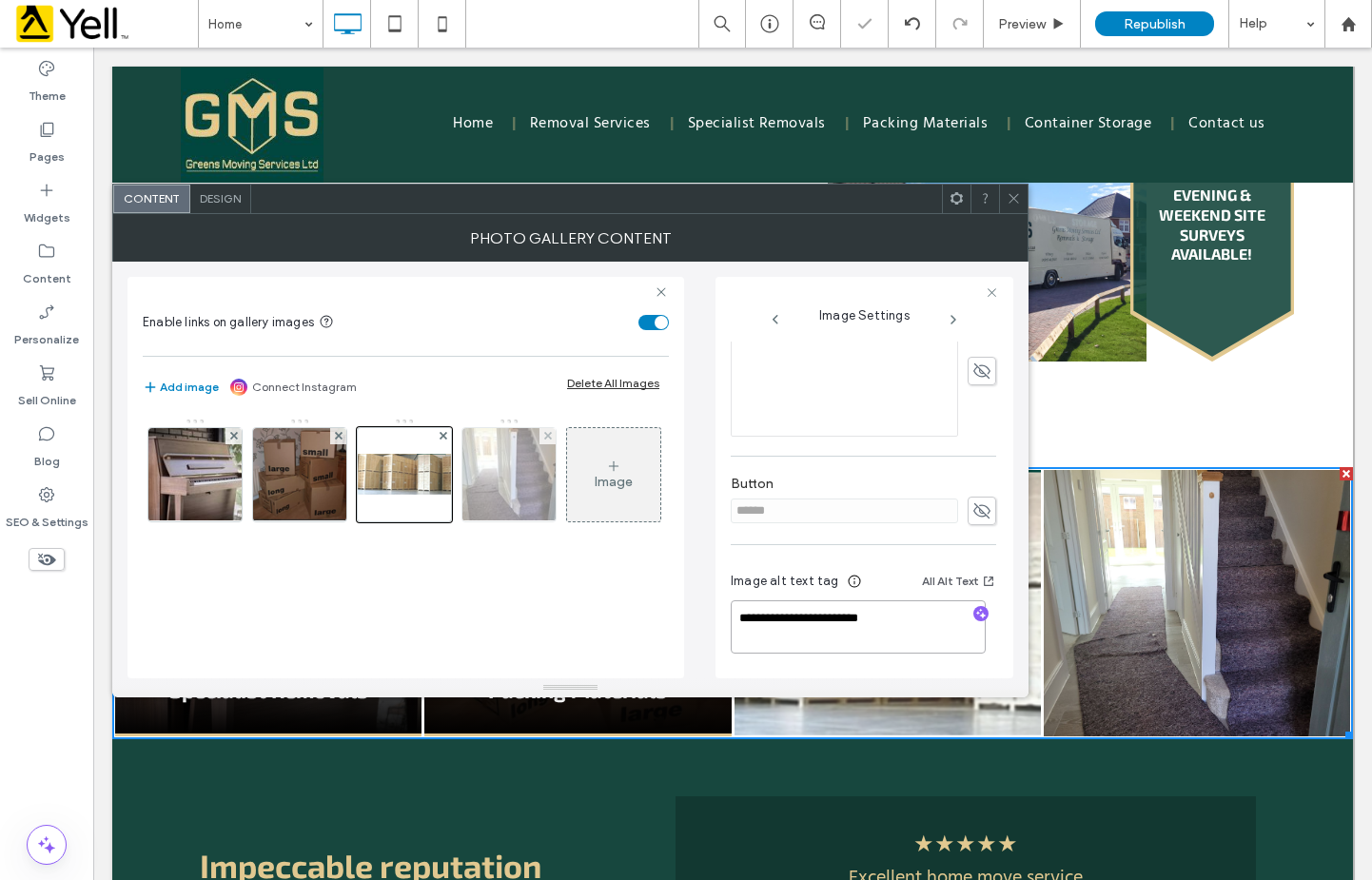
type textarea "**********"
click at [508, 479] on img at bounding box center [510, 474] width 124 height 94
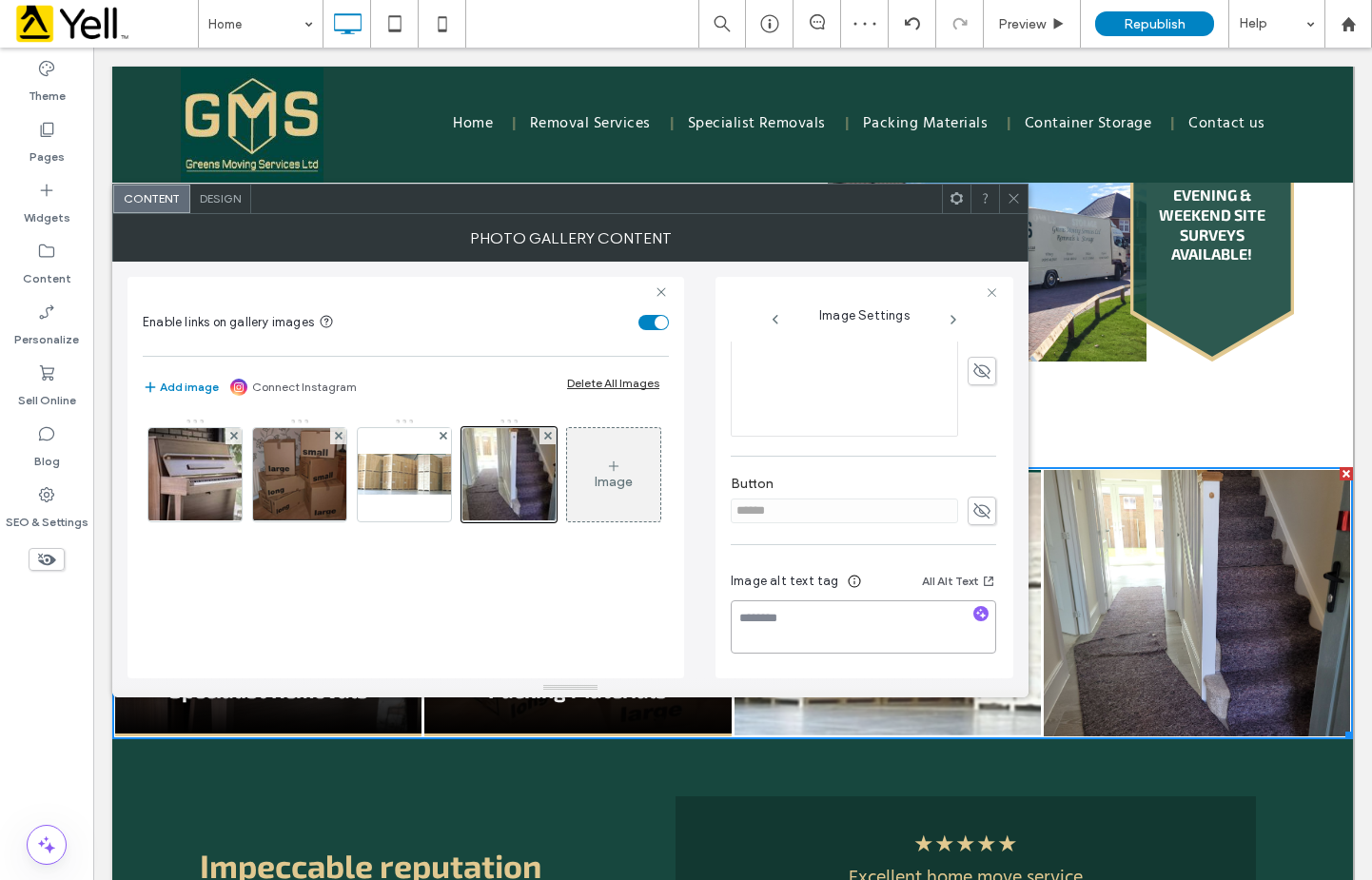
click at [770, 639] on textarea at bounding box center [862, 627] width 265 height 53
type textarea "**********"
click at [651, 513] on div "Image" at bounding box center [405, 480] width 524 height 124
click at [990, 297] on icon at bounding box center [992, 293] width 13 height 13
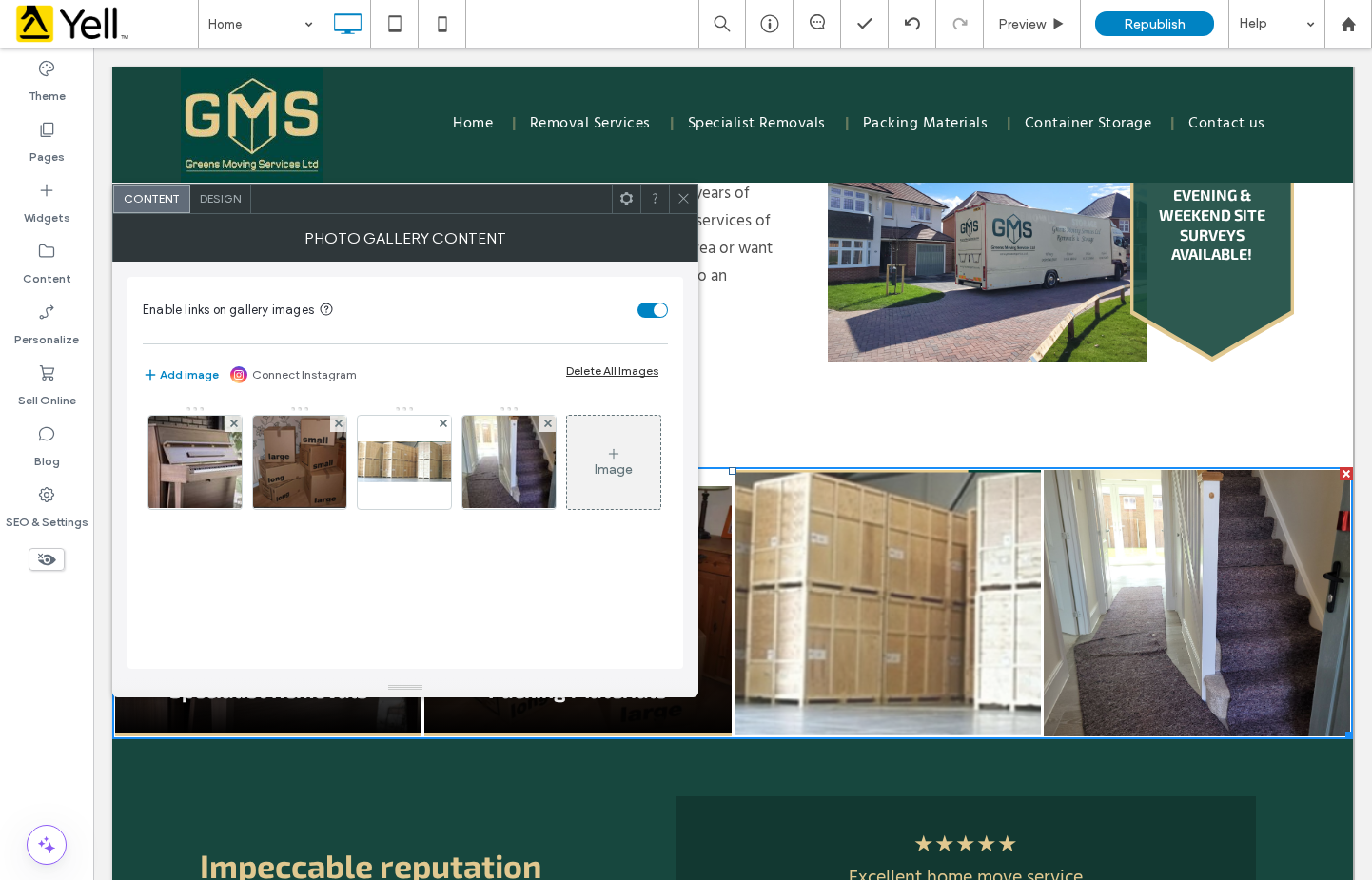
click at [676, 206] on span at bounding box center [683, 198] width 14 height 29
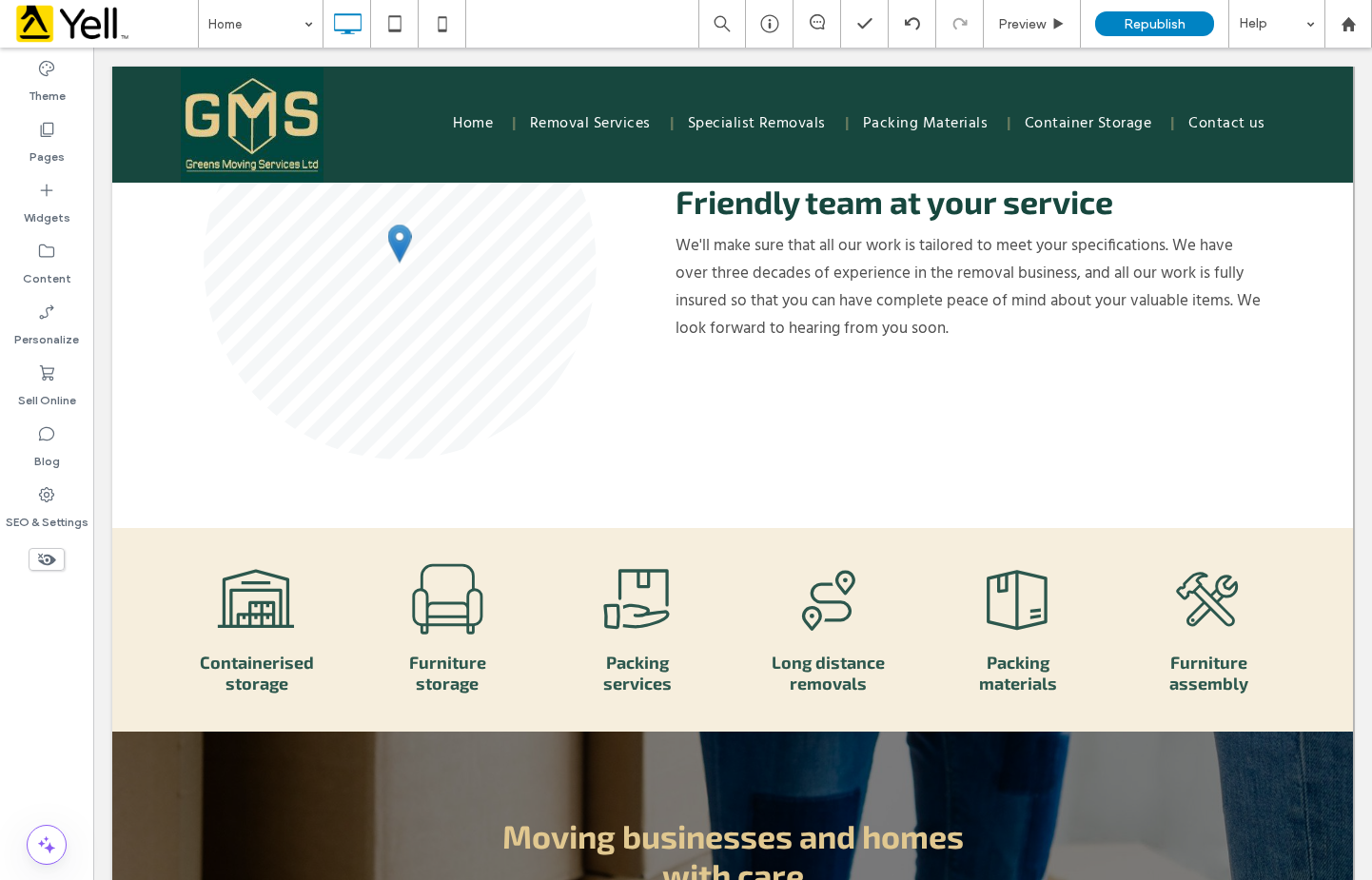
scroll to position [2887, 0]
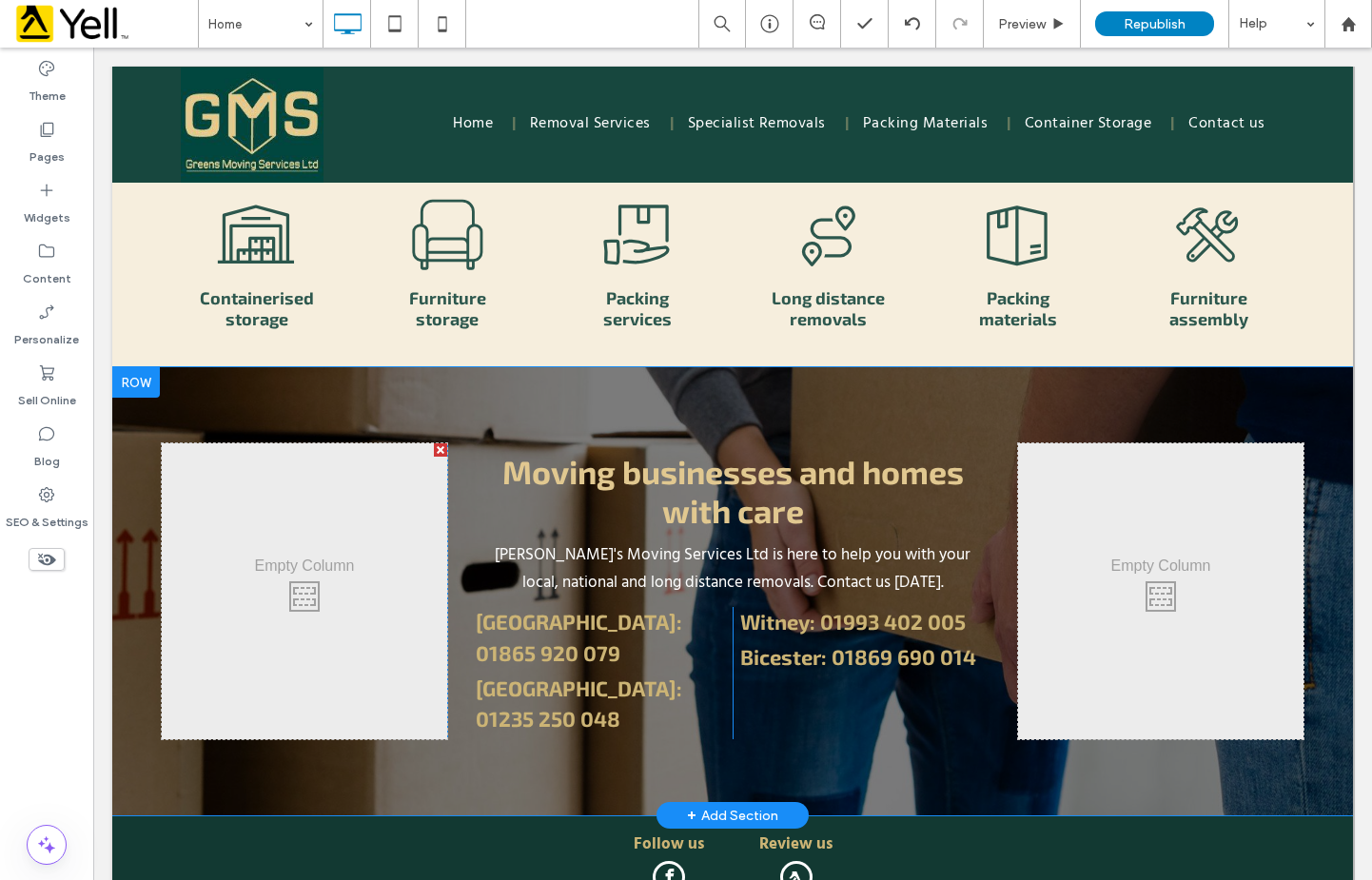
drag, startPoint x: 248, startPoint y: 329, endPoint x: 725, endPoint y: 86, distance: 535.3
click at [248, 368] on div "**********" at bounding box center [732, 591] width 1241 height 448
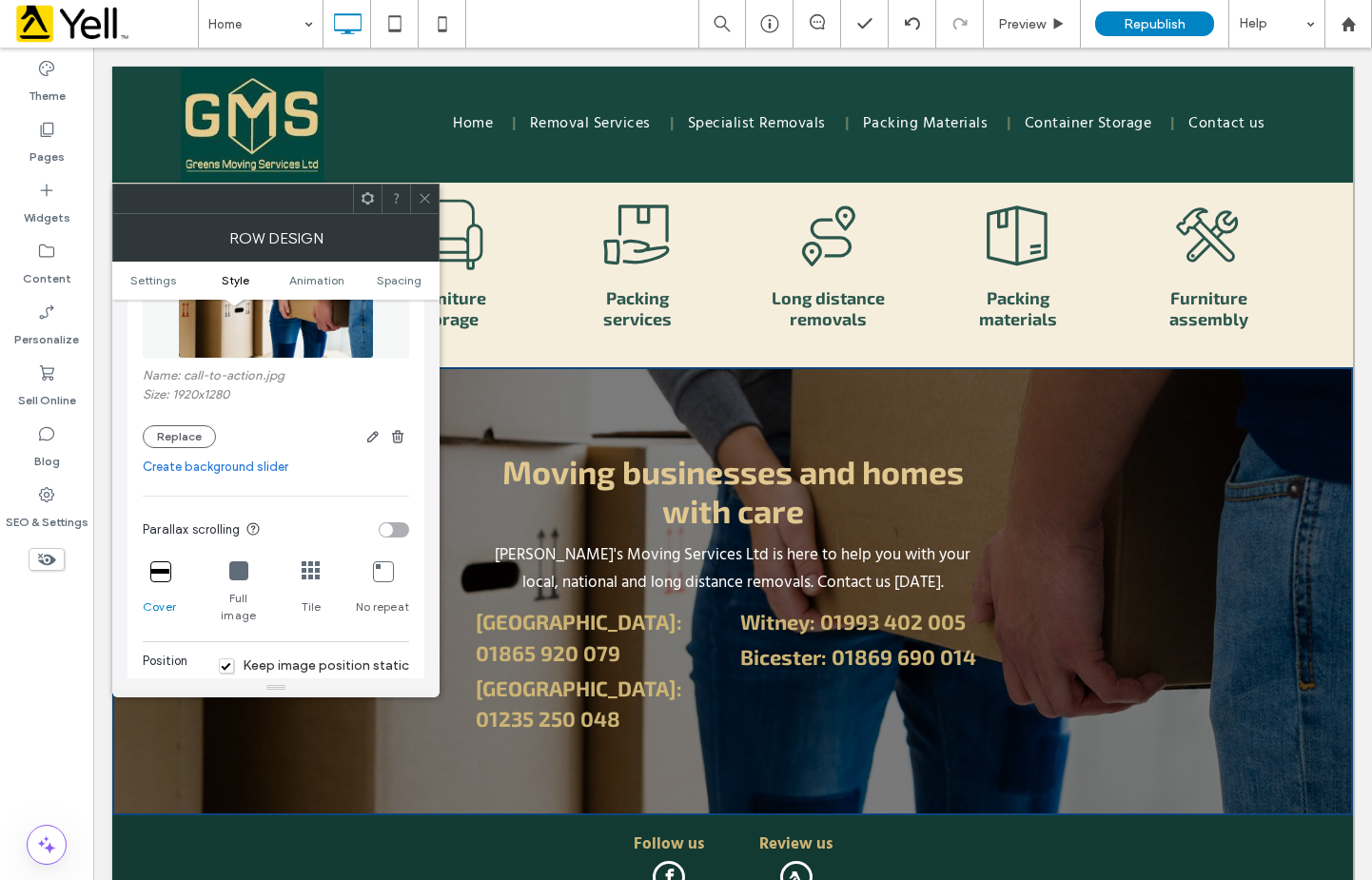
scroll to position [286, 0]
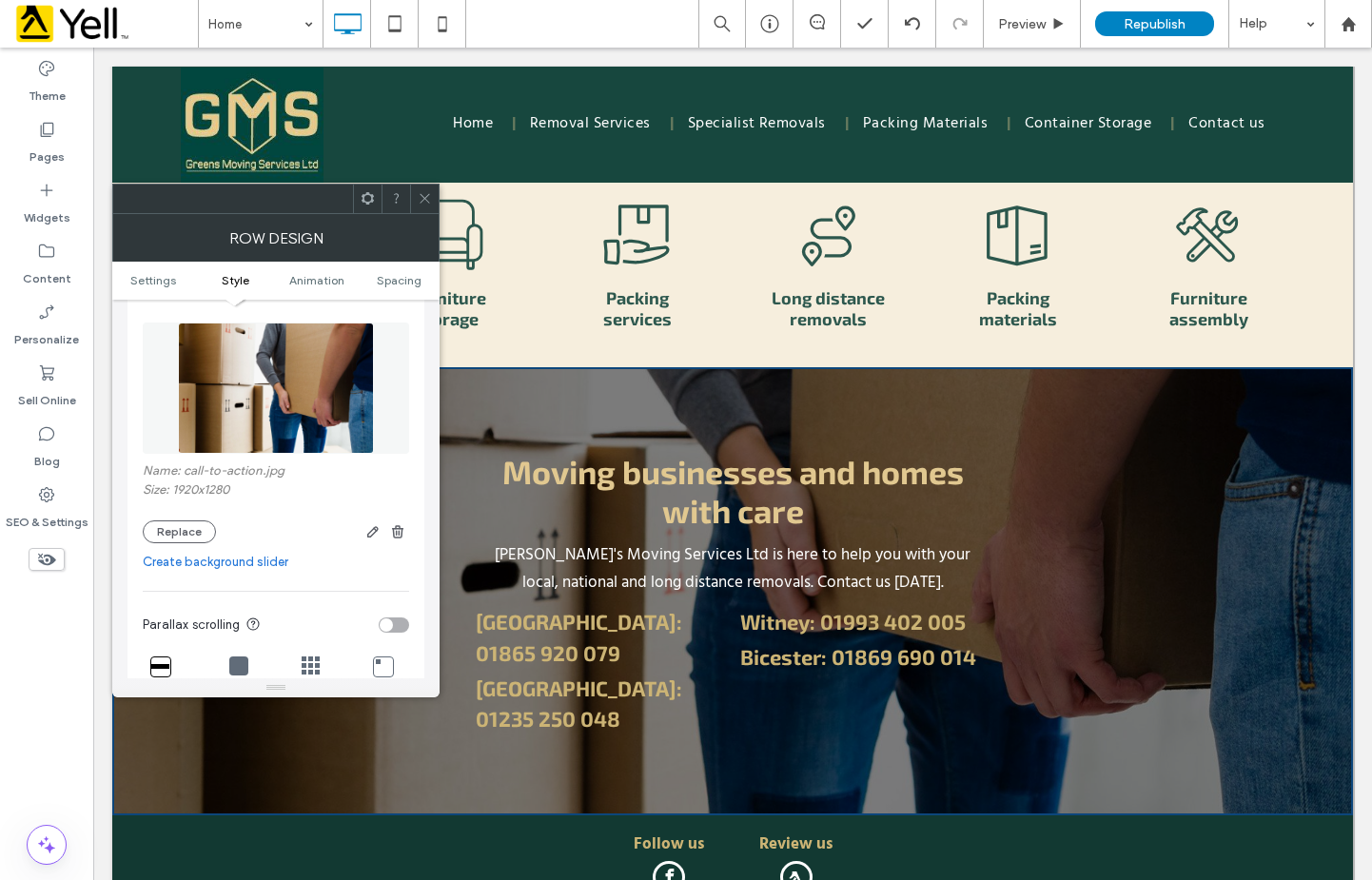
click at [259, 387] on img at bounding box center [276, 387] width 196 height 131
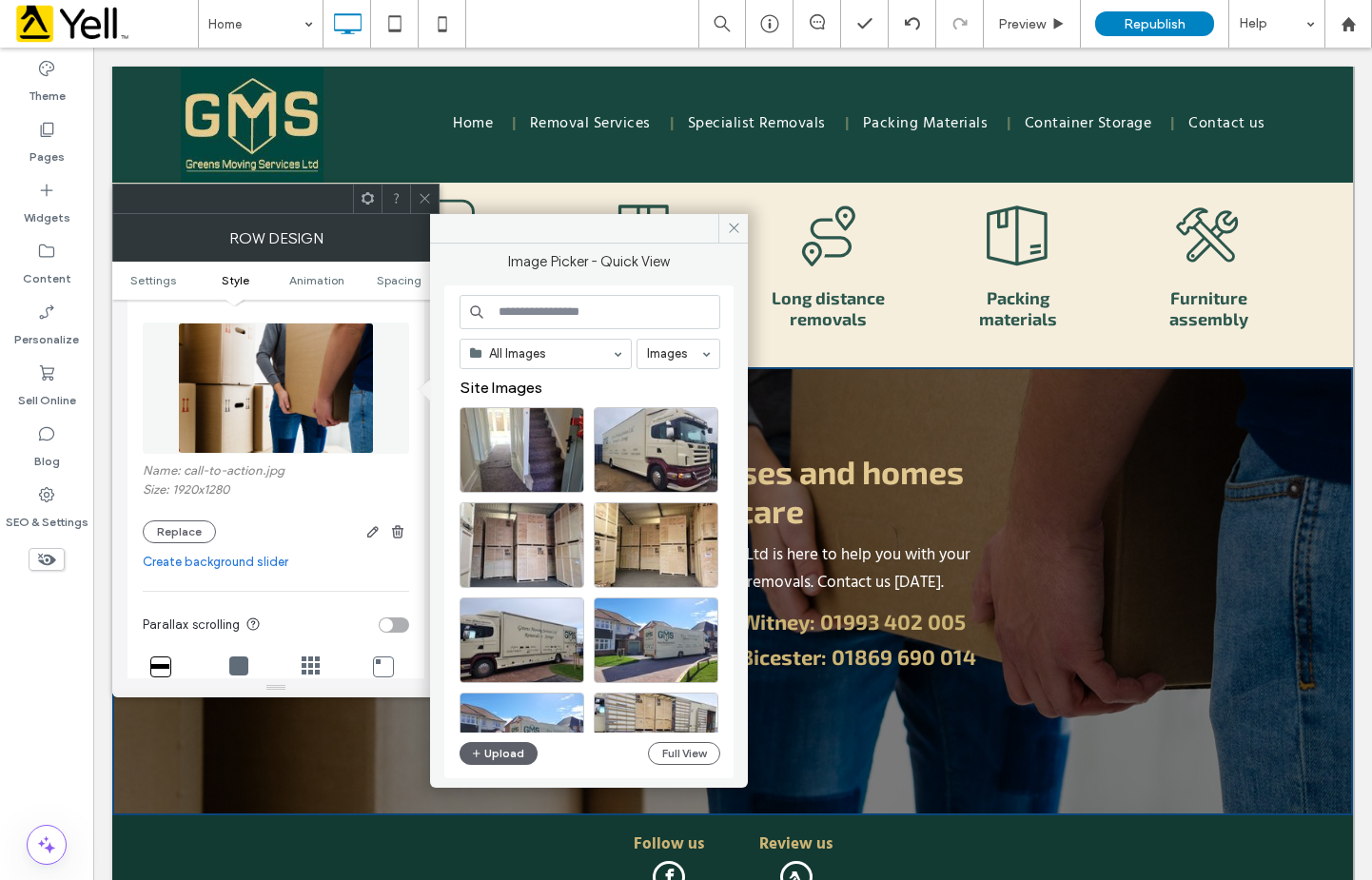
click at [259, 387] on img at bounding box center [276, 387] width 196 height 131
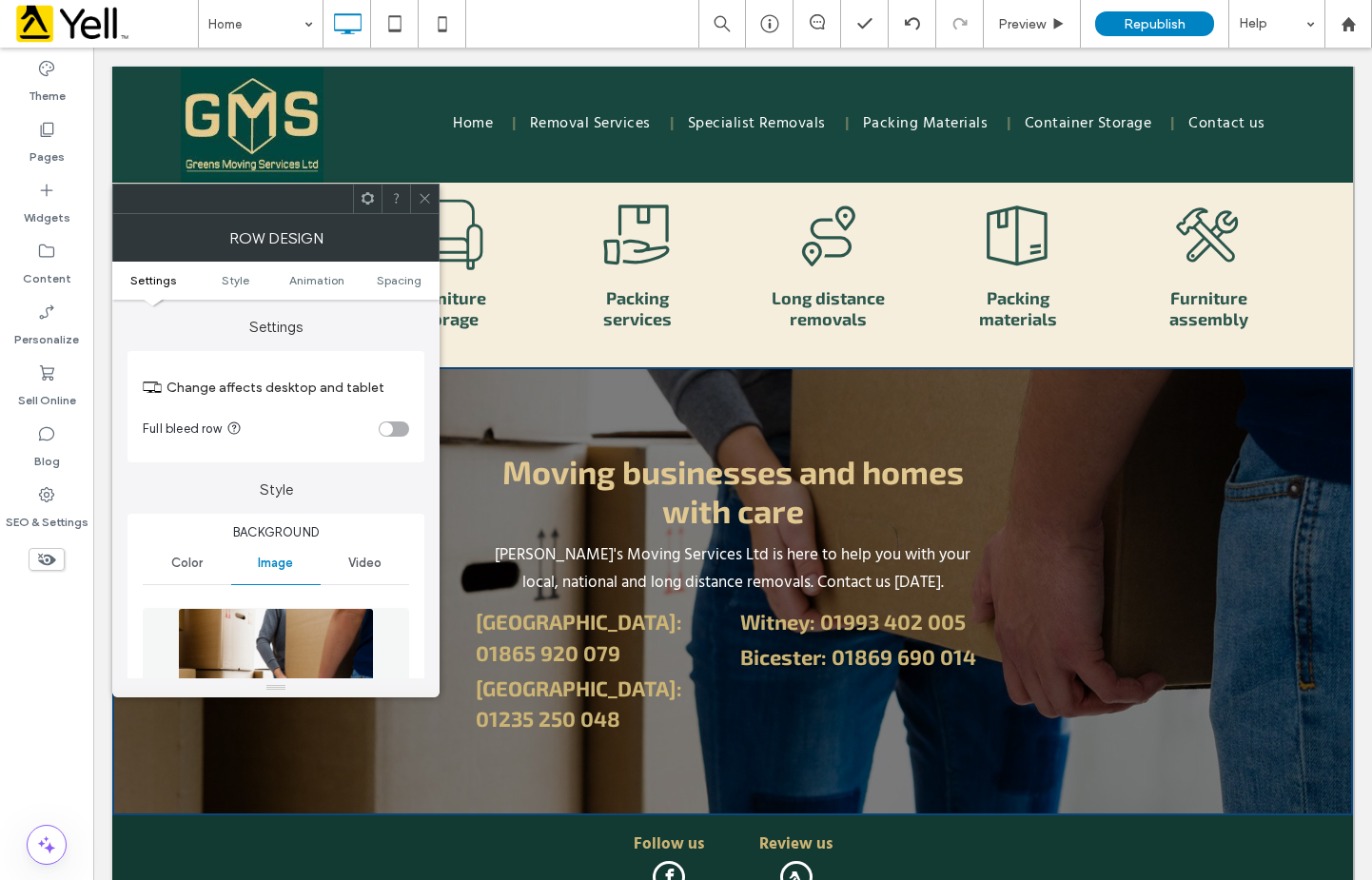
scroll to position [190, 0]
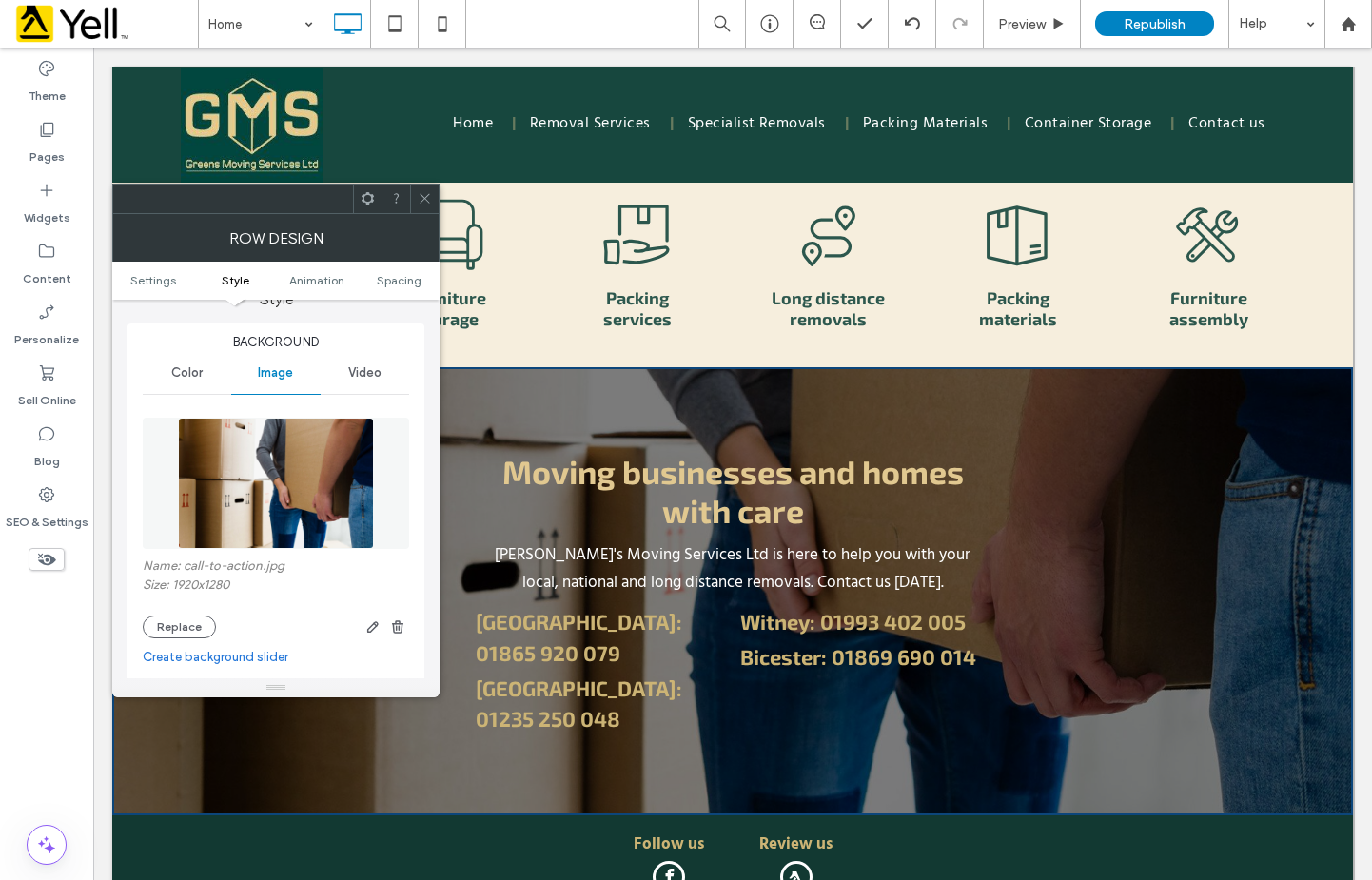
click at [303, 500] on img at bounding box center [276, 483] width 196 height 131
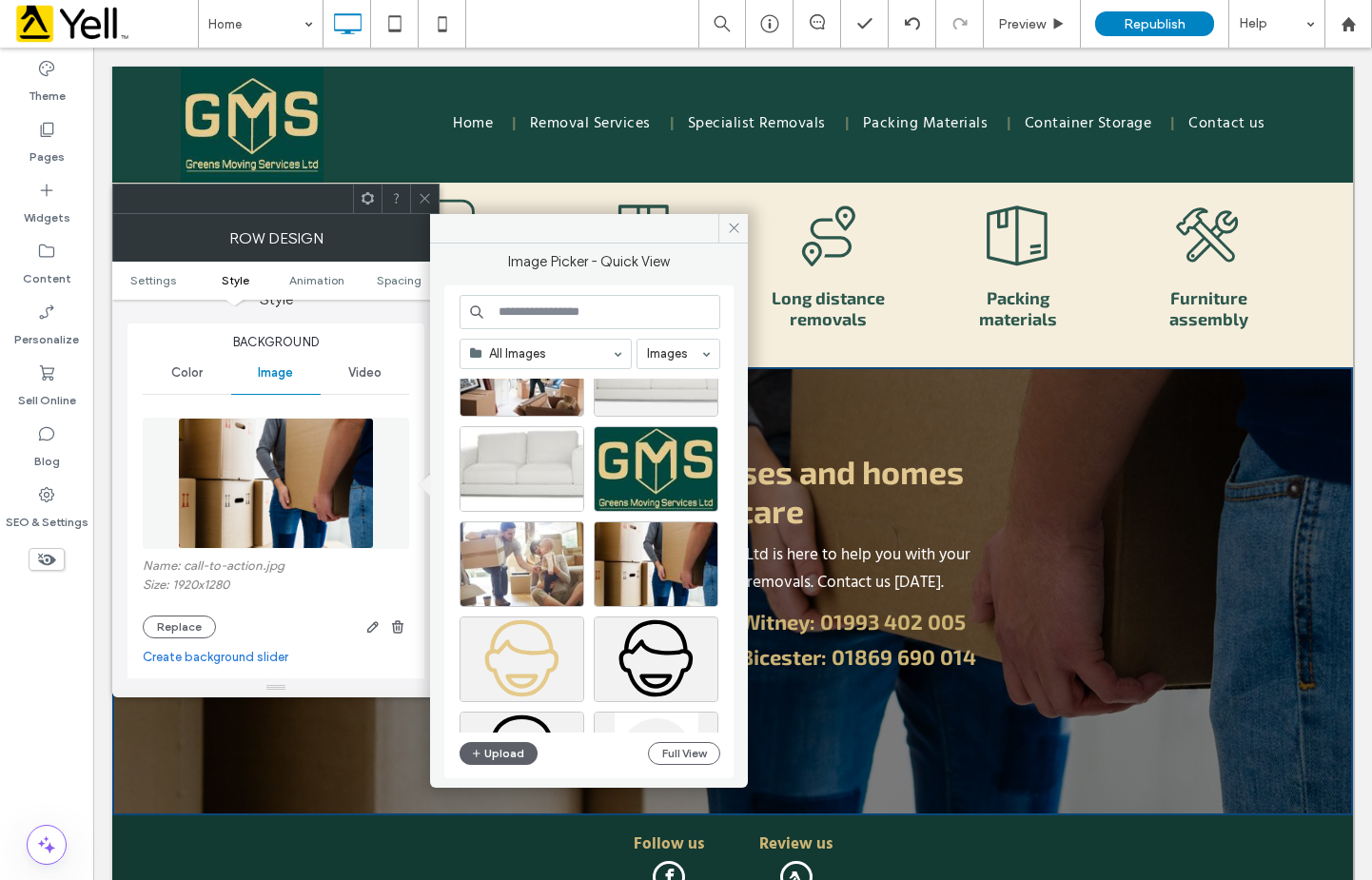
scroll to position [1713, 0]
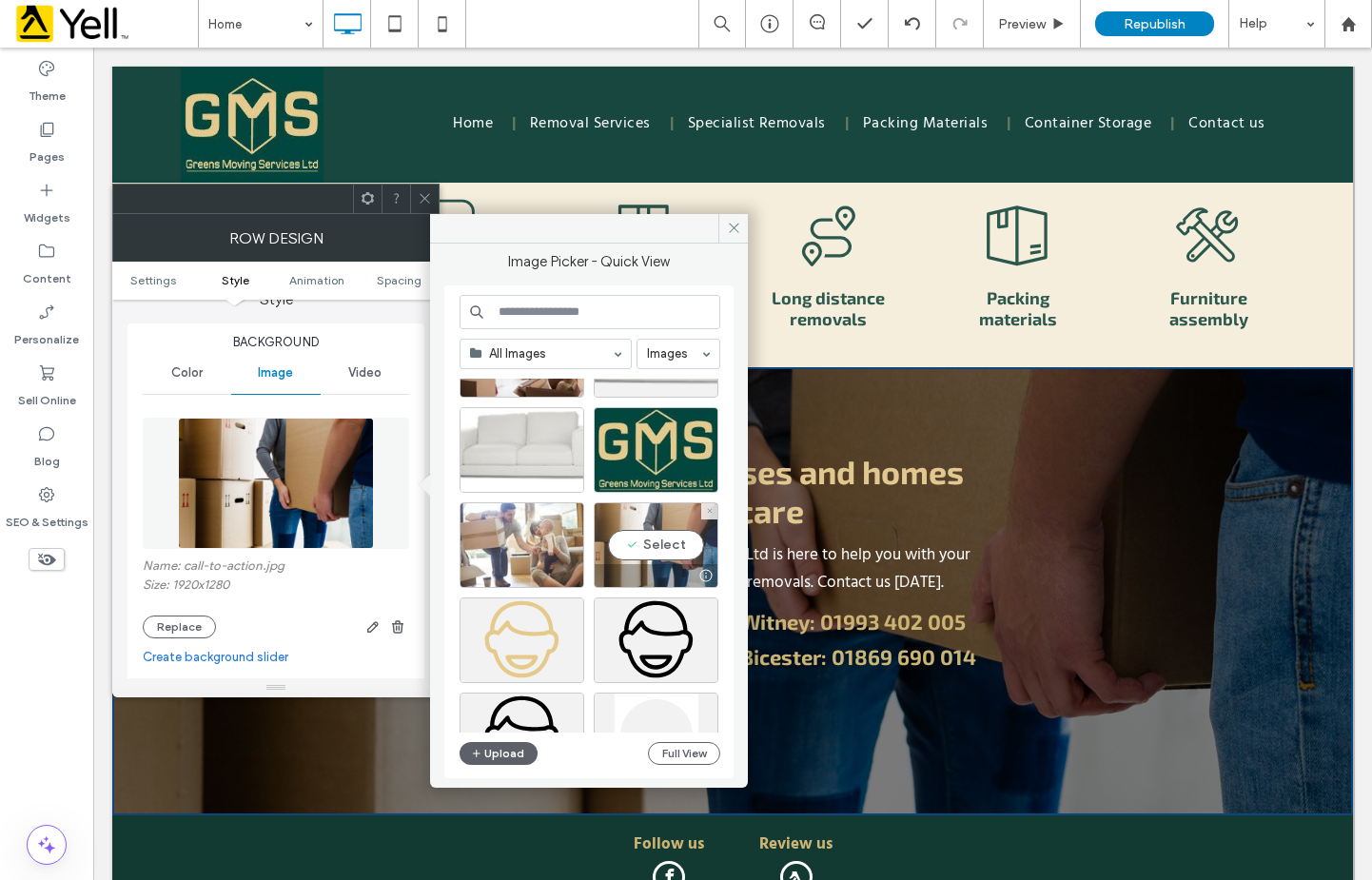
click at [647, 546] on div "Select" at bounding box center [655, 545] width 124 height 86
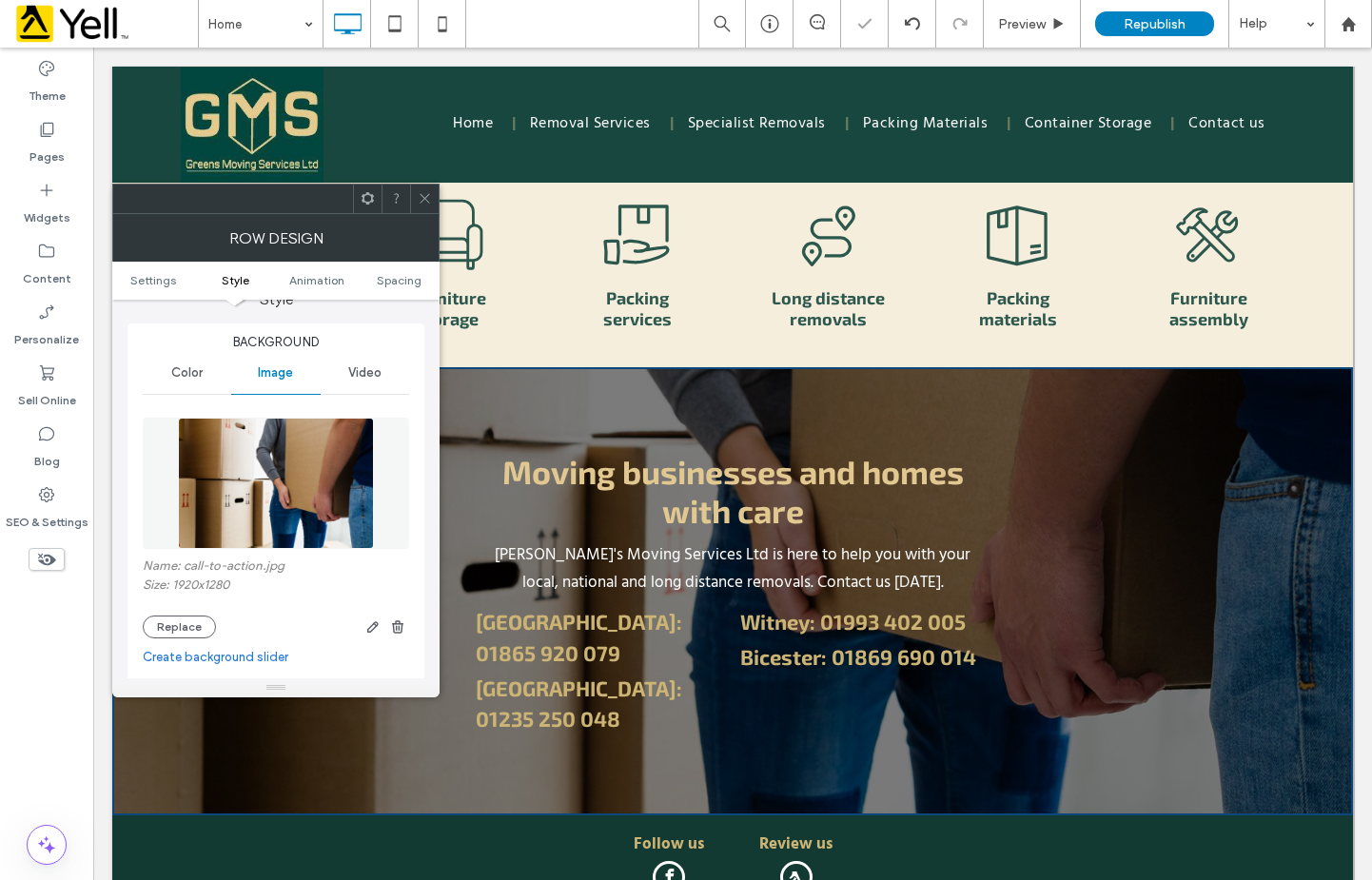
click at [244, 476] on img at bounding box center [276, 483] width 196 height 131
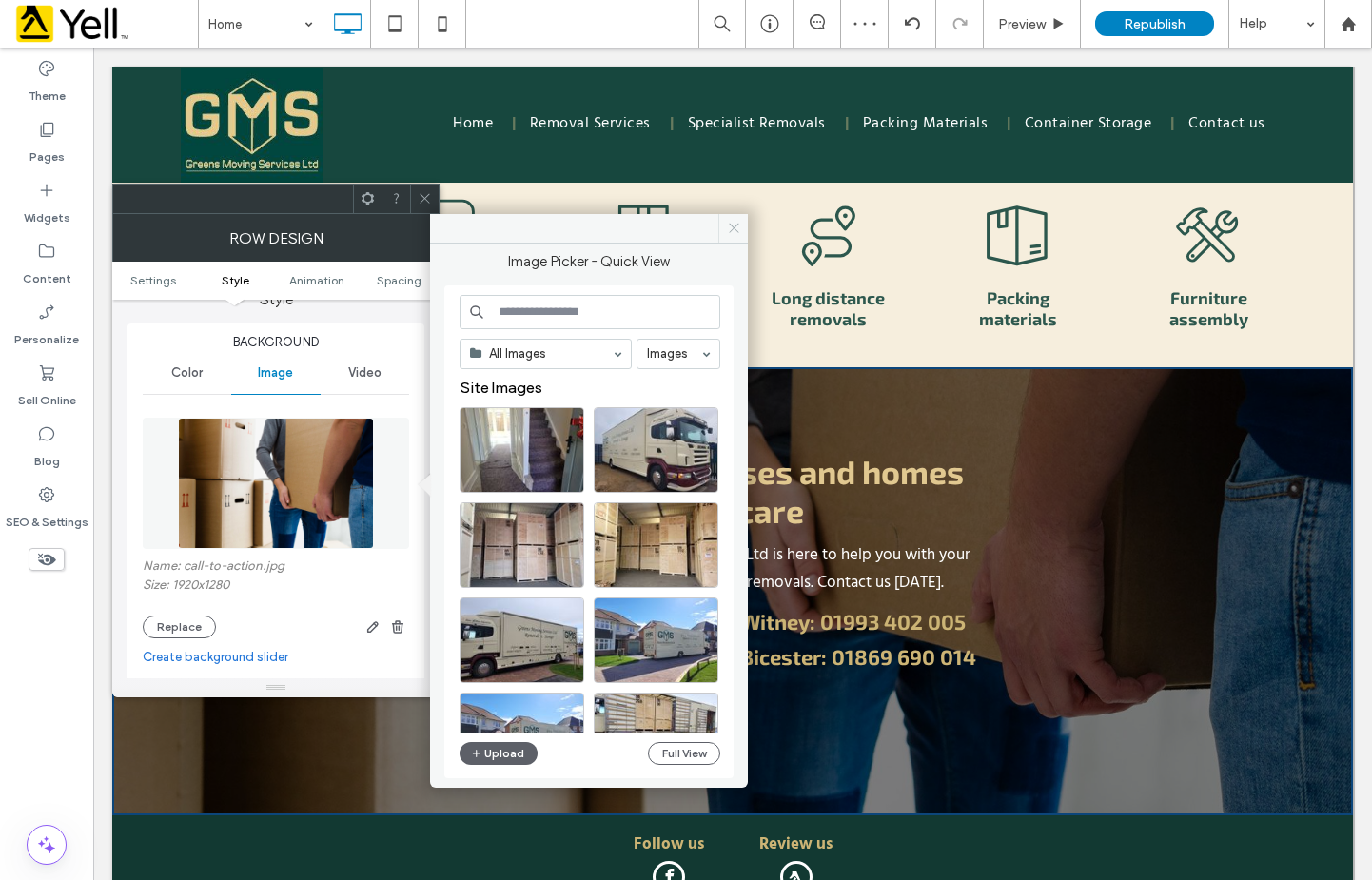
click at [738, 220] on span at bounding box center [733, 228] width 30 height 29
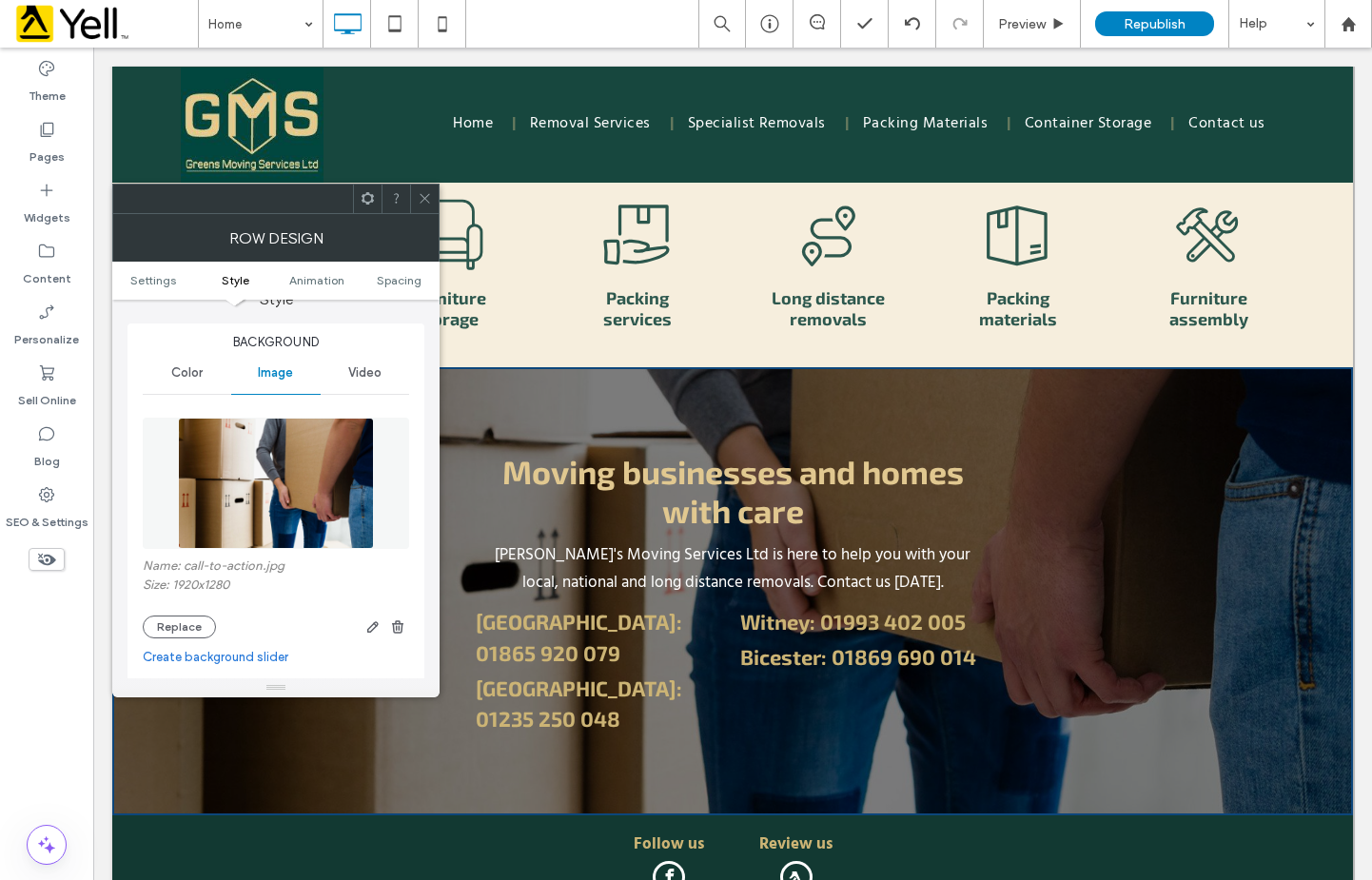
click at [424, 192] on icon at bounding box center [425, 198] width 14 height 14
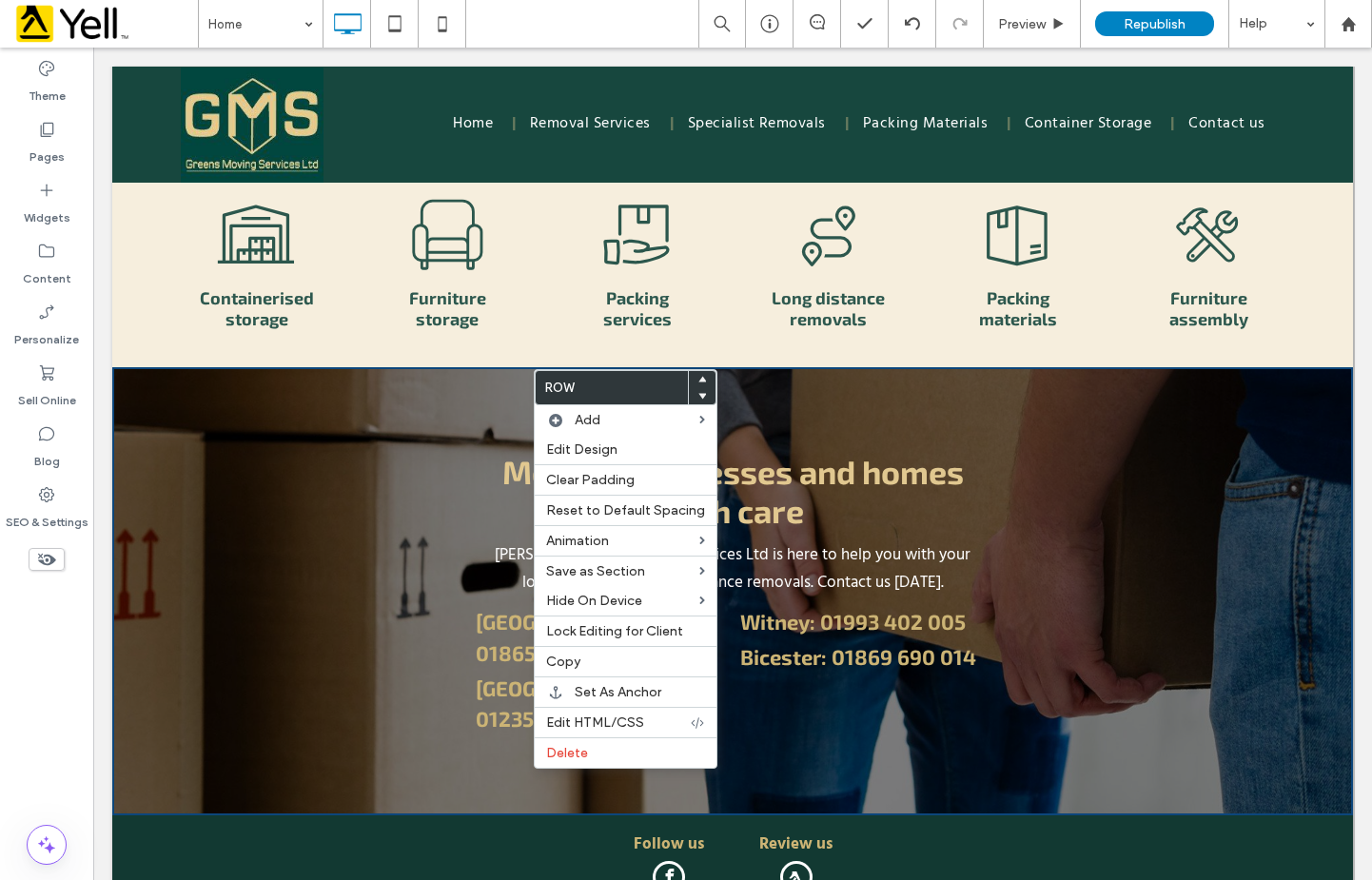
click at [306, 368] on div "**********" at bounding box center [732, 591] width 1241 height 448
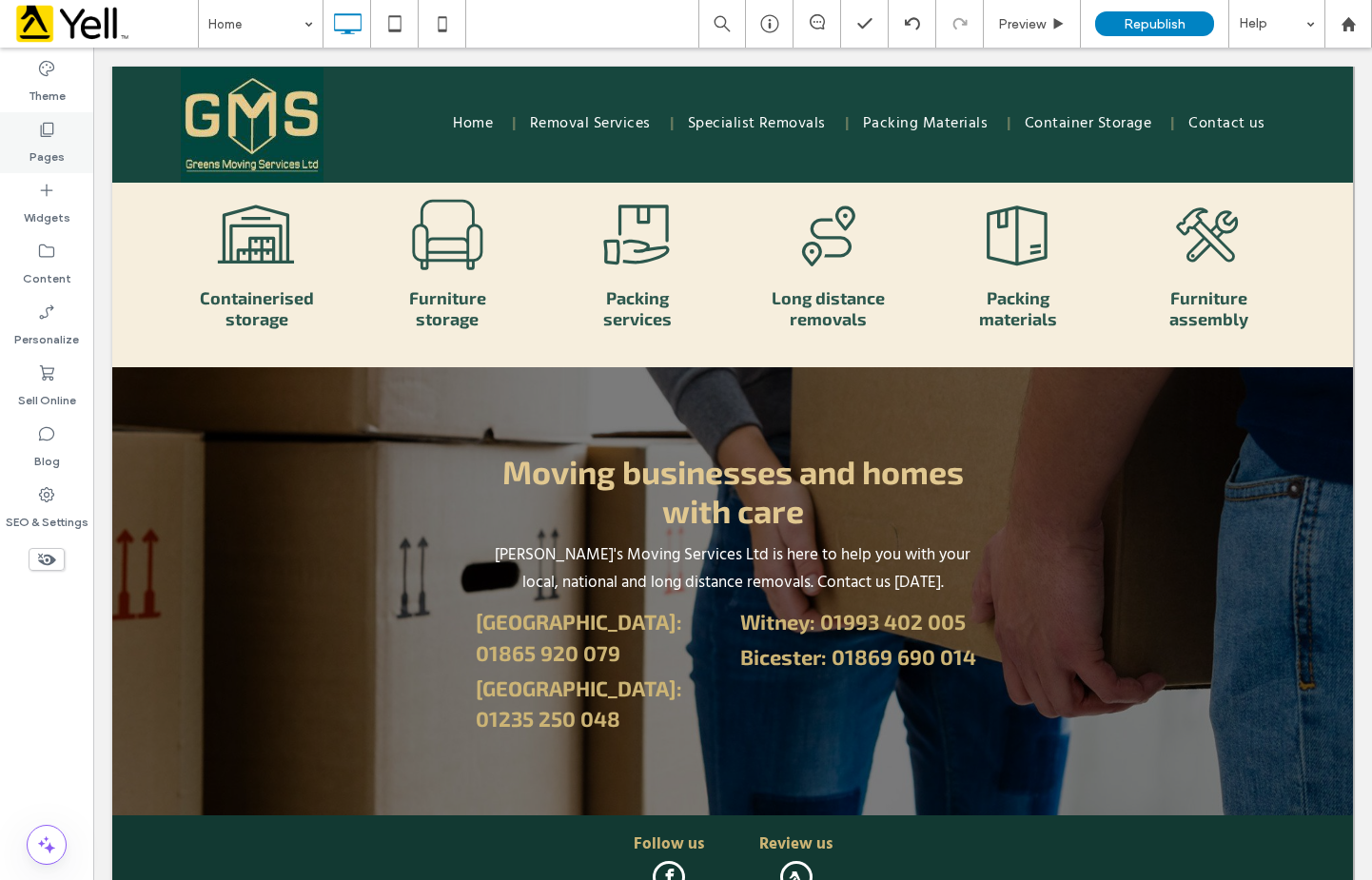
click at [43, 127] on use at bounding box center [48, 130] width 14 height 14
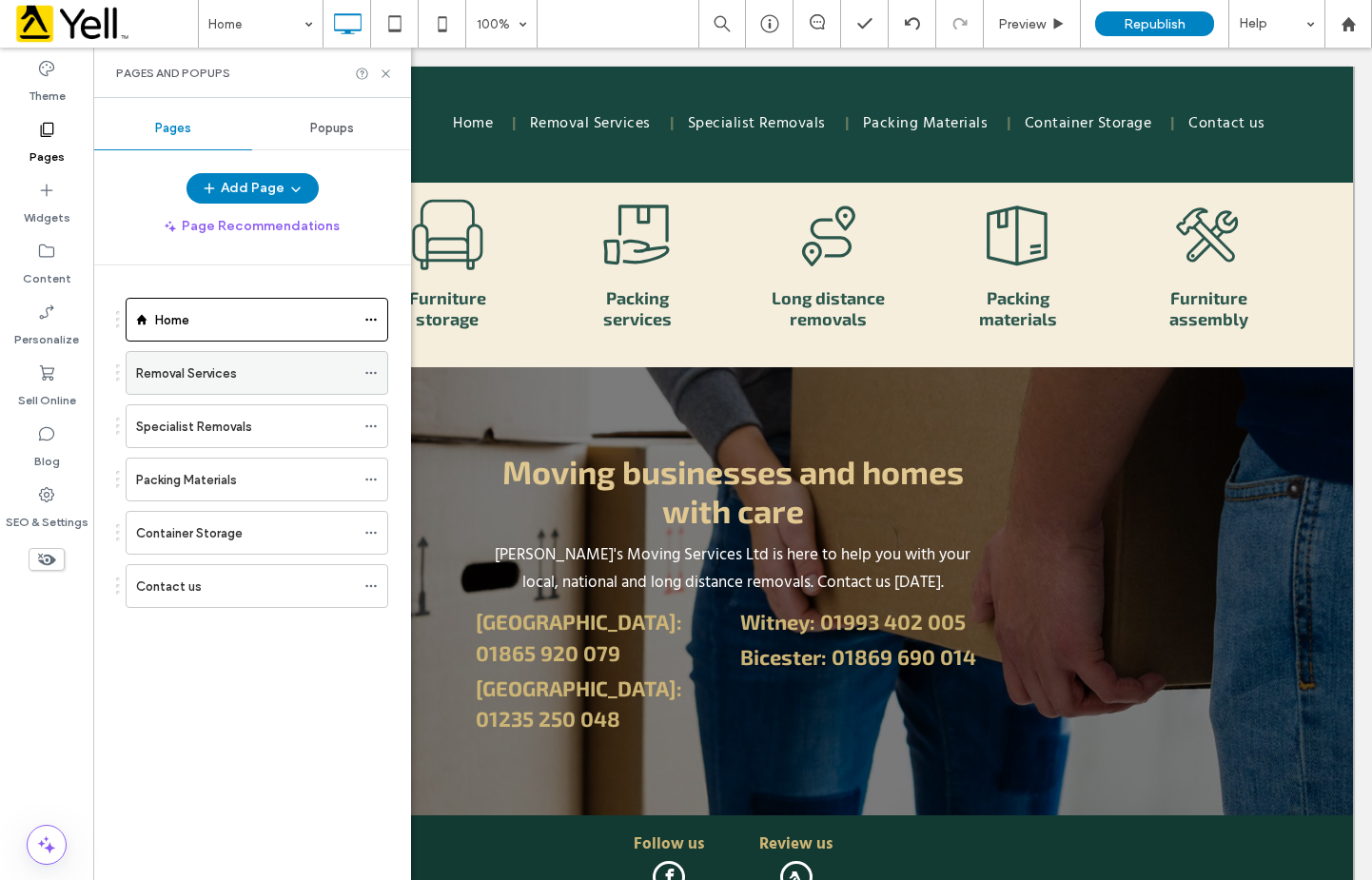
click at [192, 372] on label "Removal Services" at bounding box center [186, 373] width 101 height 34
click at [389, 69] on icon at bounding box center [385, 74] width 14 height 14
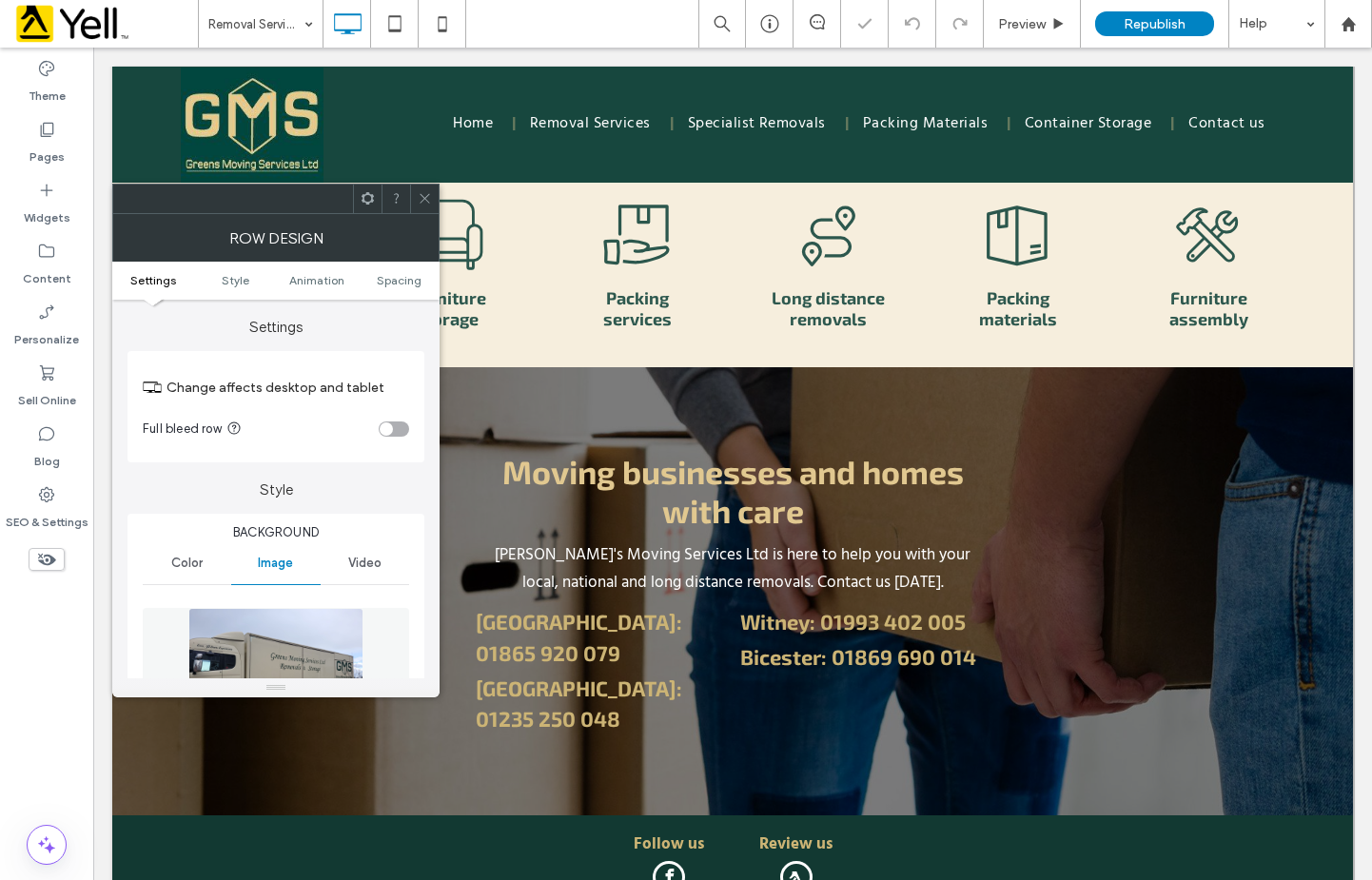
click at [435, 230] on div "Row Design" at bounding box center [276, 237] width 327 height 47
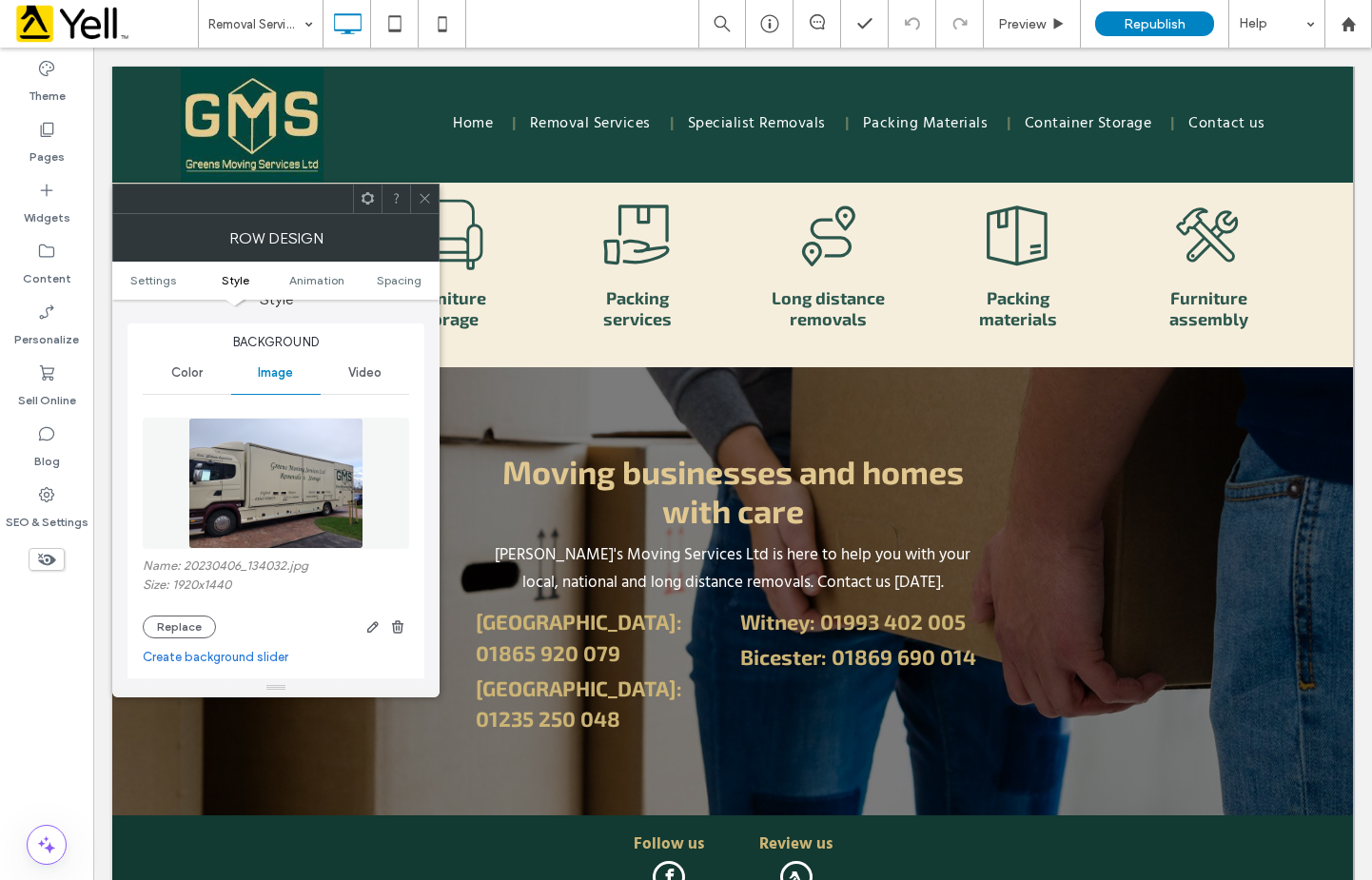
scroll to position [286, 0]
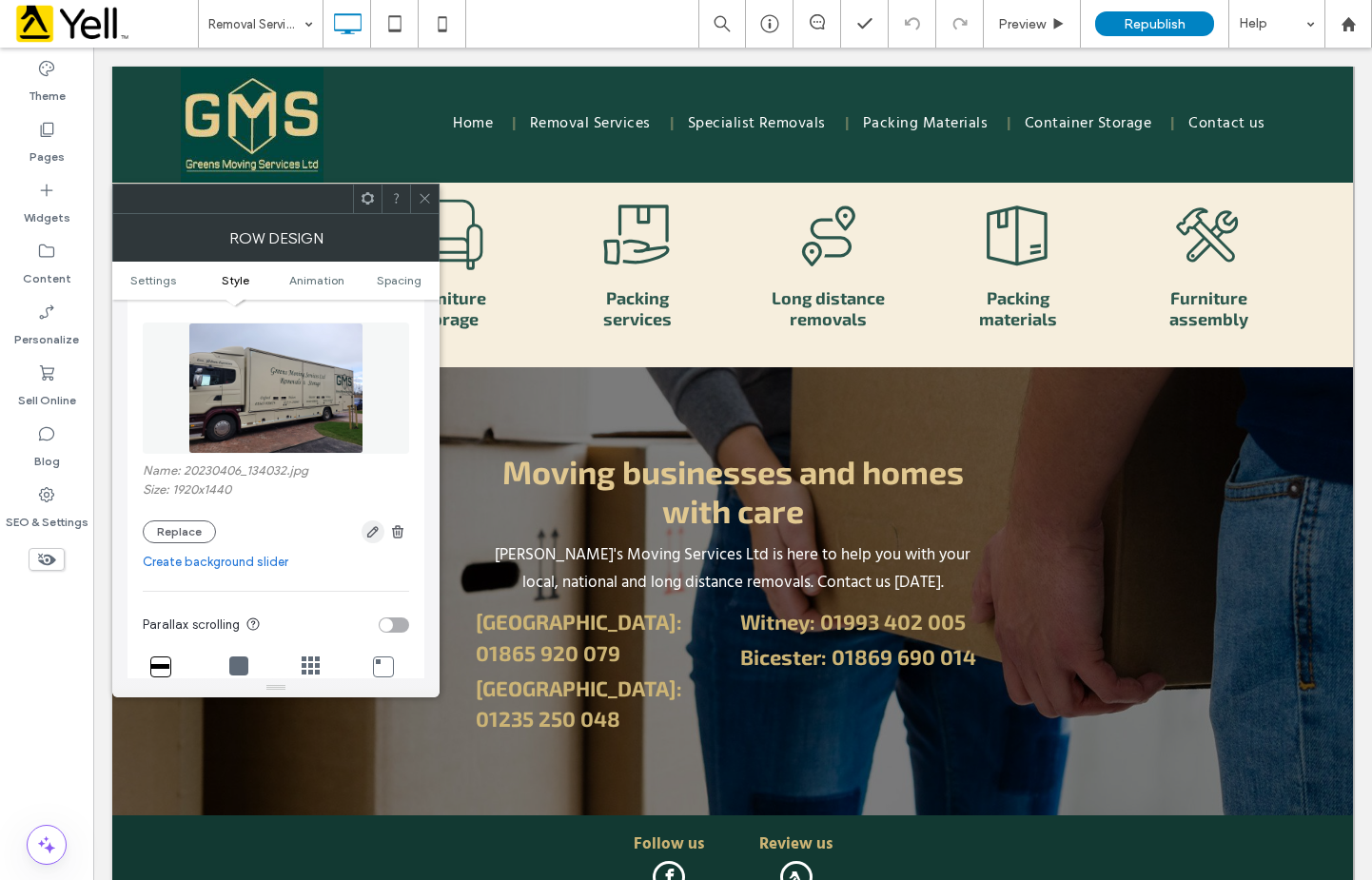
click at [369, 531] on icon "button" at bounding box center [373, 531] width 15 height 15
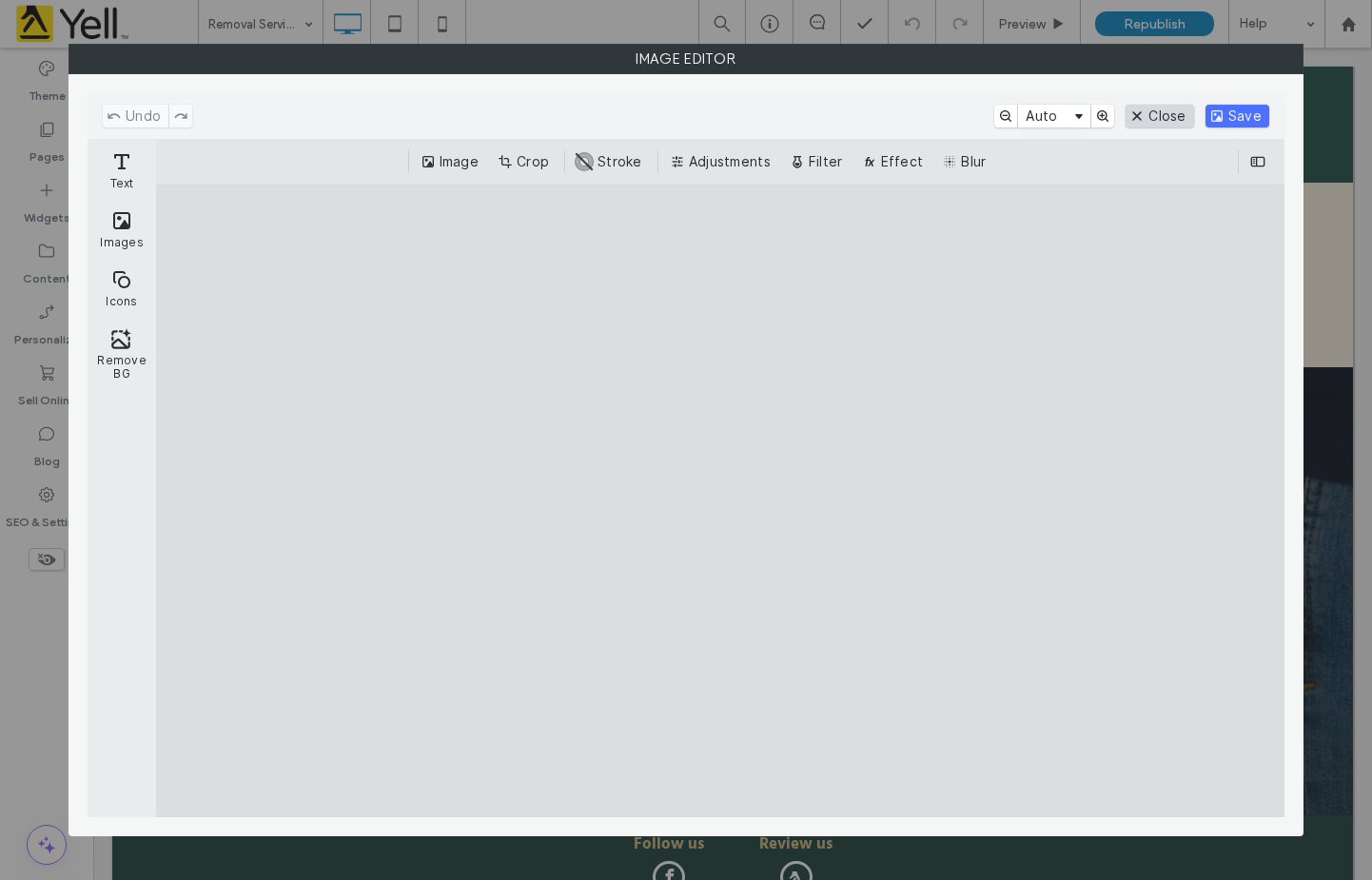
click at [1163, 115] on button "Close" at bounding box center [1159, 115] width 68 height 23
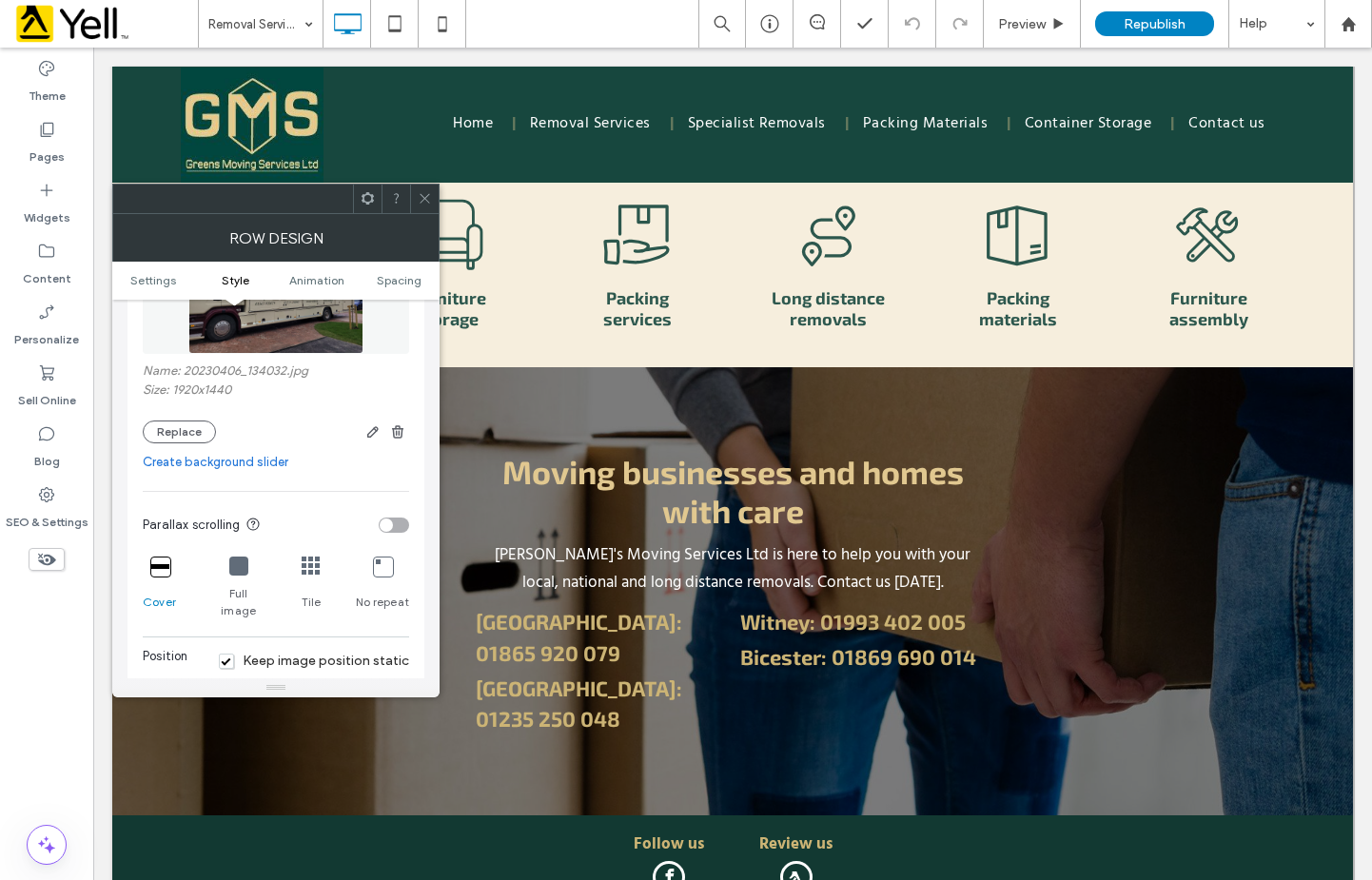
scroll to position [380, 0]
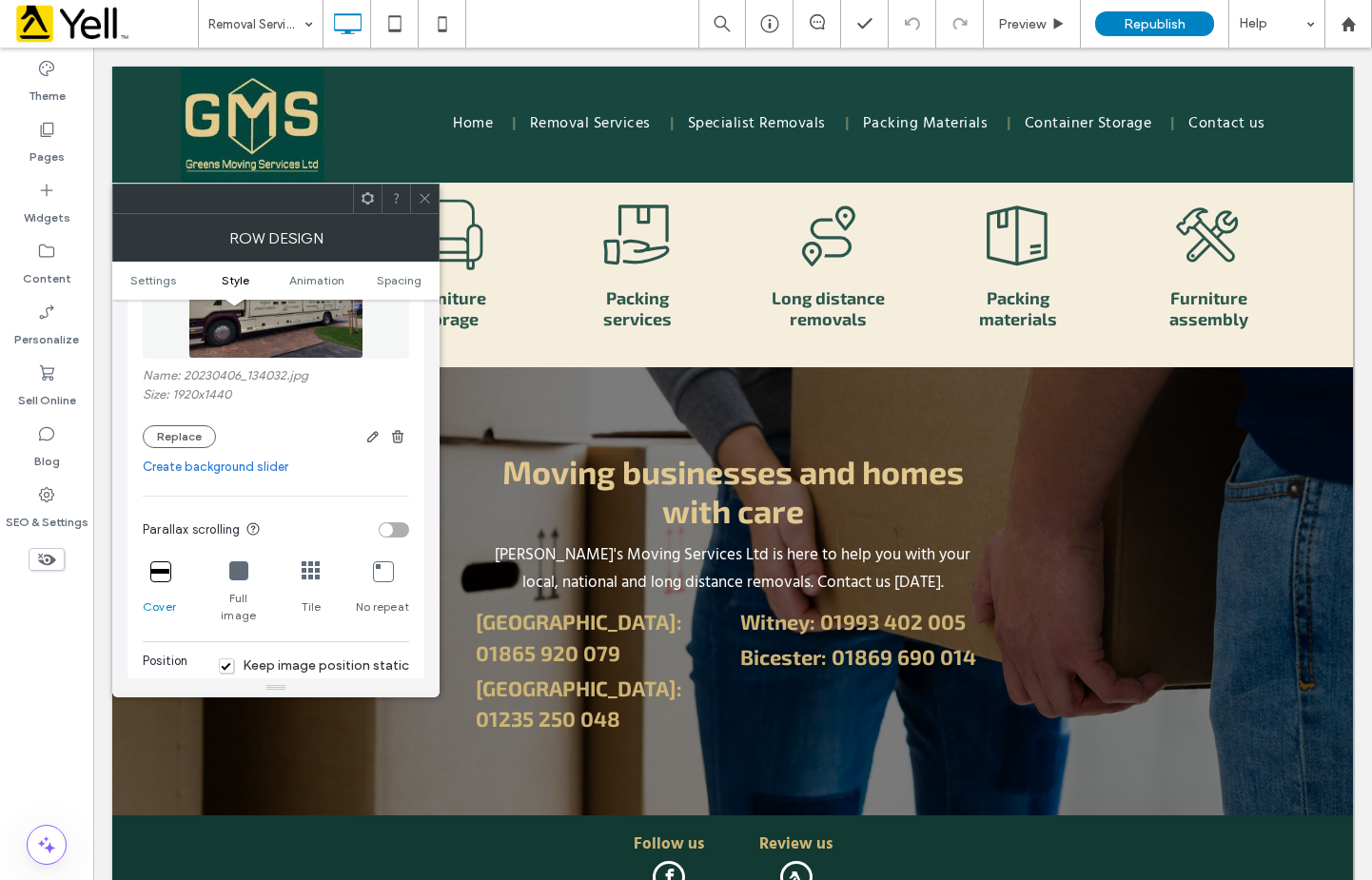
click at [432, 192] on div at bounding box center [424, 198] width 29 height 29
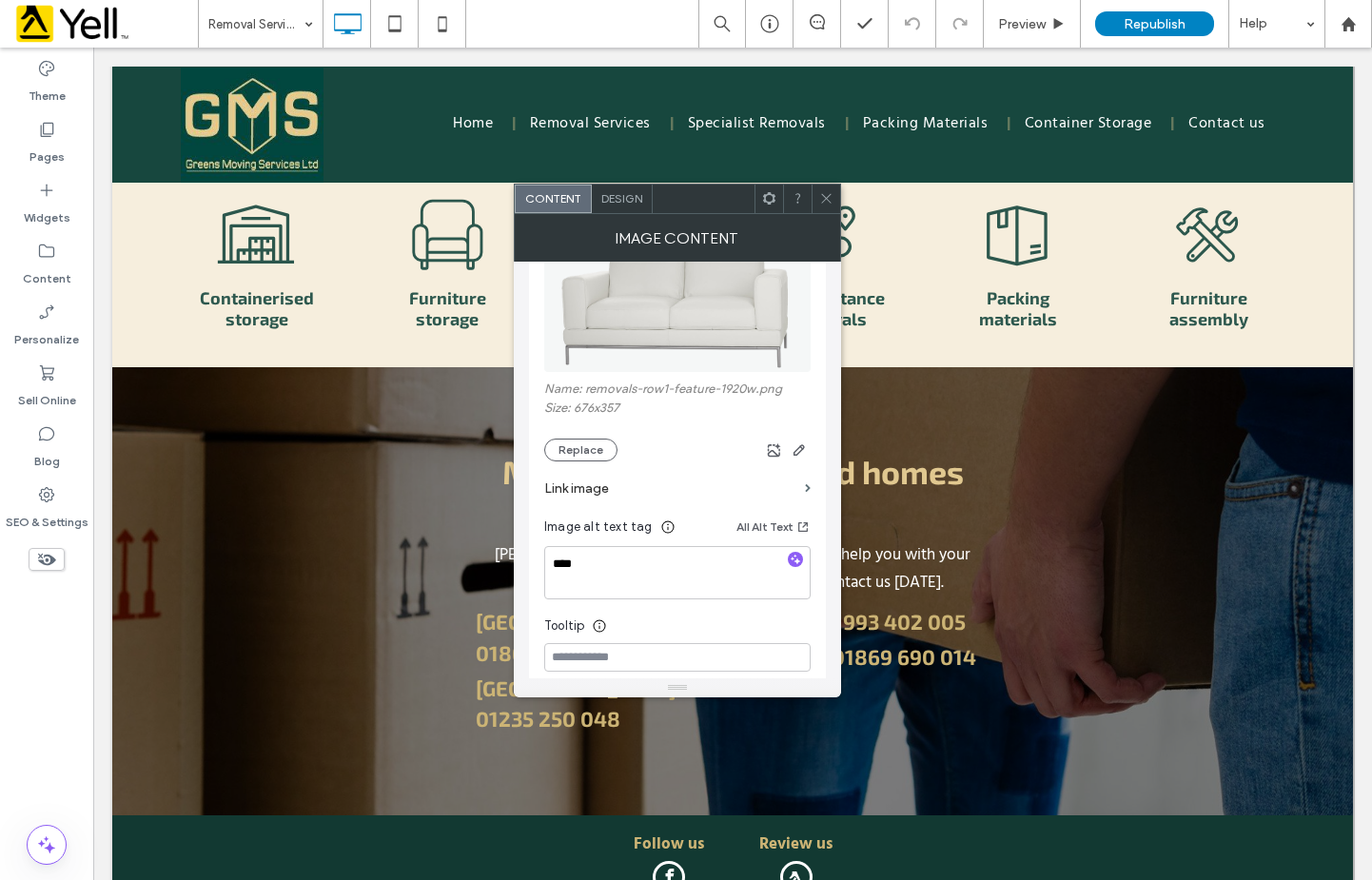
scroll to position [286, 0]
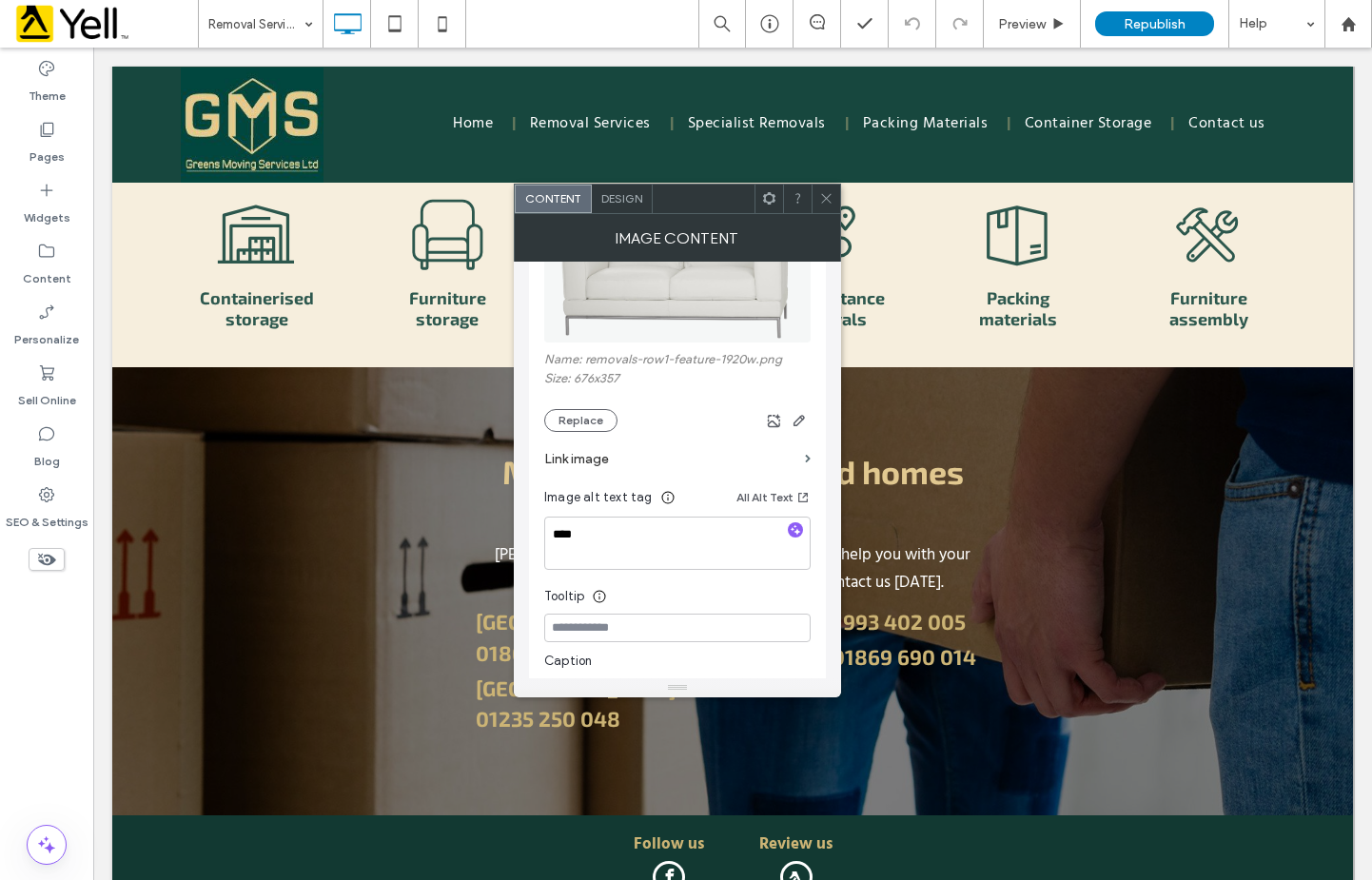
click at [830, 200] on icon at bounding box center [826, 198] width 14 height 14
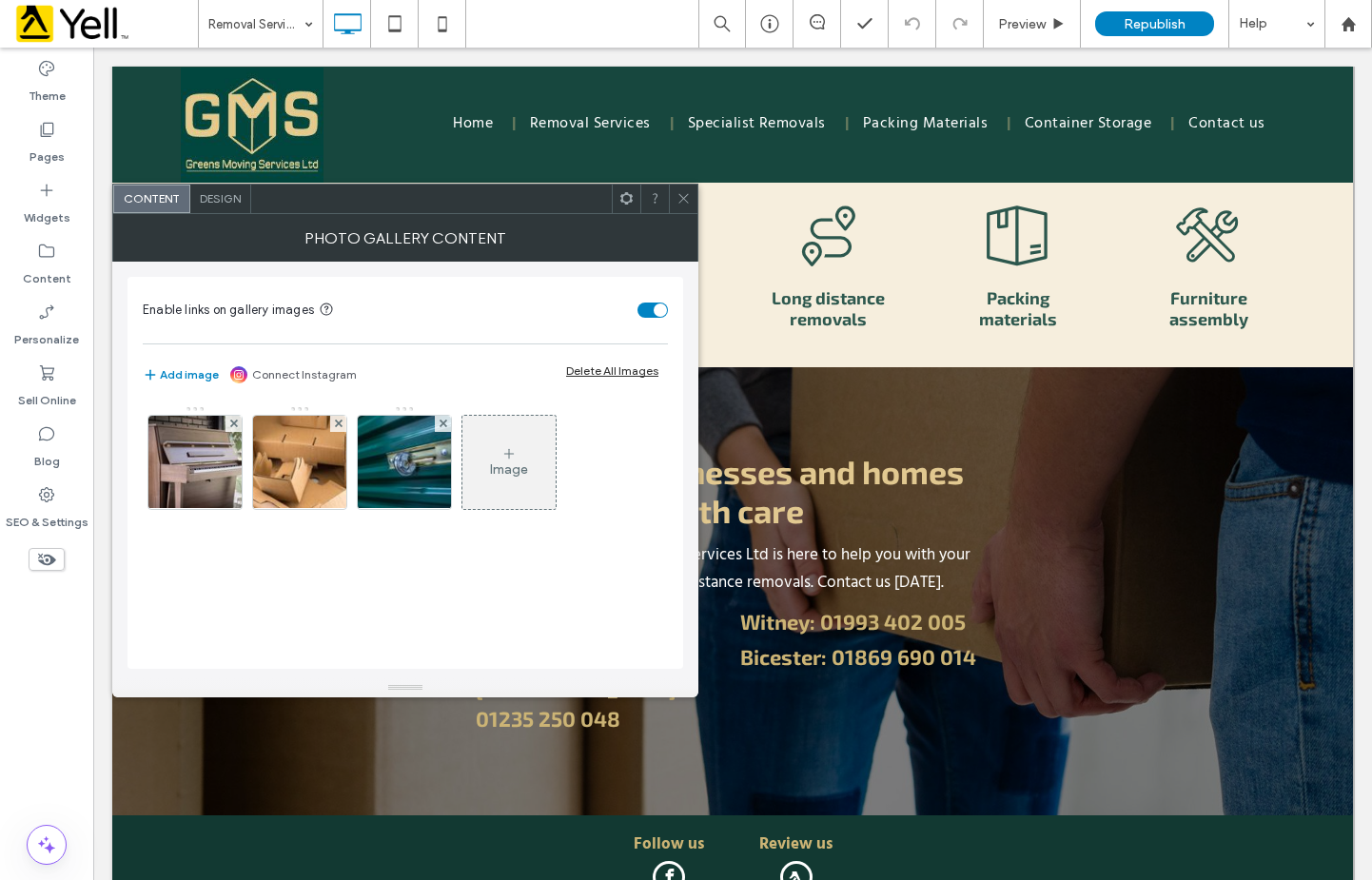
click at [442, 566] on div "Image" at bounding box center [405, 527] width 525 height 263
click at [206, 476] on img at bounding box center [194, 462] width 125 height 94
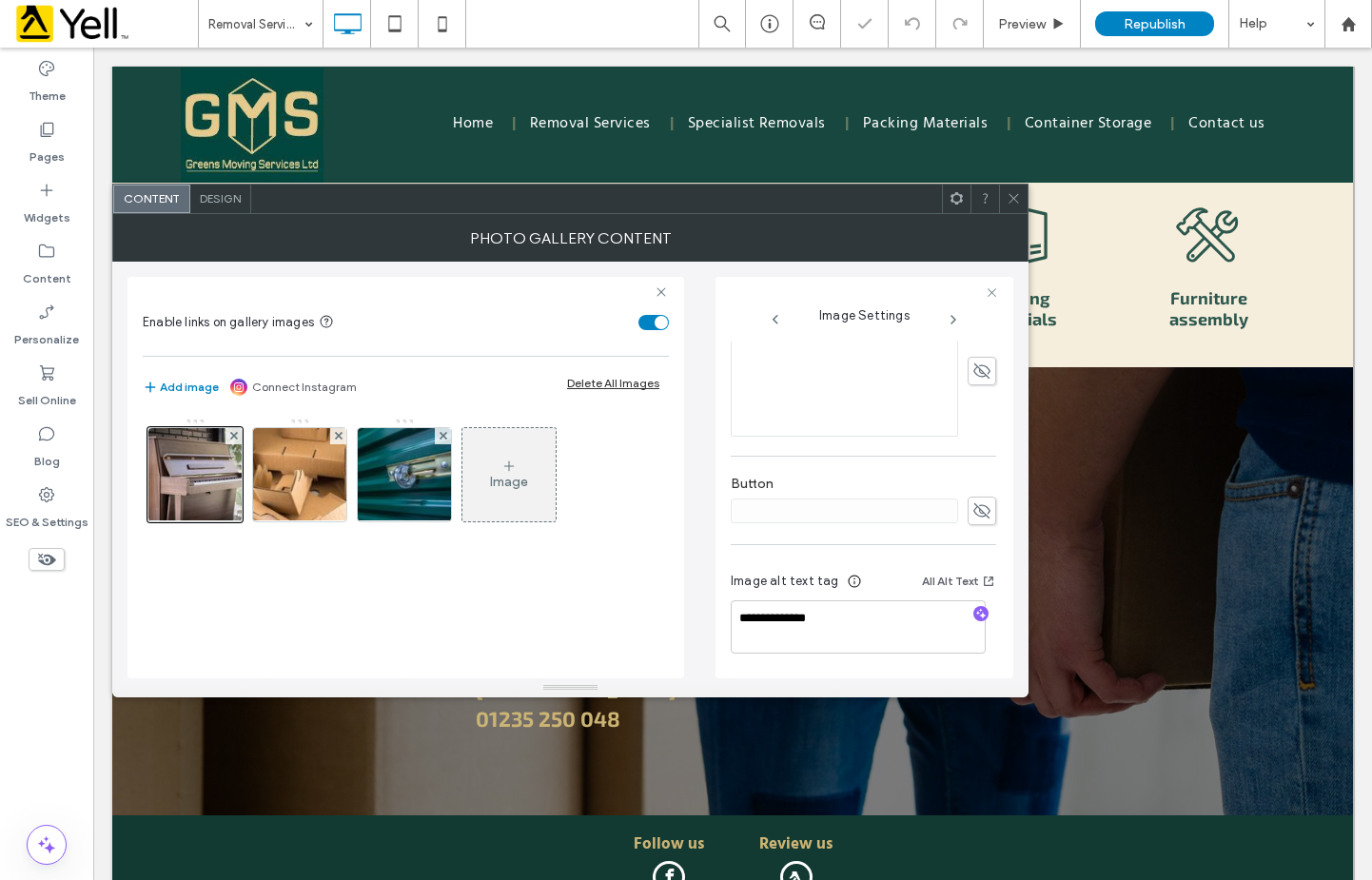
scroll to position [568, 0]
click at [324, 502] on img at bounding box center [300, 474] width 141 height 94
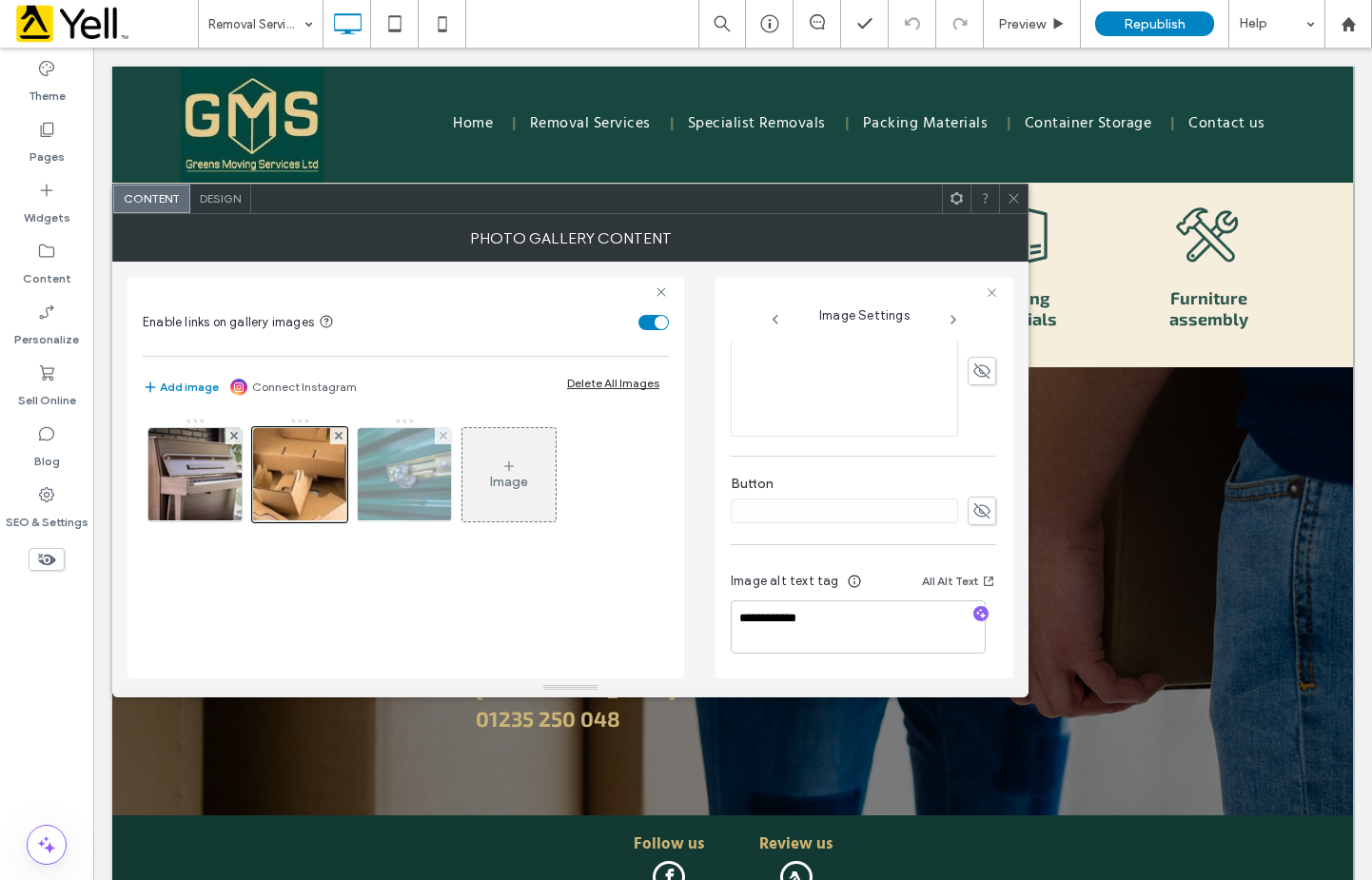
click at [413, 506] on img at bounding box center [404, 474] width 141 height 94
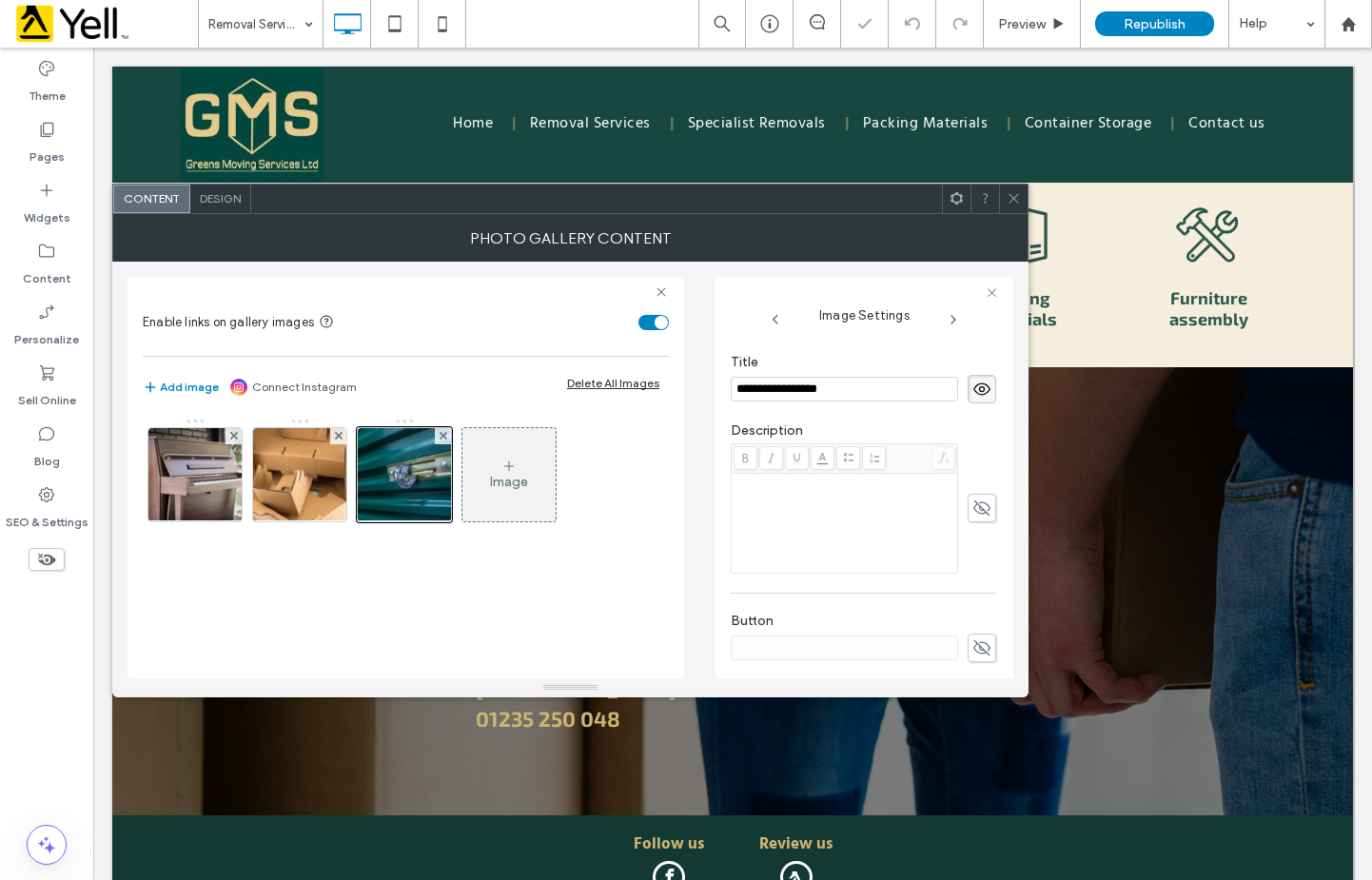
scroll to position [558, 0]
click at [510, 508] on div "Image" at bounding box center [509, 474] width 94 height 90
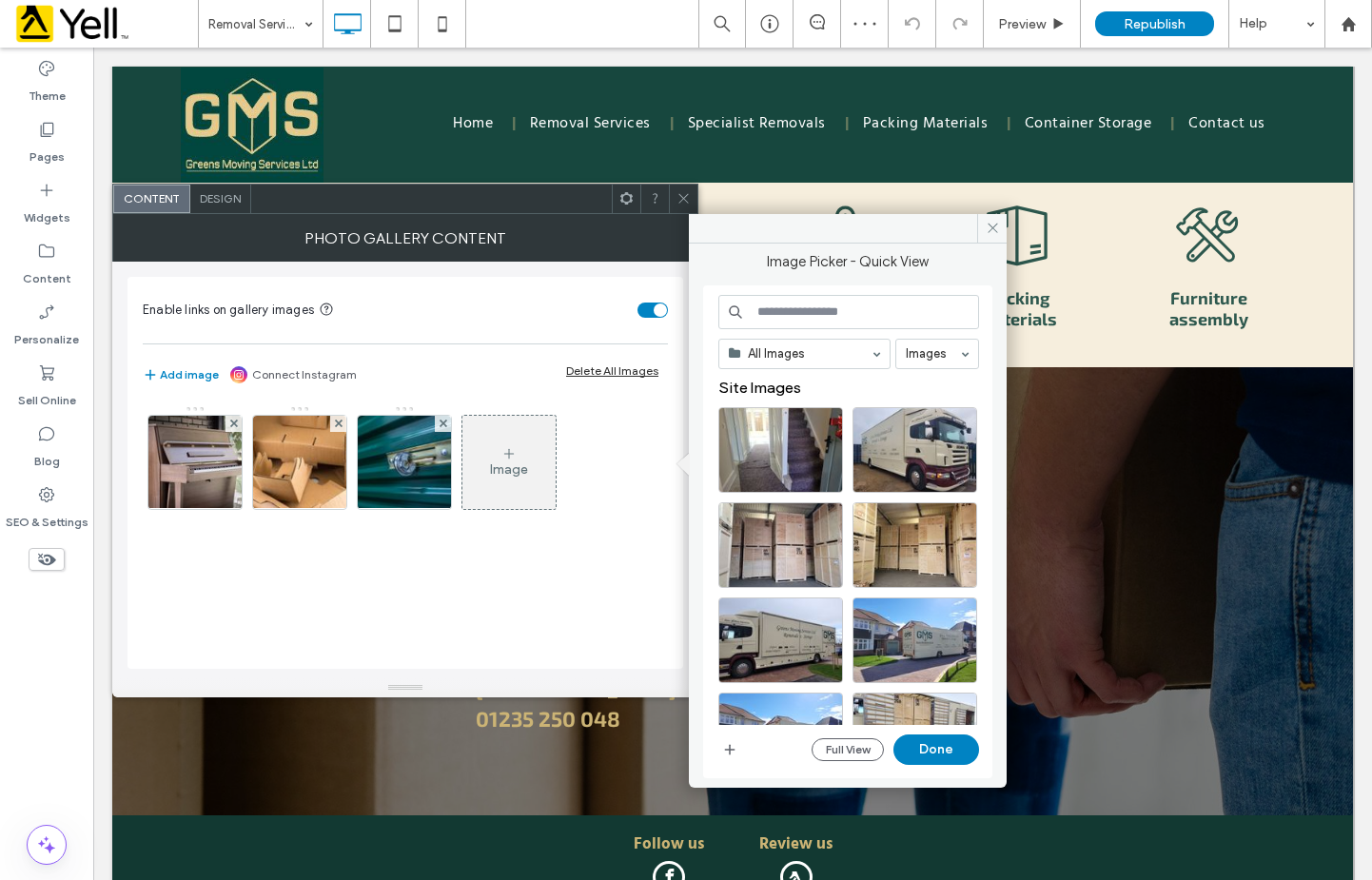
click at [674, 195] on div at bounding box center [683, 198] width 29 height 29
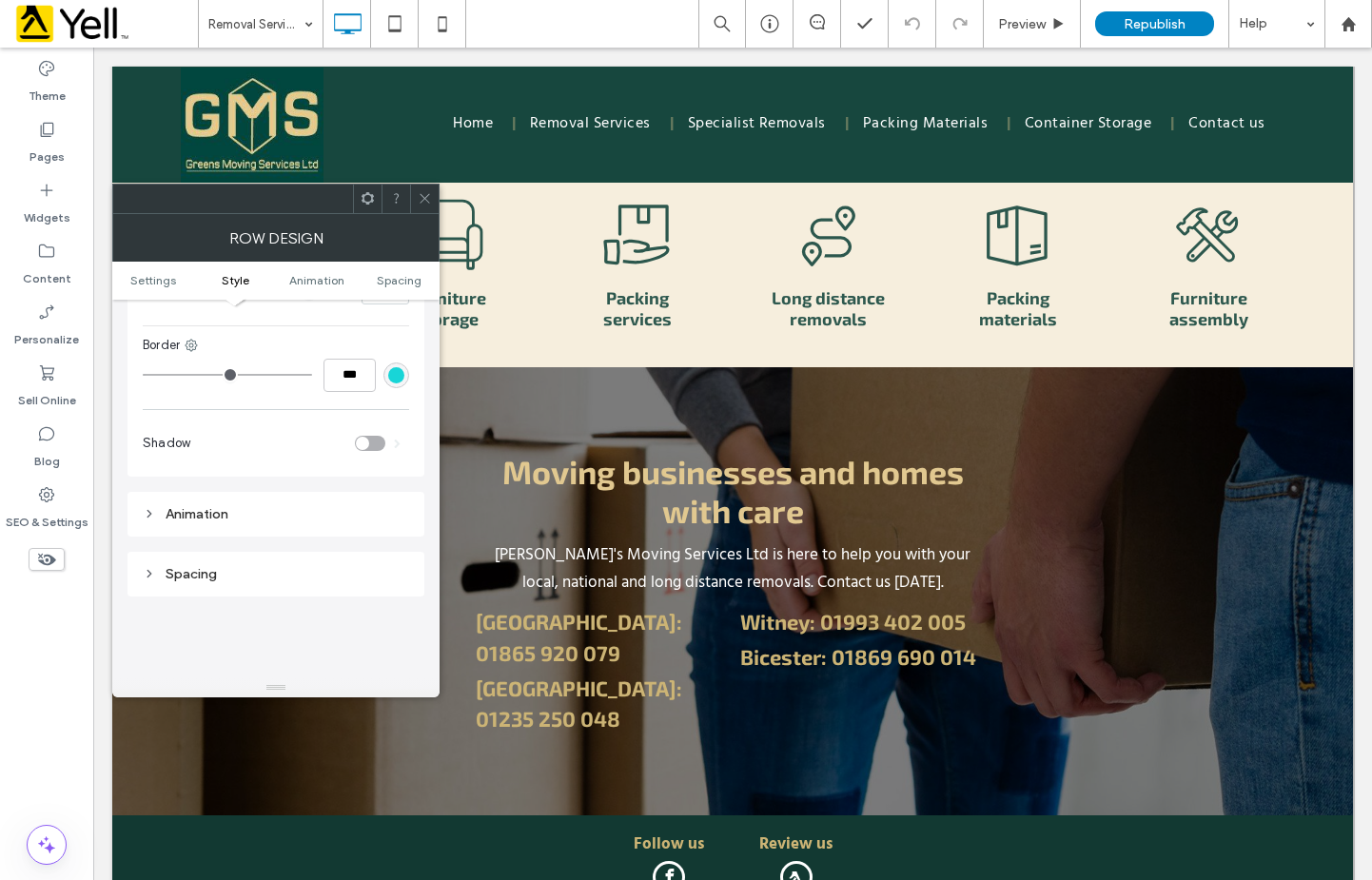
scroll to position [856, 0]
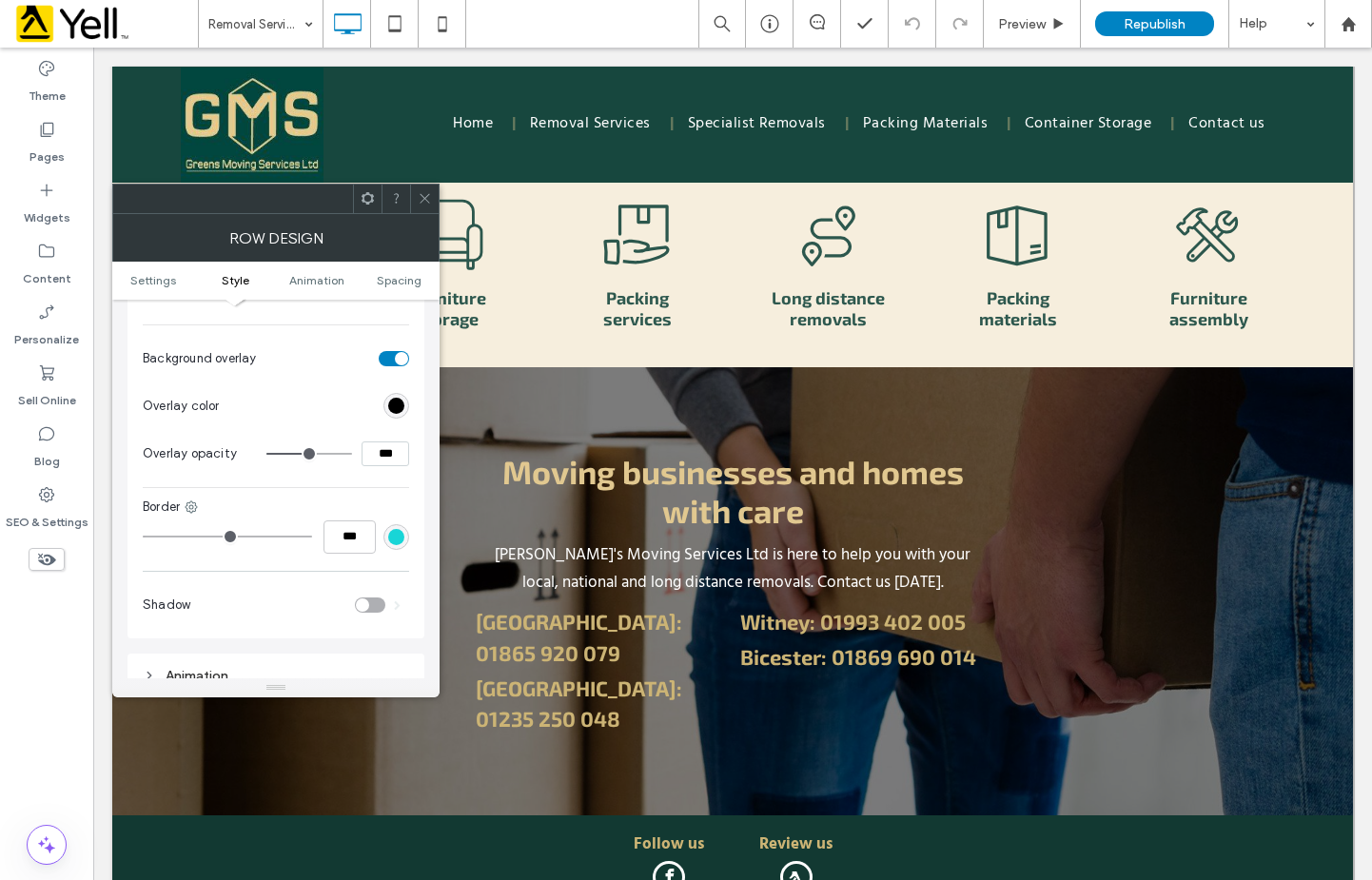
click at [420, 201] on icon at bounding box center [425, 198] width 14 height 14
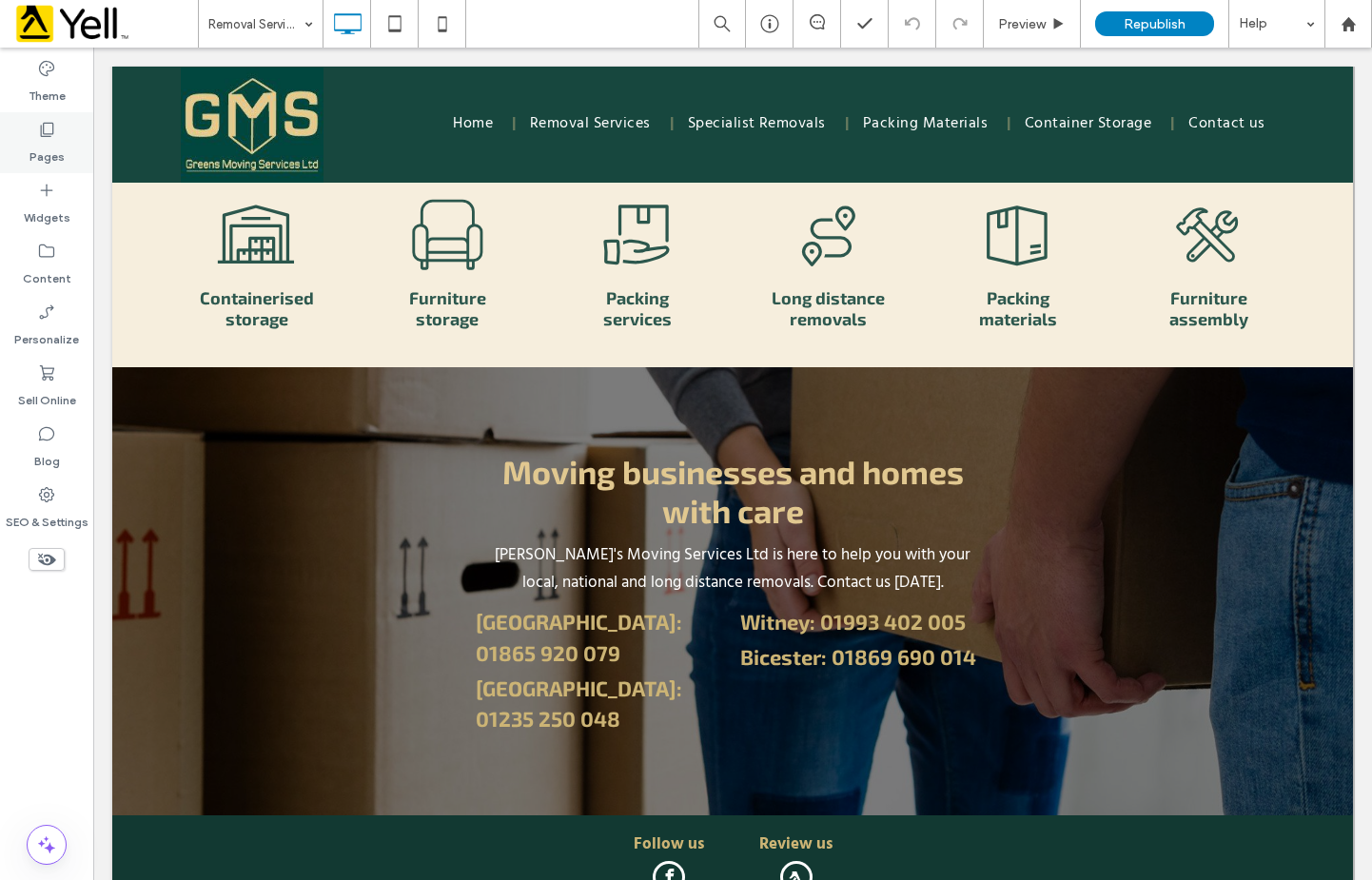
click at [37, 139] on label "Pages" at bounding box center [47, 152] width 35 height 27
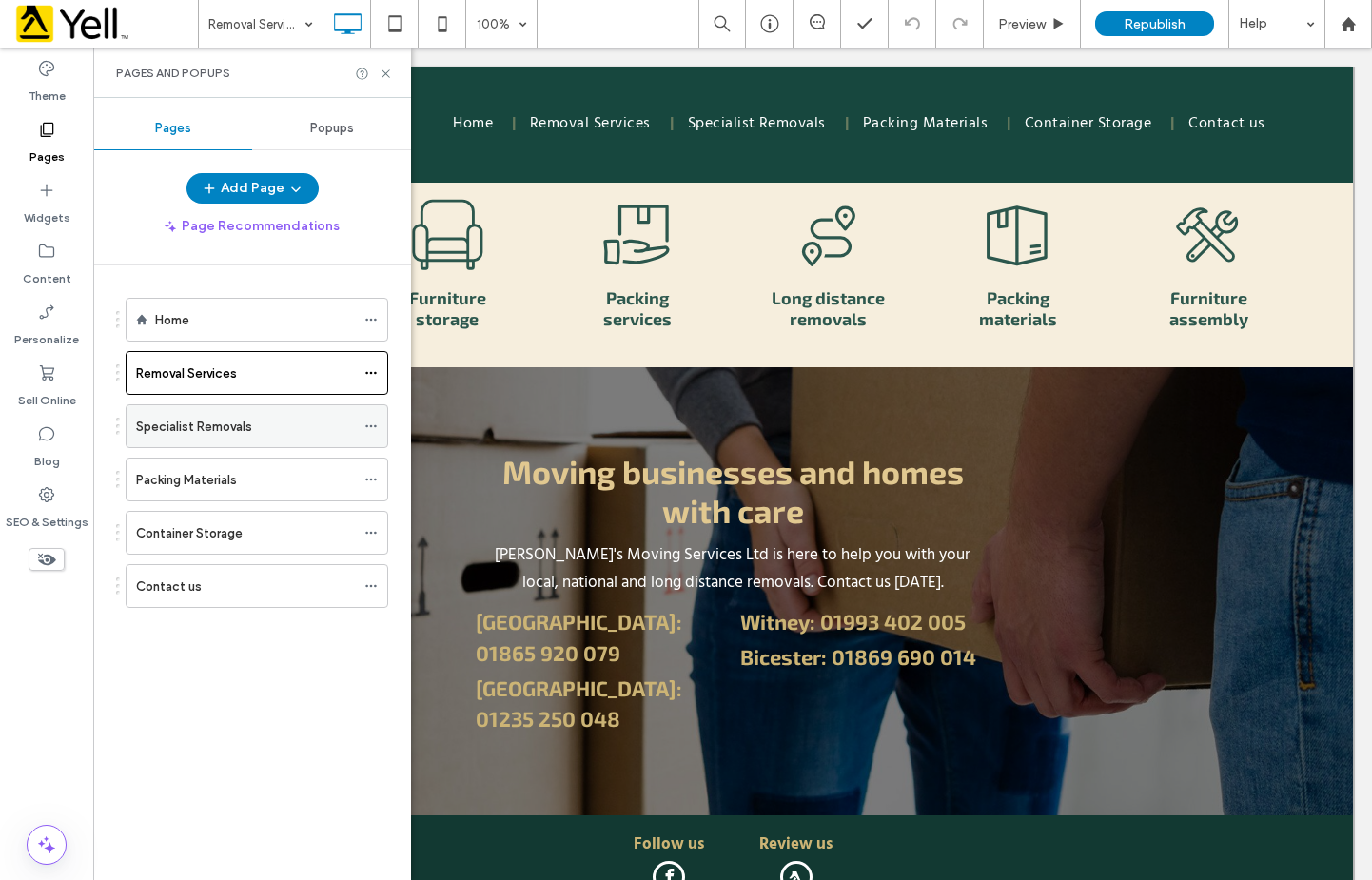
click at [174, 423] on label "Specialist Removals" at bounding box center [194, 427] width 116 height 34
click at [387, 75] on use at bounding box center [385, 73] width 8 height 8
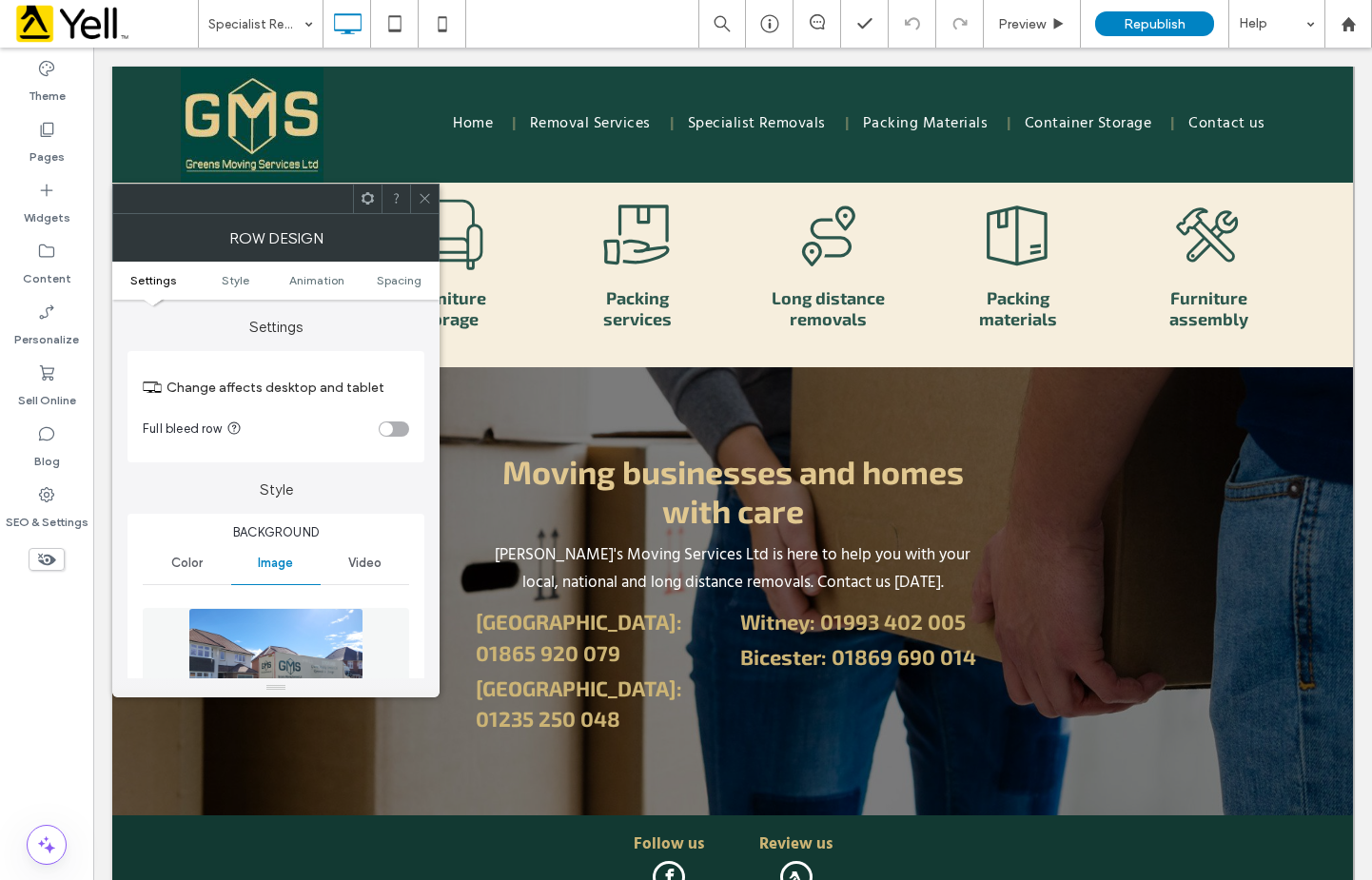
click at [430, 199] on icon at bounding box center [425, 198] width 14 height 14
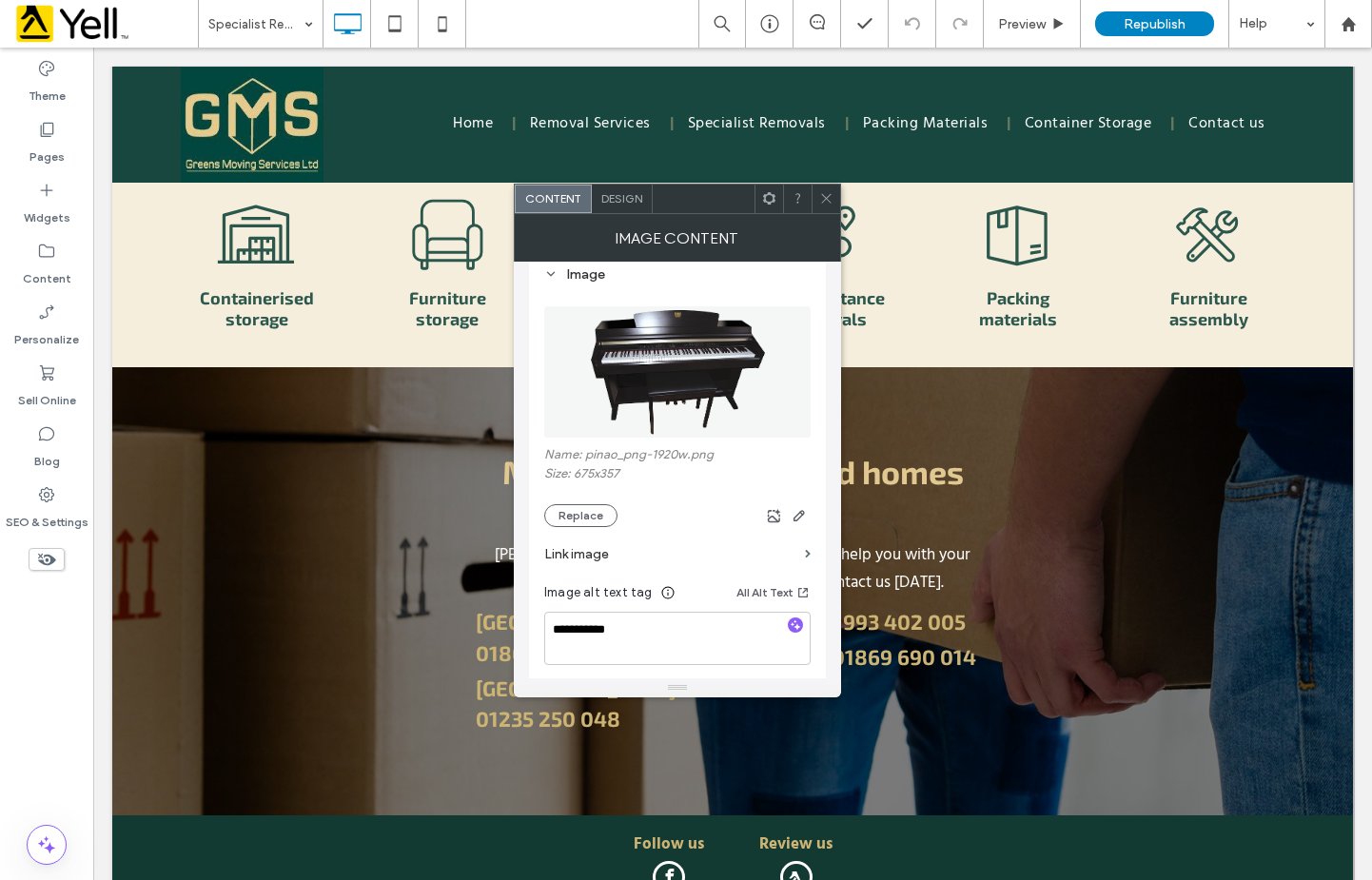
scroll to position [286, 0]
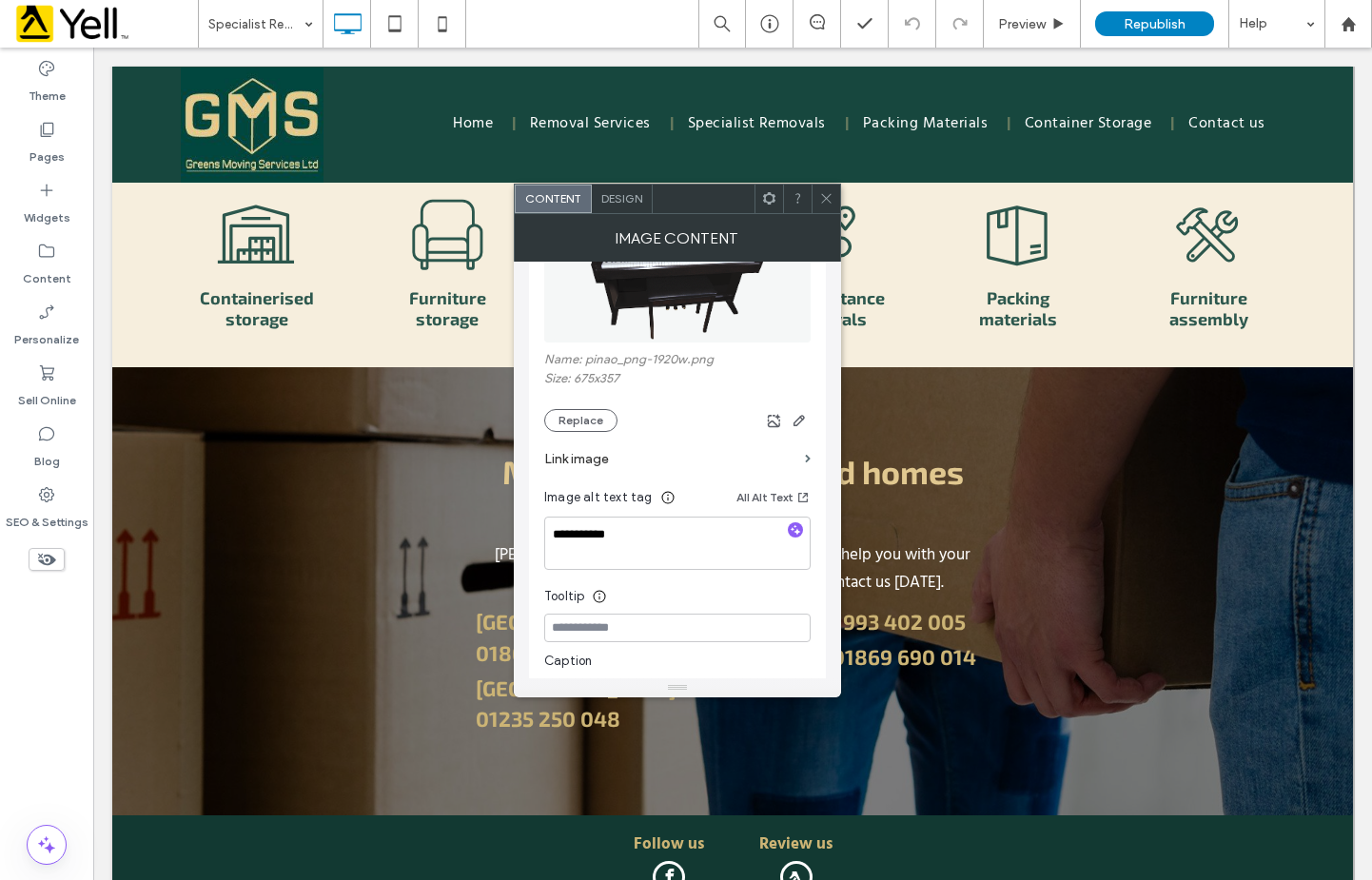
click at [825, 203] on icon at bounding box center [826, 198] width 14 height 14
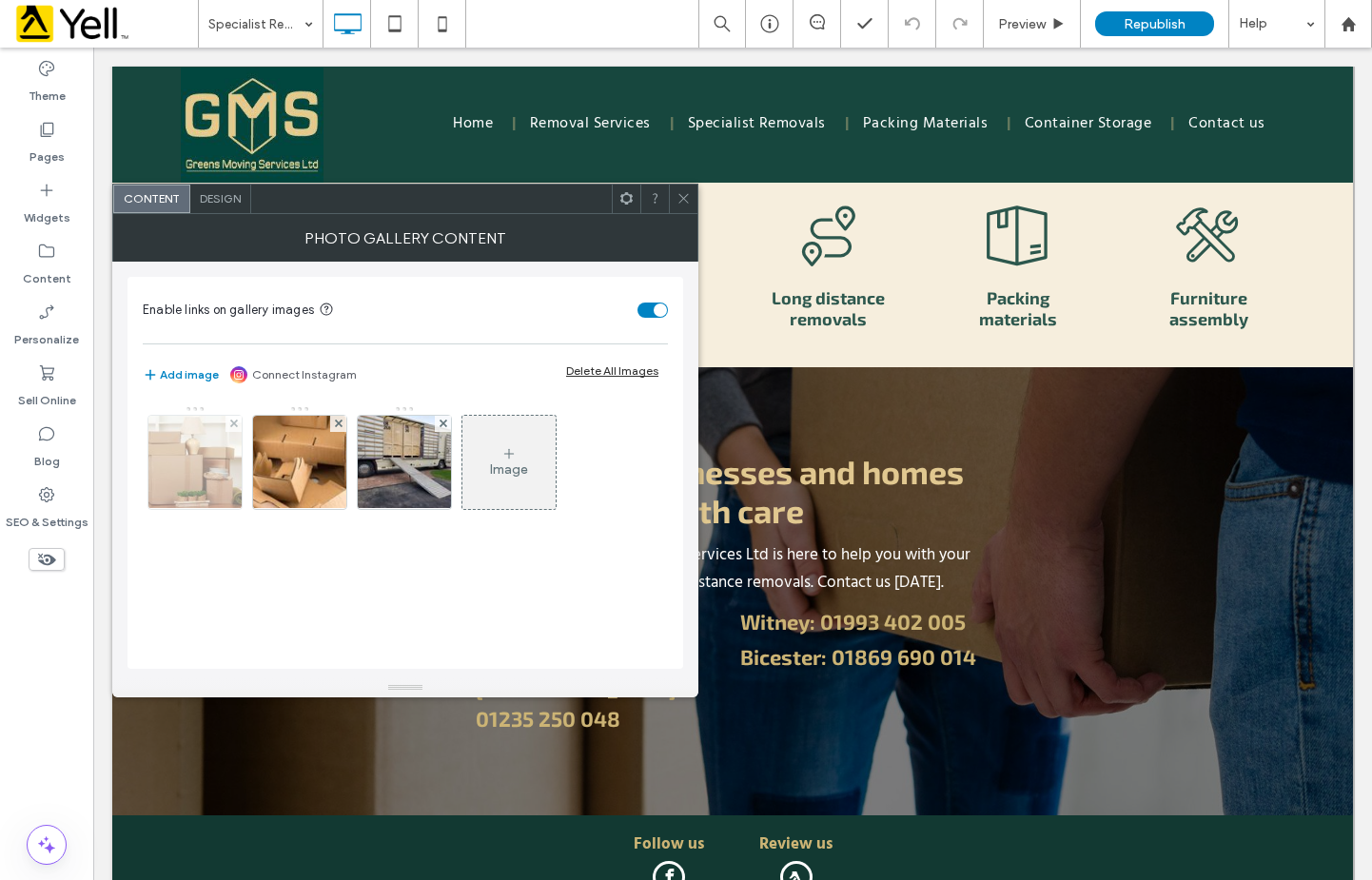
click at [231, 482] on img at bounding box center [195, 462] width 116 height 94
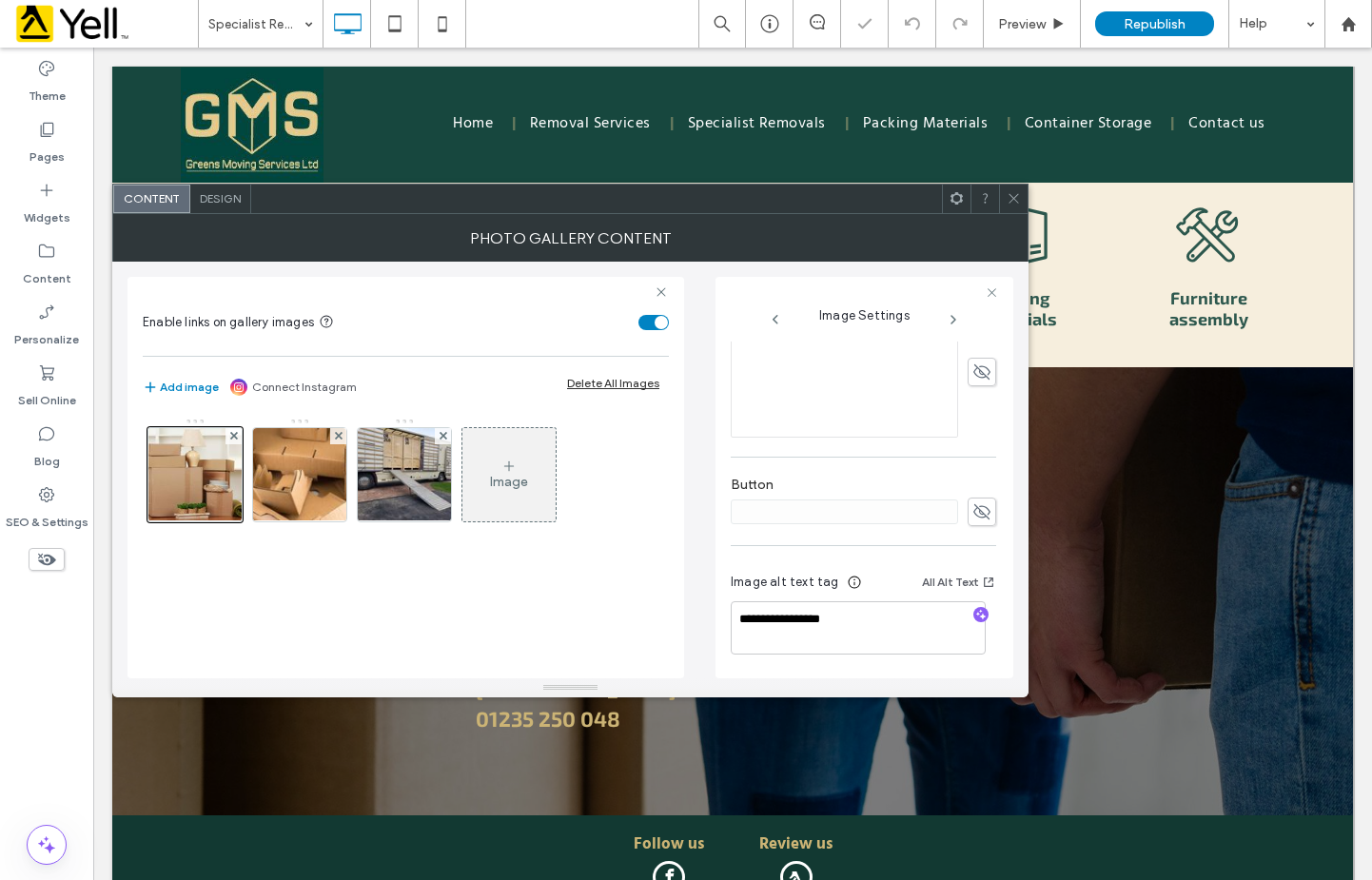
scroll to position [558, 0]
click at [303, 502] on img at bounding box center [300, 474] width 141 height 94
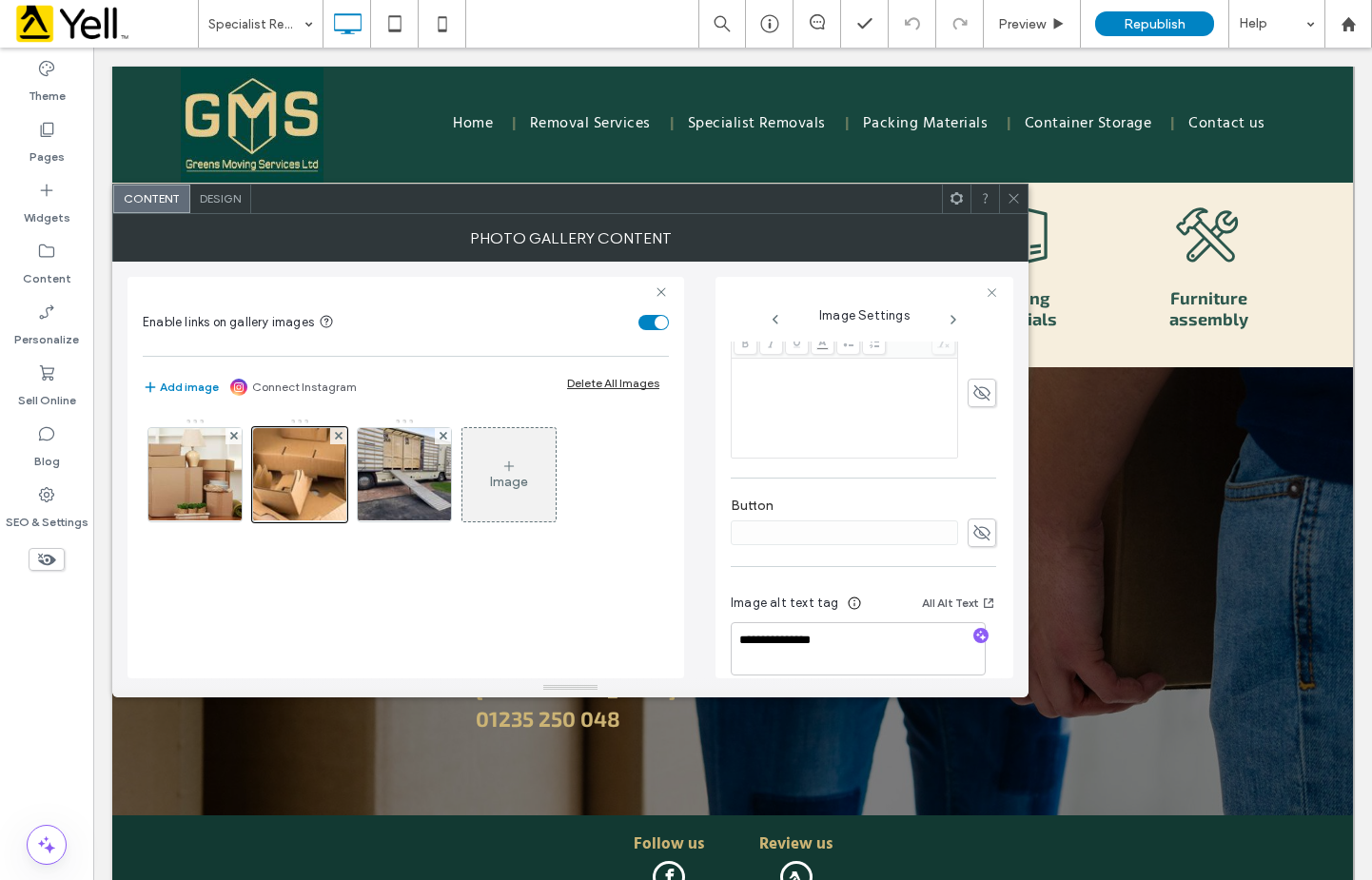
scroll to position [572, 0]
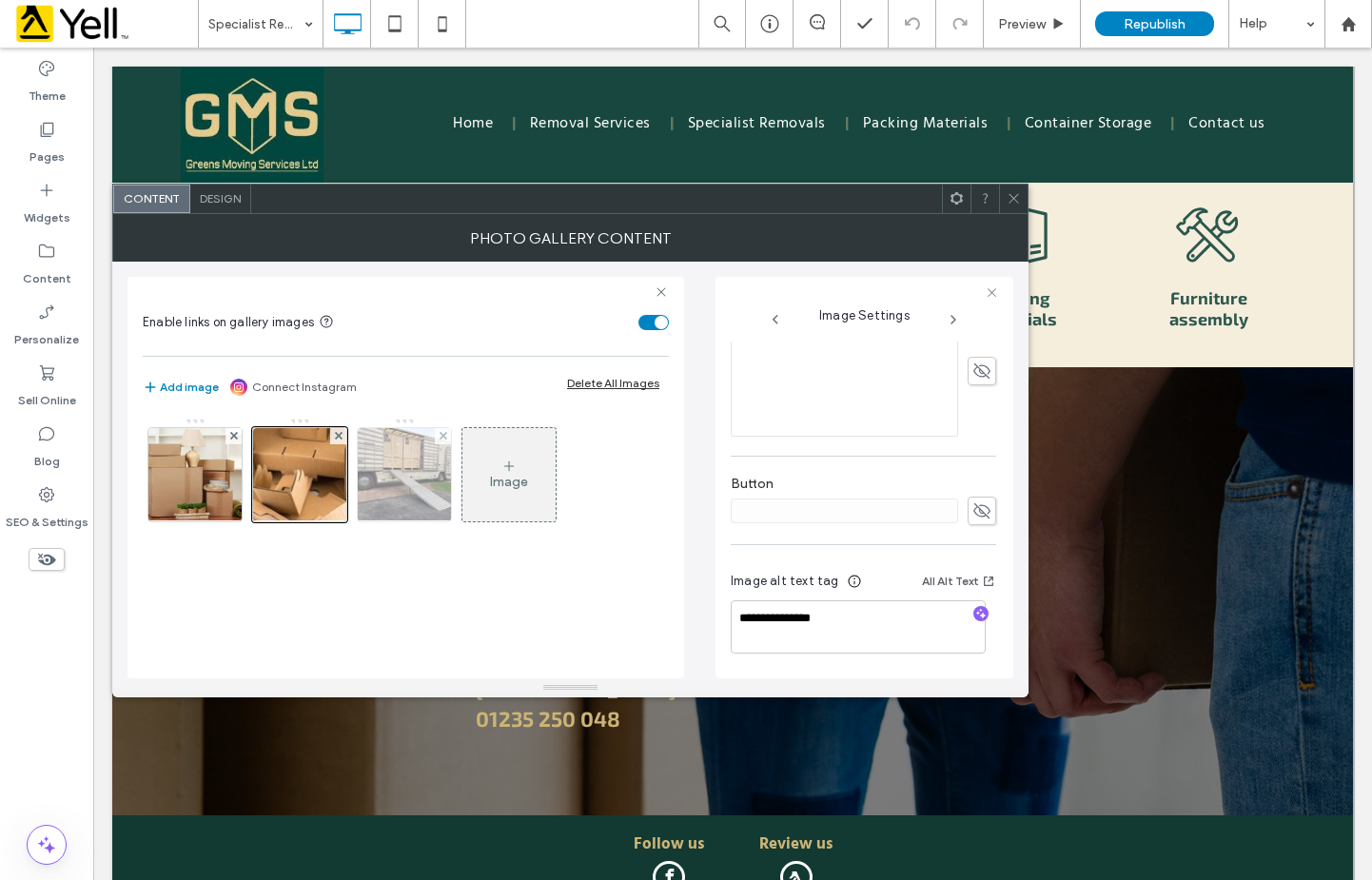
click at [414, 500] on img at bounding box center [405, 474] width 124 height 94
click at [766, 630] on textarea at bounding box center [862, 627] width 265 height 53
type textarea "**********"
click at [1007, 200] on icon at bounding box center [1013, 198] width 14 height 14
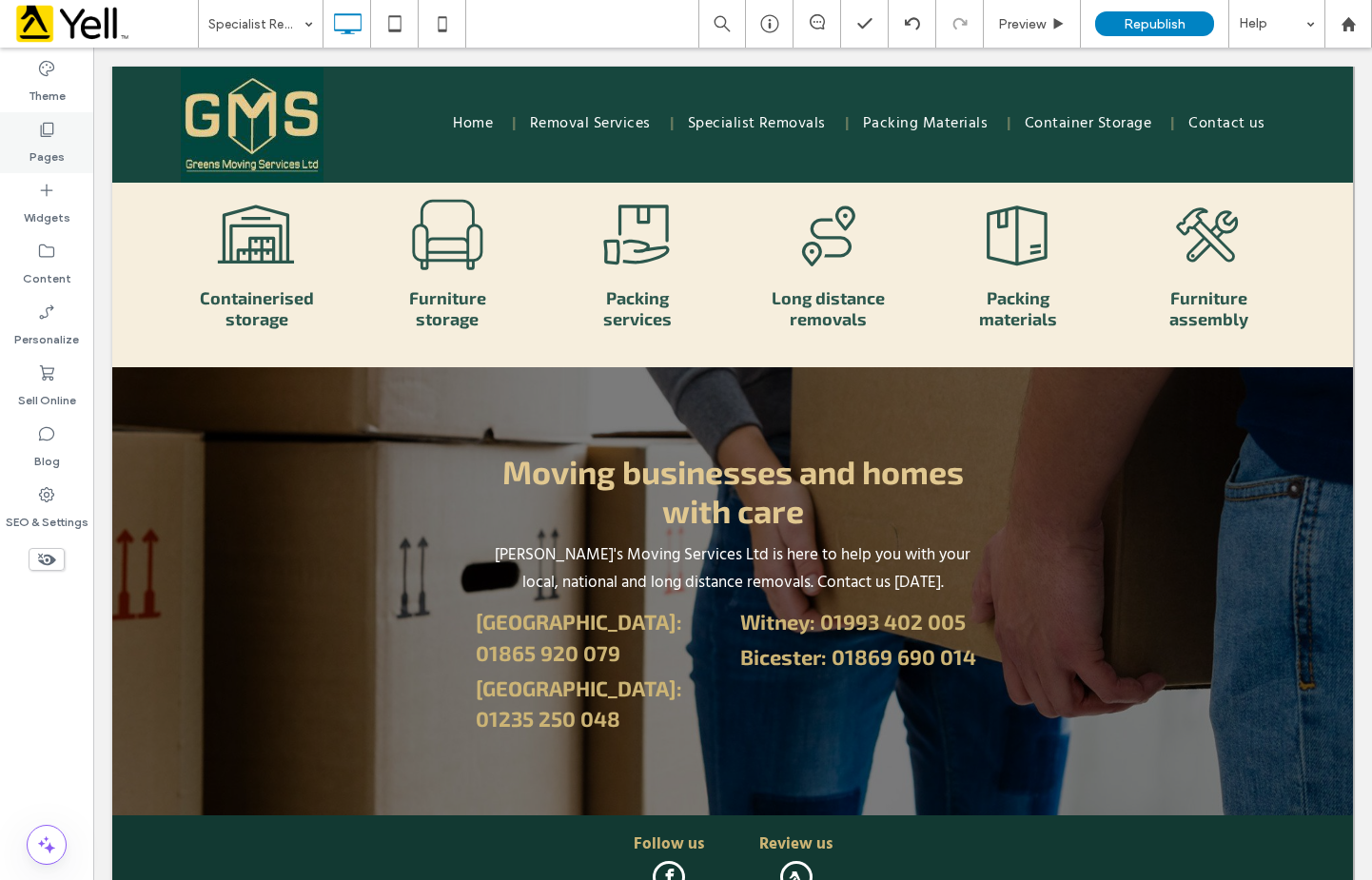
click at [46, 132] on icon at bounding box center [46, 129] width 19 height 19
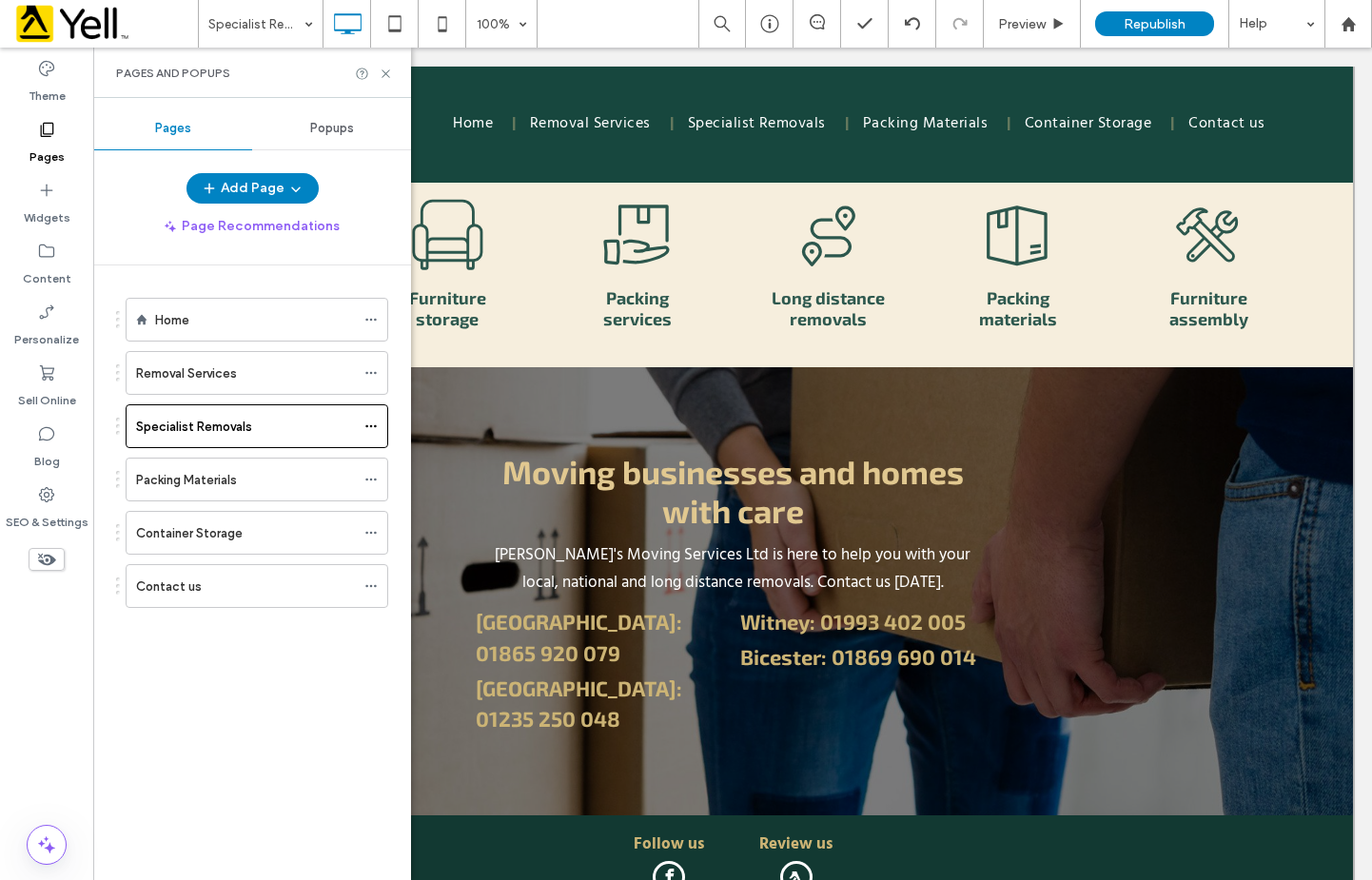
click at [170, 463] on div "Packing Materials" at bounding box center [245, 479] width 219 height 41
click at [383, 81] on div "Pages and Popups" at bounding box center [252, 72] width 317 height 50
click at [388, 74] on icon at bounding box center [385, 74] width 14 height 14
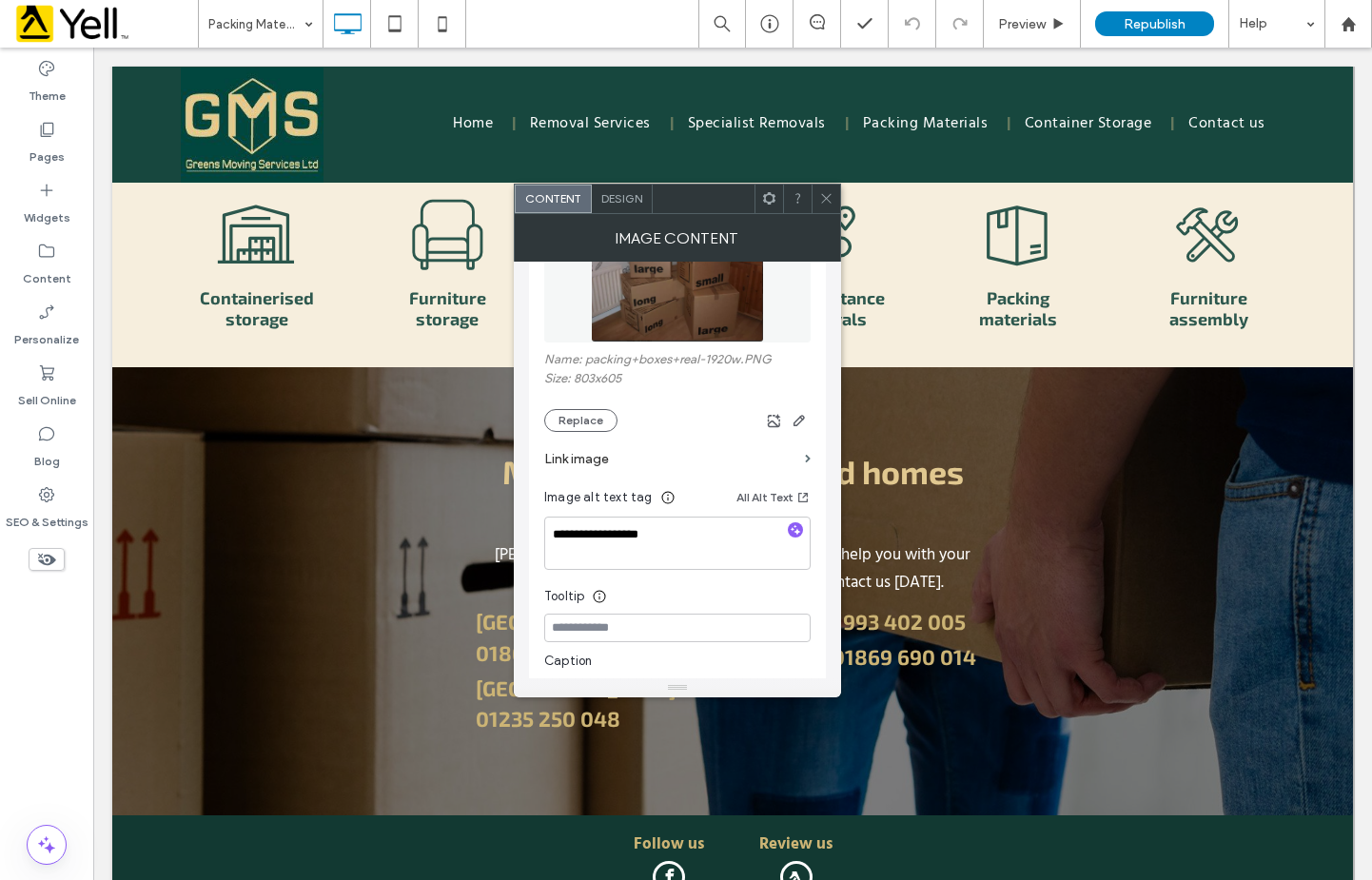
scroll to position [476, 0]
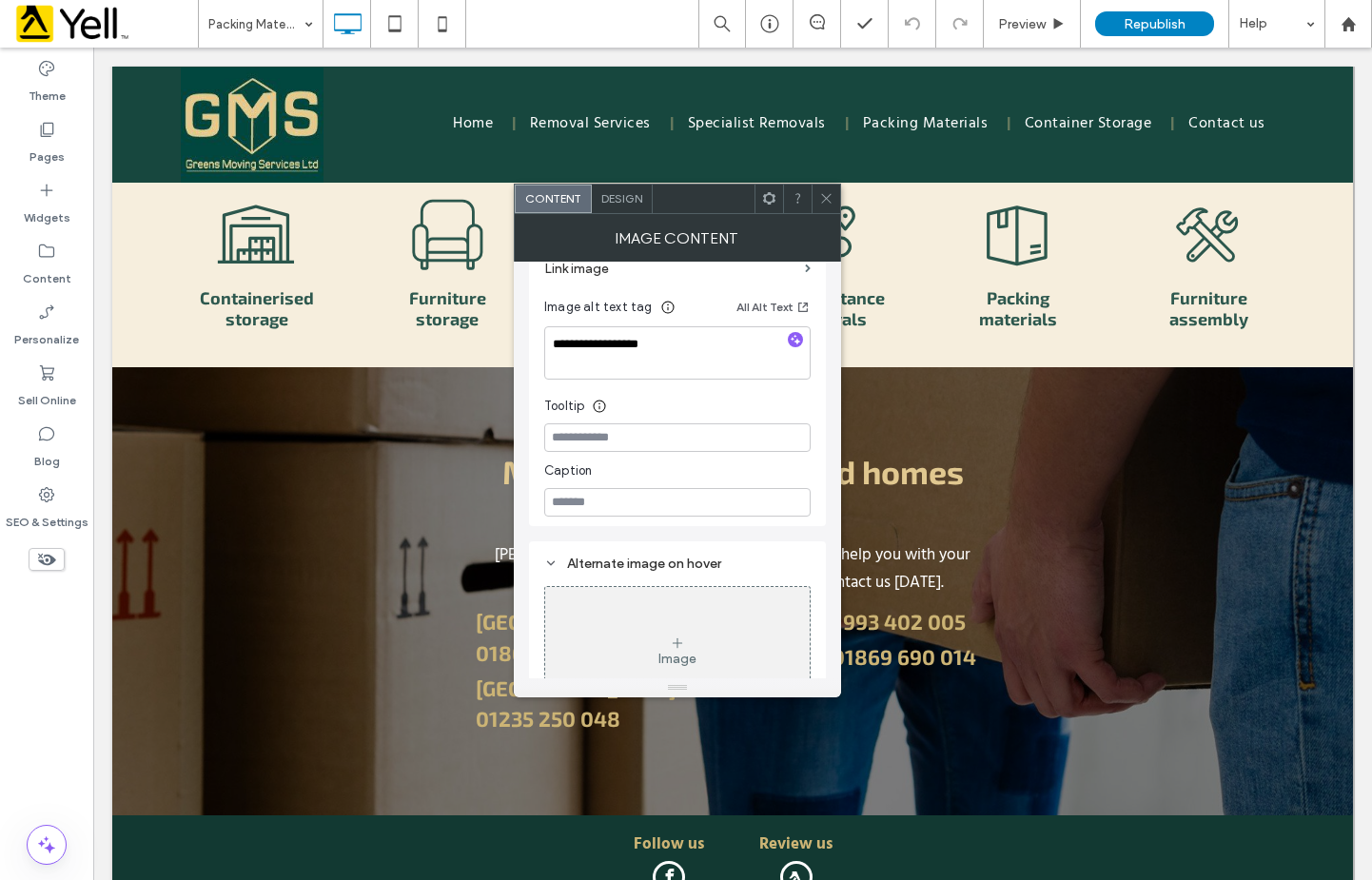
click at [833, 200] on icon at bounding box center [826, 198] width 14 height 14
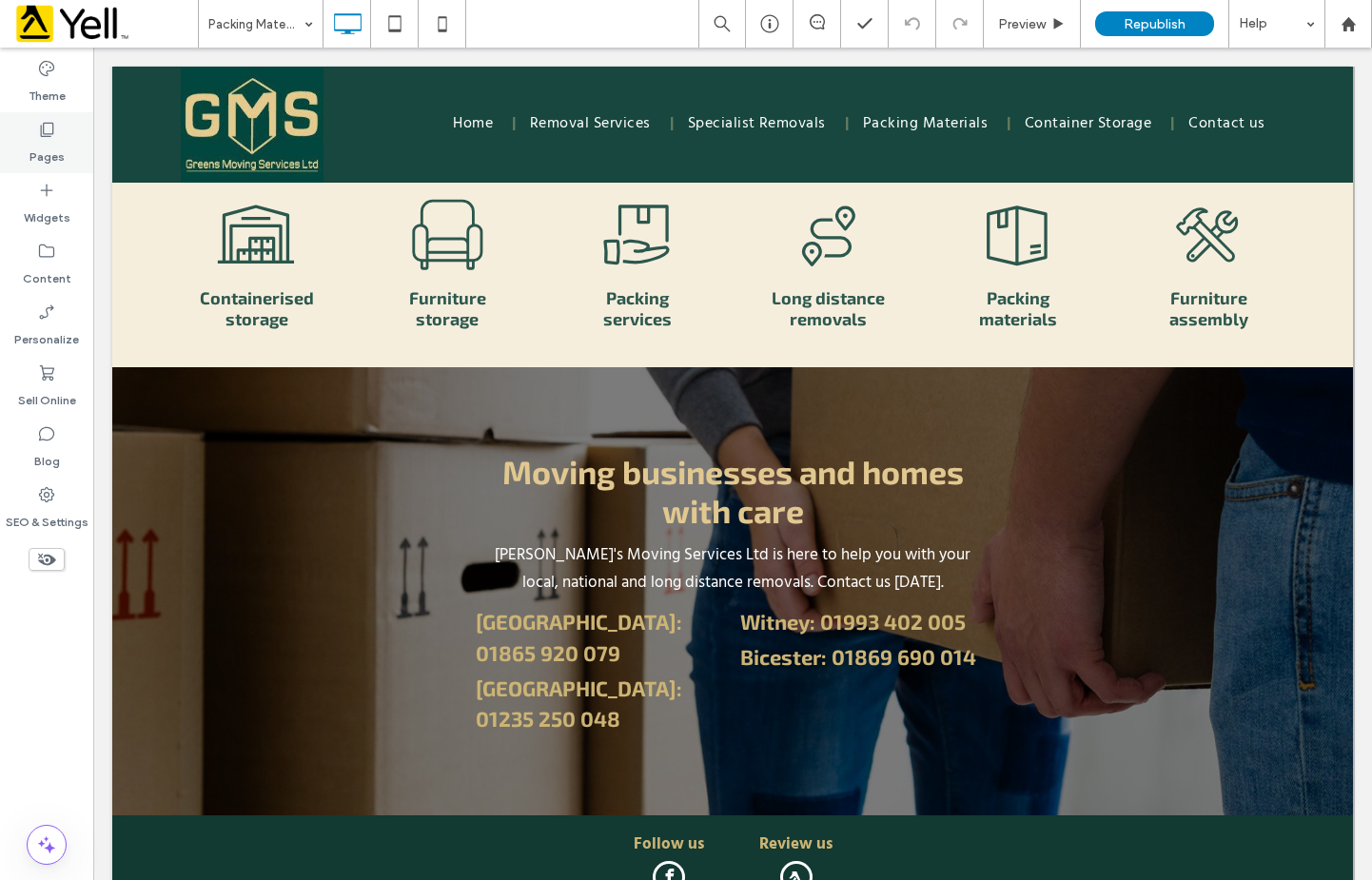
click at [50, 133] on icon at bounding box center [46, 129] width 19 height 19
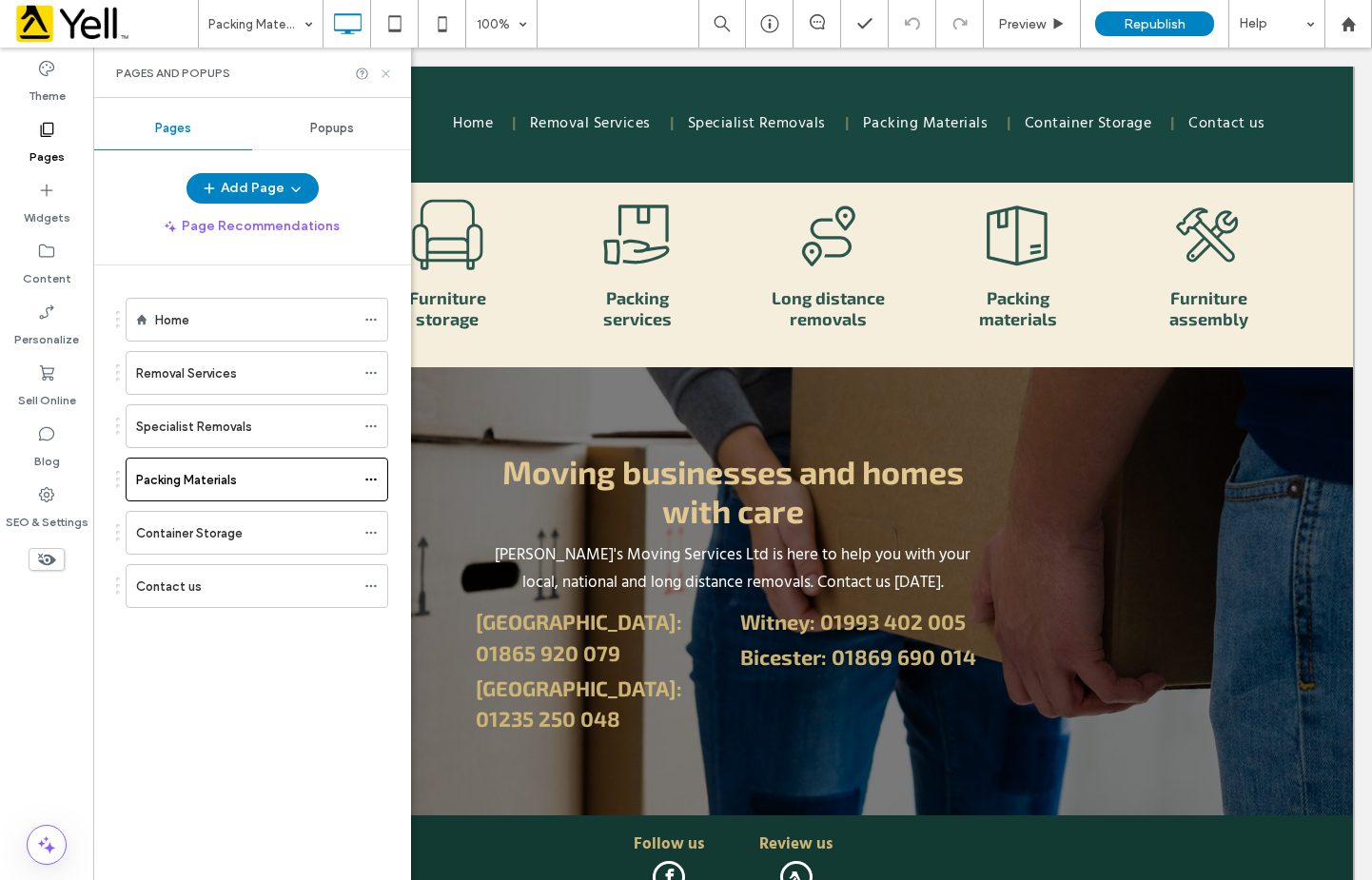
click at [387, 71] on use at bounding box center [385, 73] width 8 height 8
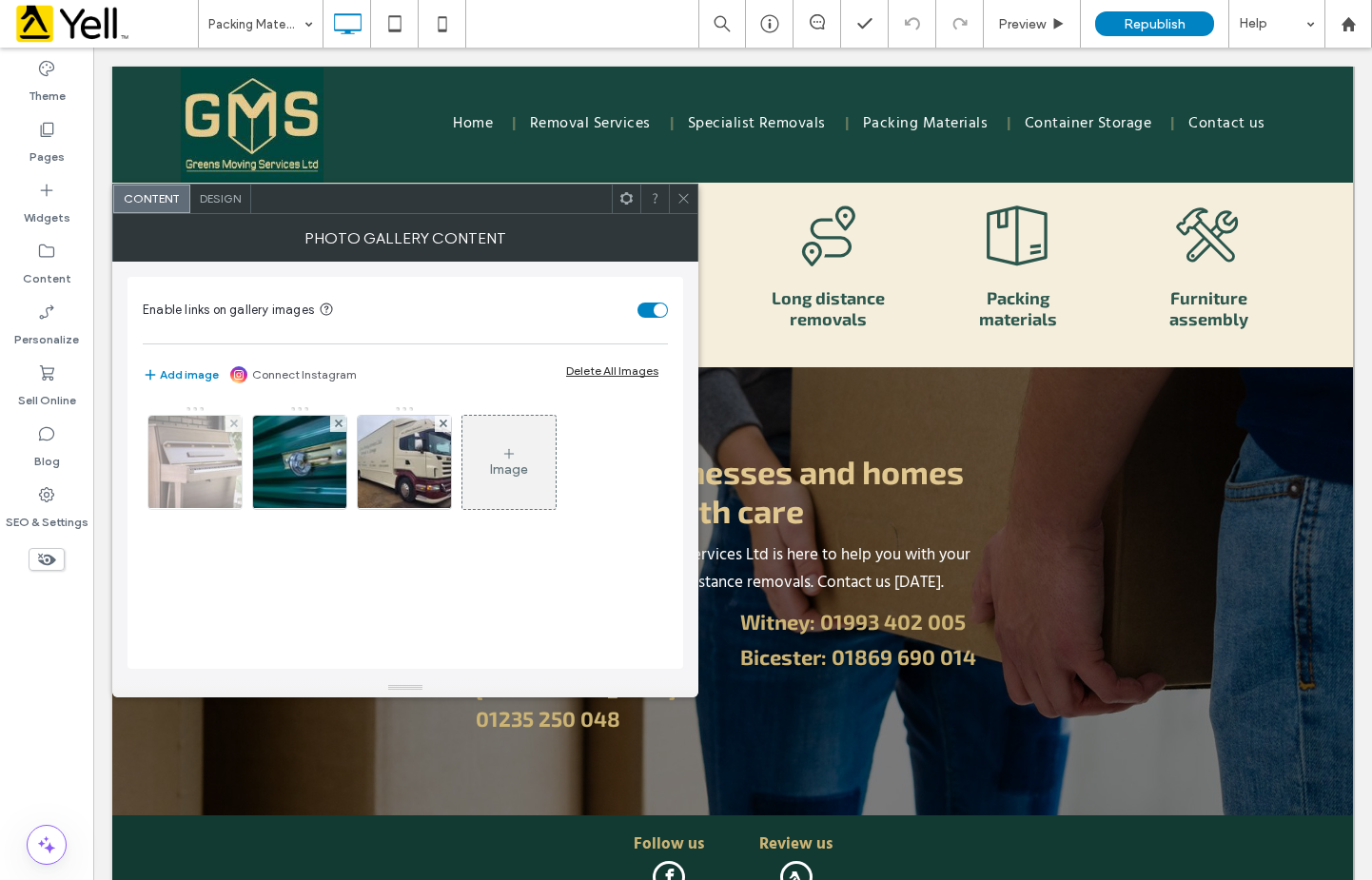
click at [221, 473] on img at bounding box center [194, 462] width 125 height 94
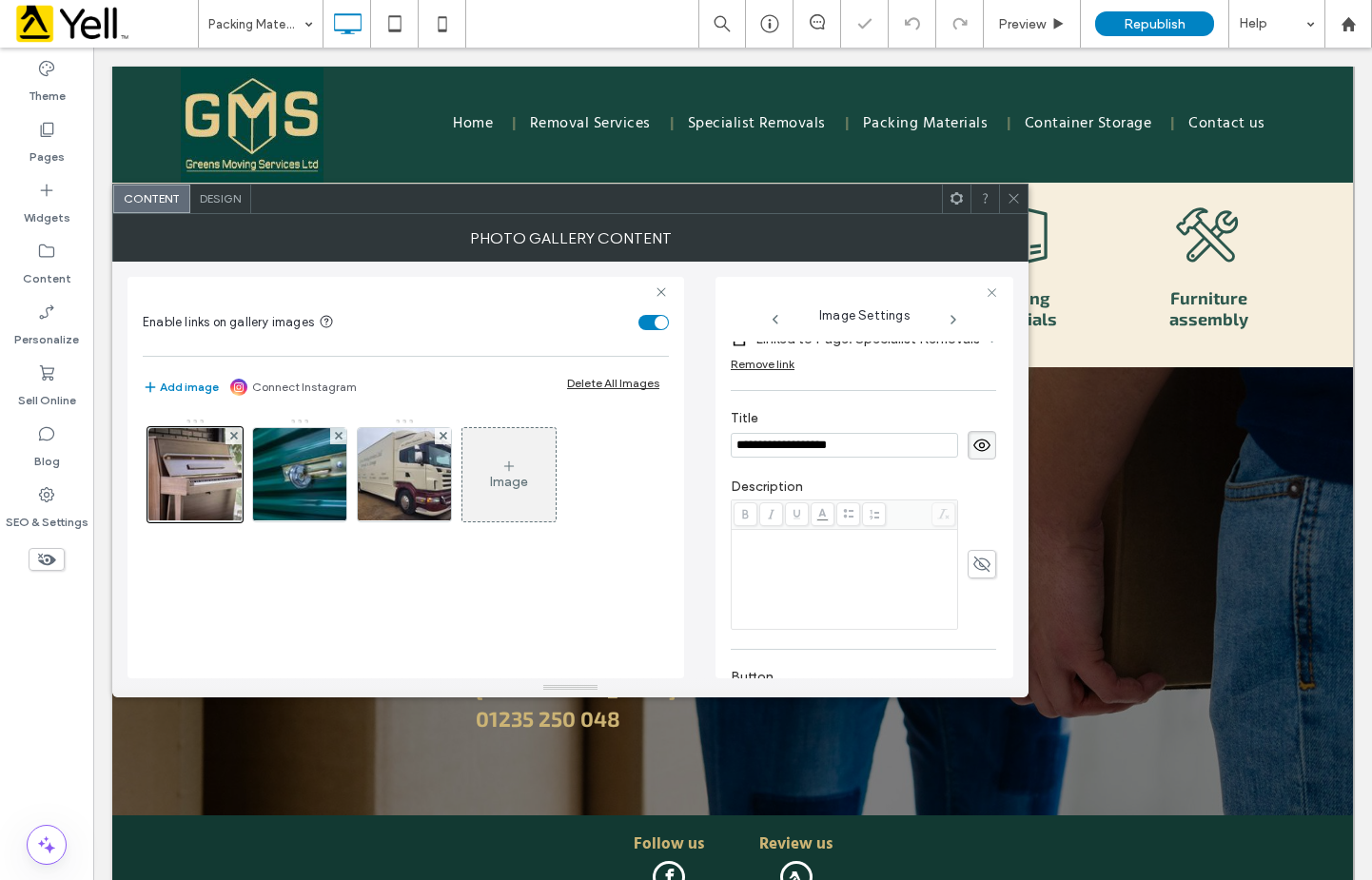
scroll to position [565, 0]
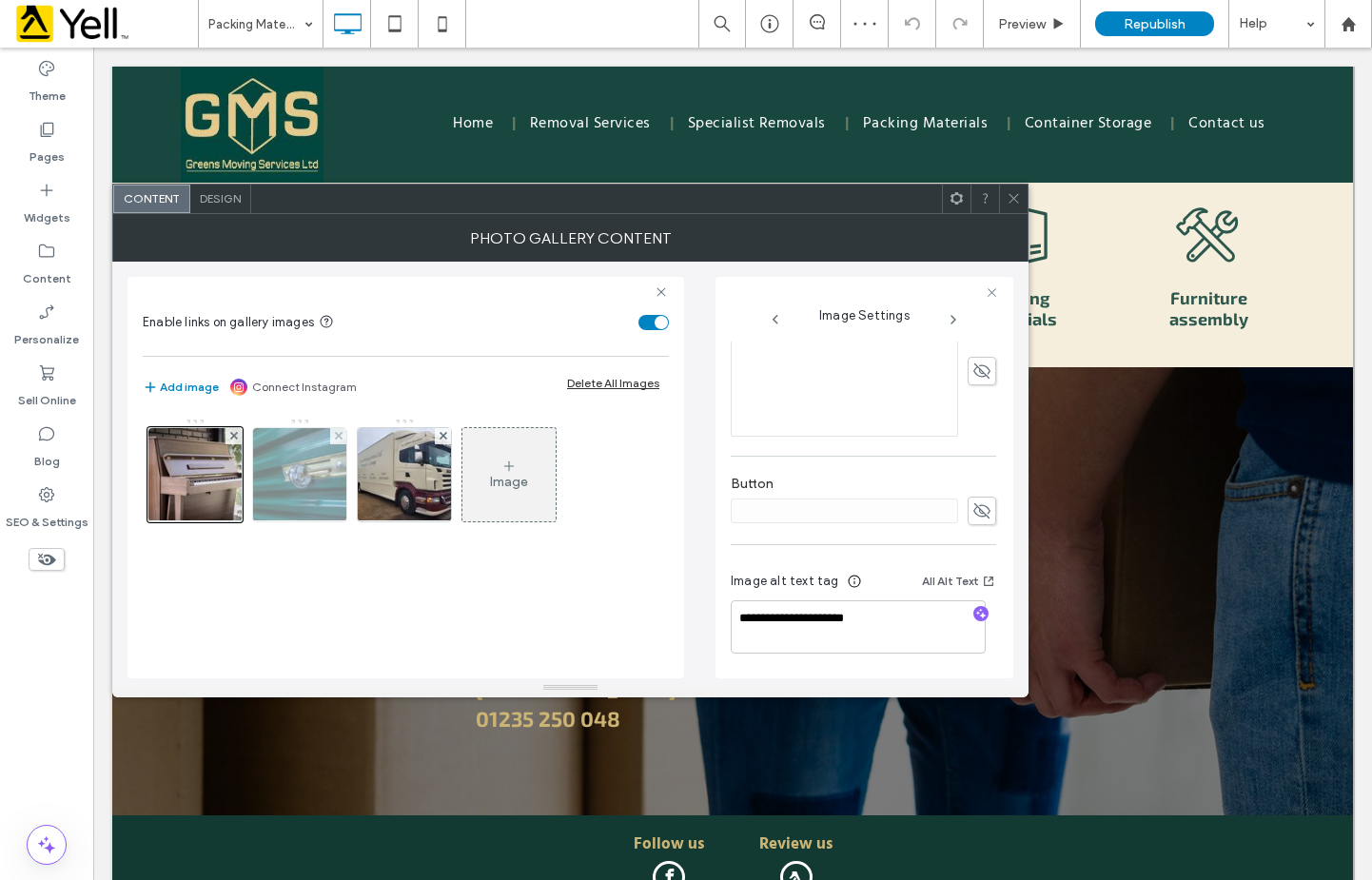
click at [325, 496] on img at bounding box center [300, 474] width 141 height 94
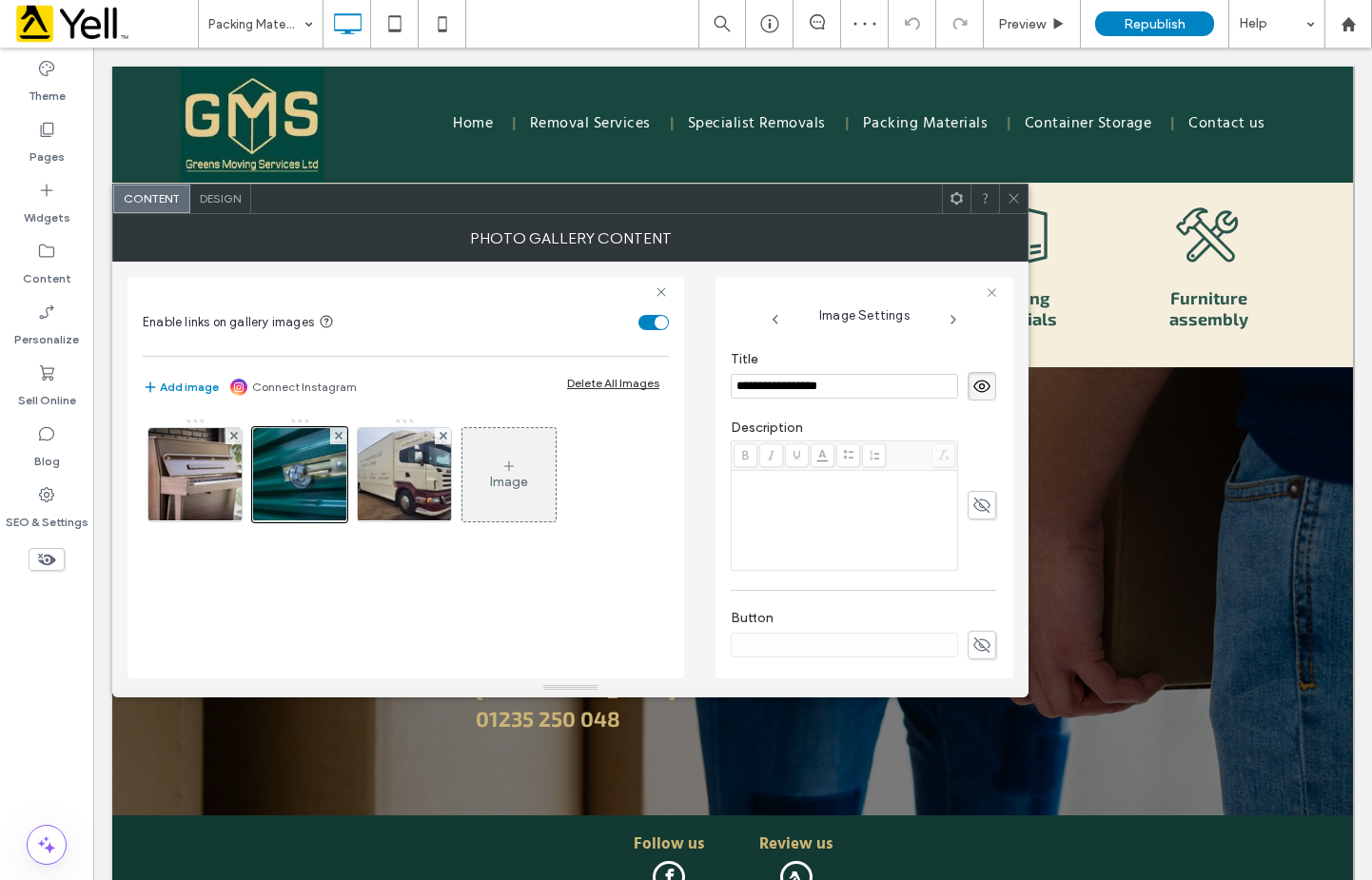
scroll to position [558, 0]
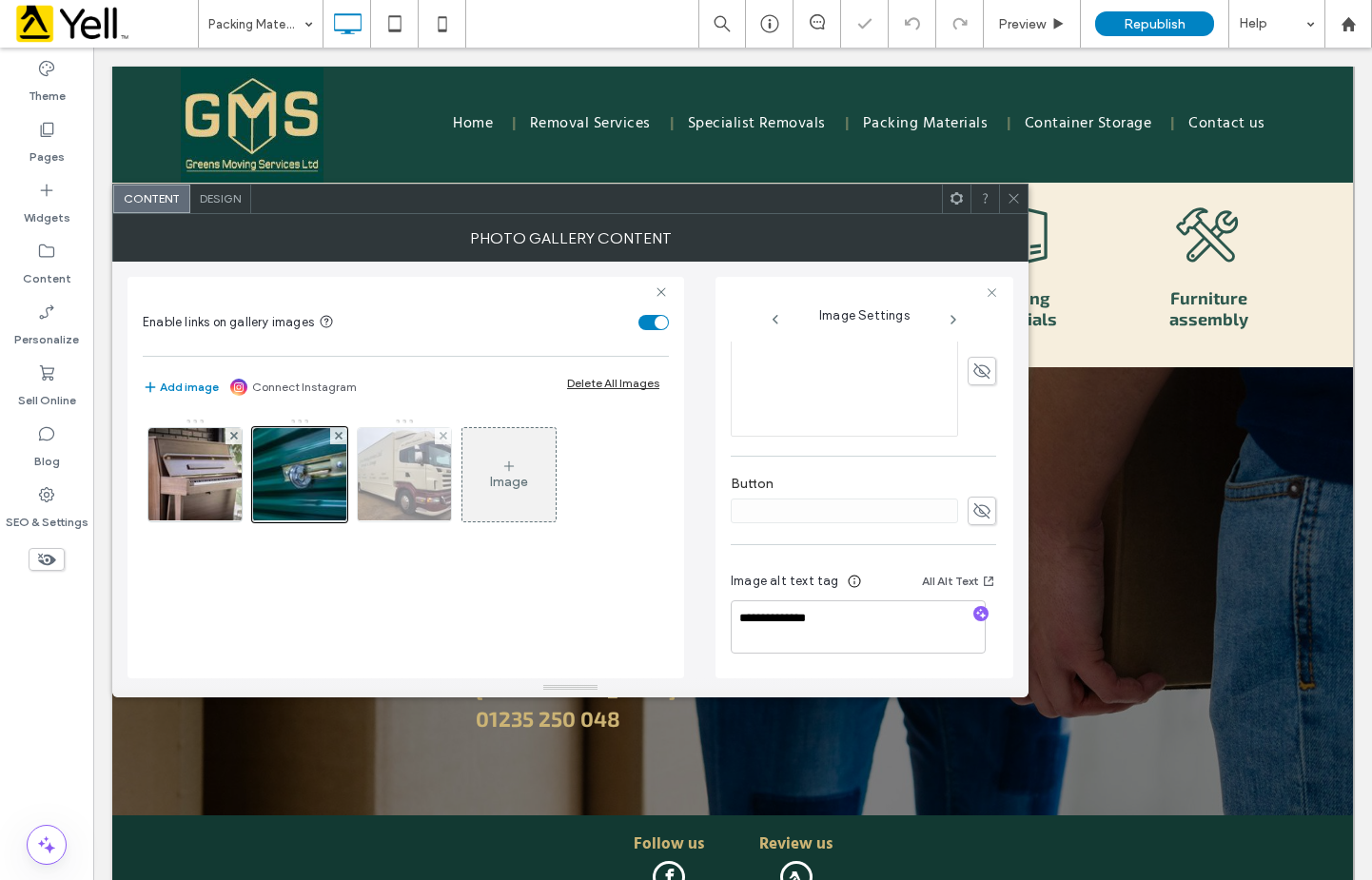
click at [410, 494] on img at bounding box center [405, 474] width 124 height 94
click at [806, 624] on textarea at bounding box center [862, 627] width 265 height 53
type textarea "**********"
click at [1015, 197] on use at bounding box center [1013, 199] width 10 height 10
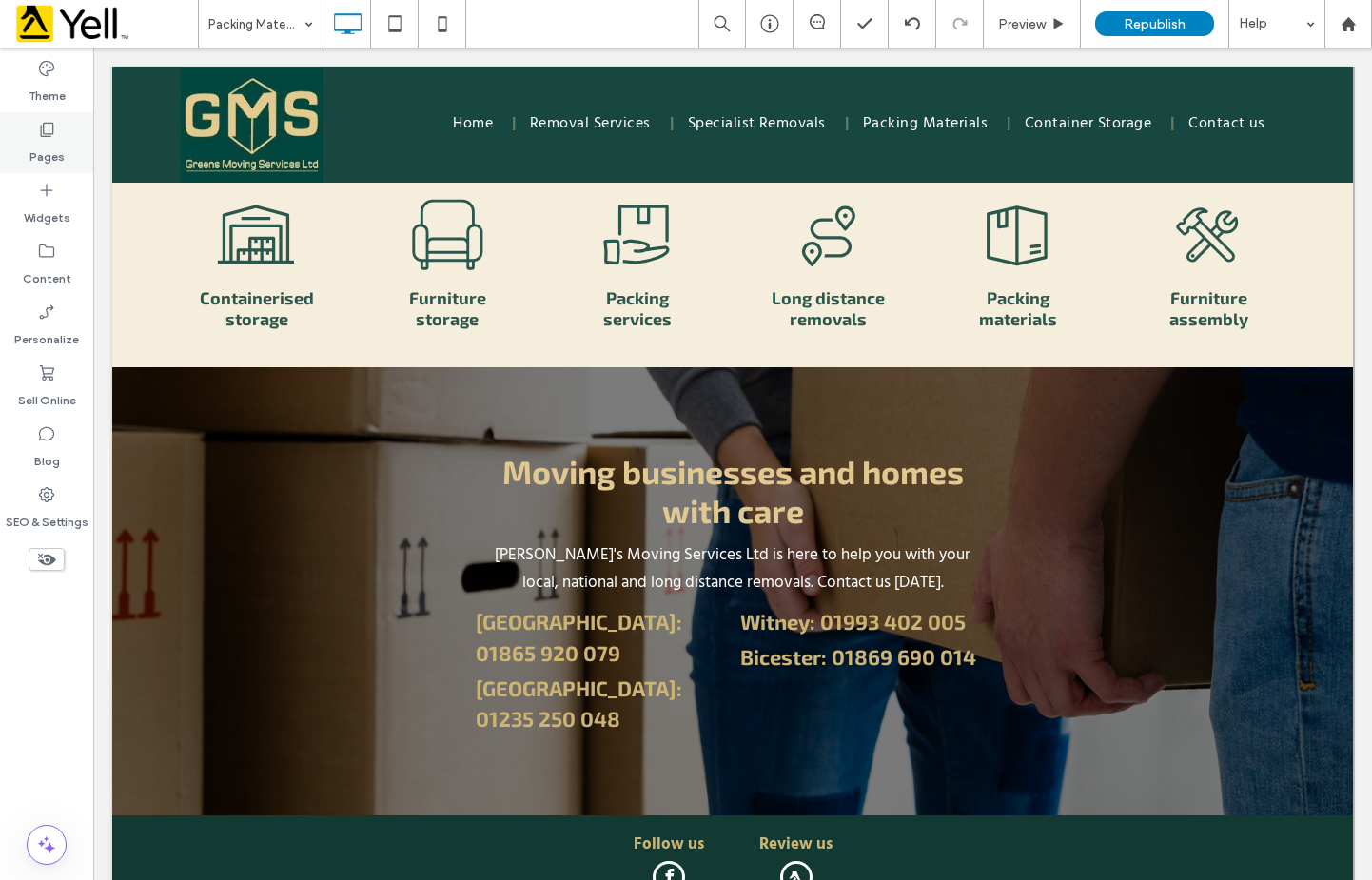
click at [42, 127] on icon at bounding box center [46, 129] width 19 height 19
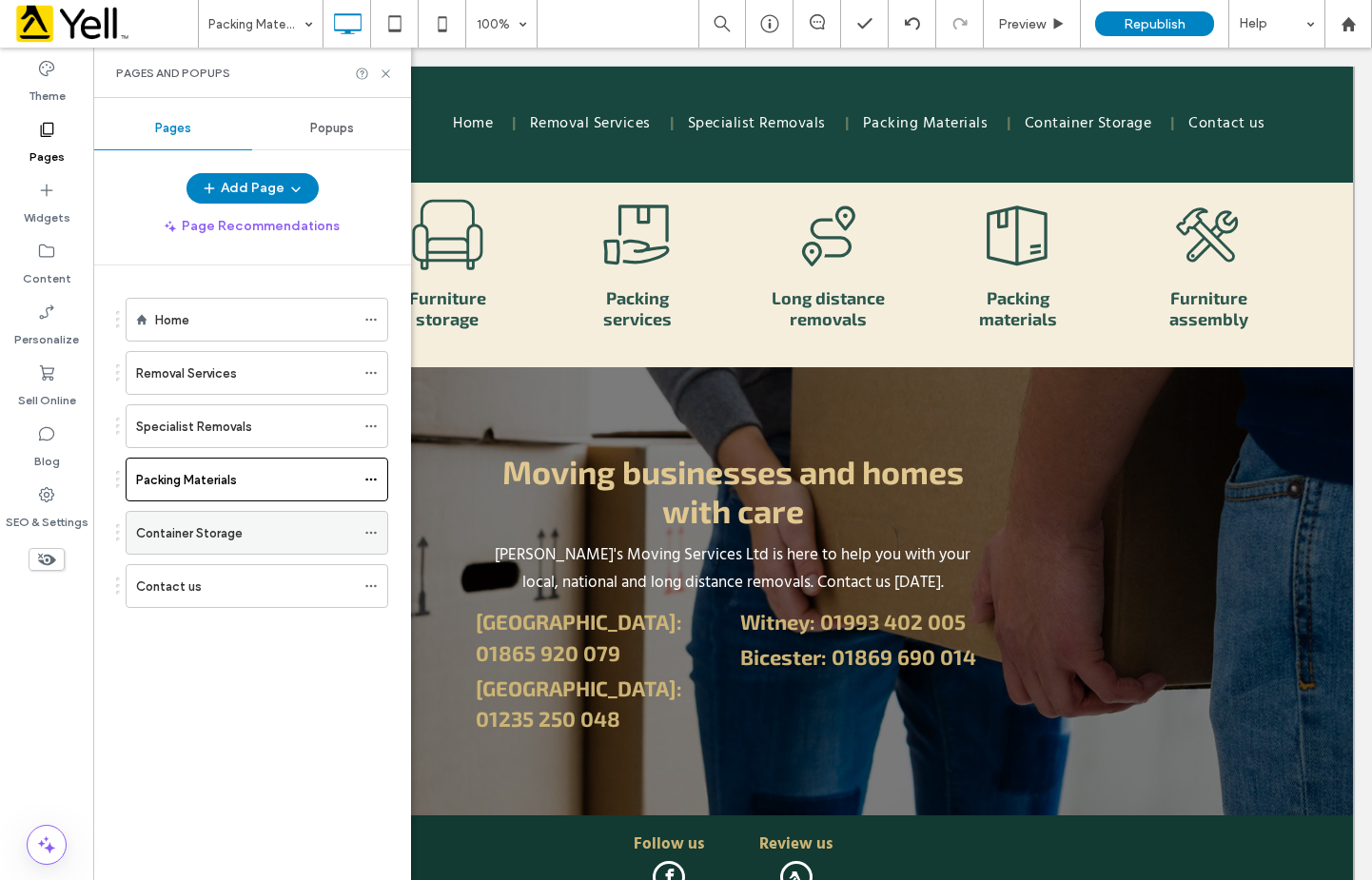
click at [161, 538] on label "Container Storage" at bounding box center [189, 533] width 106 height 34
click at [378, 75] on icon at bounding box center [385, 74] width 14 height 14
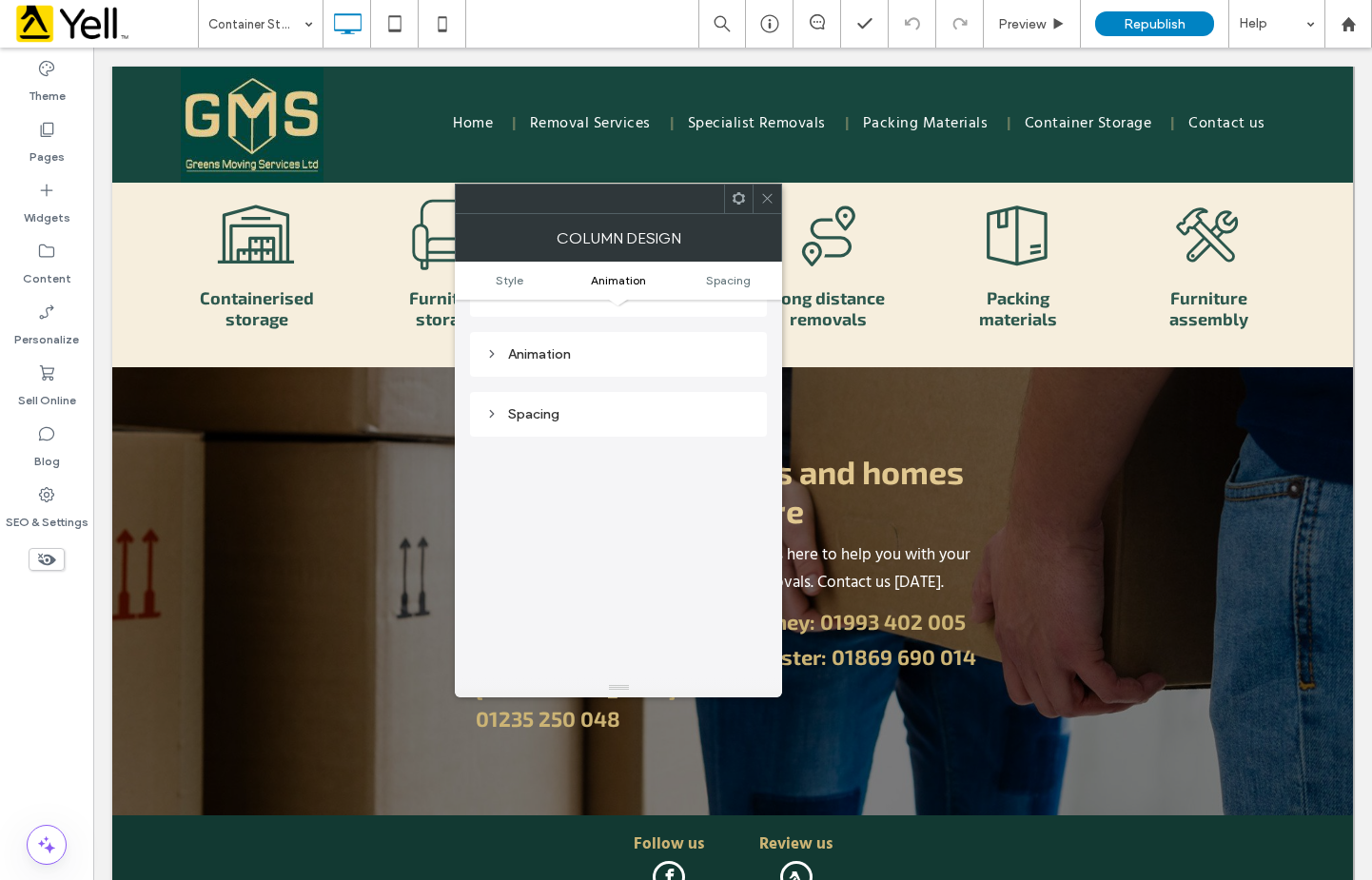
scroll to position [951, 0]
click at [766, 196] on icon at bounding box center [767, 198] width 14 height 14
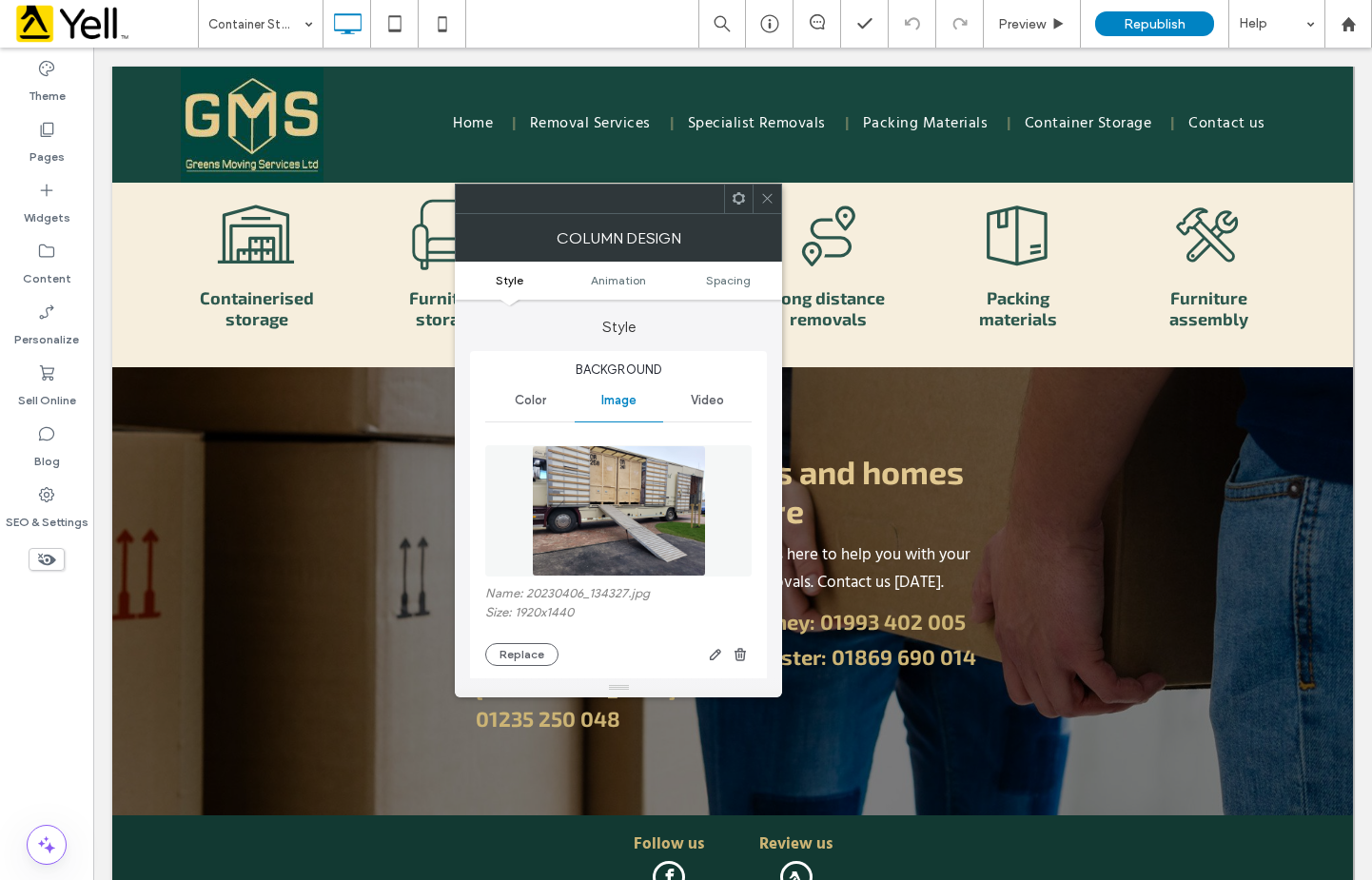
click at [775, 204] on icon at bounding box center [767, 198] width 14 height 14
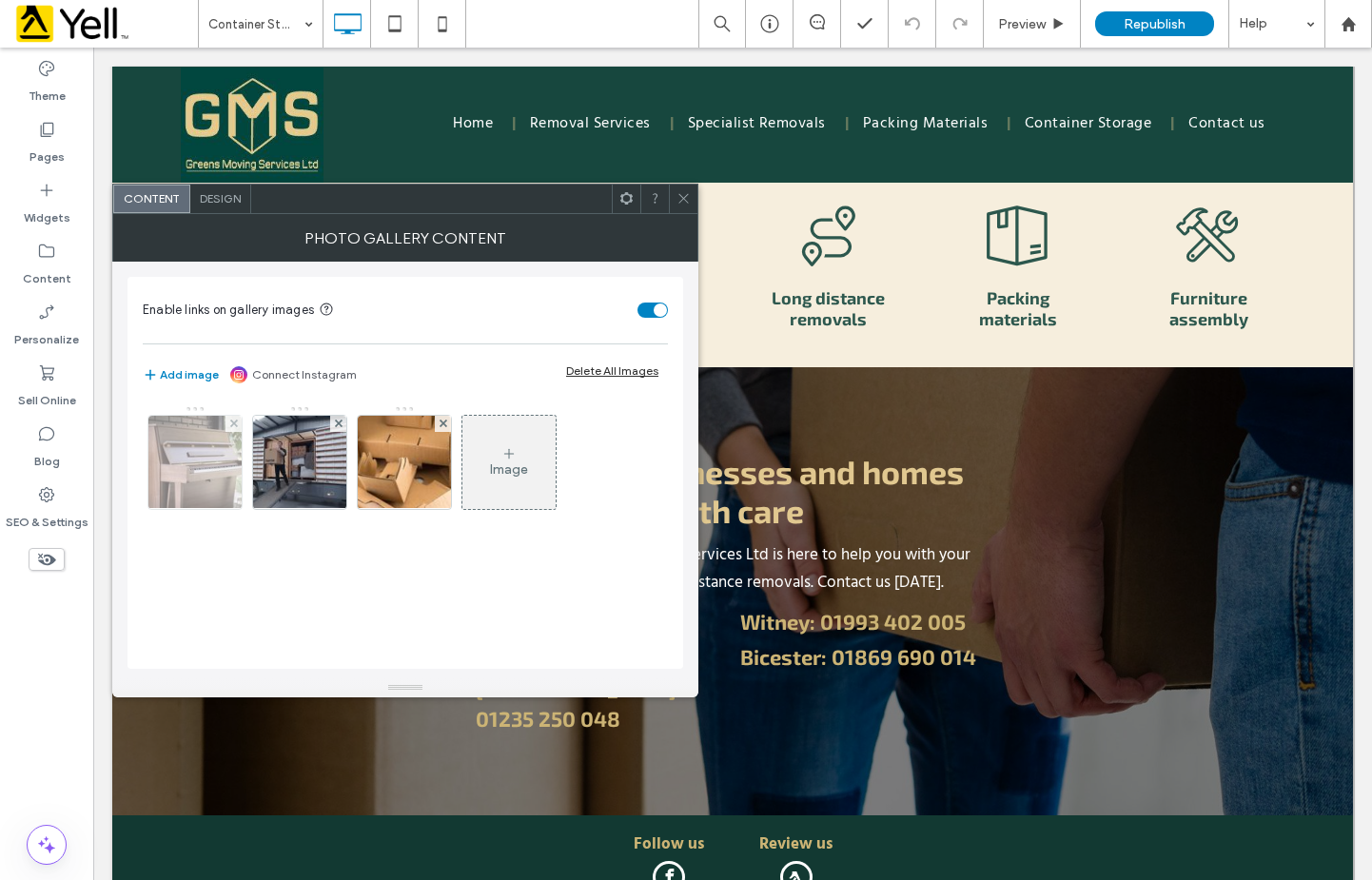
click at [200, 493] on img at bounding box center [194, 462] width 125 height 94
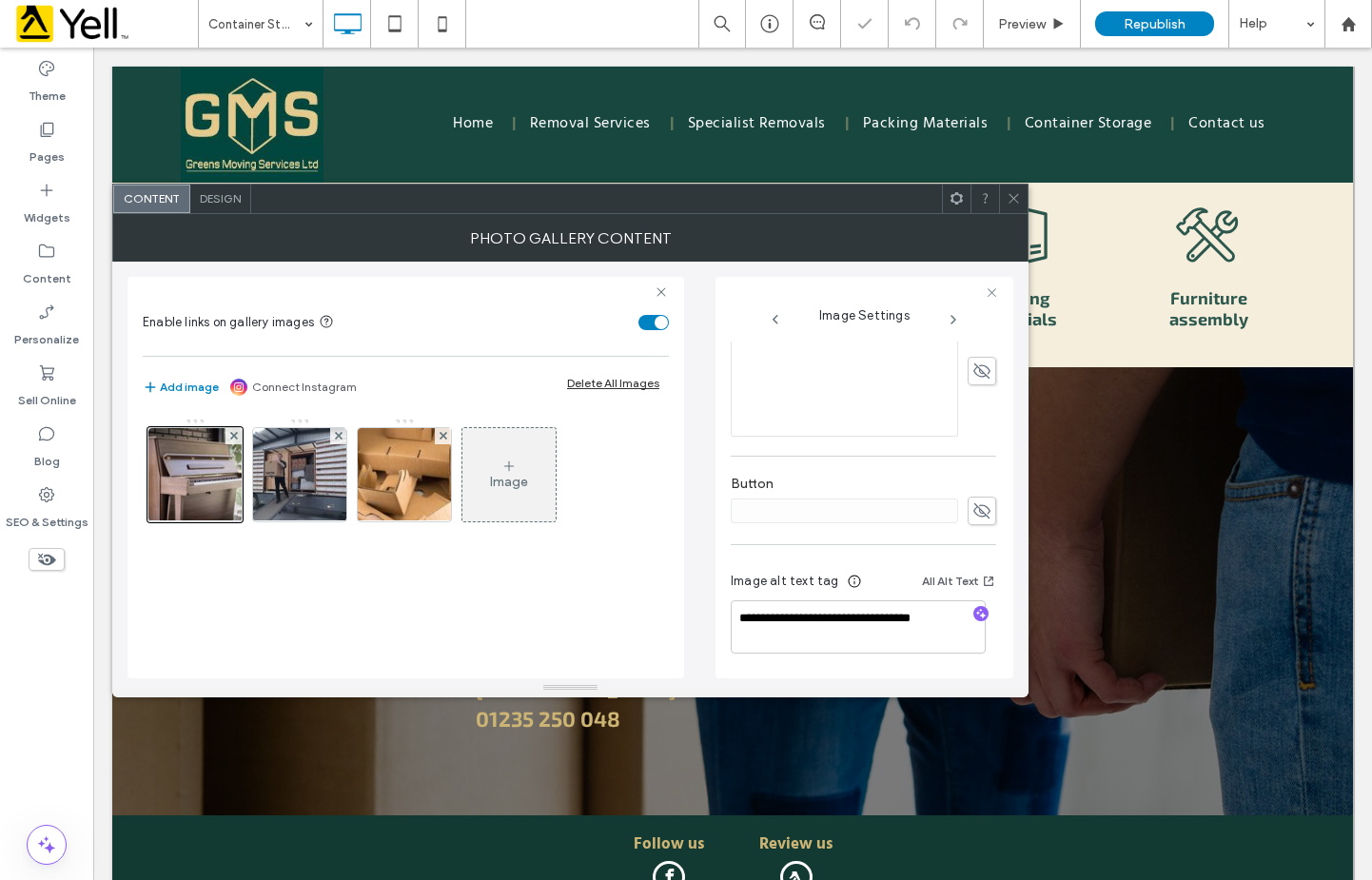
scroll to position [568, 0]
click at [333, 504] on img at bounding box center [300, 474] width 124 height 94
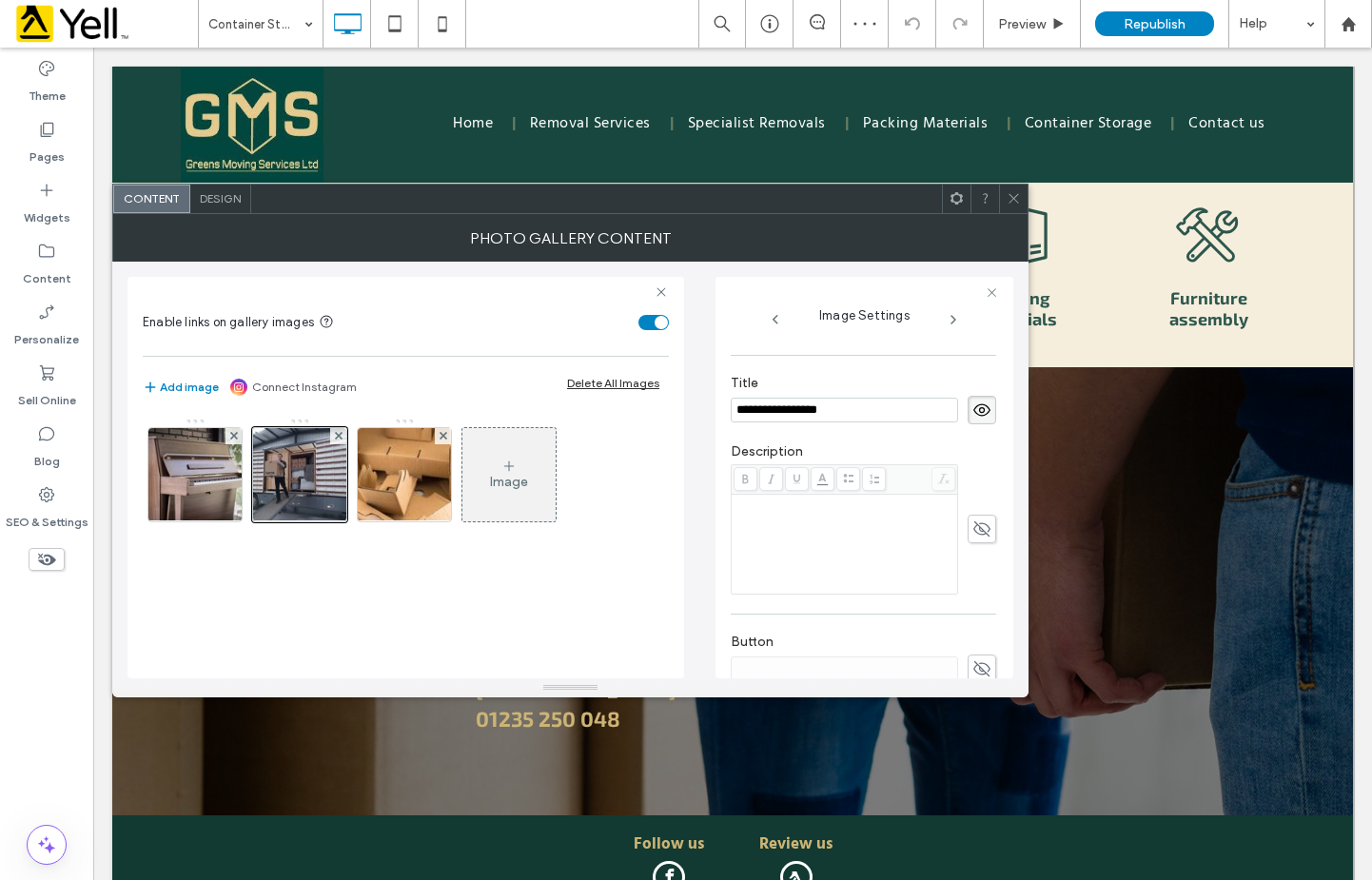
scroll to position [558, 0]
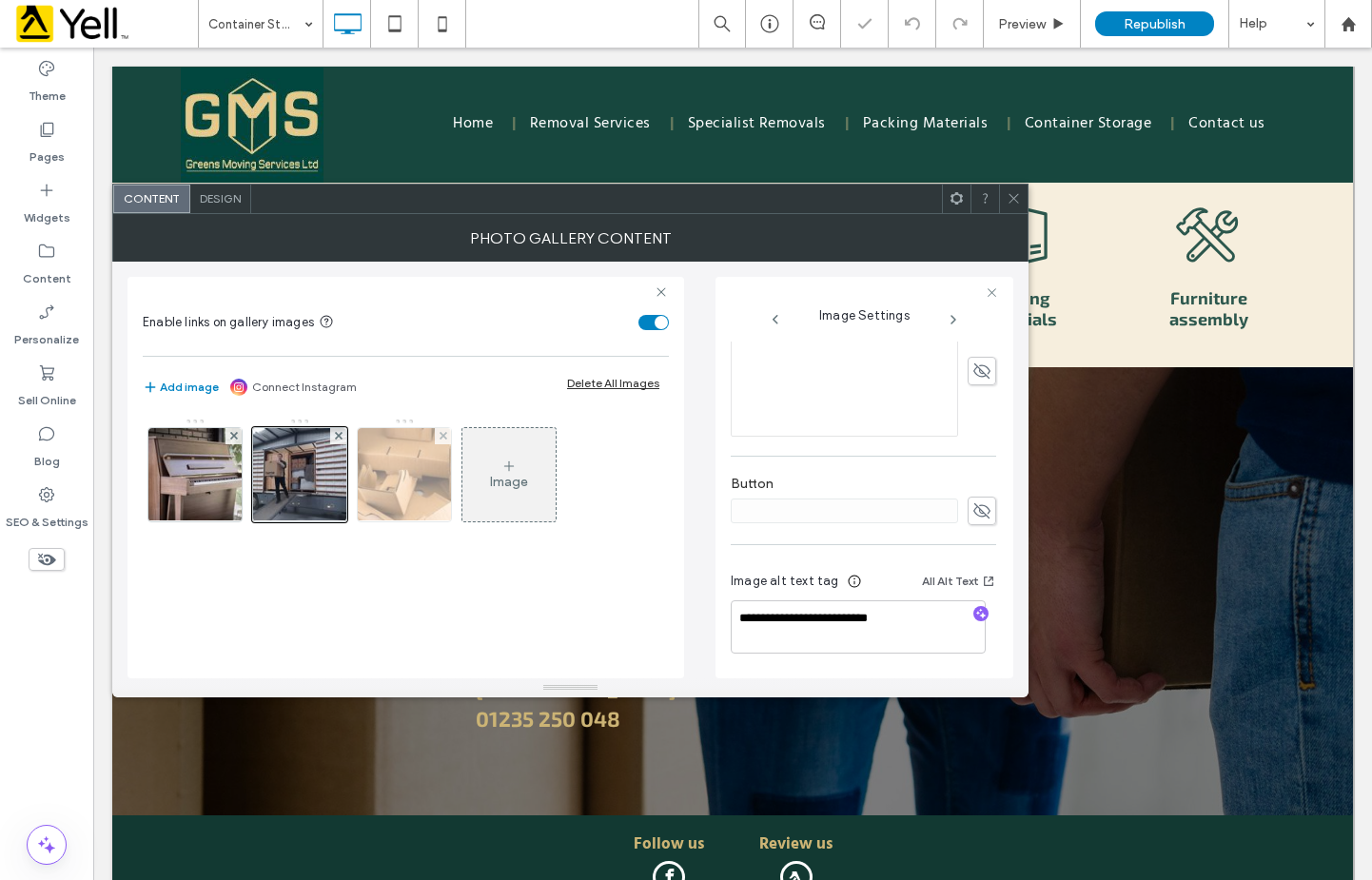
click at [417, 501] on img at bounding box center [404, 474] width 141 height 94
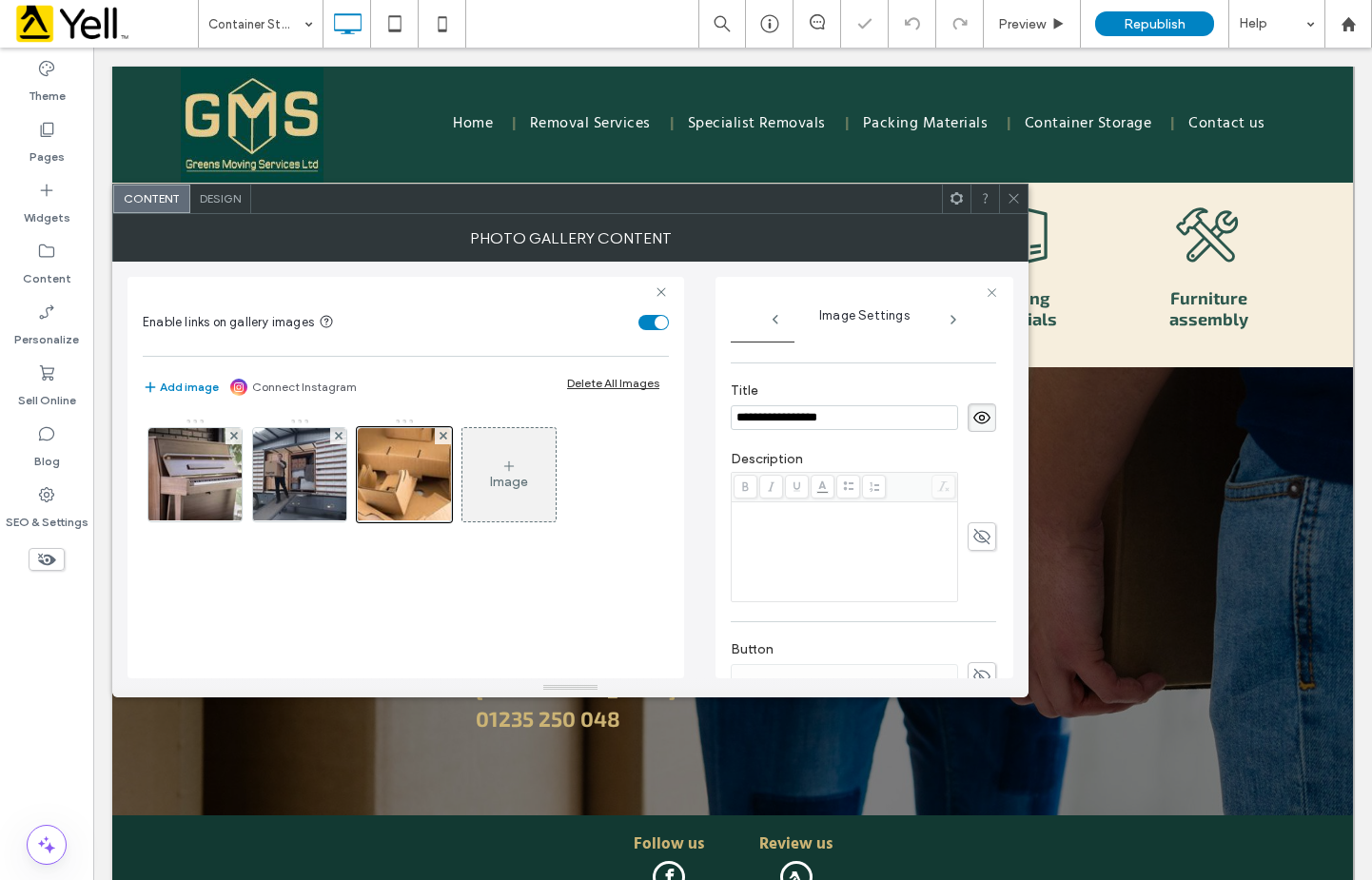
scroll to position [572, 0]
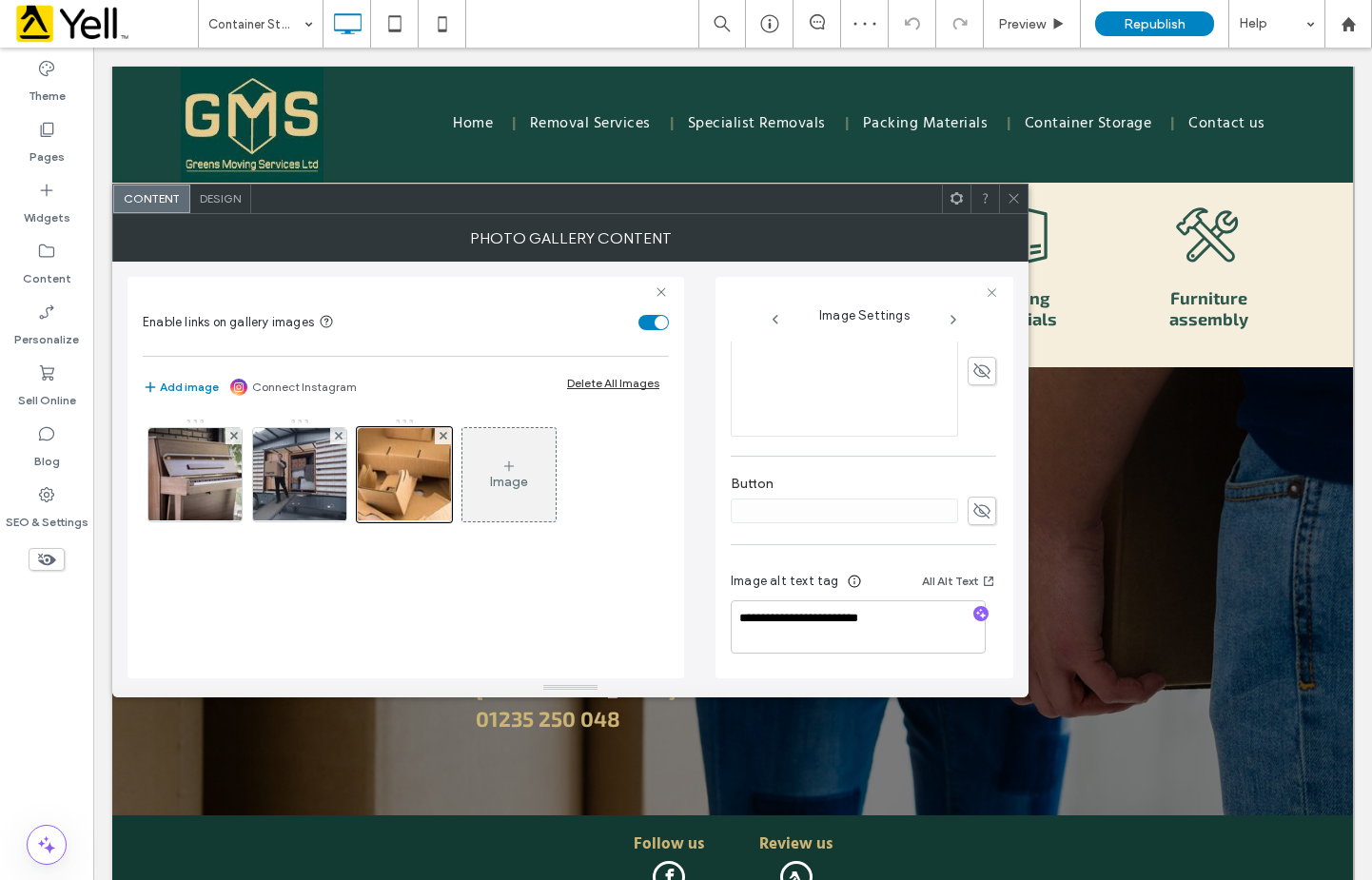
click at [1018, 204] on icon at bounding box center [1013, 198] width 14 height 14
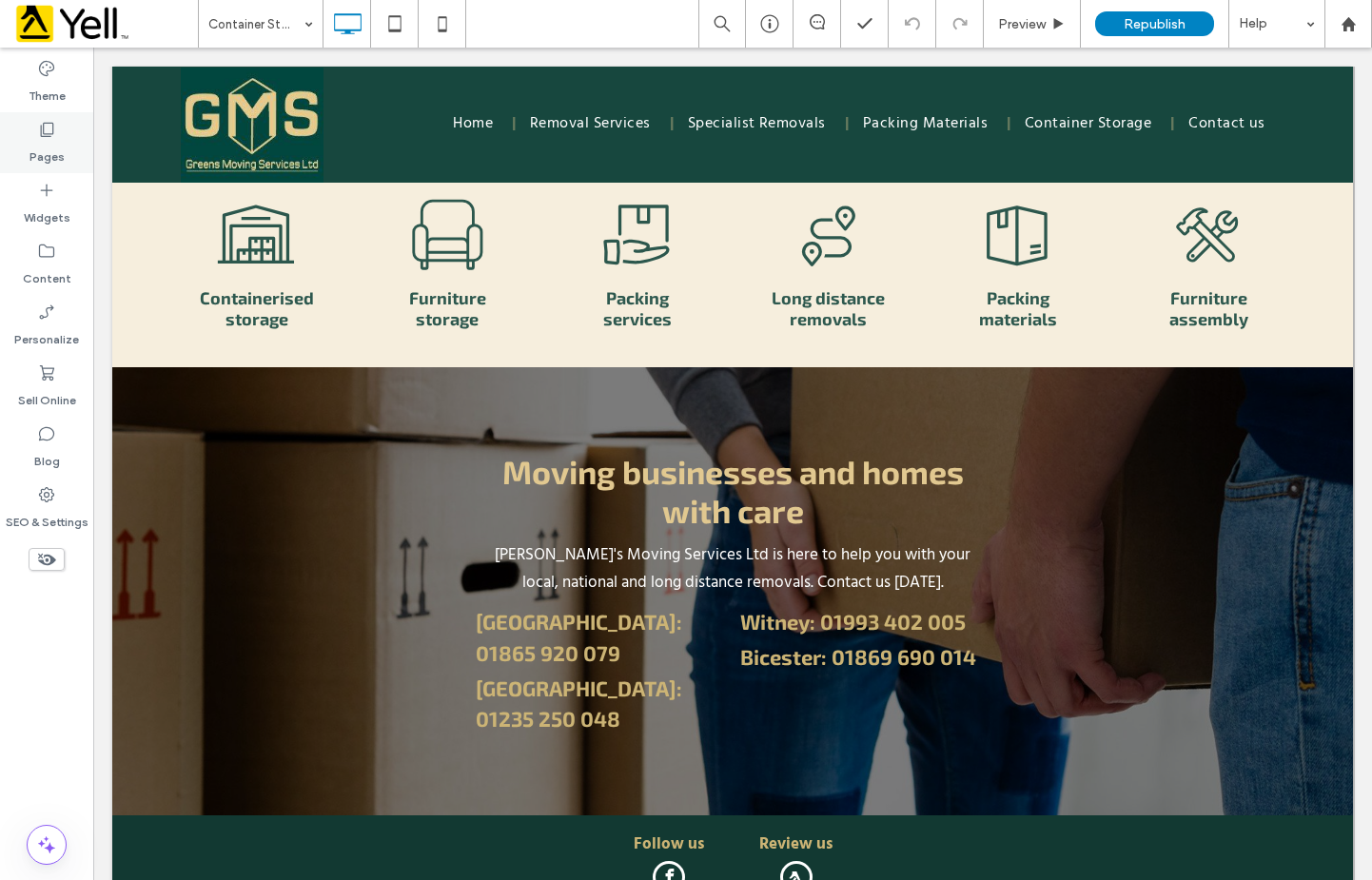
click at [54, 131] on icon at bounding box center [46, 129] width 19 height 19
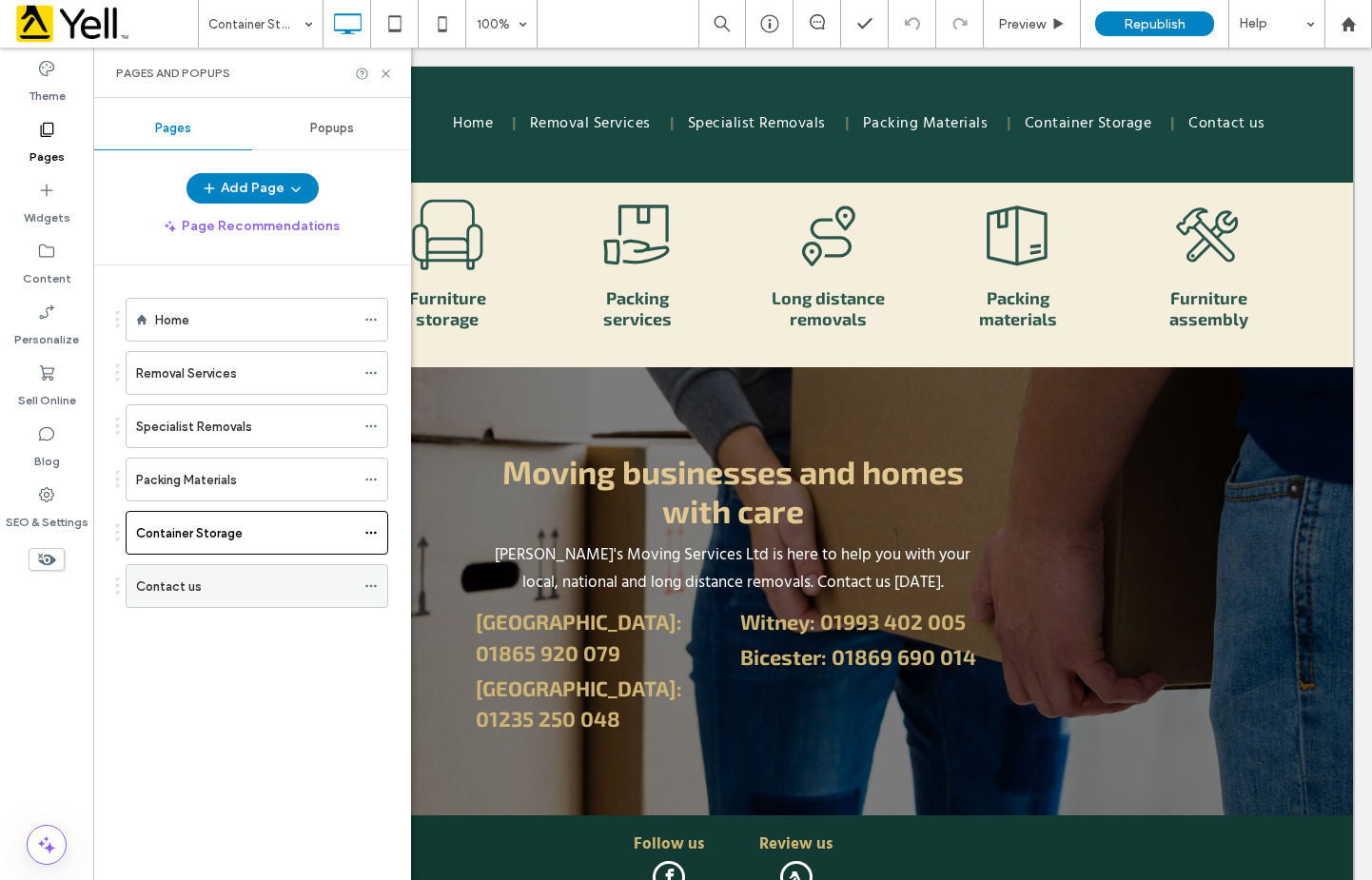
click at [214, 582] on div "Contact us" at bounding box center [245, 586] width 219 height 20
click at [377, 79] on div at bounding box center [374, 74] width 38 height 14
click at [386, 74] on use at bounding box center [385, 73] width 8 height 8
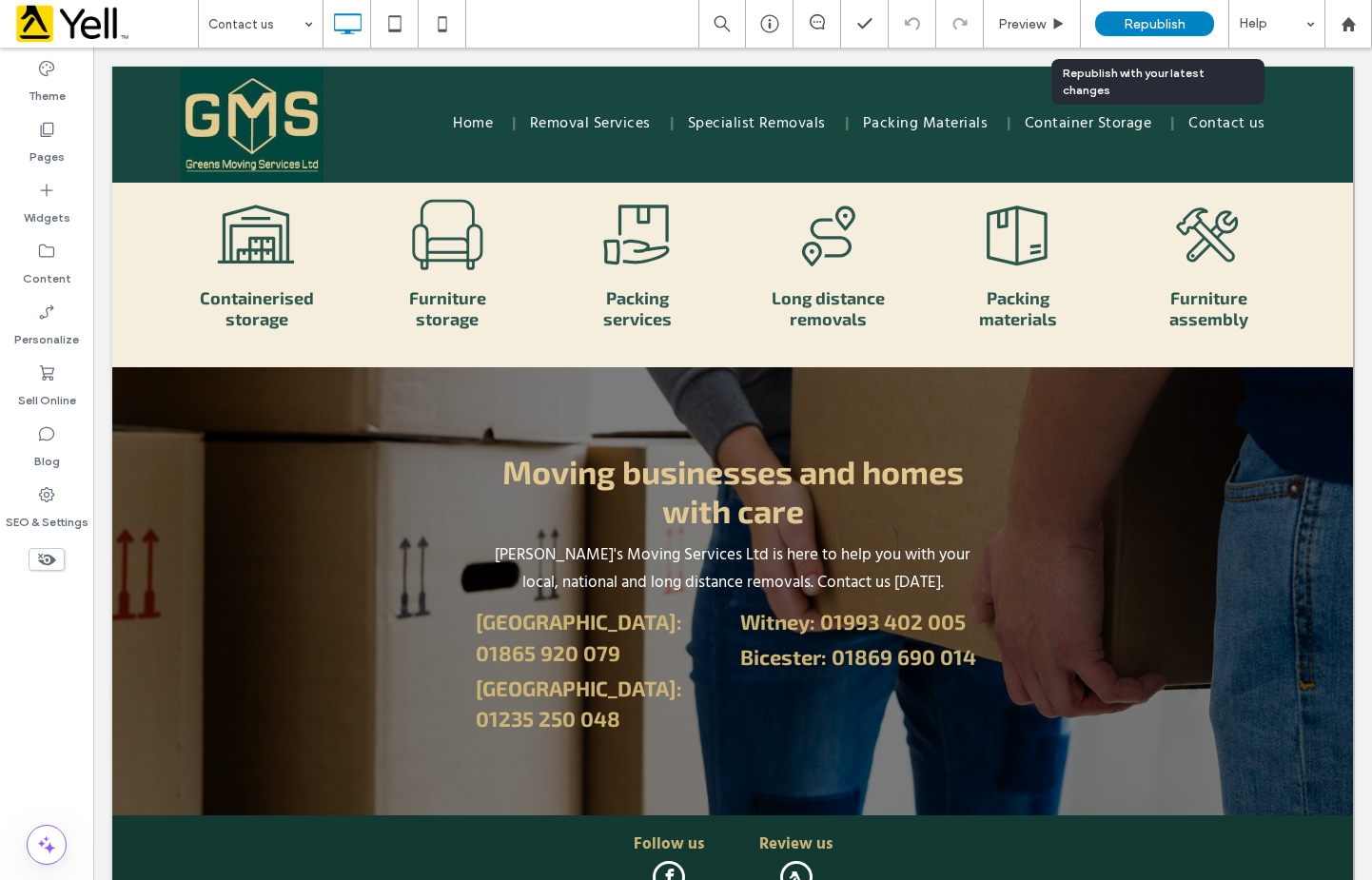
click at [1145, 18] on span "Republish" at bounding box center [1154, 24] width 62 height 16
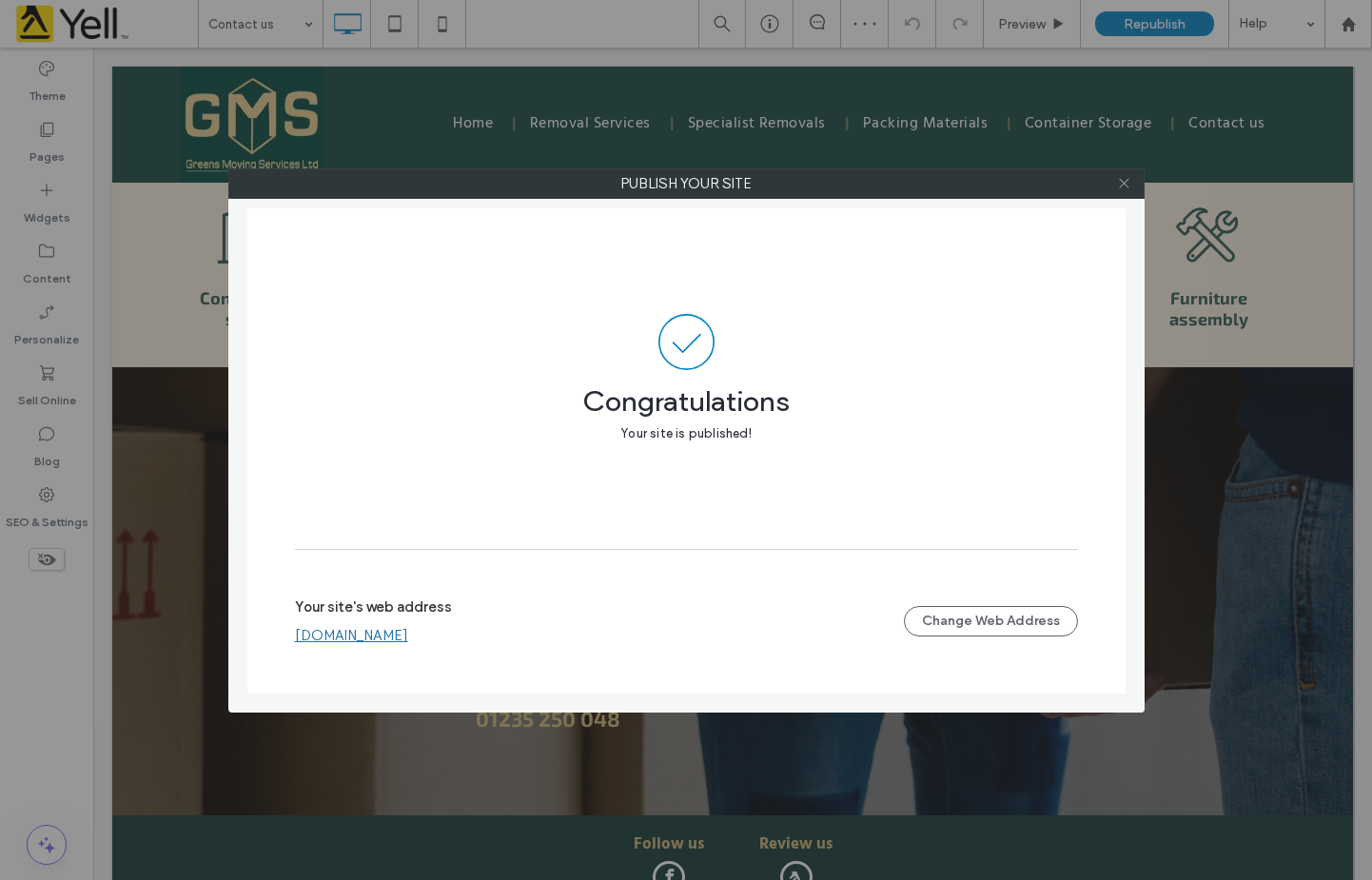
click at [1128, 186] on use at bounding box center [1124, 184] width 10 height 10
